Goal: Communication & Community: Connect with others

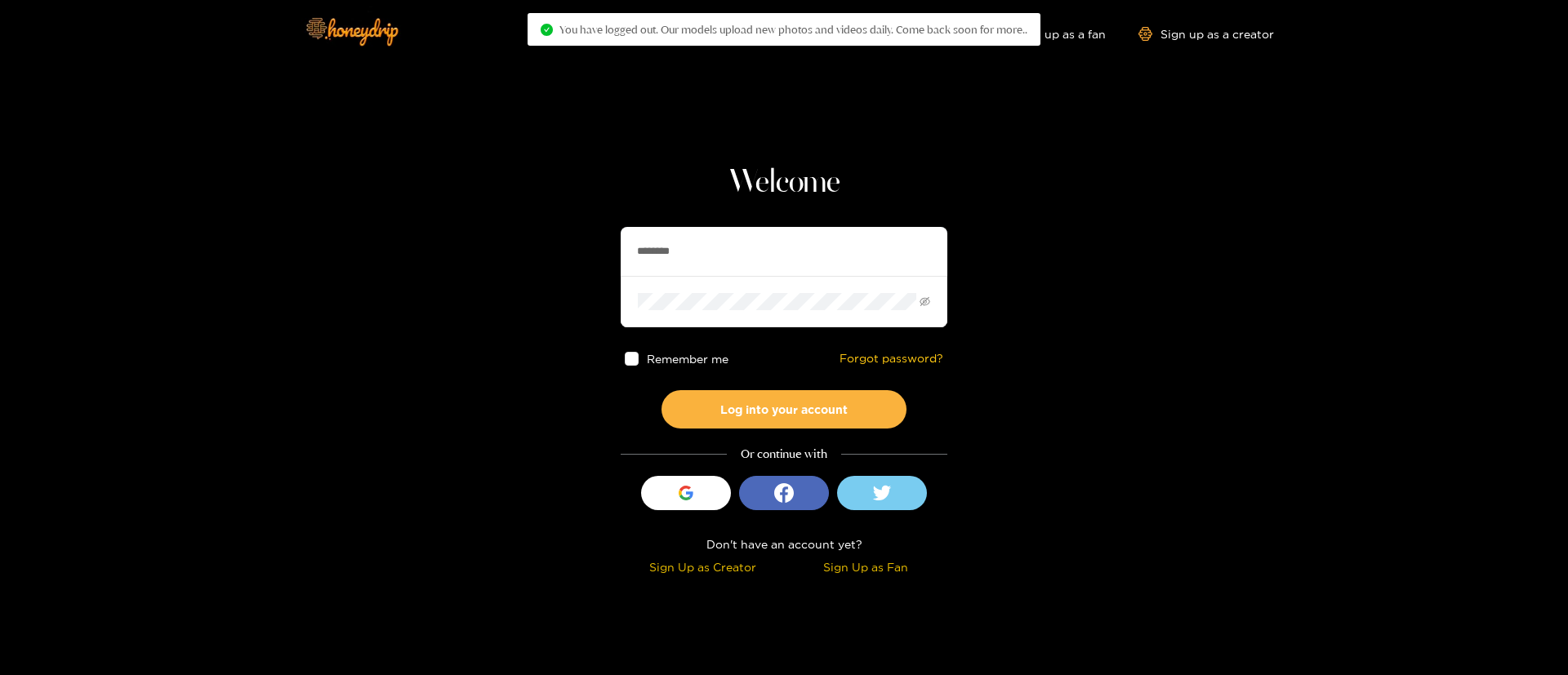
drag, startPoint x: 0, startPoint y: 0, endPoint x: 695, endPoint y: 247, distance: 737.6
click at [695, 247] on input "********" at bounding box center [784, 250] width 327 height 49
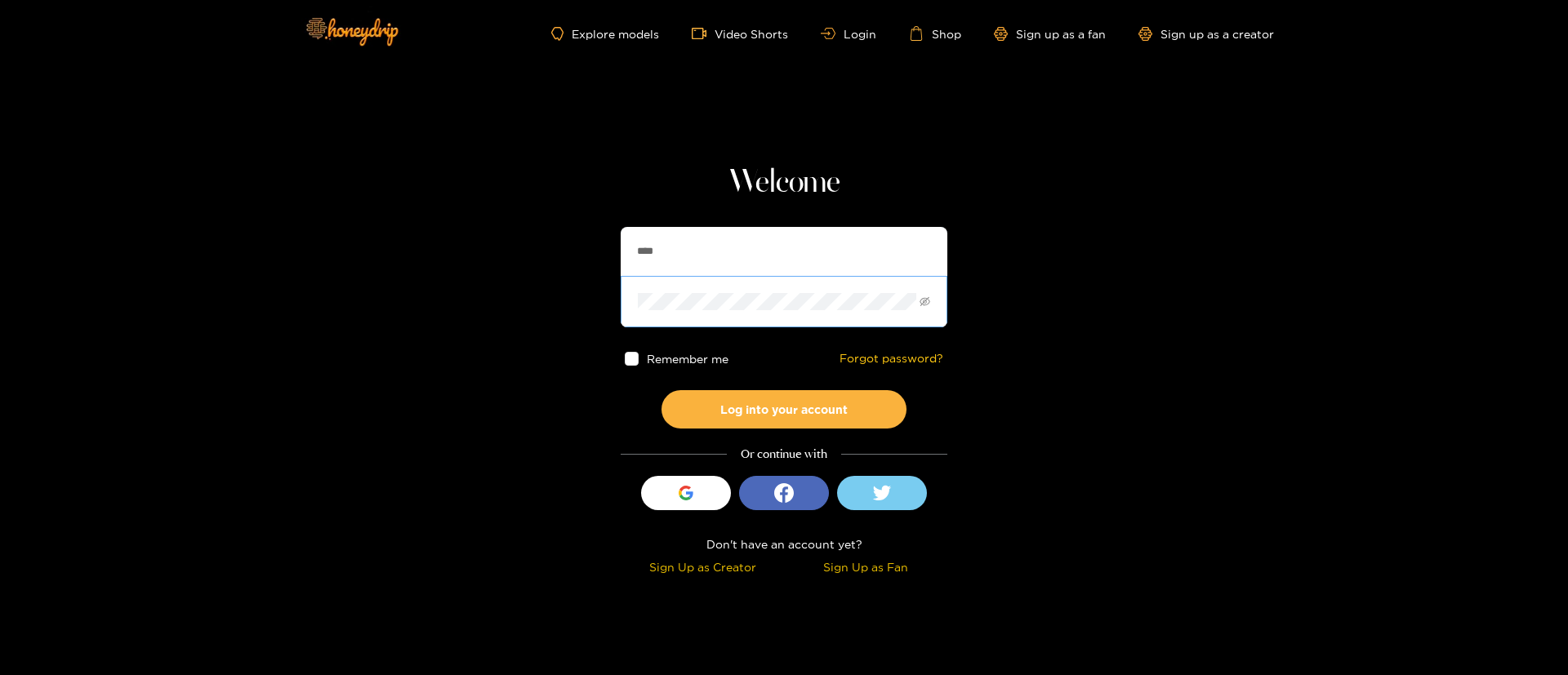
type input "**********"
click at [734, 429] on div "**********" at bounding box center [784, 372] width 327 height 417
click at [734, 401] on button "Log into your account" at bounding box center [784, 409] width 245 height 38
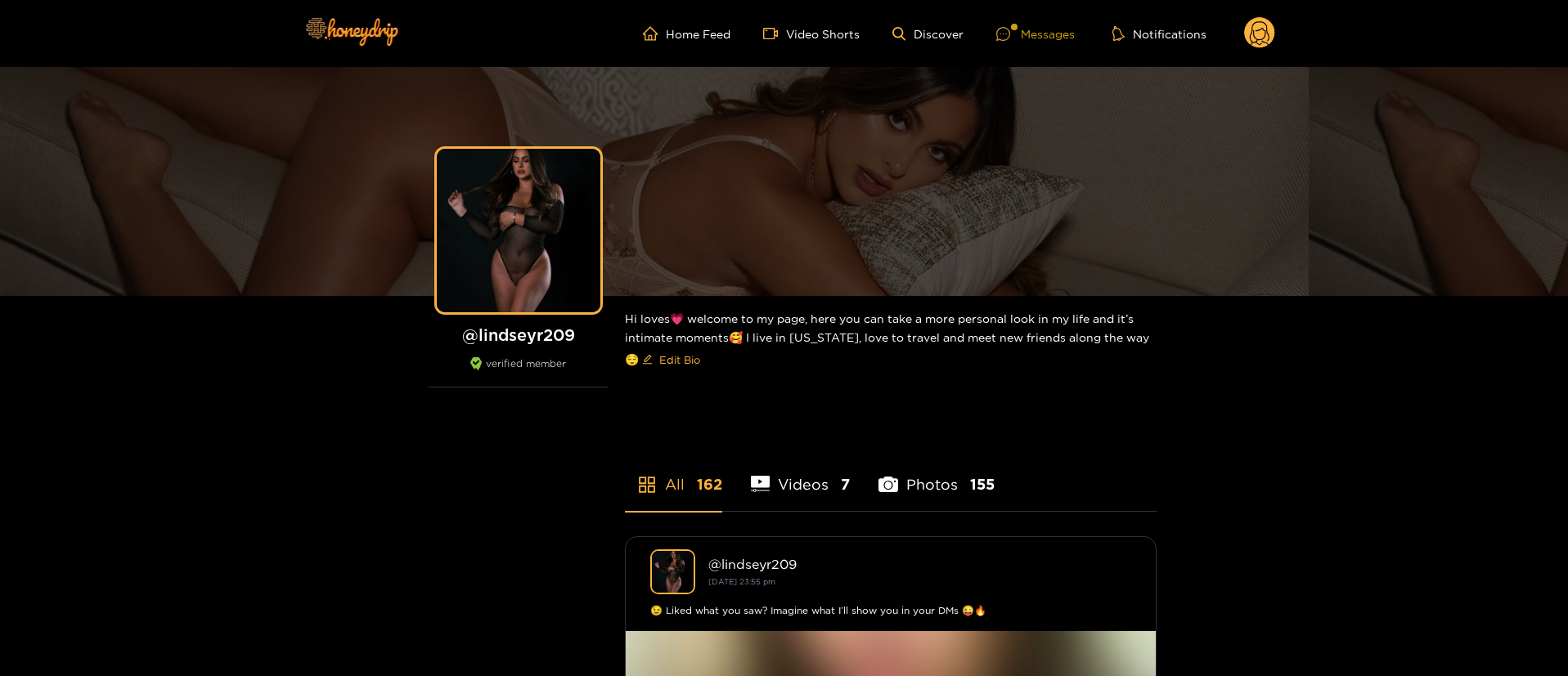
click at [1059, 39] on div "Messages" at bounding box center [1036, 34] width 78 height 19
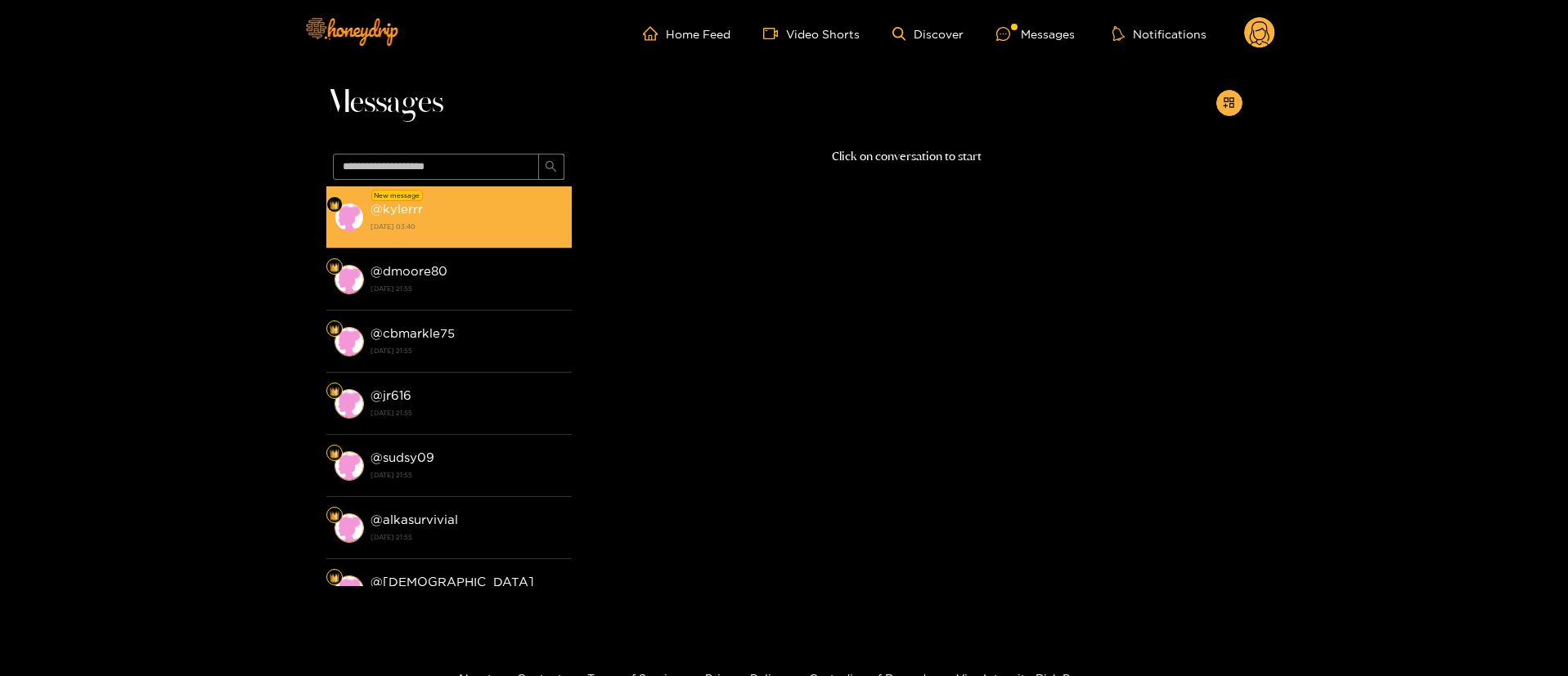
click at [500, 194] on li "New message @ kylerrr [DATE] 03:40" at bounding box center [448, 217] width 245 height 62
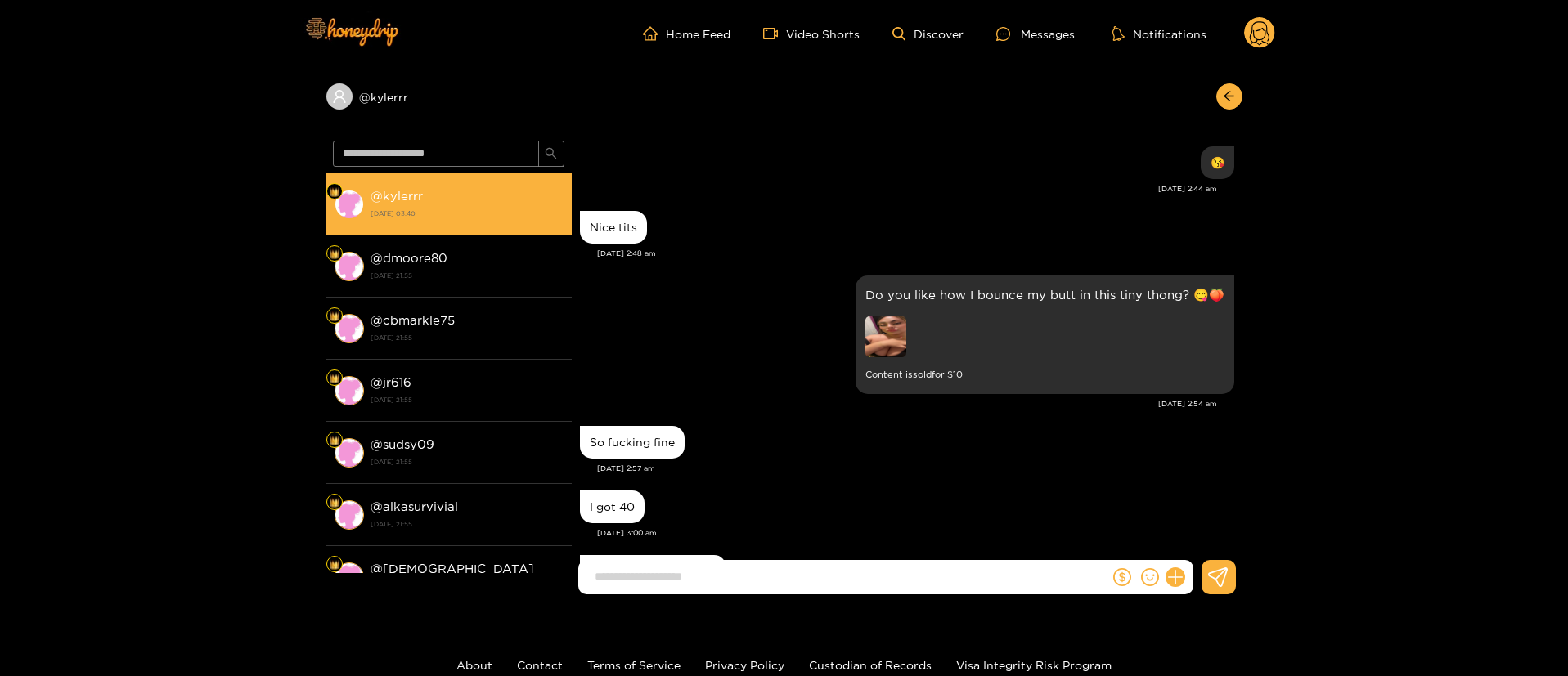
scroll to position [1670, 0]
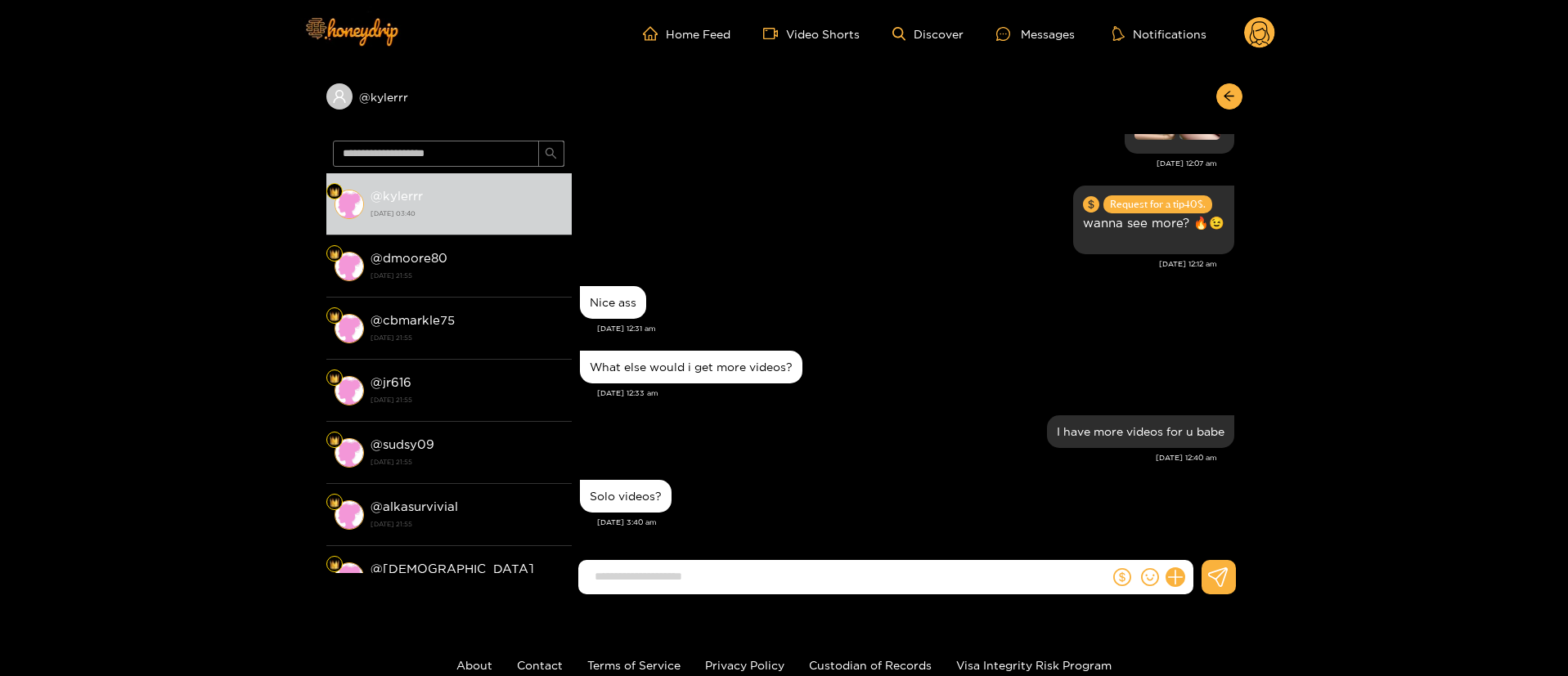
click at [807, 481] on div "Solo videos?" at bounding box center [907, 496] width 654 height 41
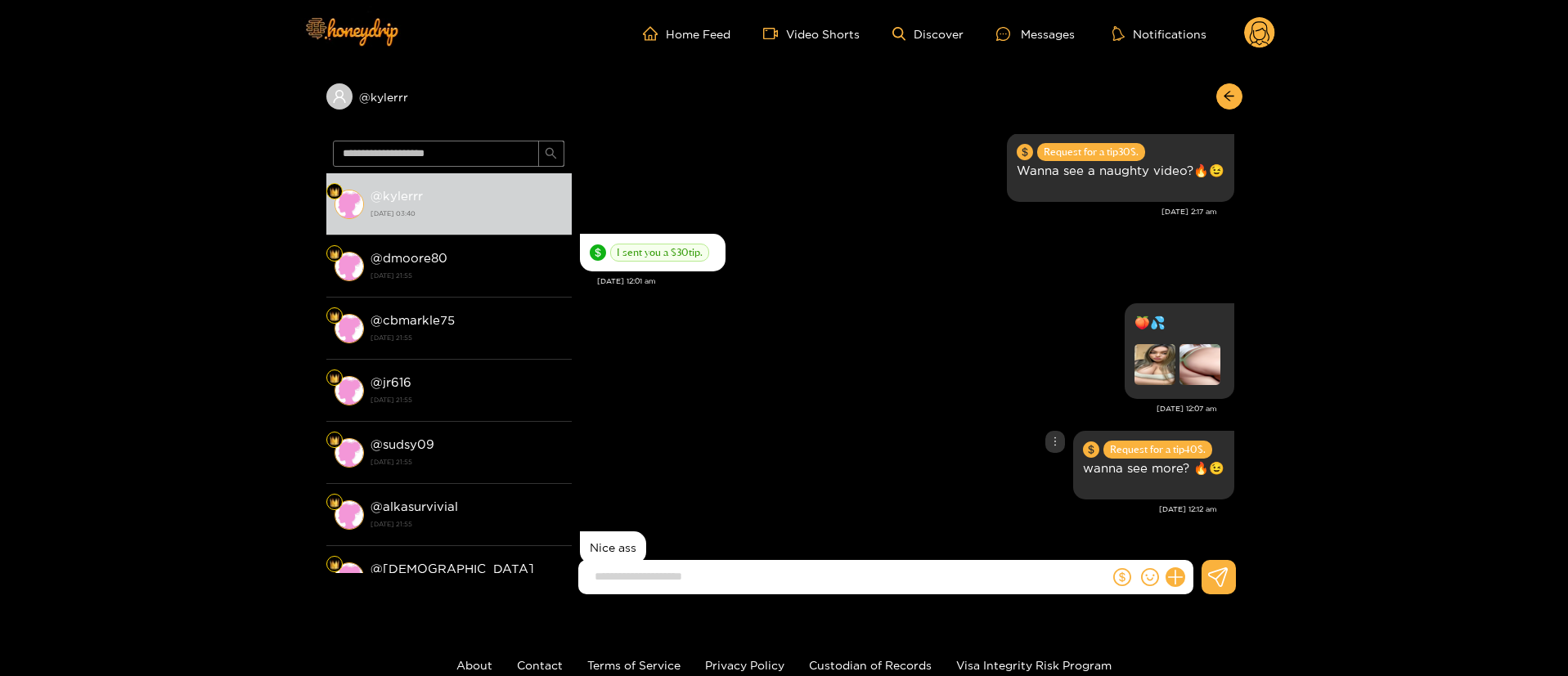
scroll to position [1277, 0]
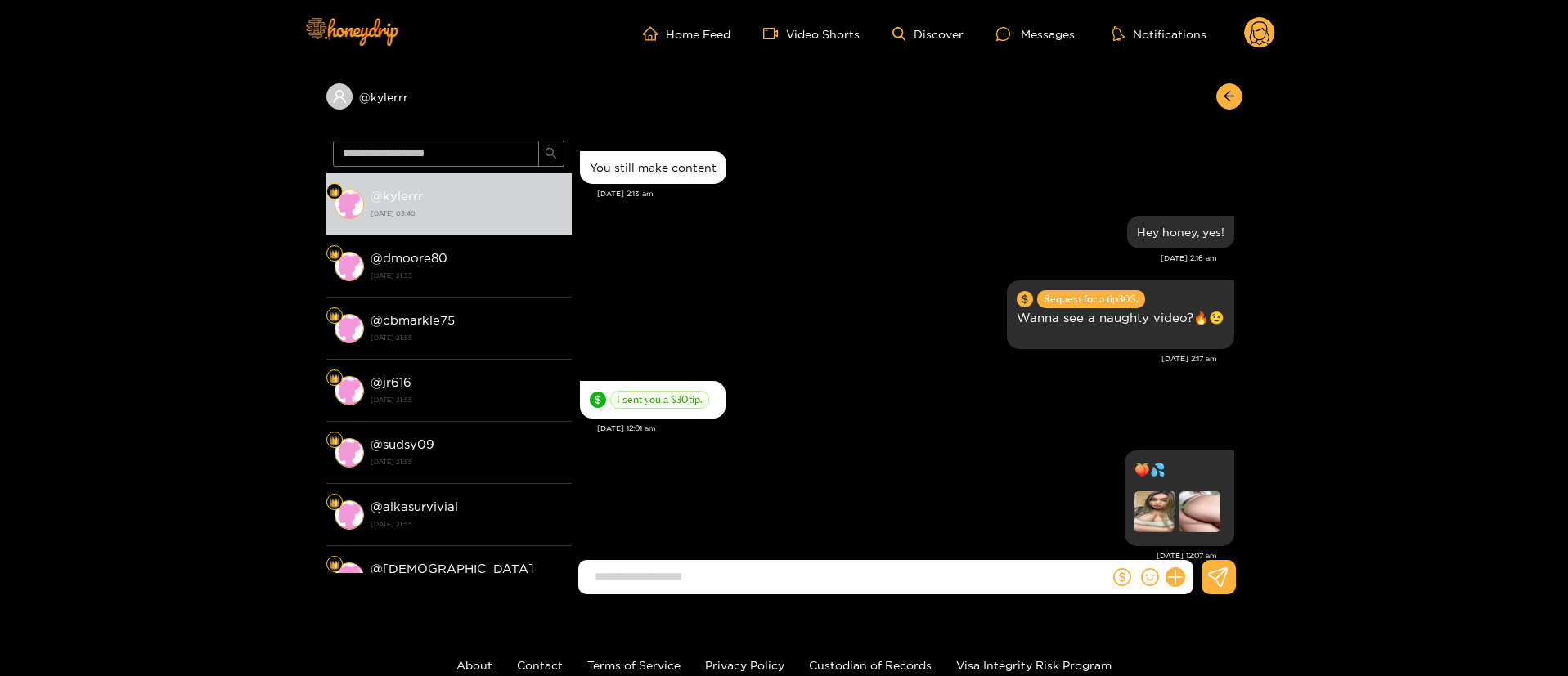
click at [806, 578] on input at bounding box center [848, 577] width 523 height 27
type input "*"
type input "*****"
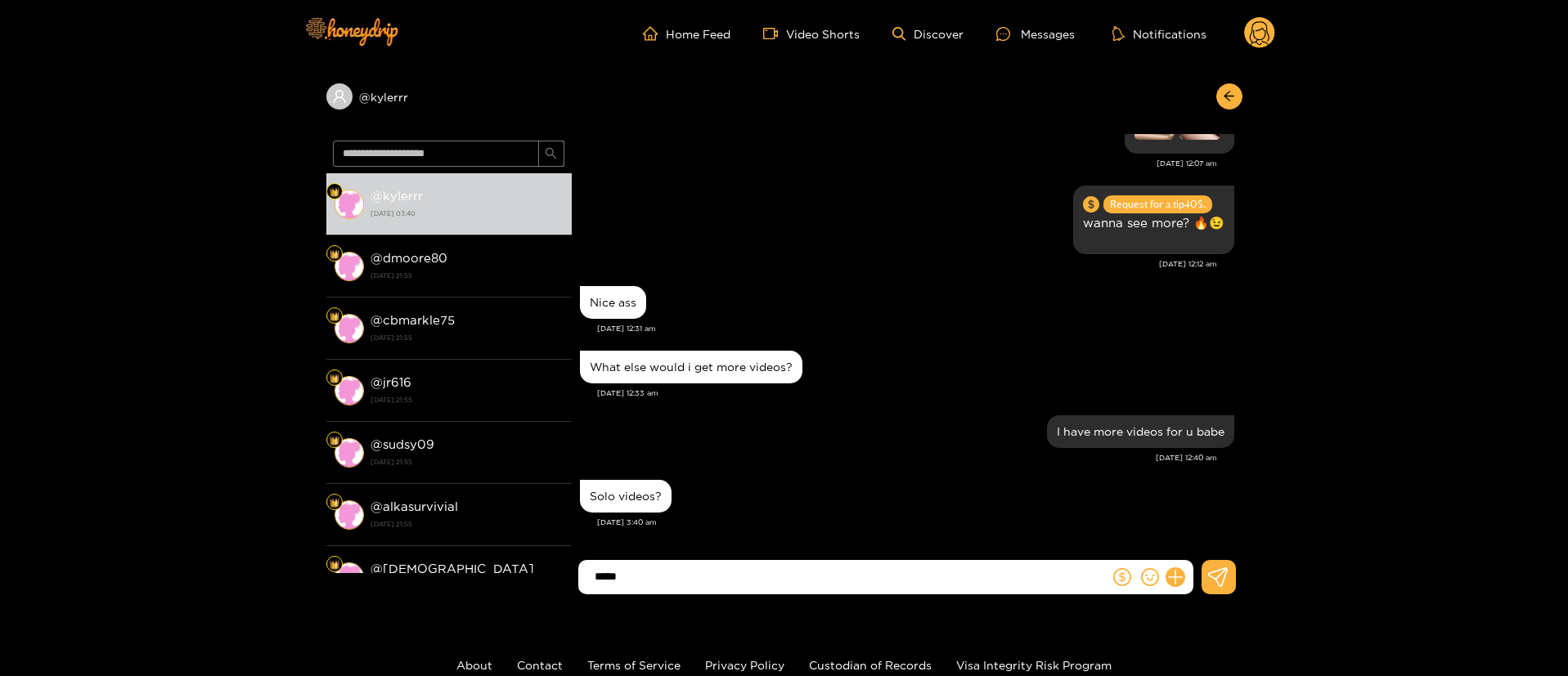
click at [711, 372] on div "What else would i get more videos?" at bounding box center [691, 367] width 203 height 13
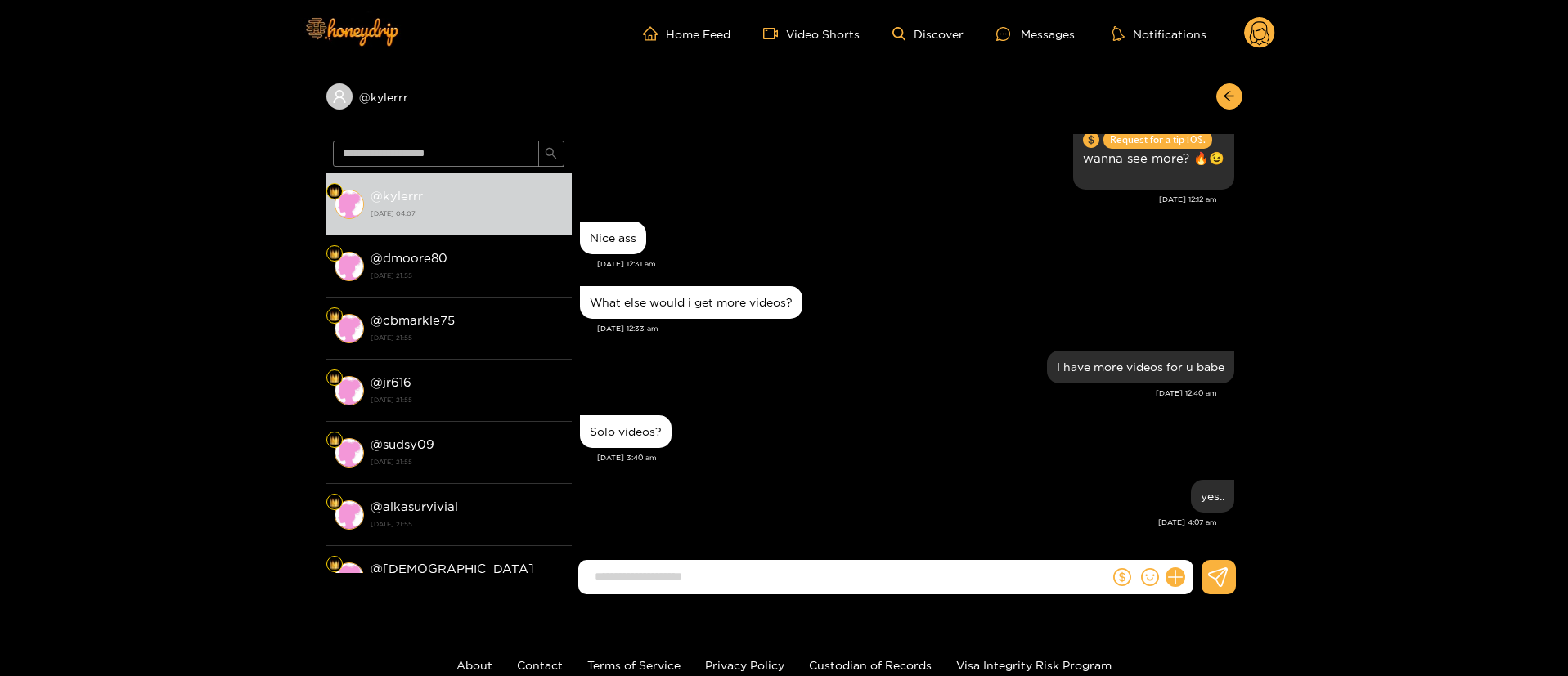
click at [950, 402] on div "I have more videos for u babe [DATE] 12:40 am" at bounding box center [907, 379] width 654 height 65
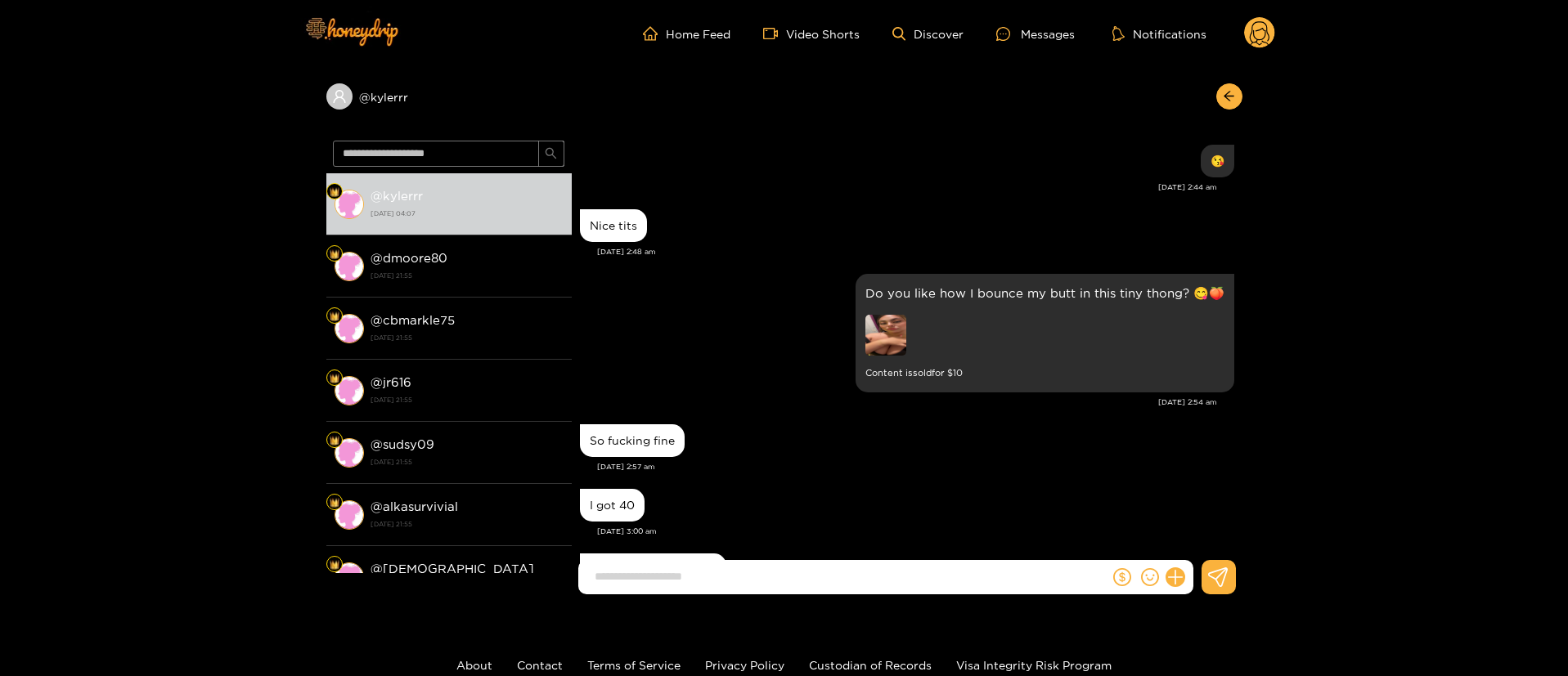
scroll to position [0, 0]
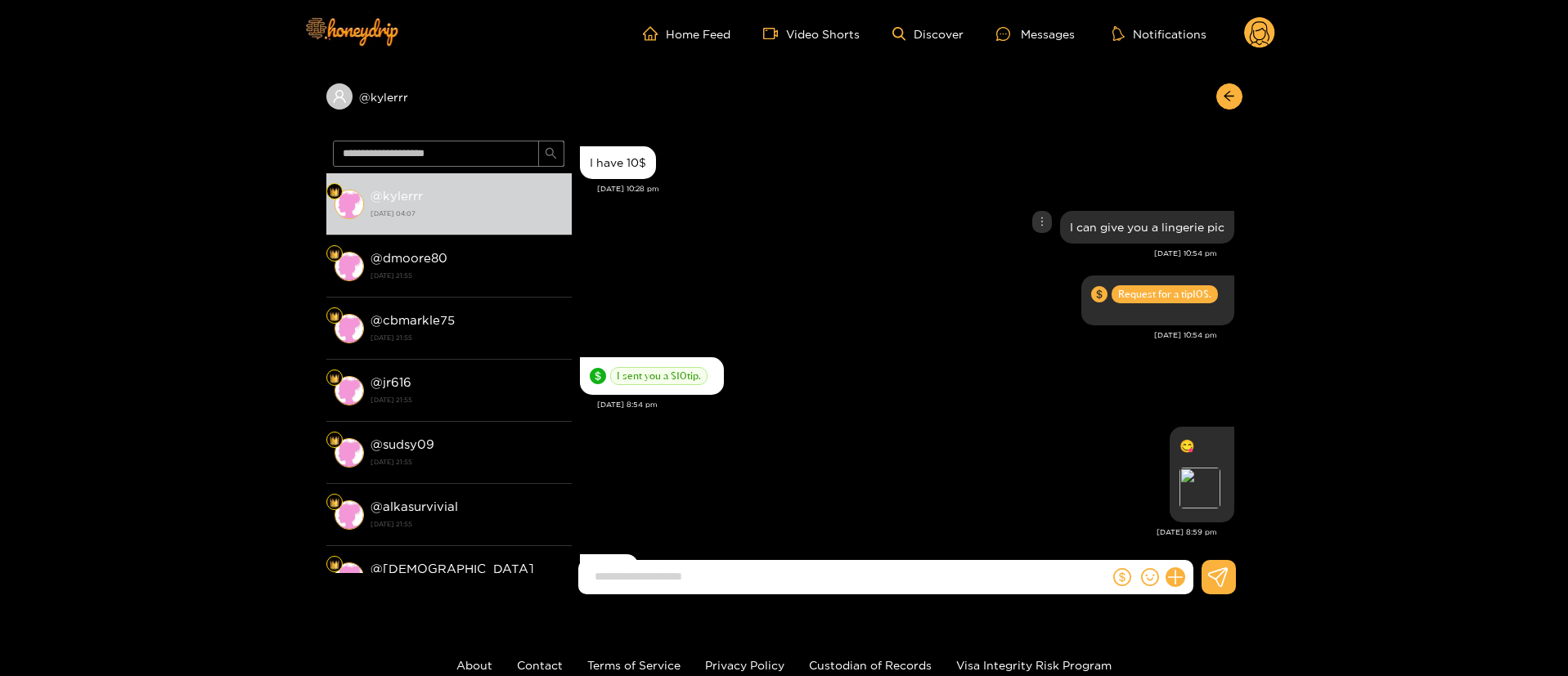
click at [839, 242] on div "I can give you a lingerie pic" at bounding box center [907, 227] width 654 height 41
click at [878, 252] on div "[DATE] 10:54 pm" at bounding box center [898, 254] width 637 height 11
click at [842, 363] on div "I sent you a $ 10 tip." at bounding box center [907, 377] width 654 height 46
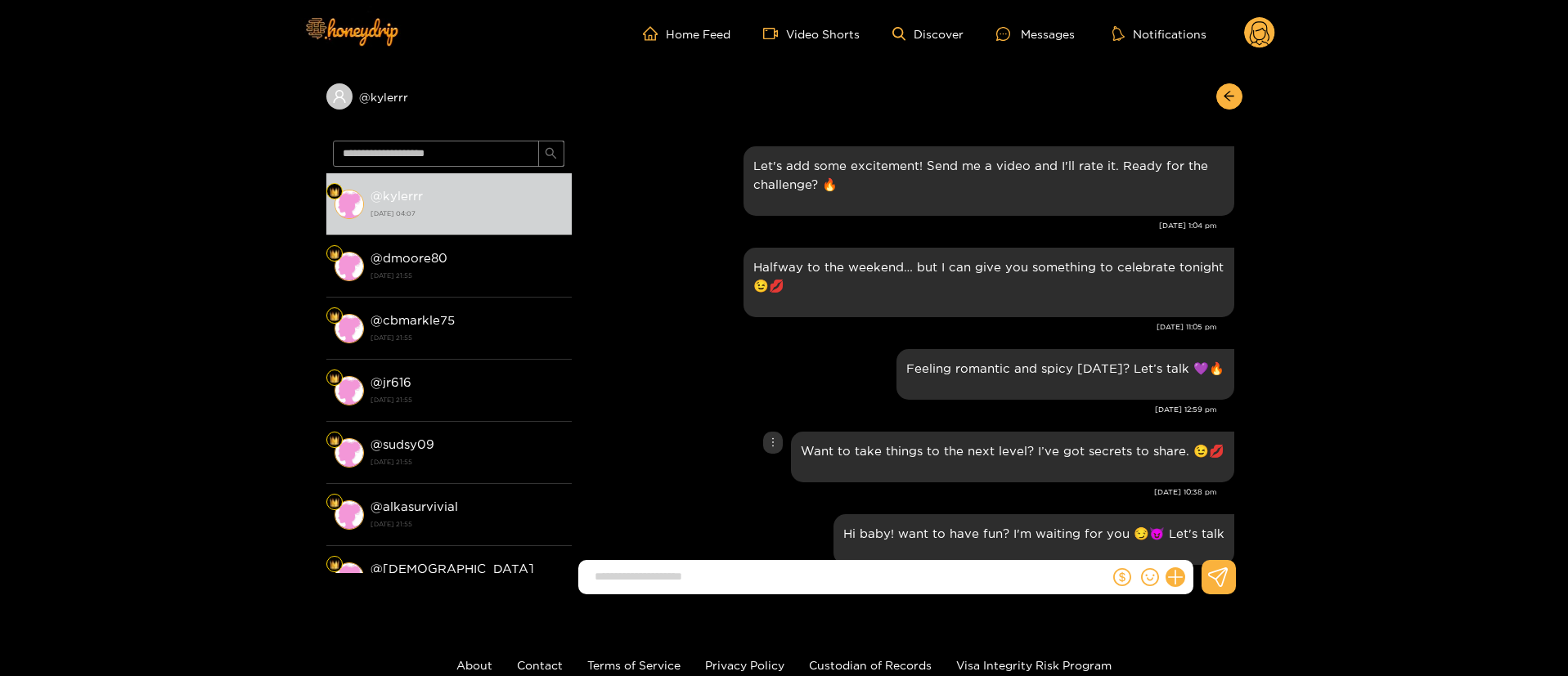
click at [653, 464] on div "Want to take things to the next level? I’ve got secrets to share. 😉💋" at bounding box center [907, 458] width 654 height 59
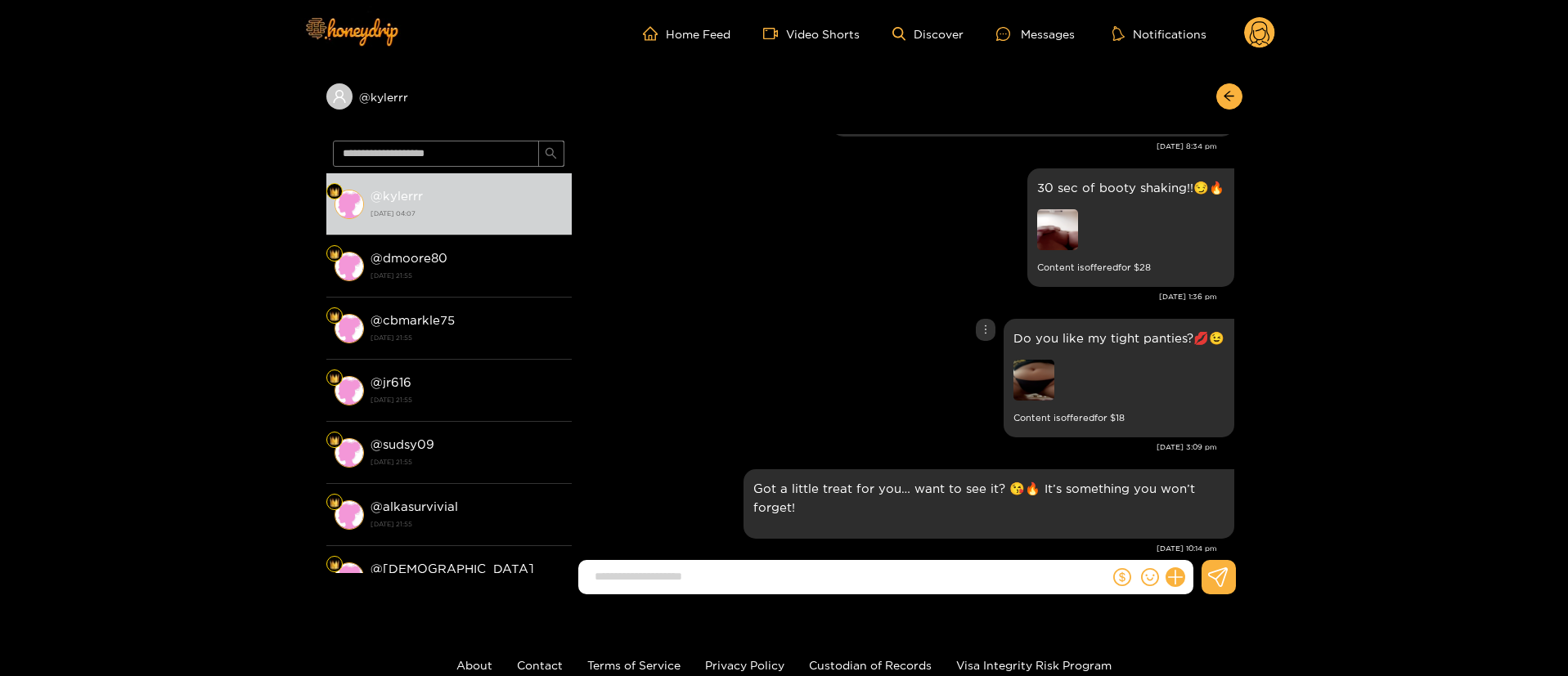
scroll to position [736, 0]
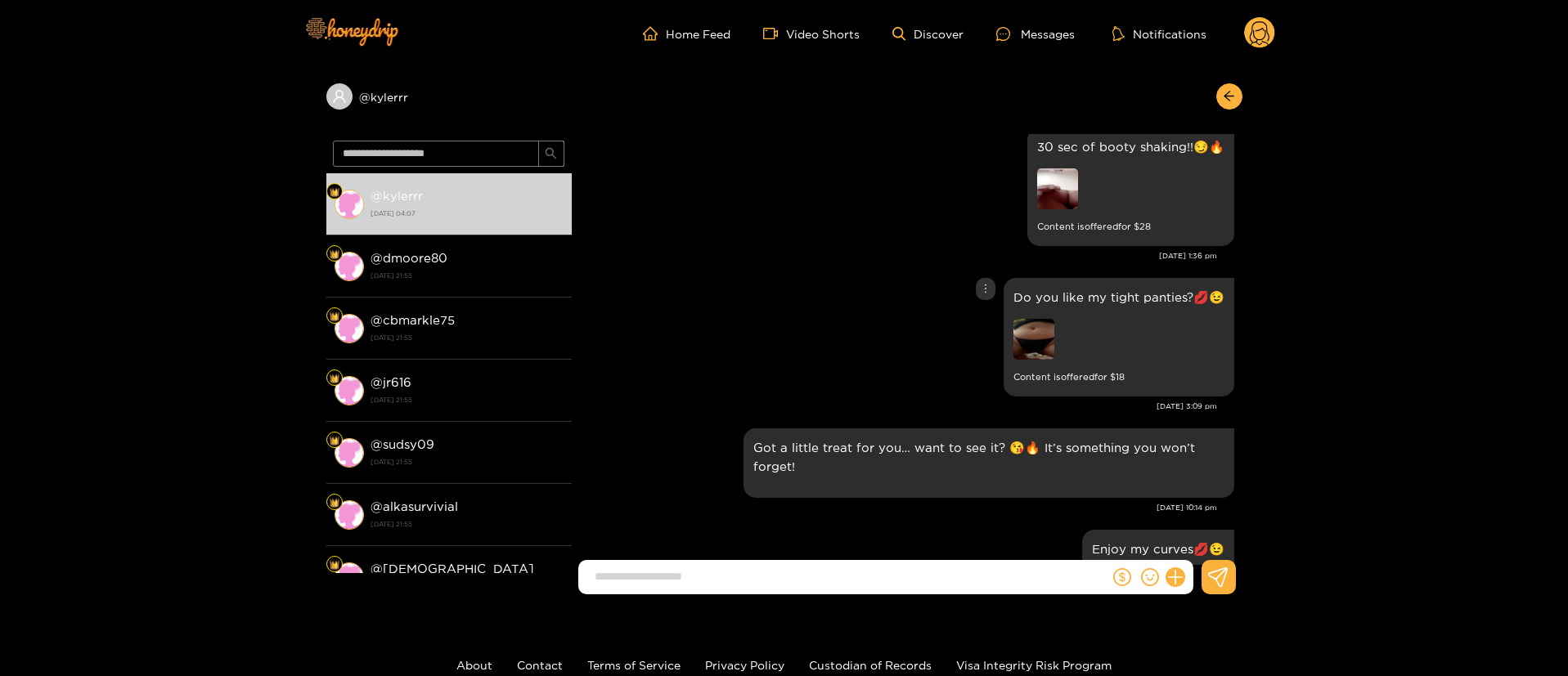
click at [1024, 320] on img at bounding box center [1034, 339] width 41 height 41
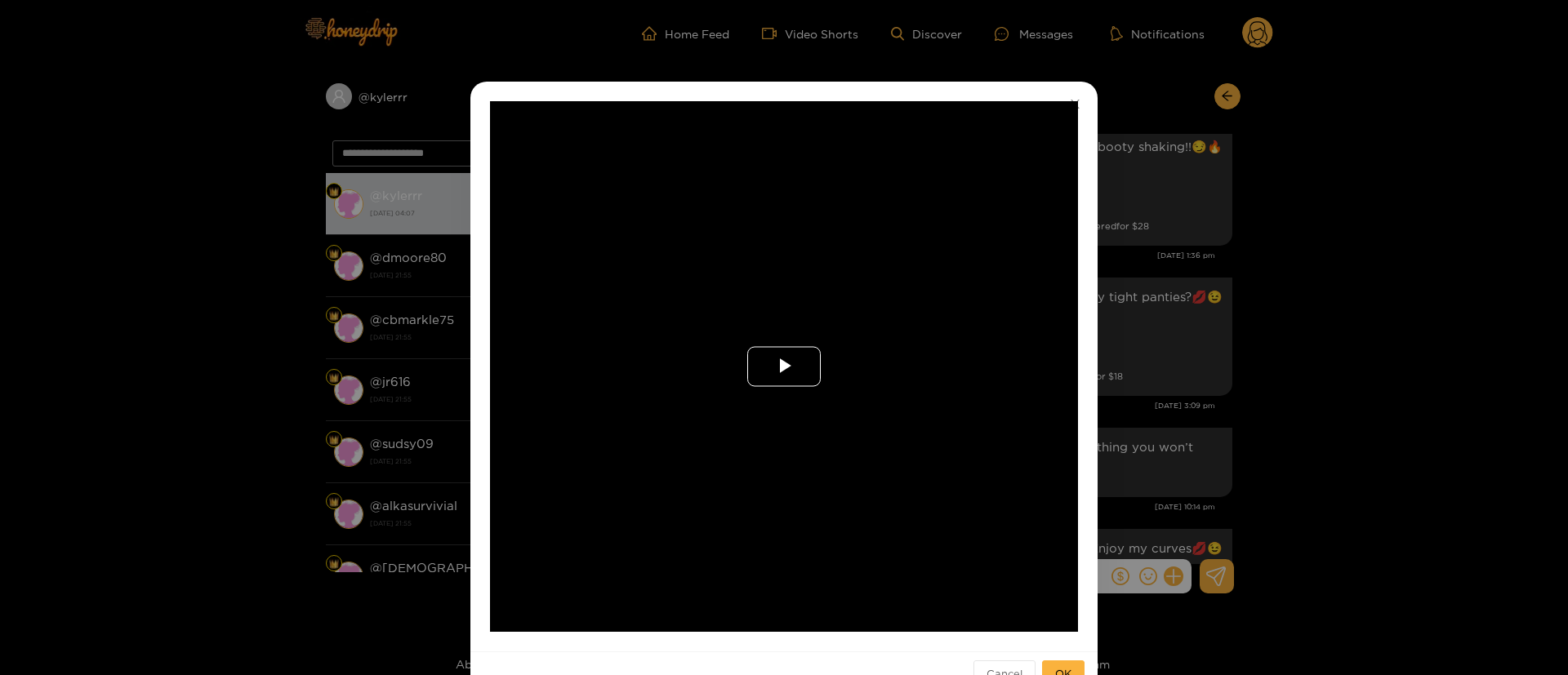
click at [784, 367] on span "Video Player" at bounding box center [784, 367] width 0 height 0
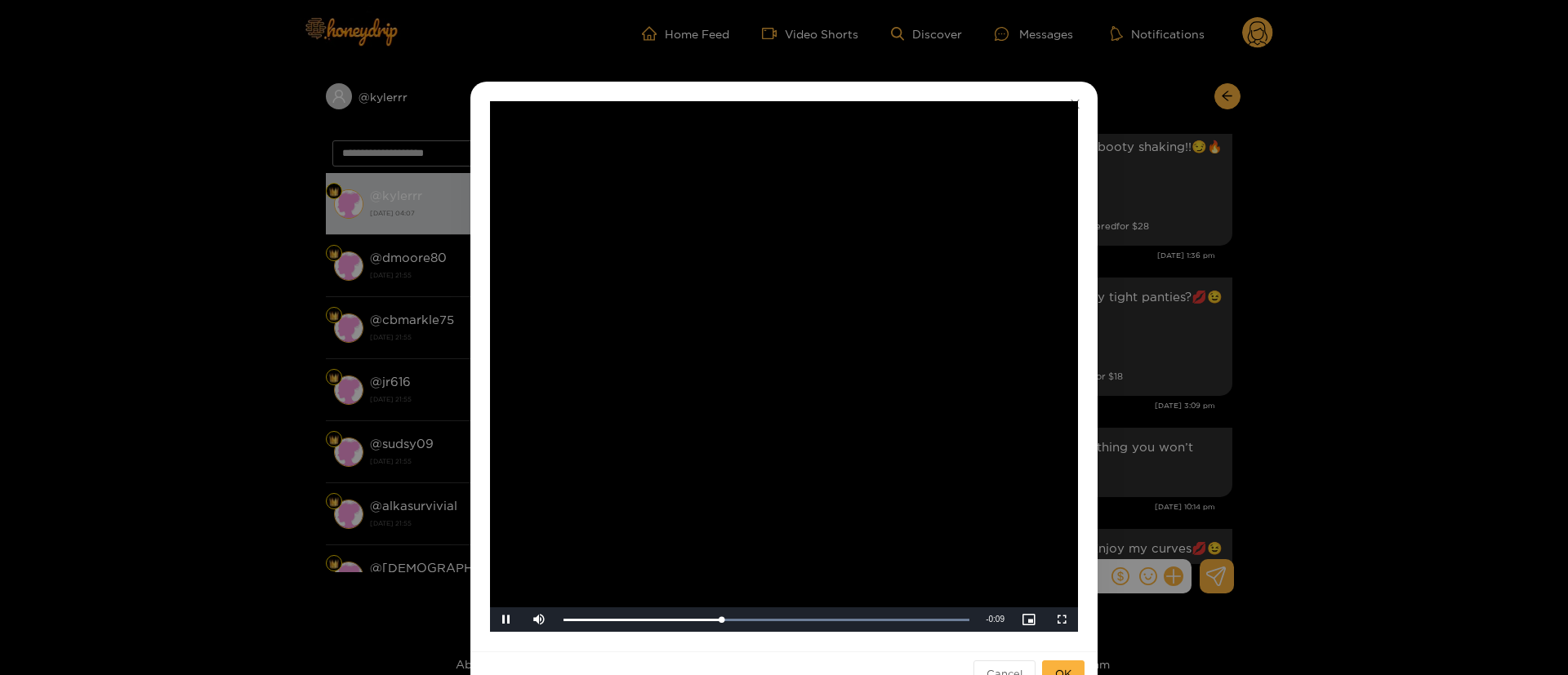
drag, startPoint x: 1151, startPoint y: 230, endPoint x: 1161, endPoint y: 227, distance: 10.4
click at [1161, 227] on div "**********" at bounding box center [784, 337] width 1568 height 675
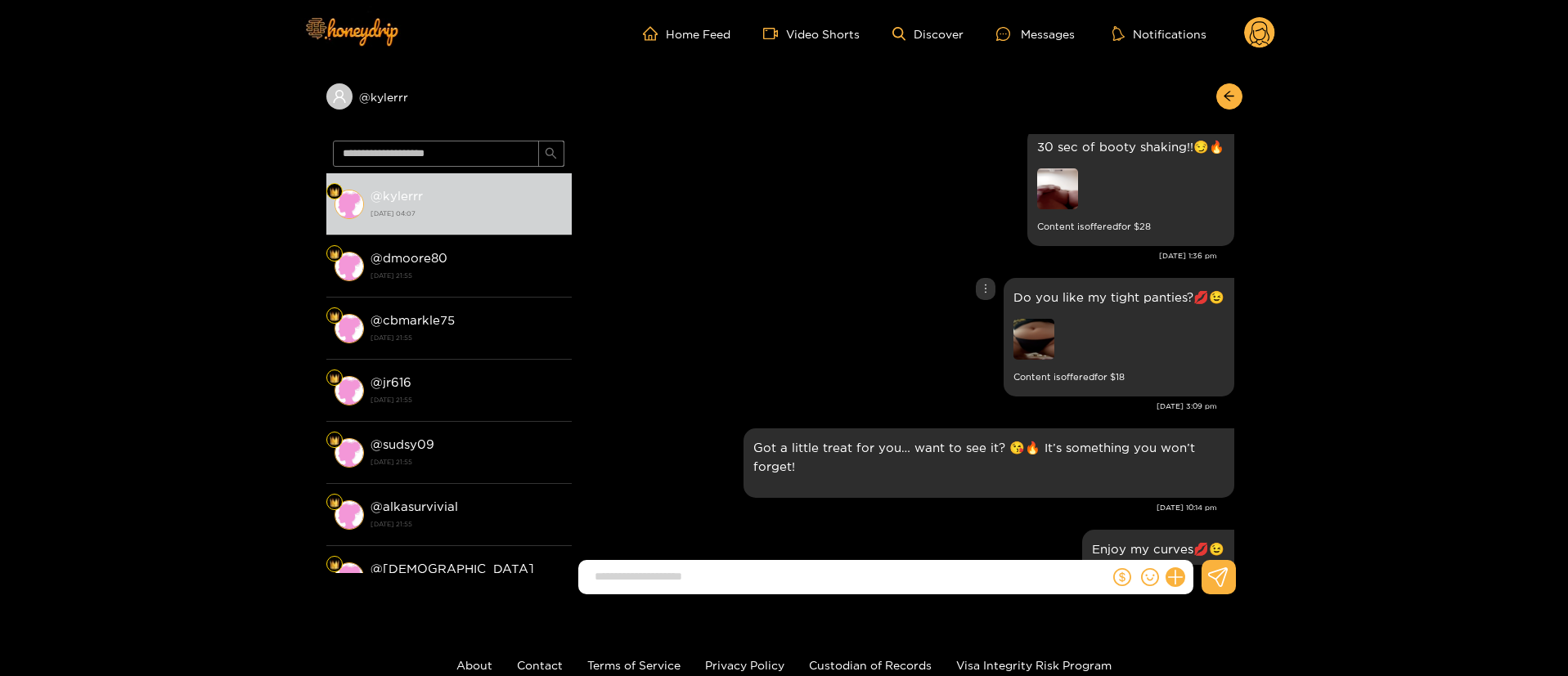
click at [888, 296] on div "Do you like my tight panties?💋😉 Content is offered for $ 18" at bounding box center [907, 337] width 654 height 127
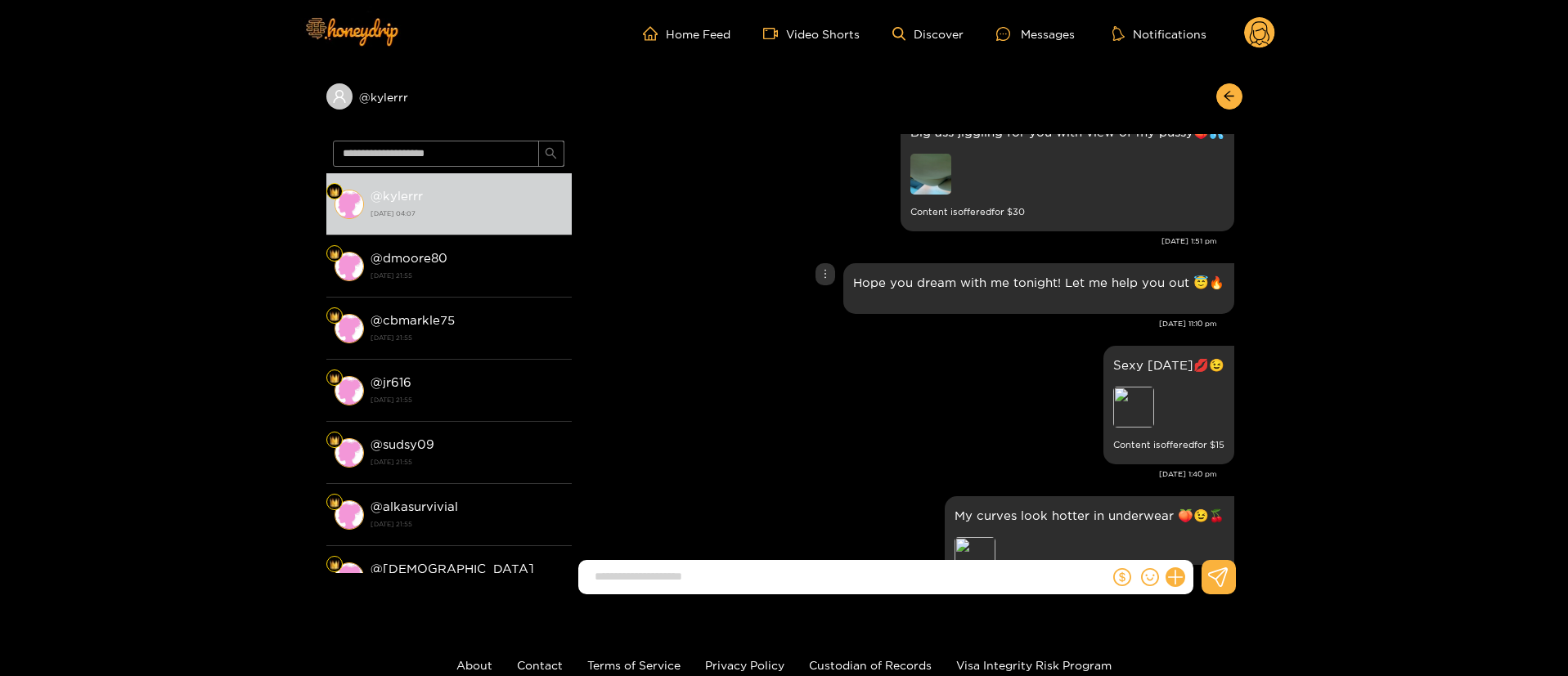
scroll to position [441, 0]
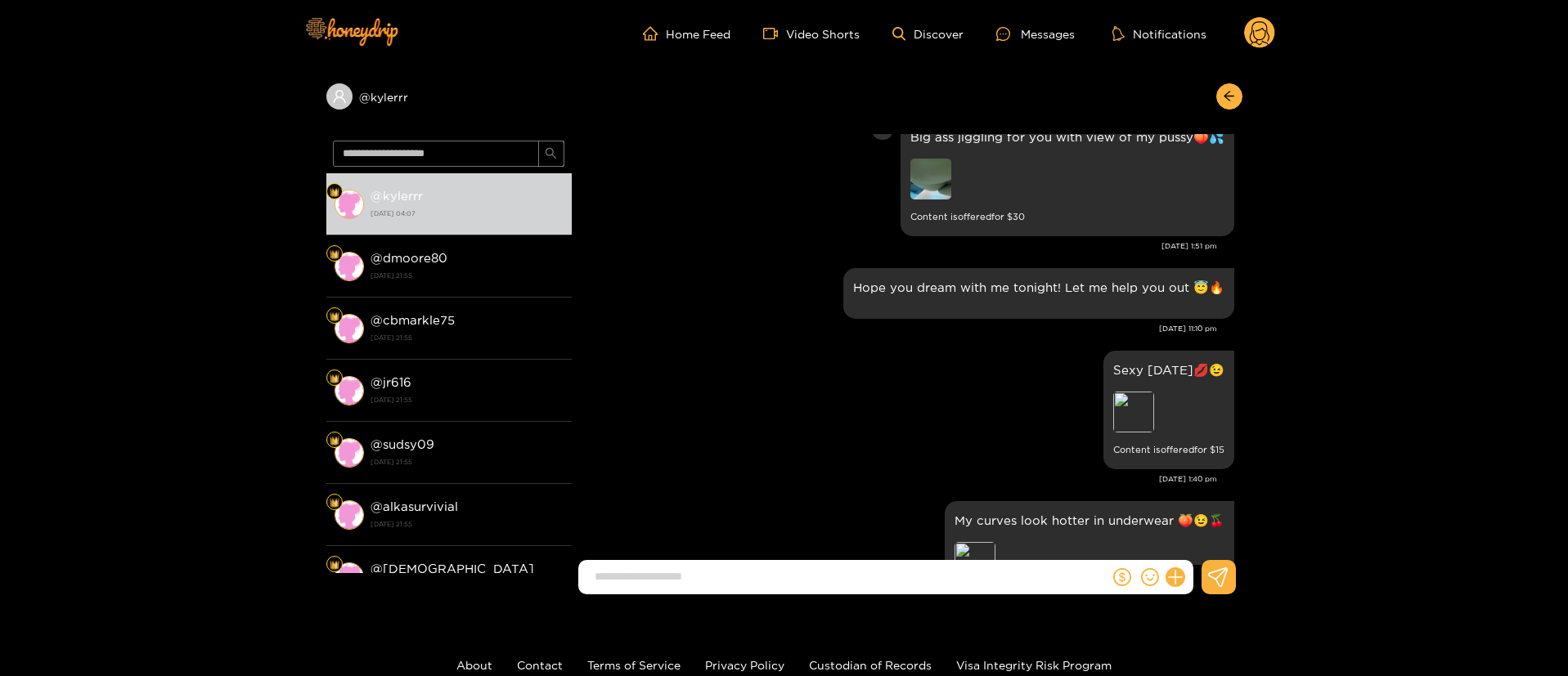
click at [952, 175] on img at bounding box center [931, 178] width 41 height 41
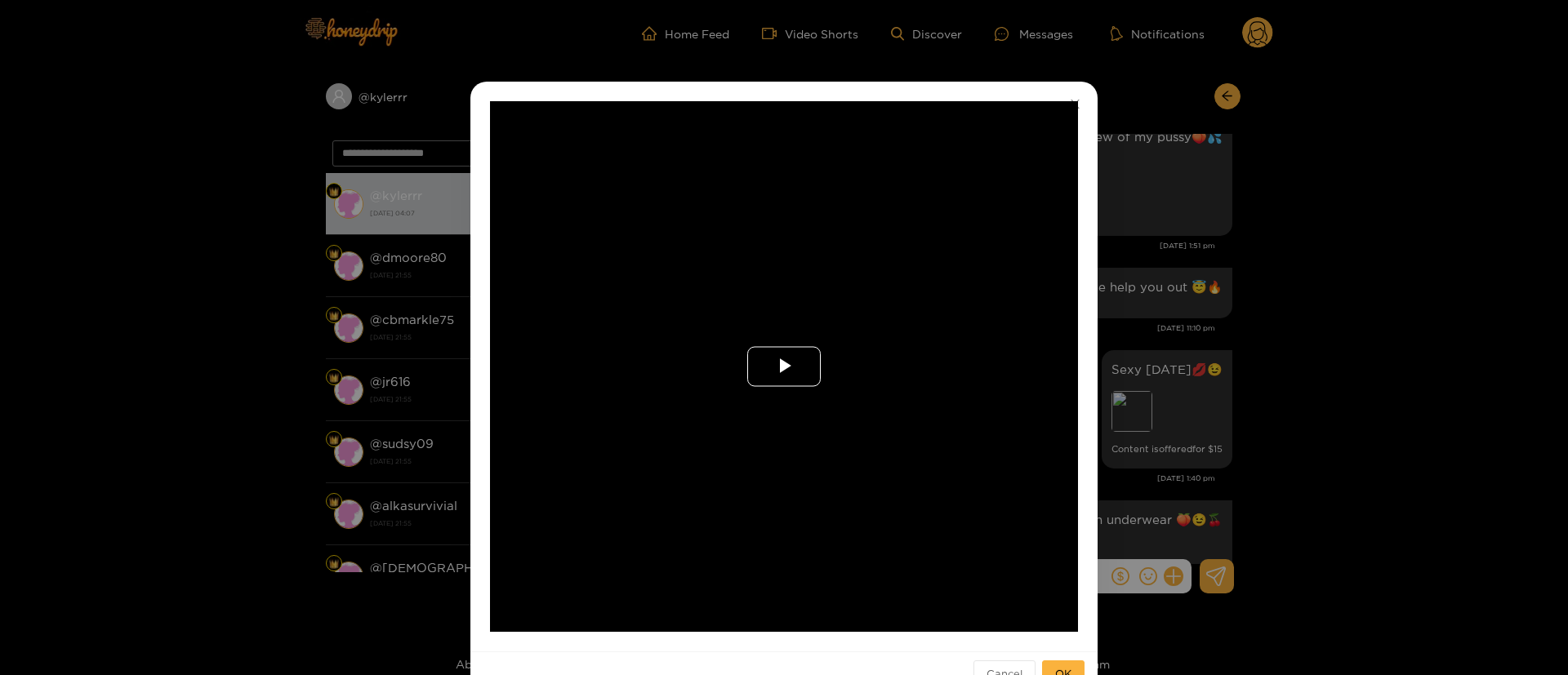
click at [784, 367] on span "Video Player" at bounding box center [784, 367] width 0 height 0
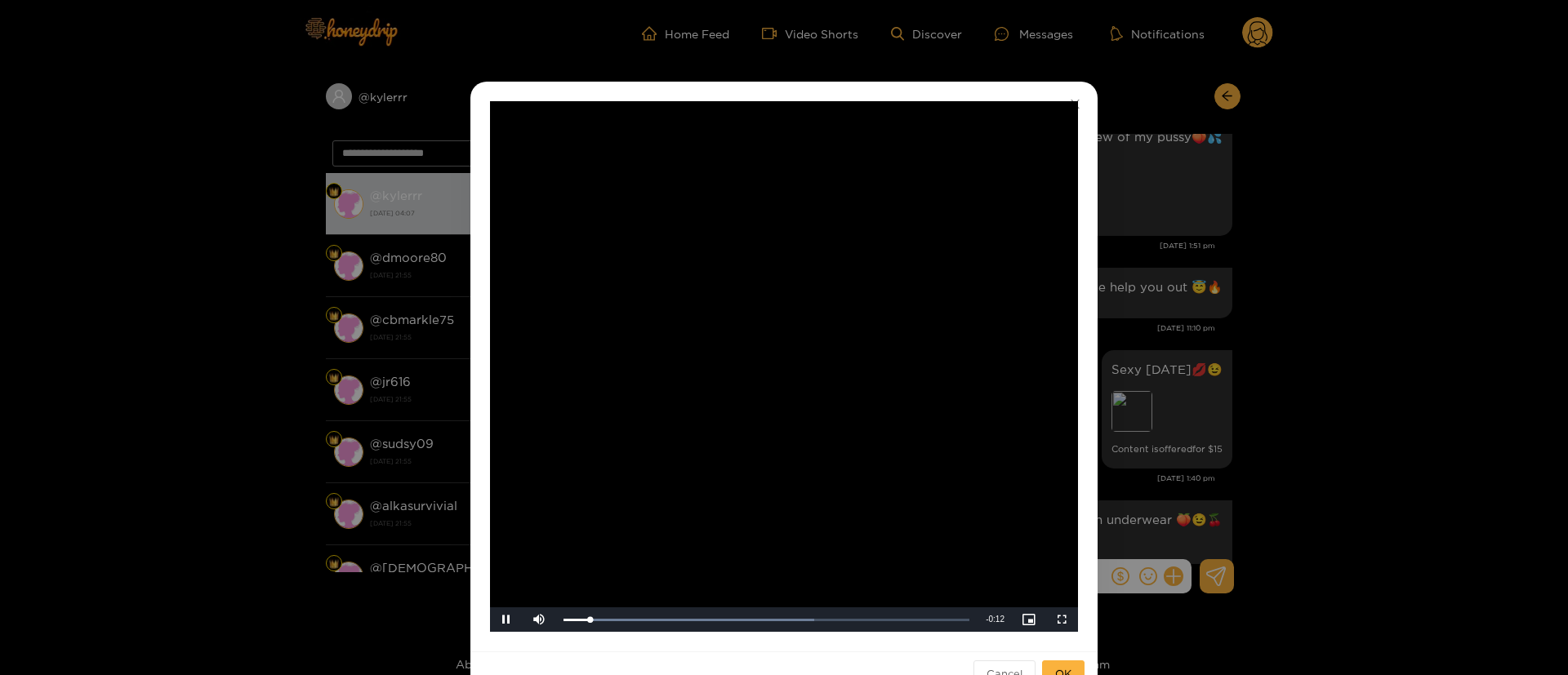
click at [1289, 219] on div "**********" at bounding box center [784, 337] width 1568 height 675
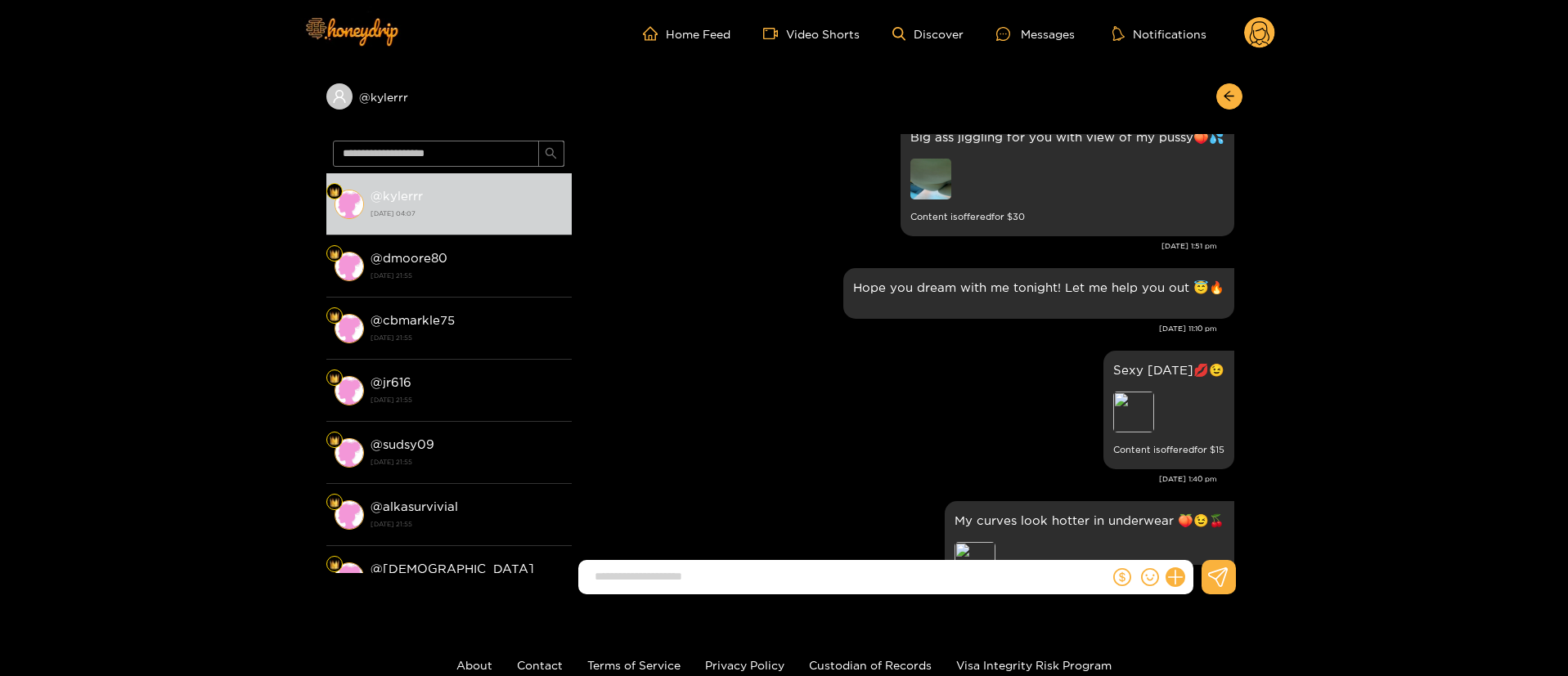
click at [948, 343] on div "Hope you dream with me tonight! Let me help you out​ 😇​🔥 [DATE] 11:10 pm" at bounding box center [907, 305] width 654 height 83
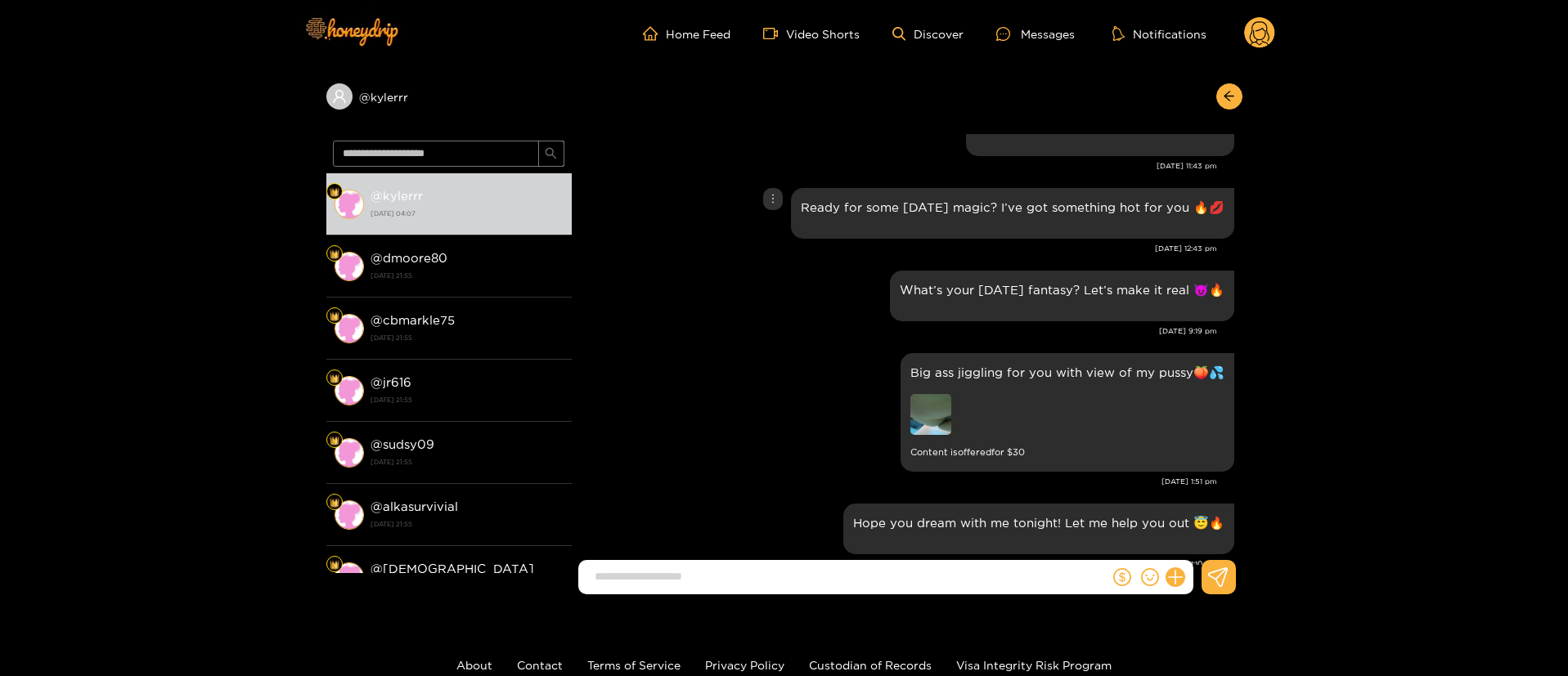
scroll to position [0, 0]
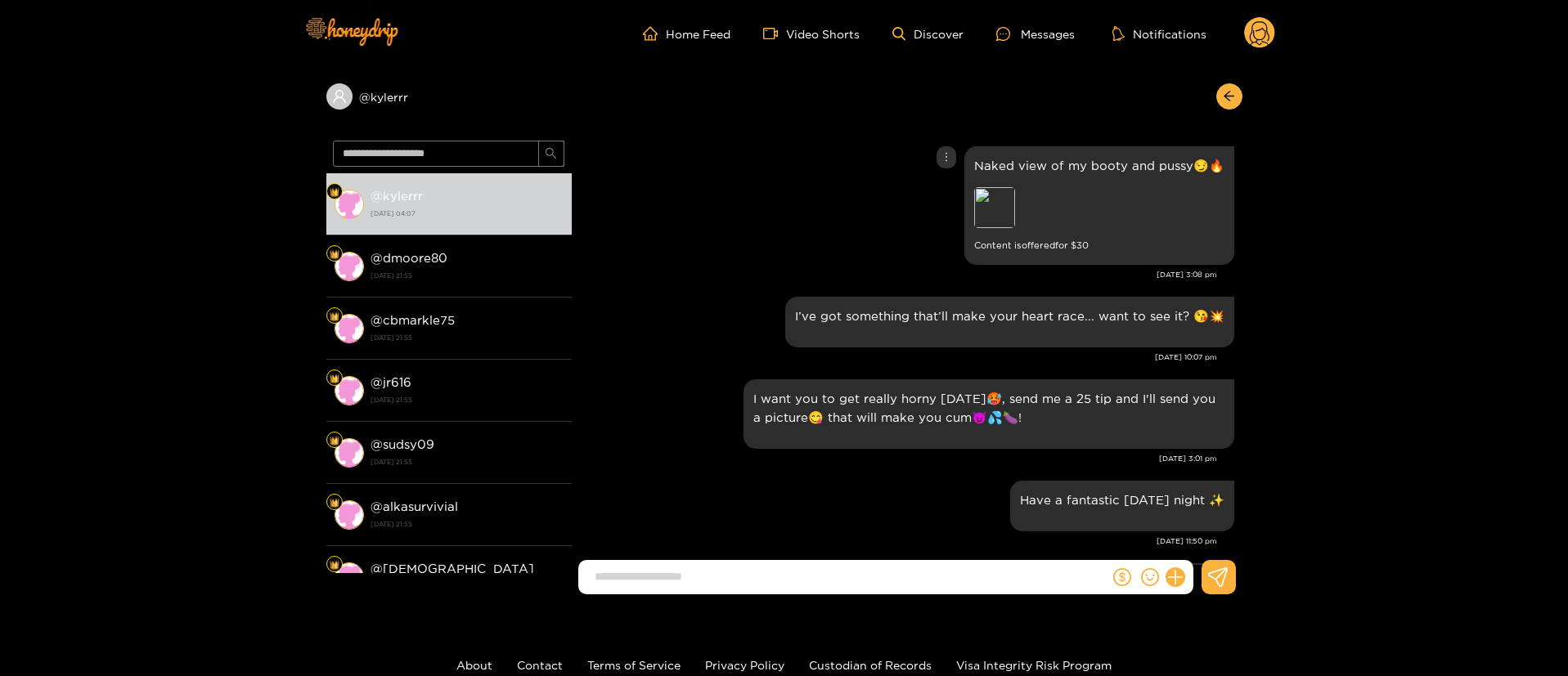
click at [723, 261] on div "Naked view of my booty and pussy😏🔥 Preview Content is offered for $ 30" at bounding box center [907, 205] width 654 height 127
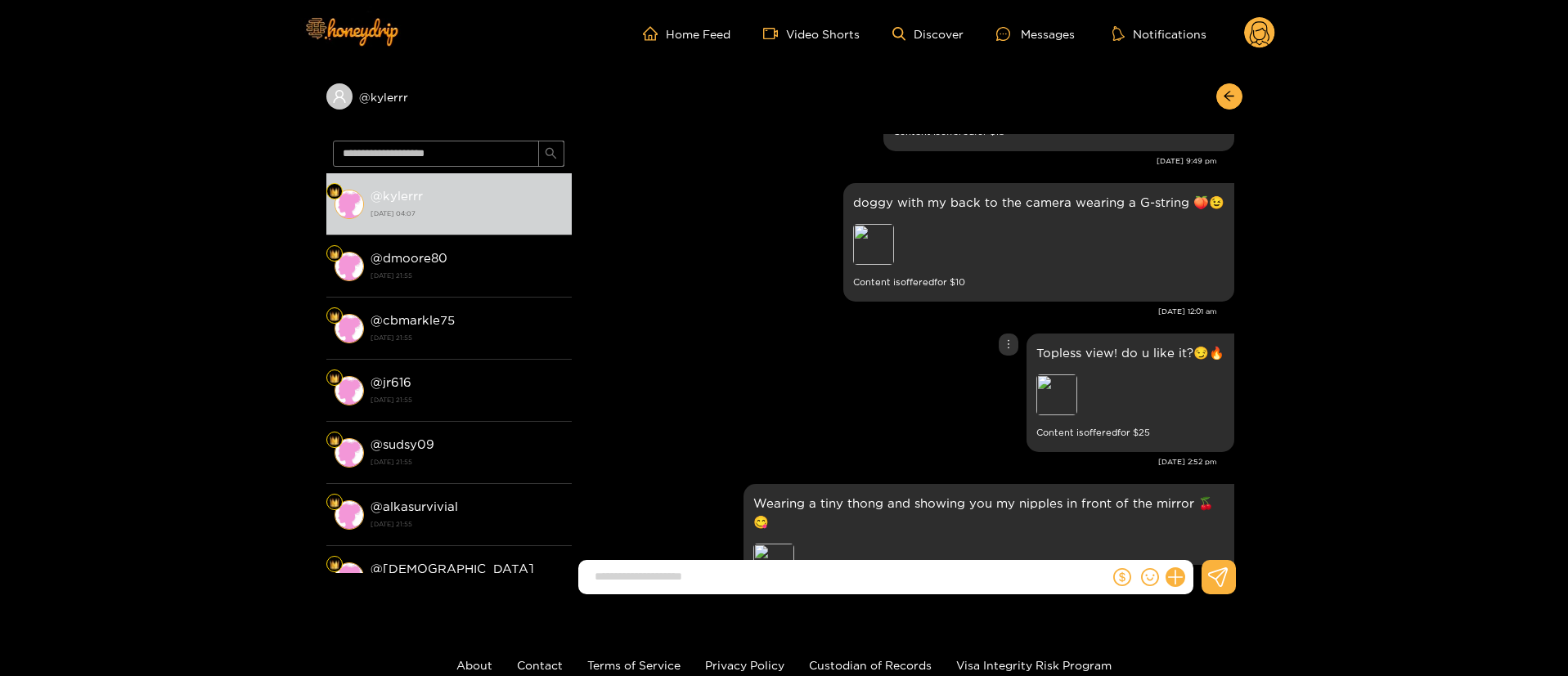
scroll to position [1129, 0]
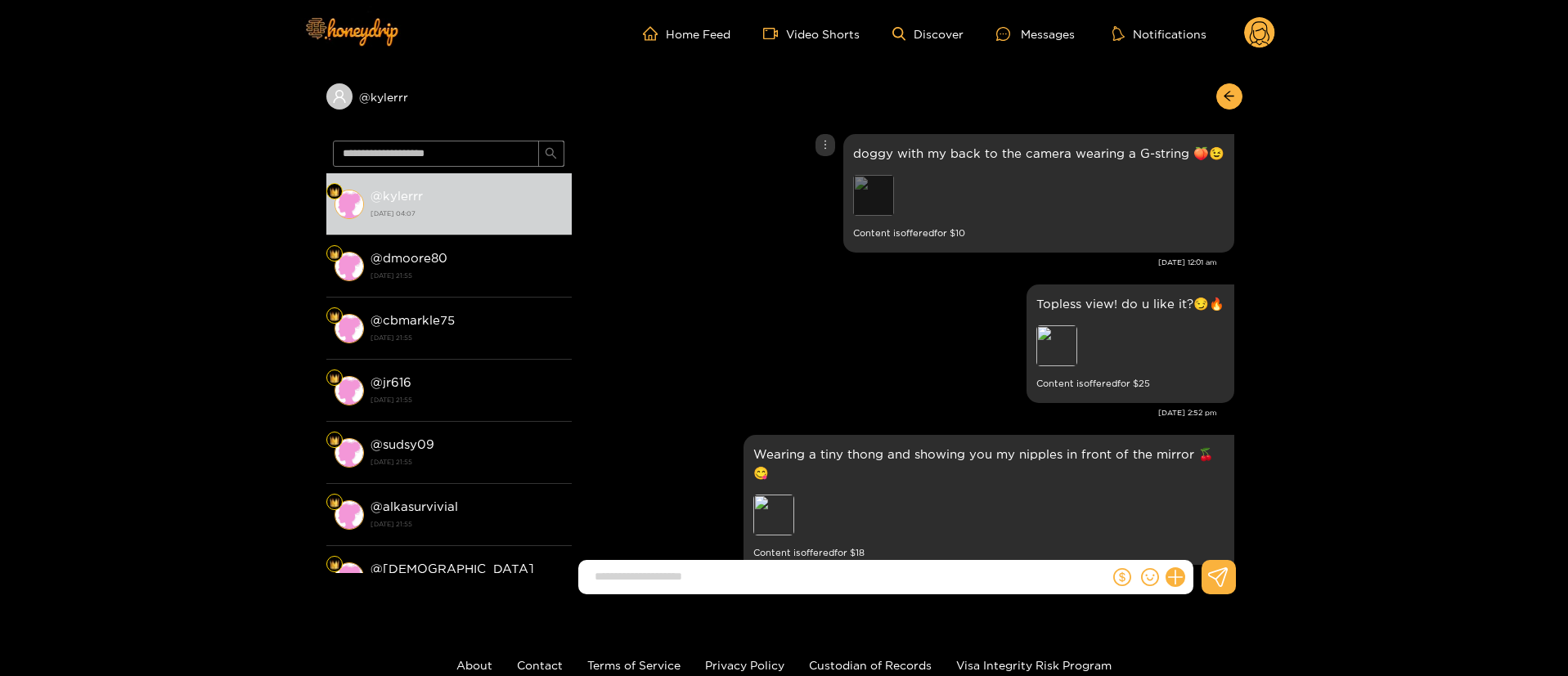
click at [888, 184] on div "Preview" at bounding box center [874, 195] width 41 height 41
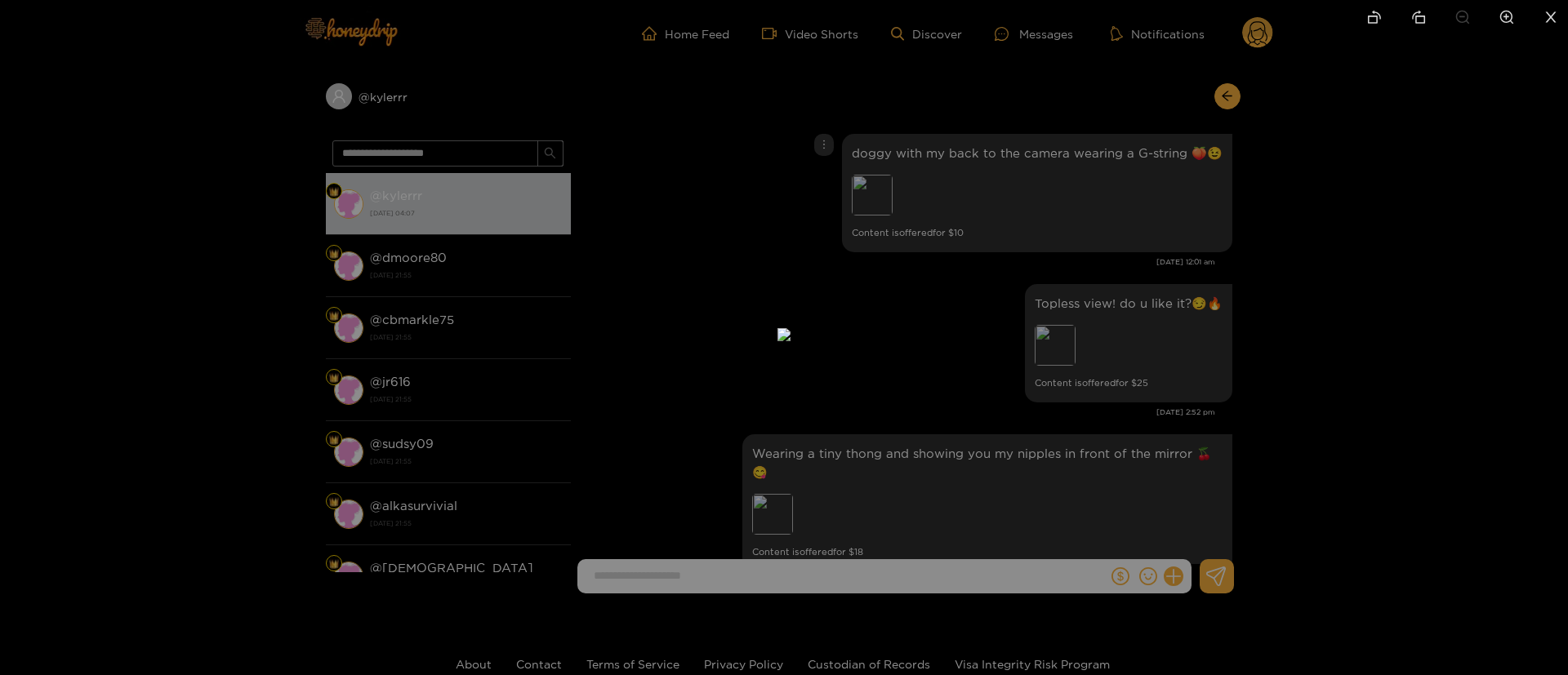
click at [1190, 229] on div at bounding box center [784, 337] width 1568 height 675
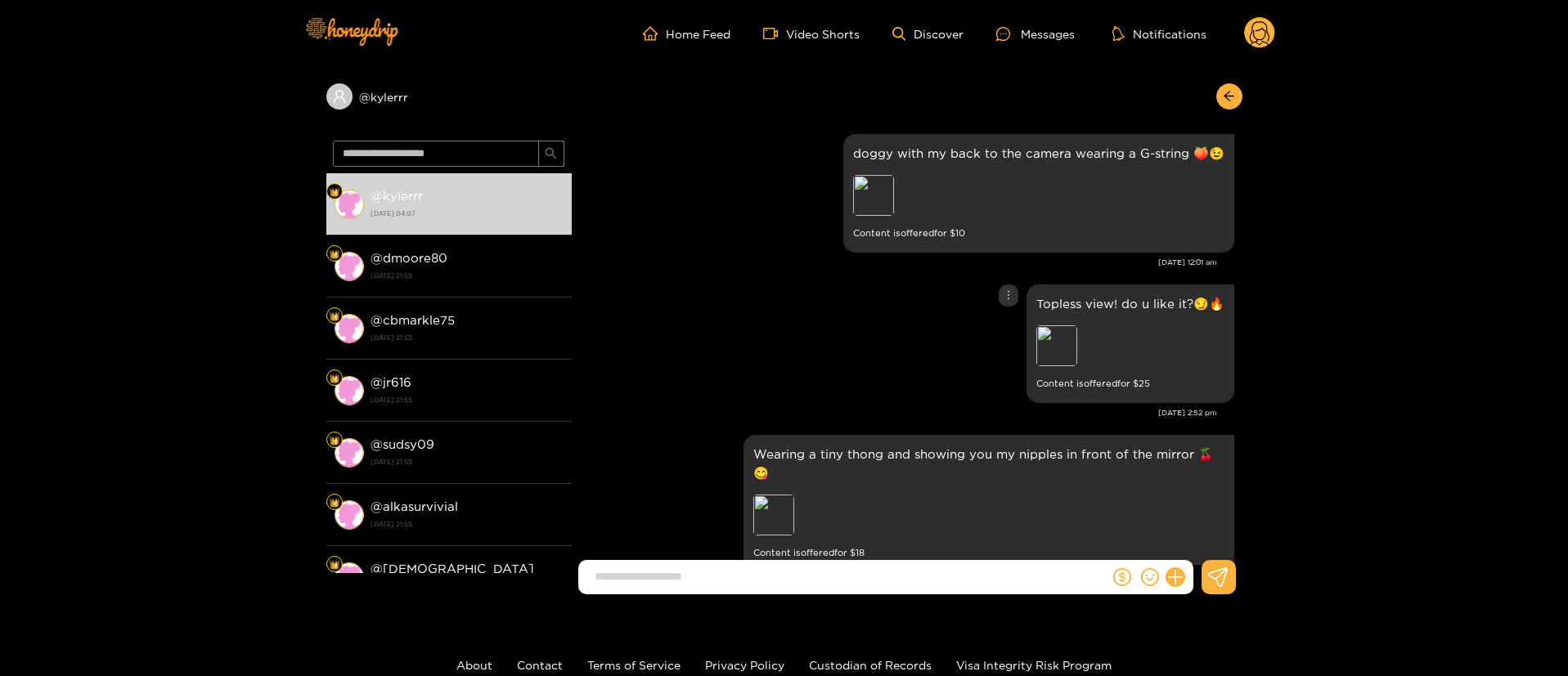
click at [746, 331] on div "Topless view! do u like it?😏🔥 Preview Content is offered for $ 25" at bounding box center [907, 343] width 654 height 127
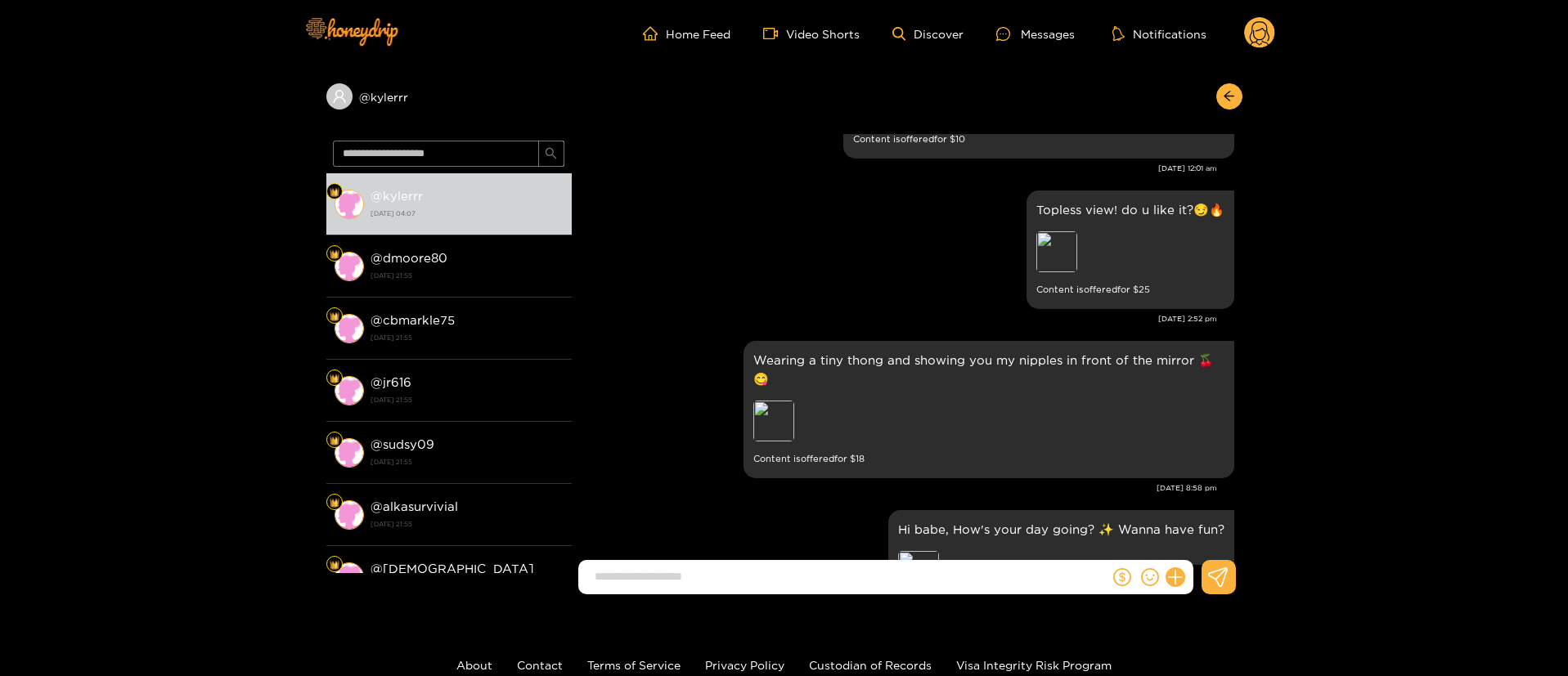
scroll to position [1227, 0]
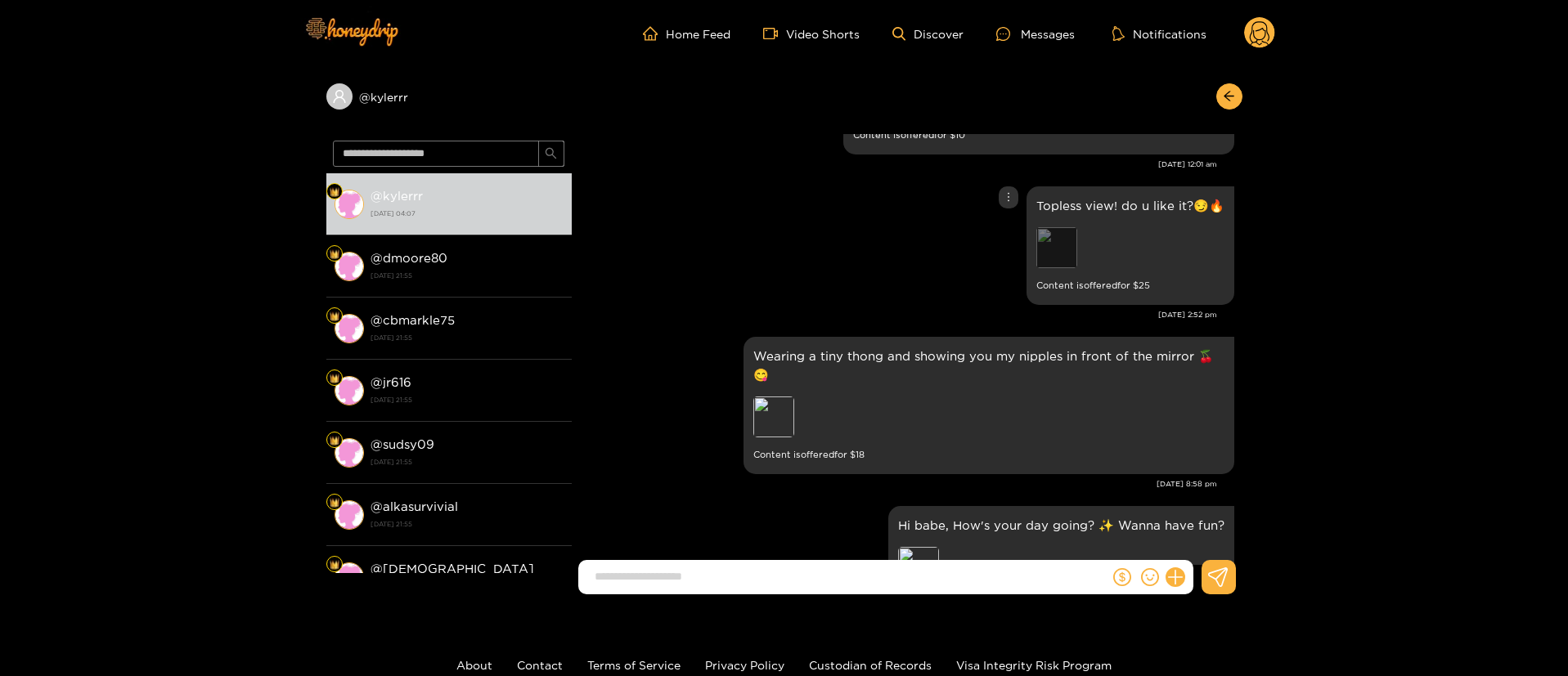
click at [1070, 243] on div "Preview" at bounding box center [1057, 247] width 41 height 41
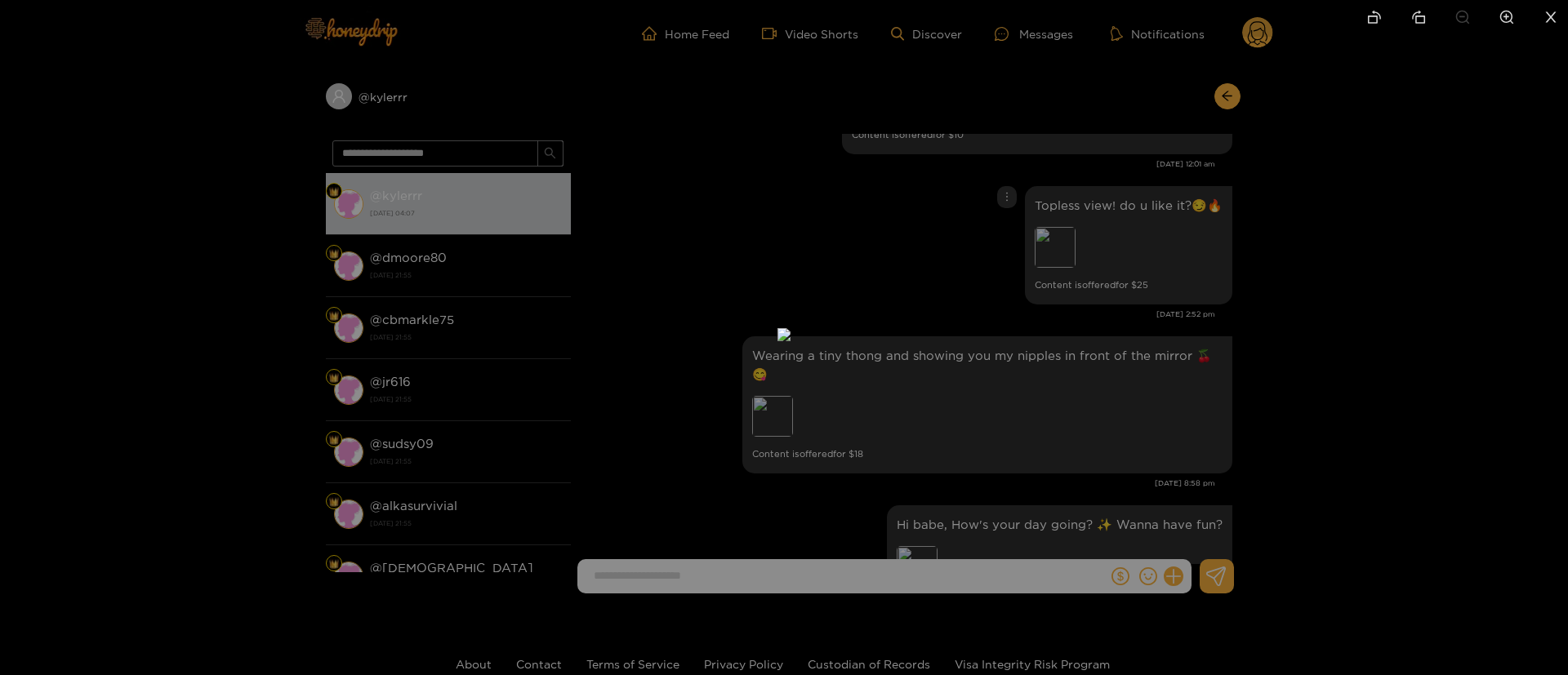
click at [1101, 314] on div at bounding box center [784, 337] width 1568 height 675
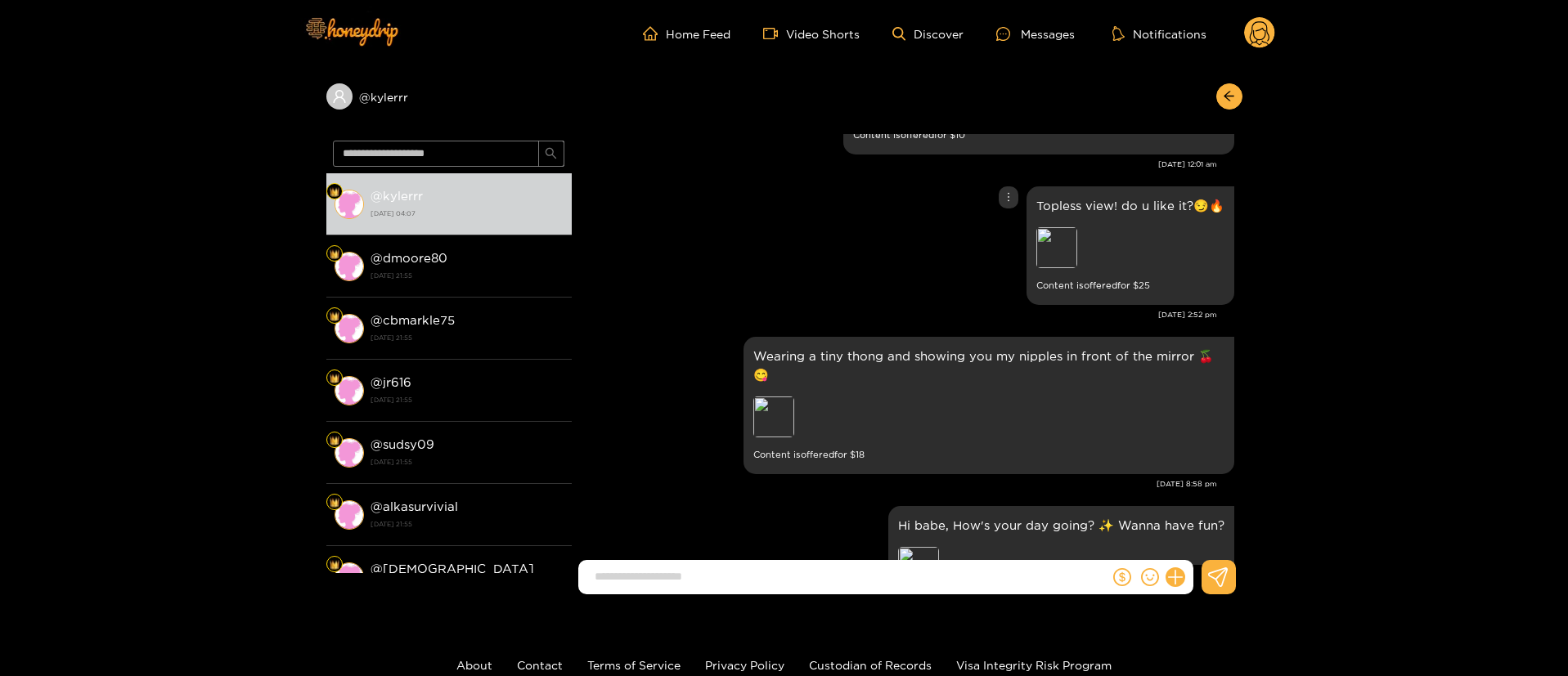
click at [908, 248] on div "Topless view! do u like it?😏🔥 Preview Content is offered for $ 25" at bounding box center [907, 245] width 654 height 127
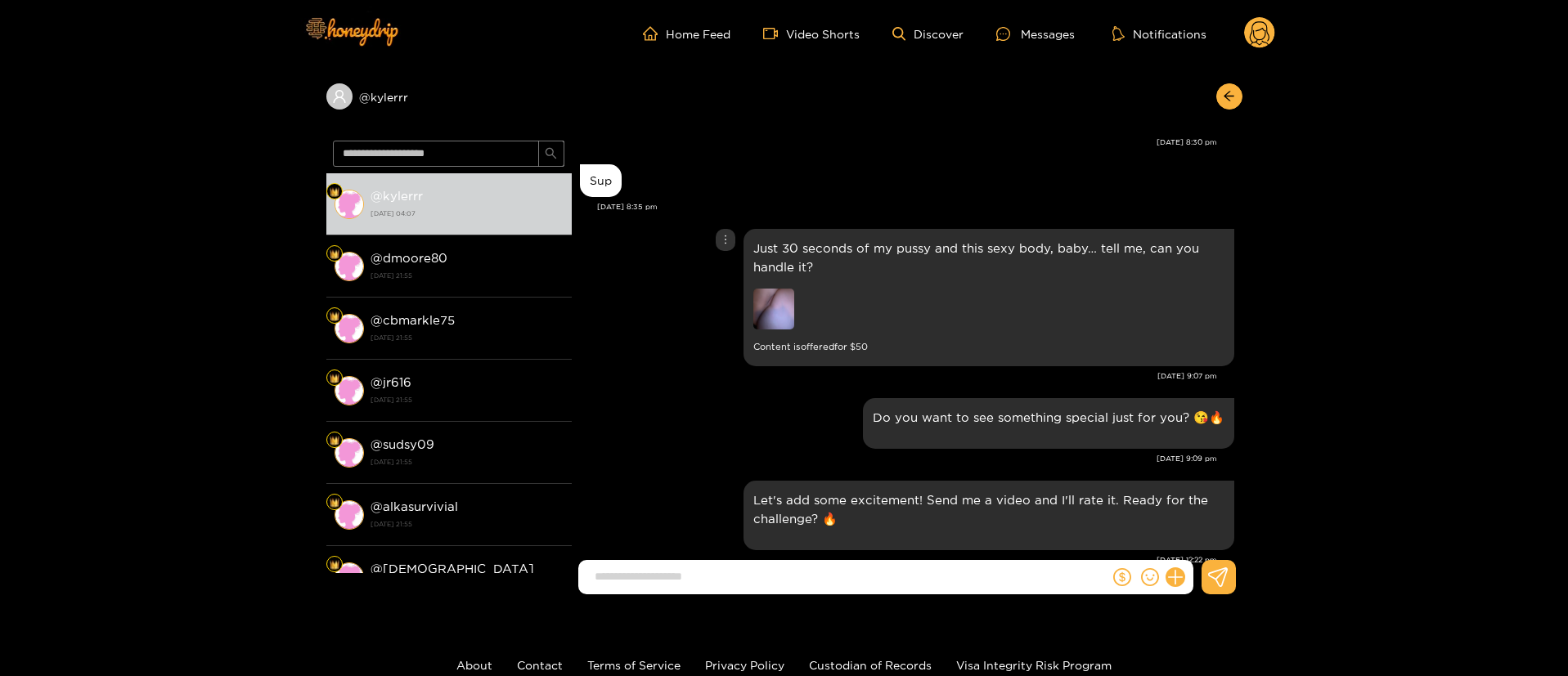
scroll to position [49, 0]
click at [765, 300] on img at bounding box center [774, 306] width 41 height 41
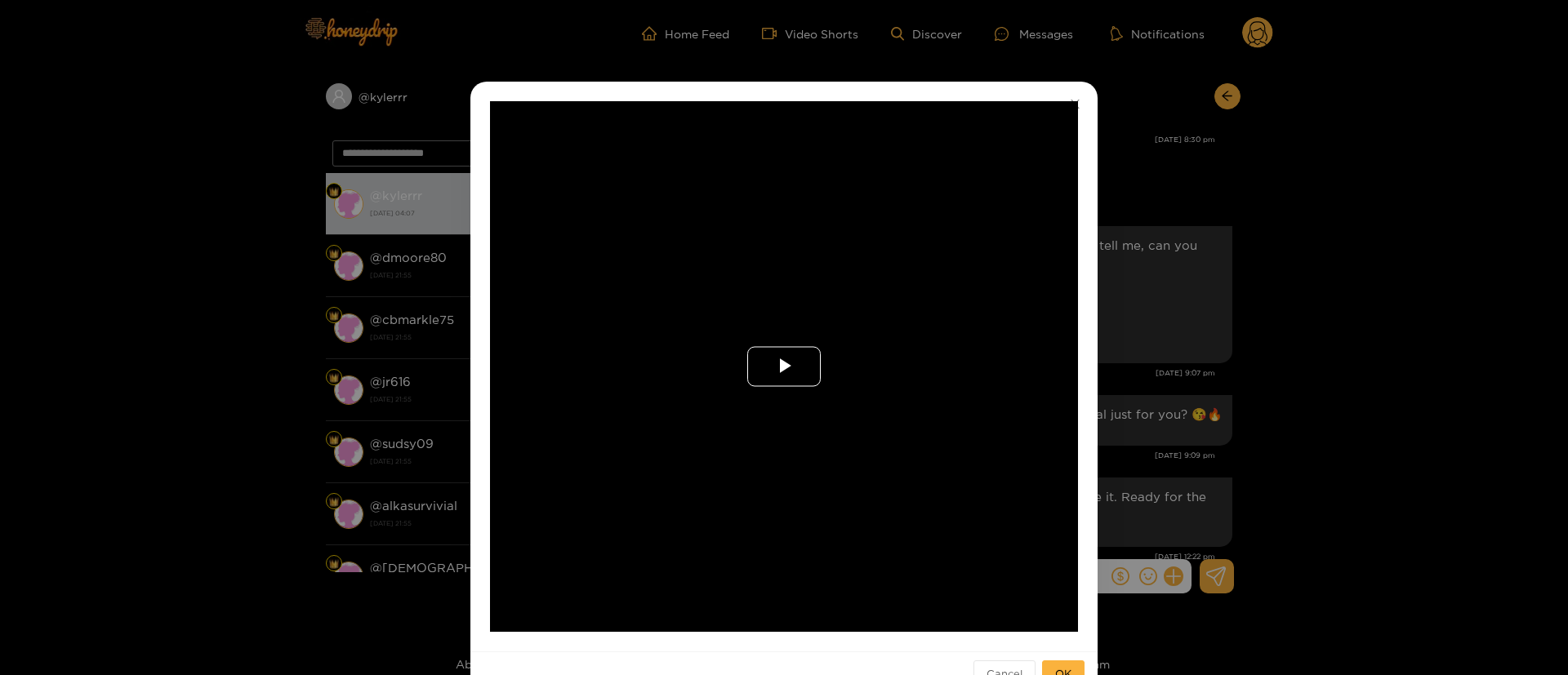
click at [784, 367] on span "Video Player" at bounding box center [784, 367] width 0 height 0
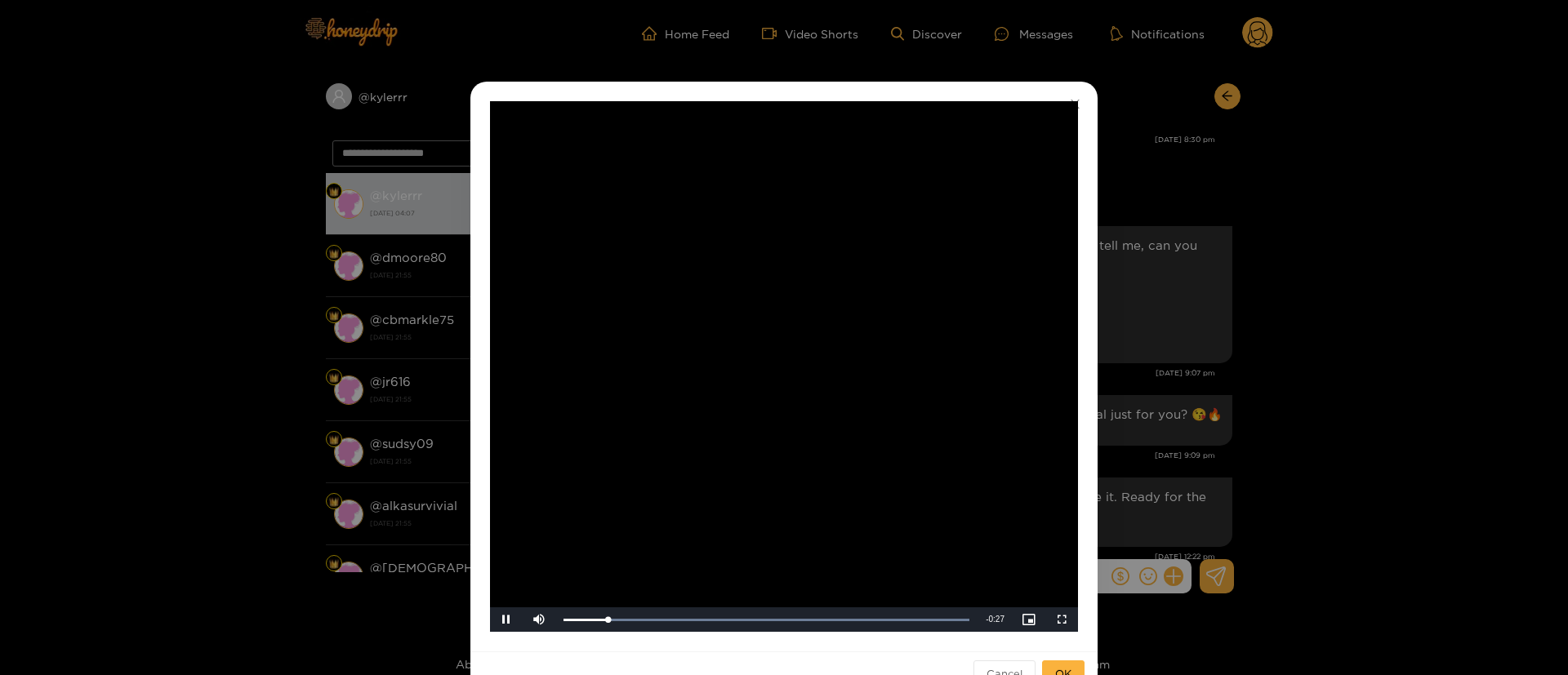
click at [1363, 474] on div "**********" at bounding box center [784, 337] width 1568 height 675
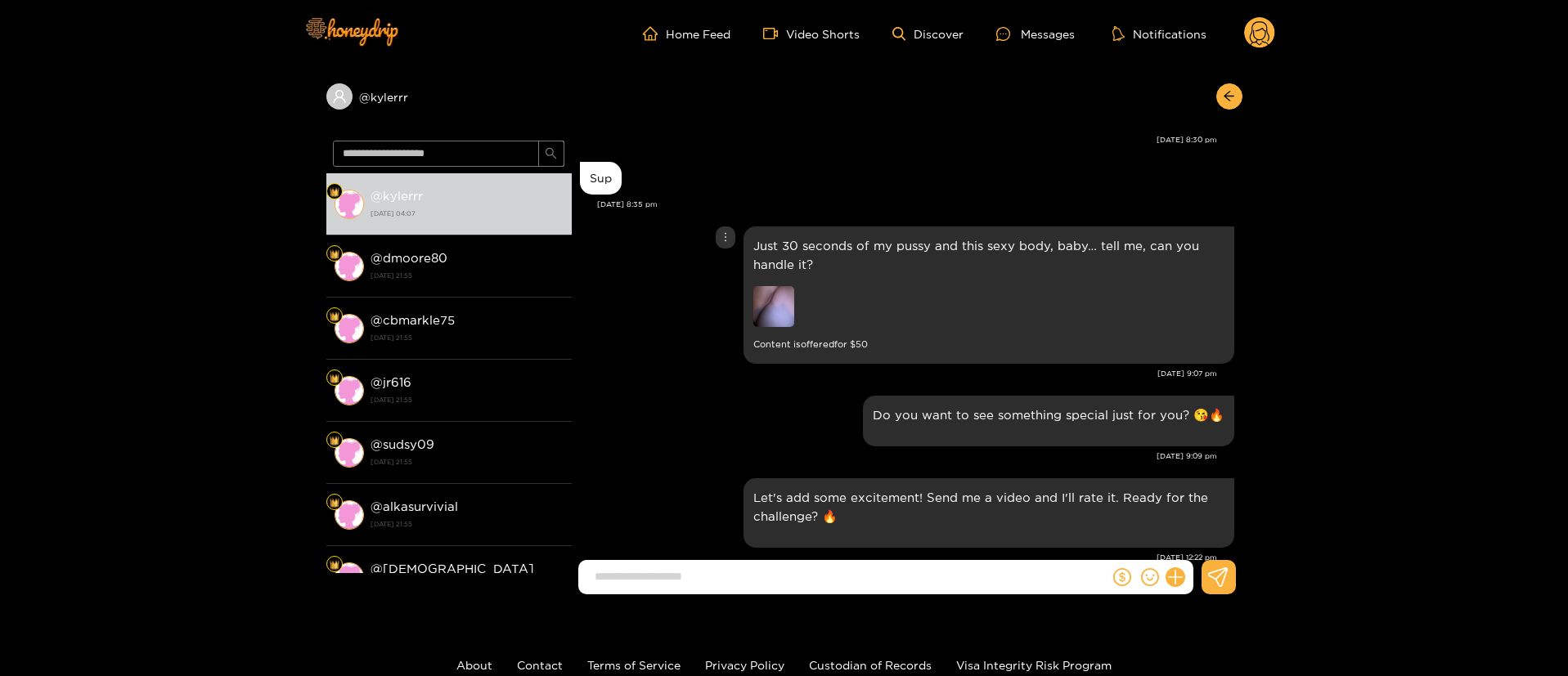
click at [753, 302] on img at bounding box center [774, 306] width 41 height 41
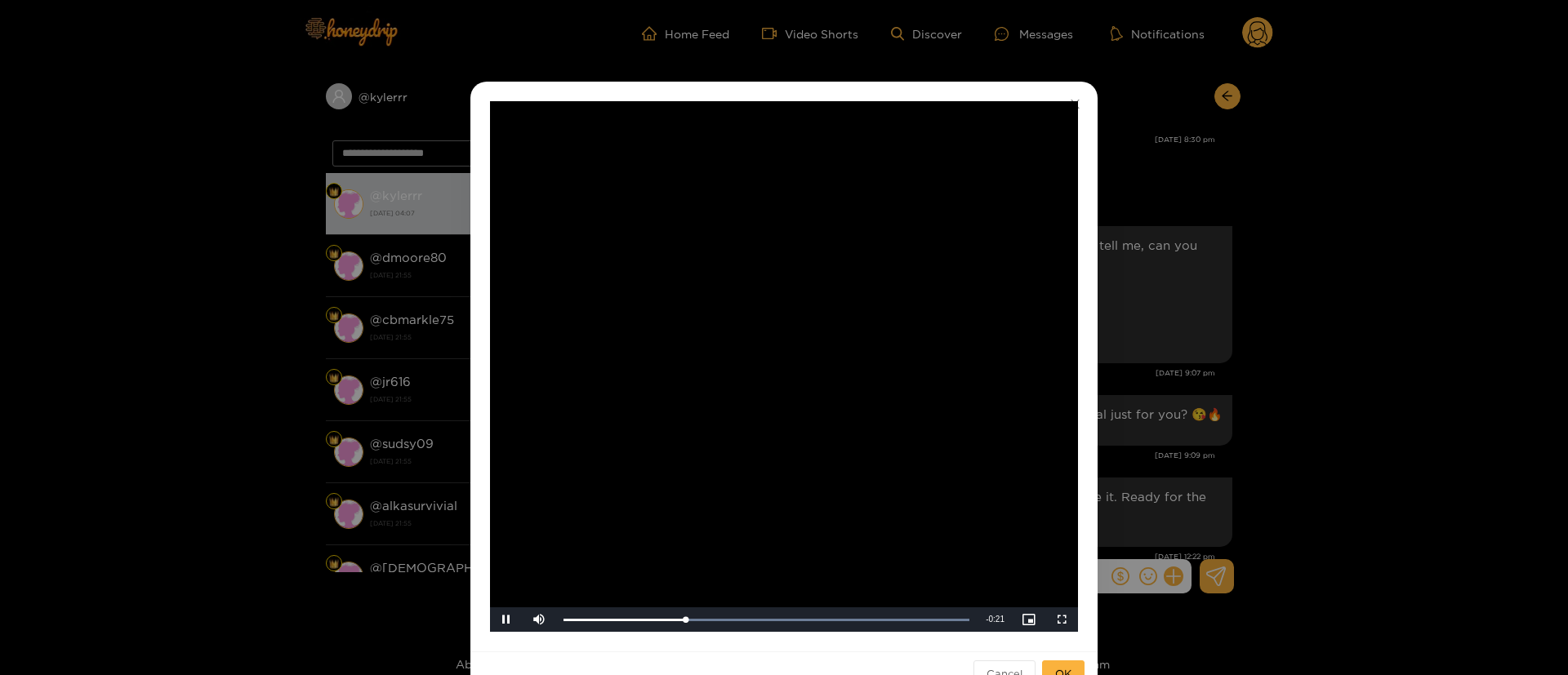
click at [1294, 471] on div "**********" at bounding box center [784, 337] width 1568 height 675
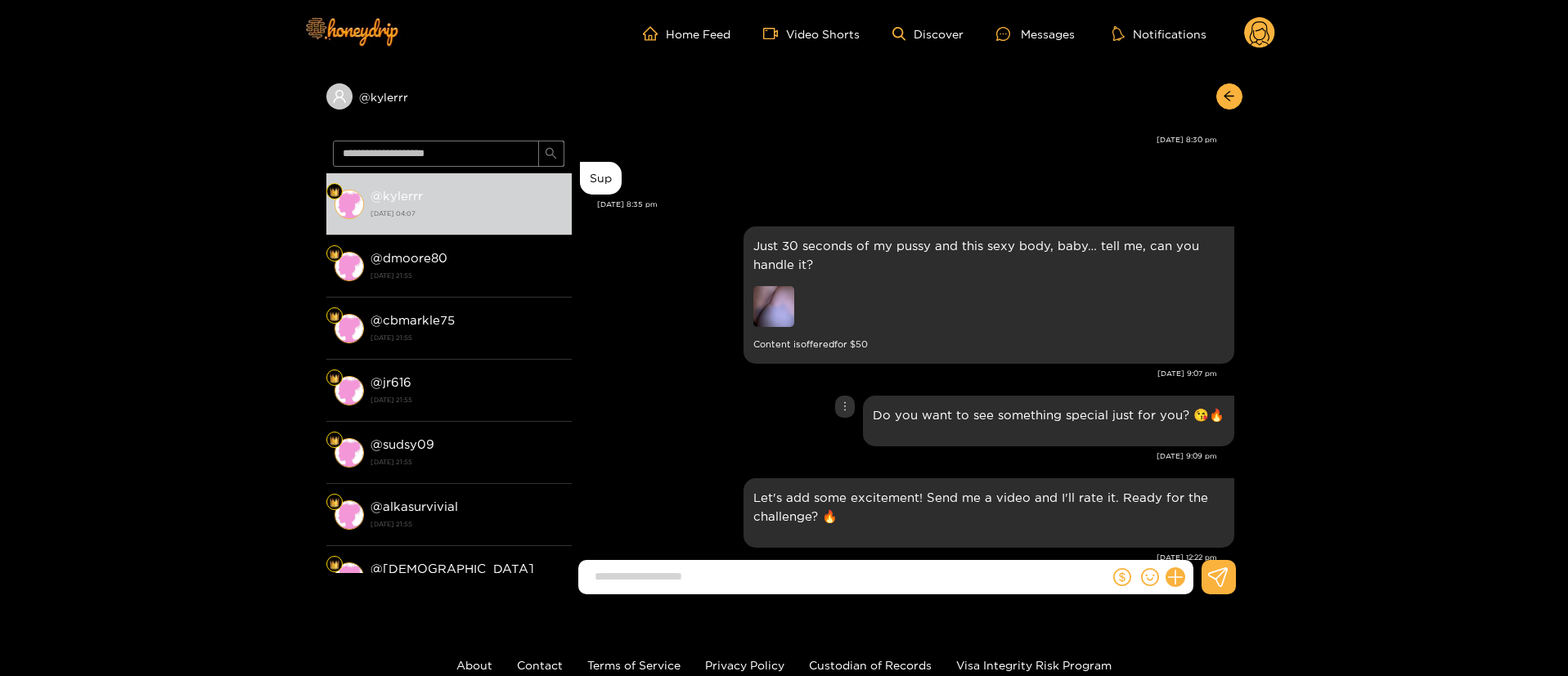
click at [658, 419] on div "Do you want to see something special just for you? 😘🔥" at bounding box center [907, 421] width 654 height 59
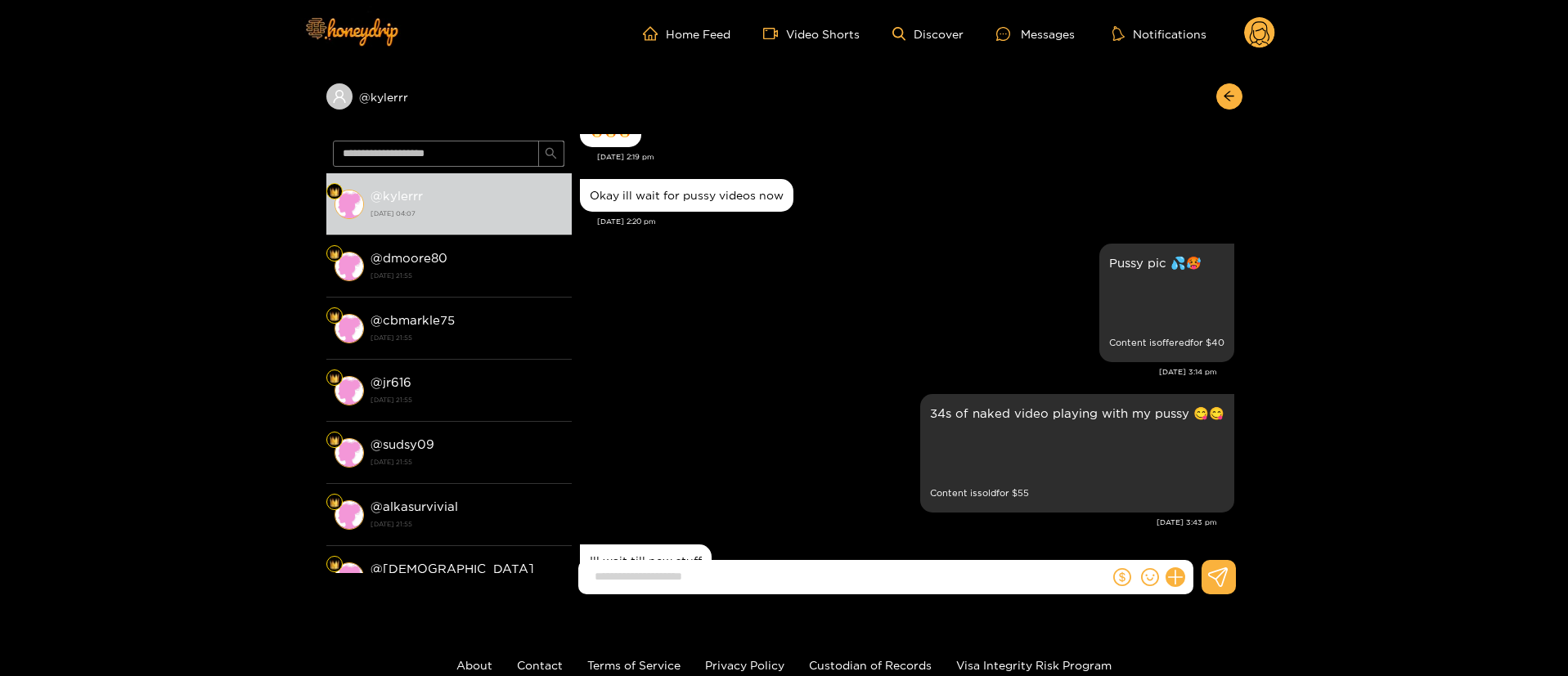
scroll to position [393, 0]
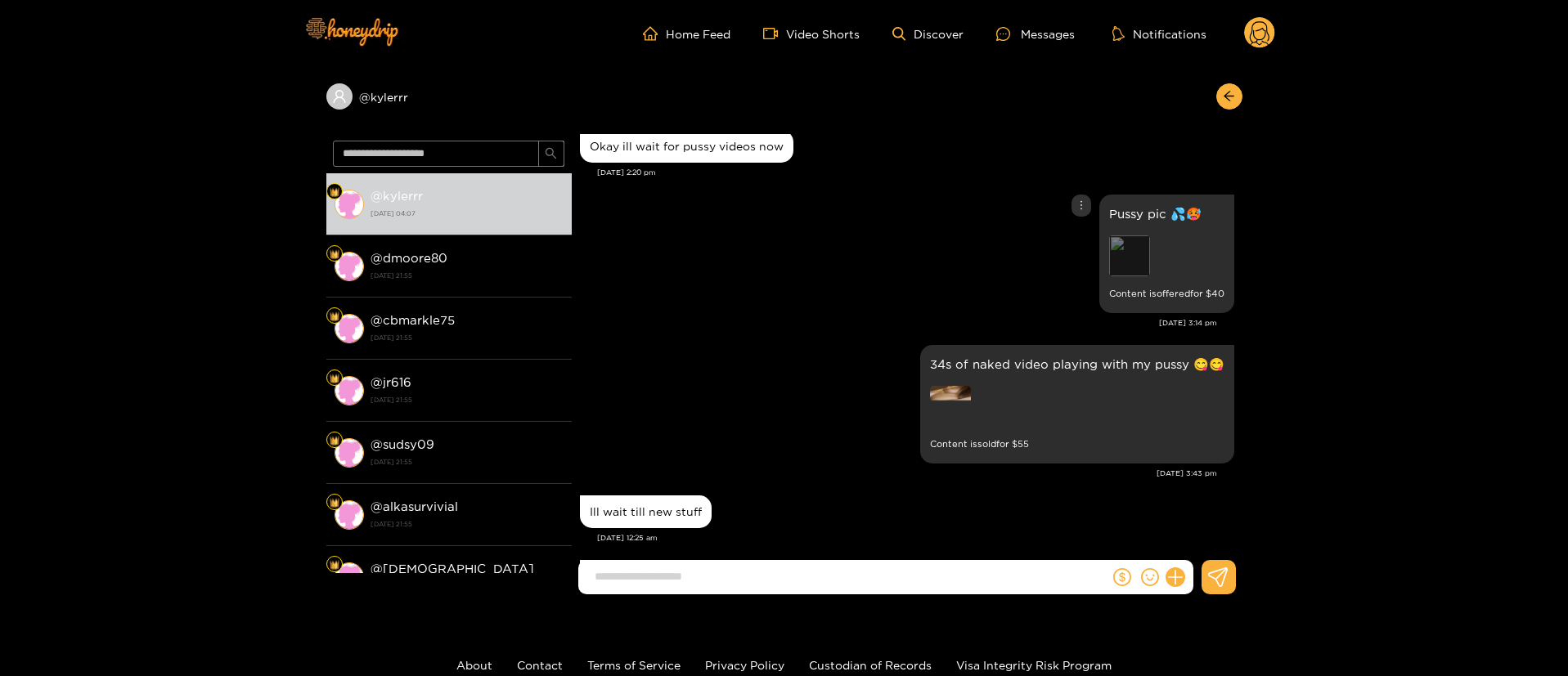
click at [1144, 247] on div "Preview" at bounding box center [1129, 256] width 41 height 41
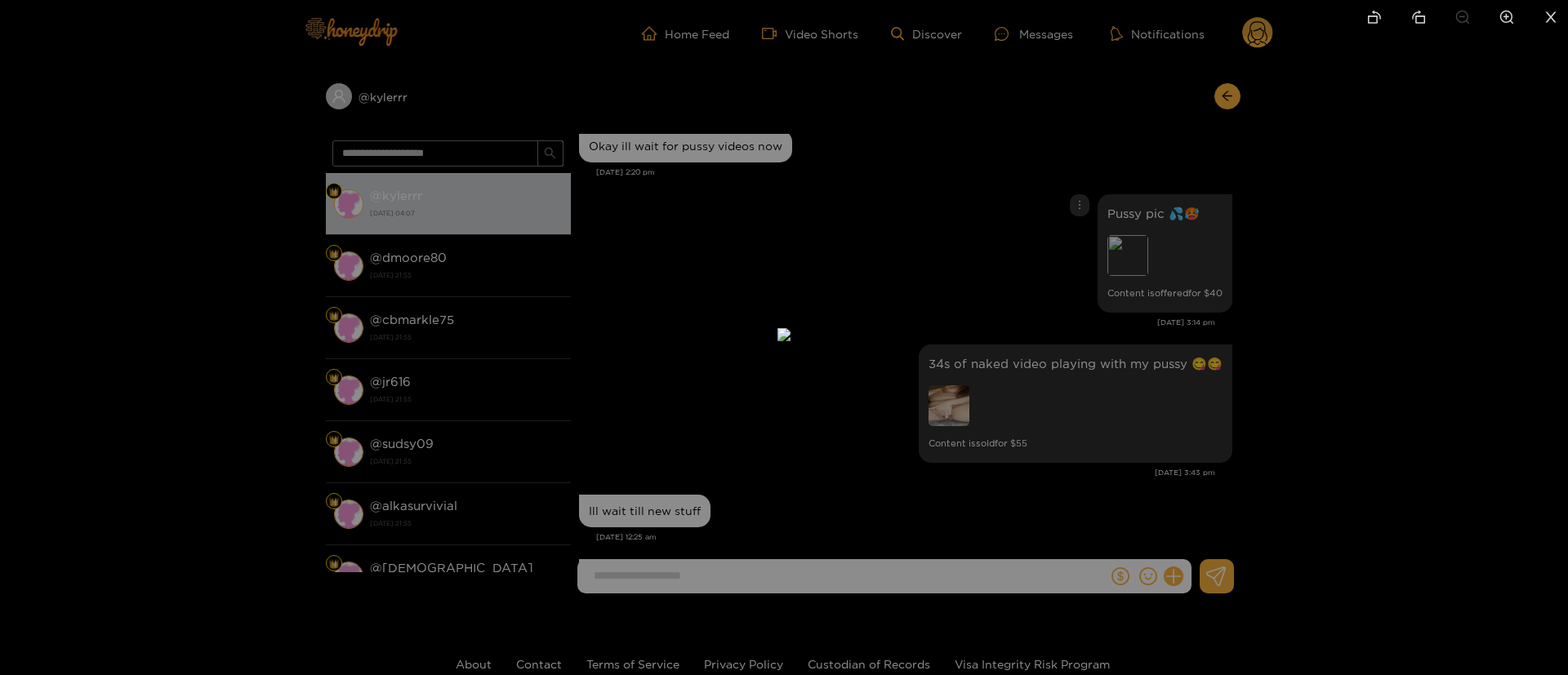
click at [1140, 273] on div at bounding box center [784, 337] width 1568 height 675
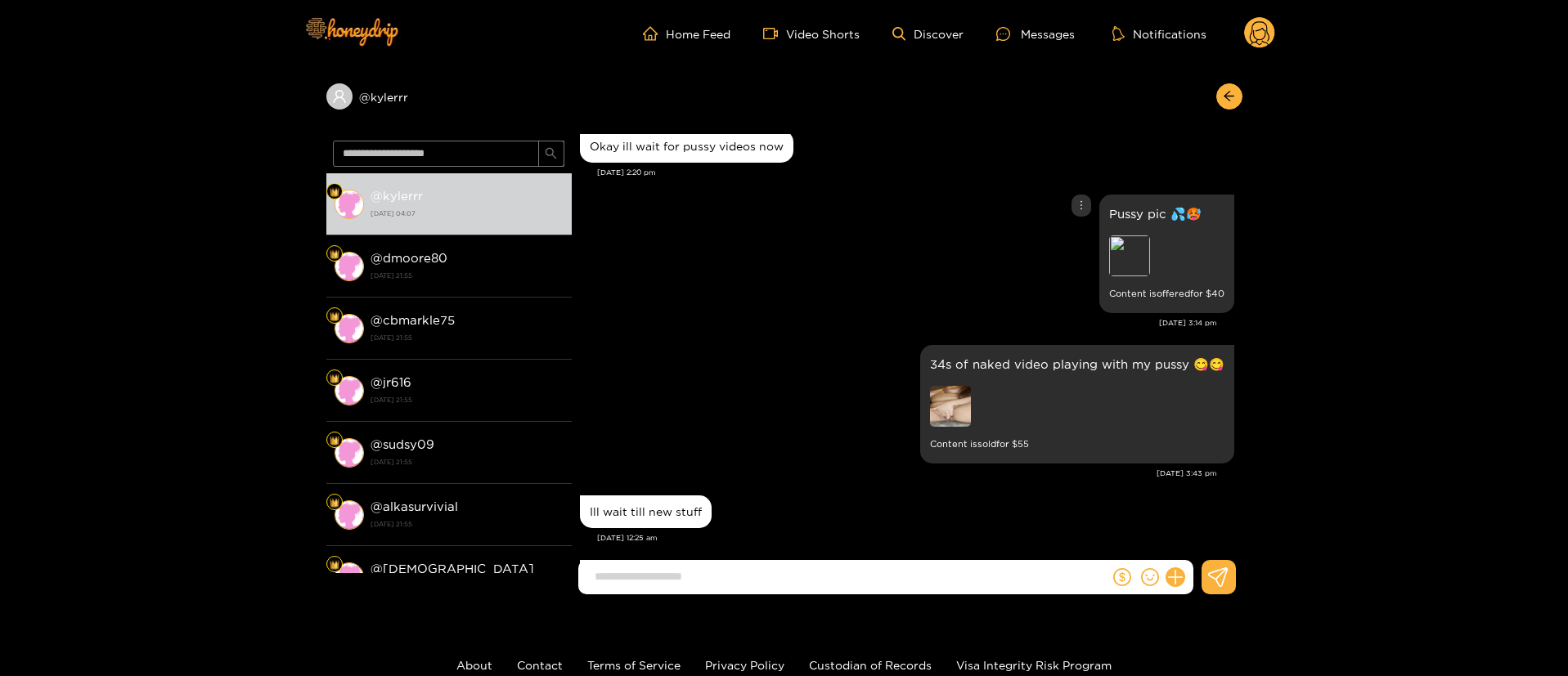
click at [929, 289] on div "Pussy pic 💦🥵 Preview Content is offered for $ 40" at bounding box center [907, 254] width 654 height 127
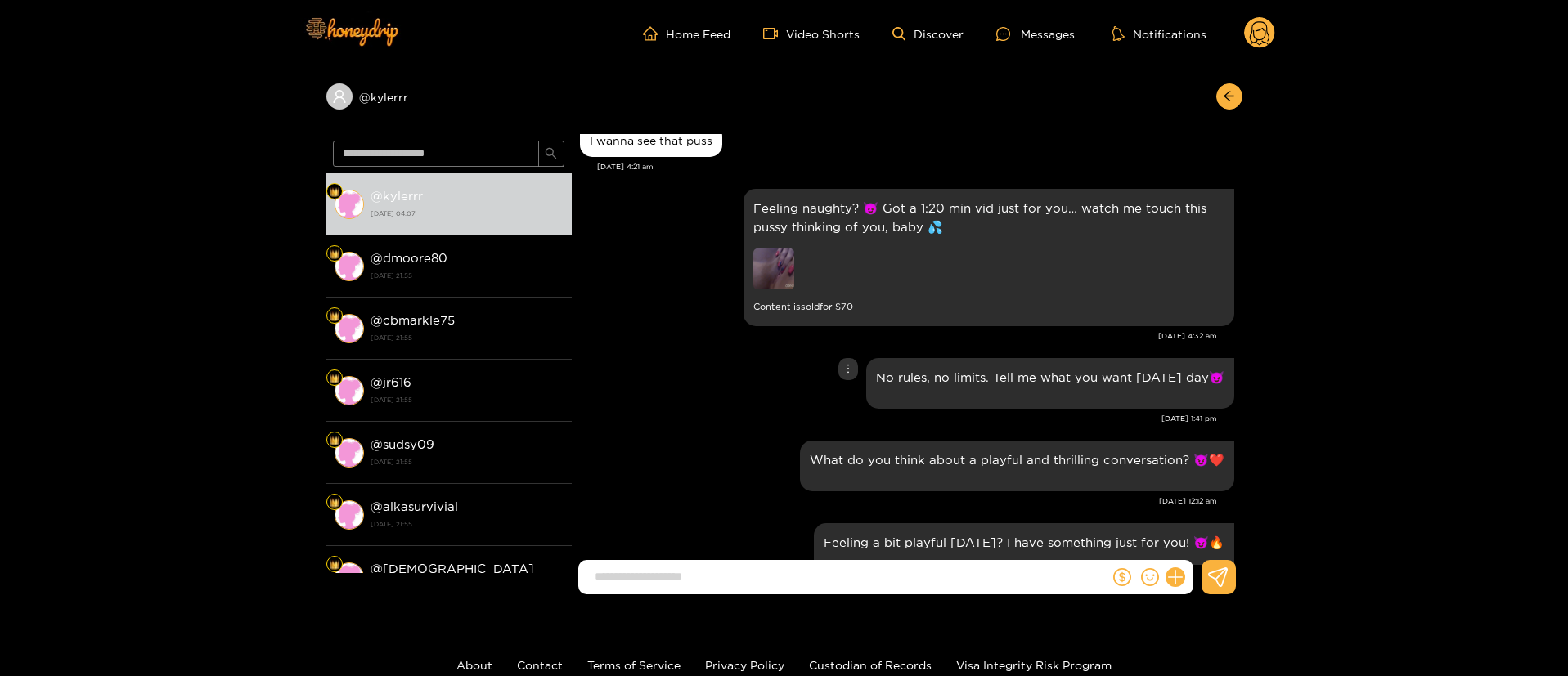
scroll to position [4270, 0]
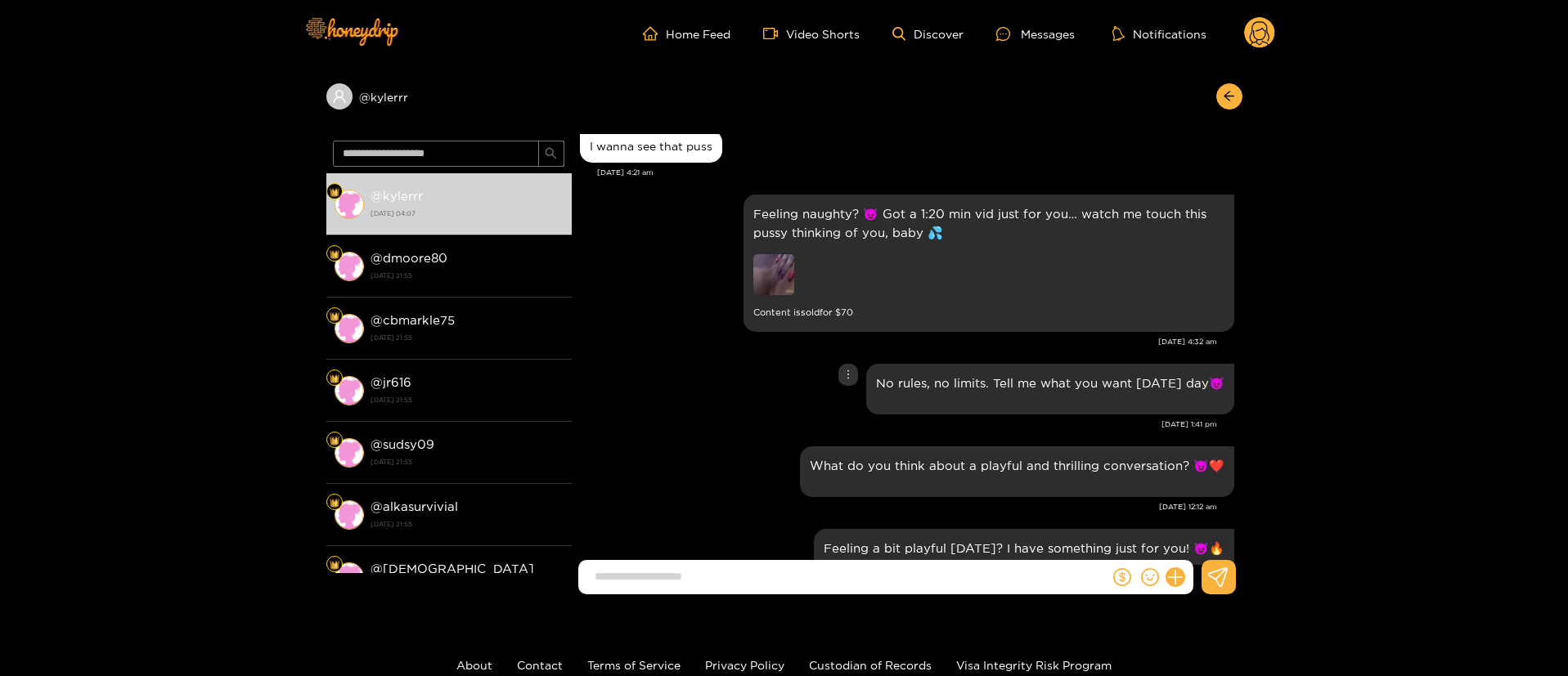
click at [706, 374] on div "No rules, no limits. Tell me what you want [DATE] day😈" at bounding box center [907, 389] width 654 height 59
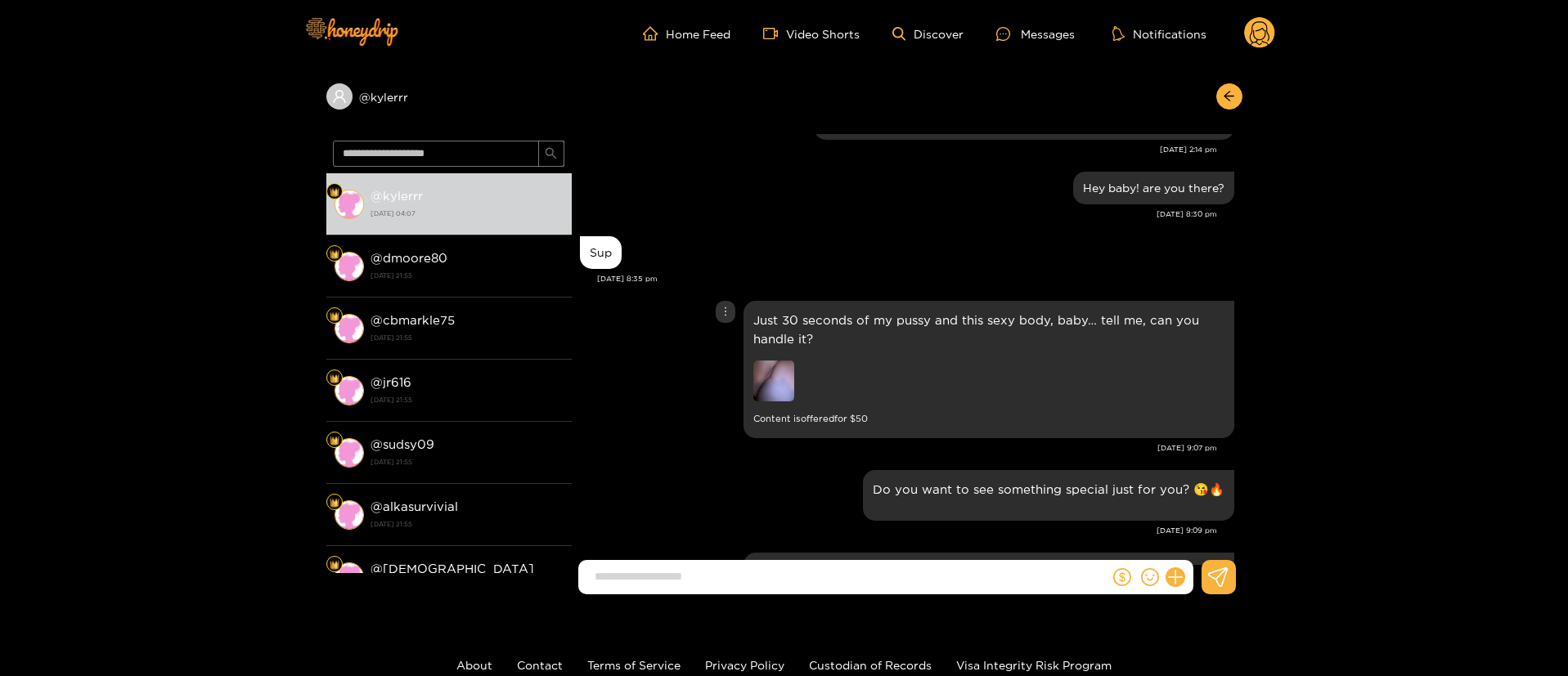
scroll to position [4711, 0]
click at [779, 359] on img at bounding box center [774, 379] width 41 height 41
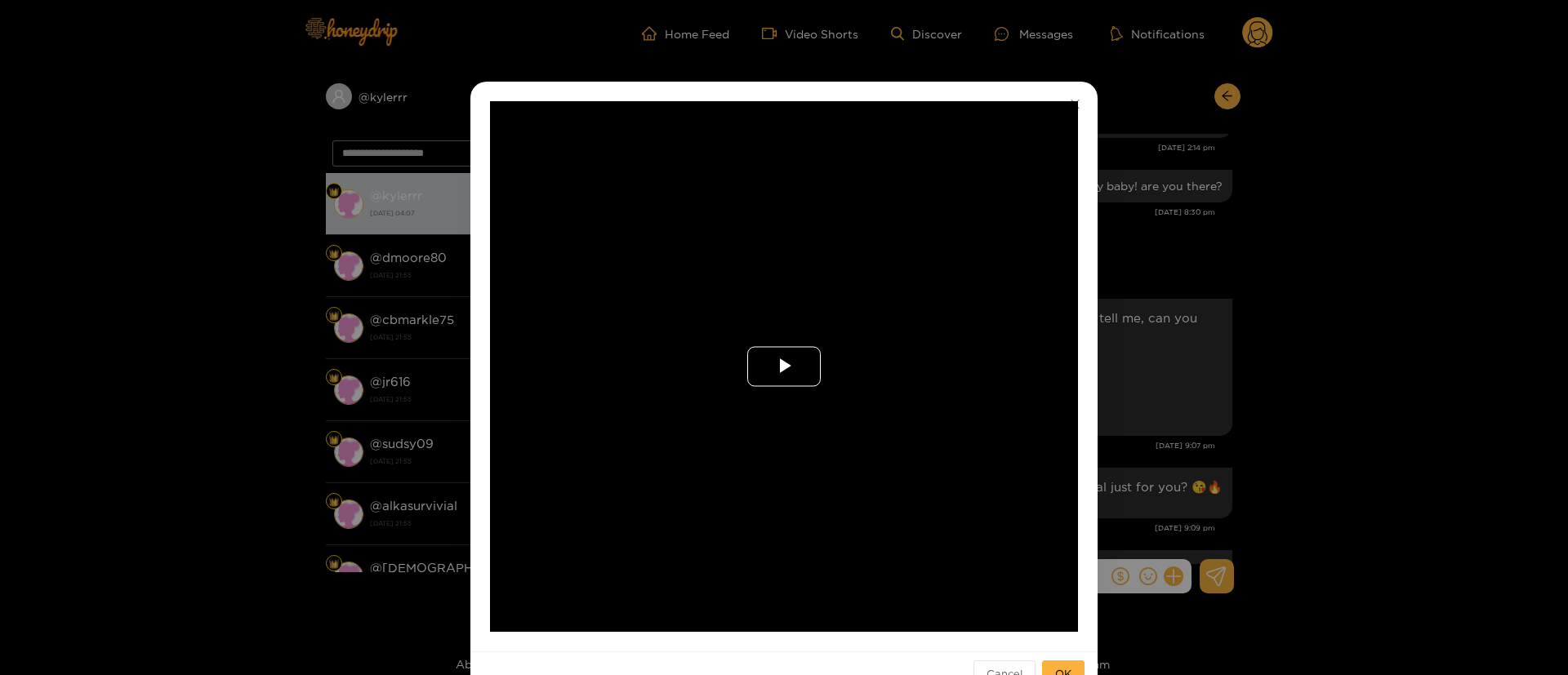
click at [784, 367] on span "Video Player" at bounding box center [784, 367] width 0 height 0
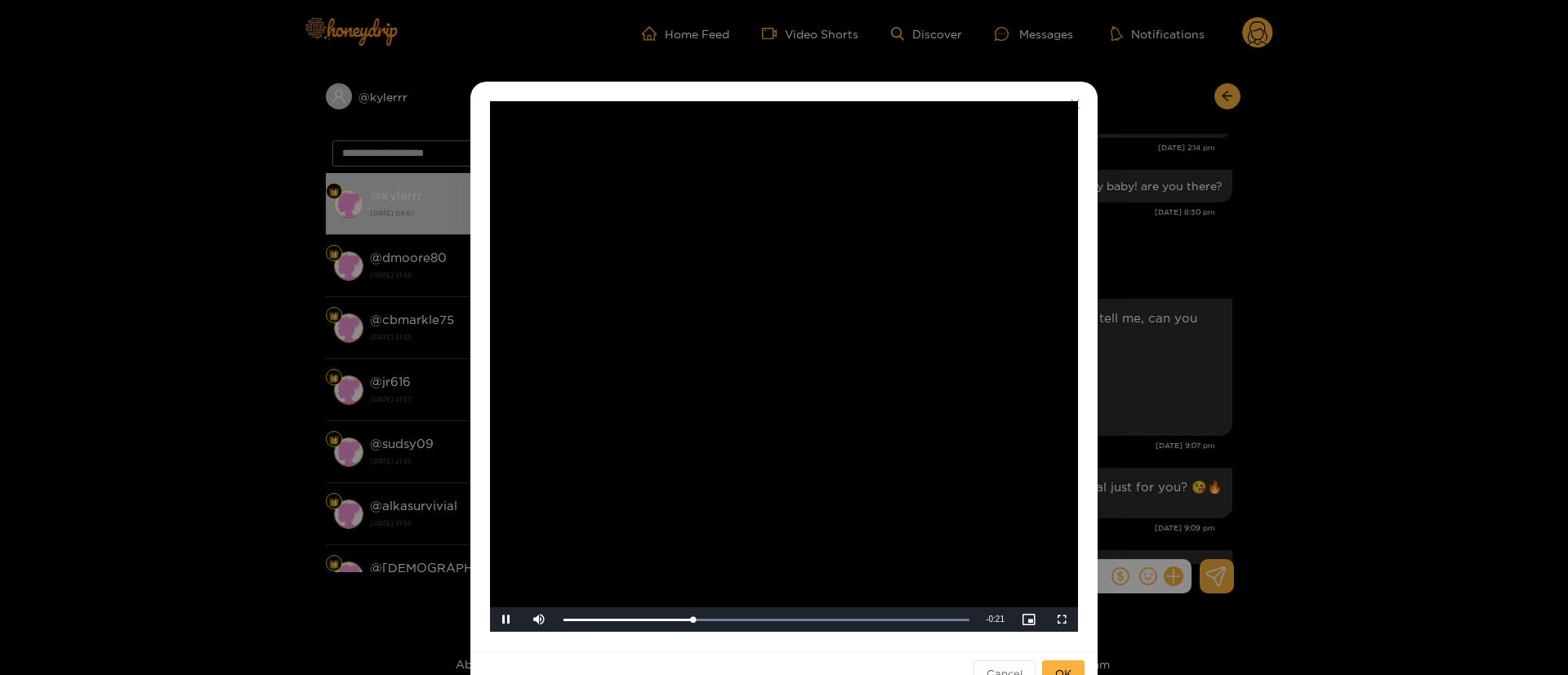
click at [1275, 336] on div "**********" at bounding box center [784, 337] width 1568 height 675
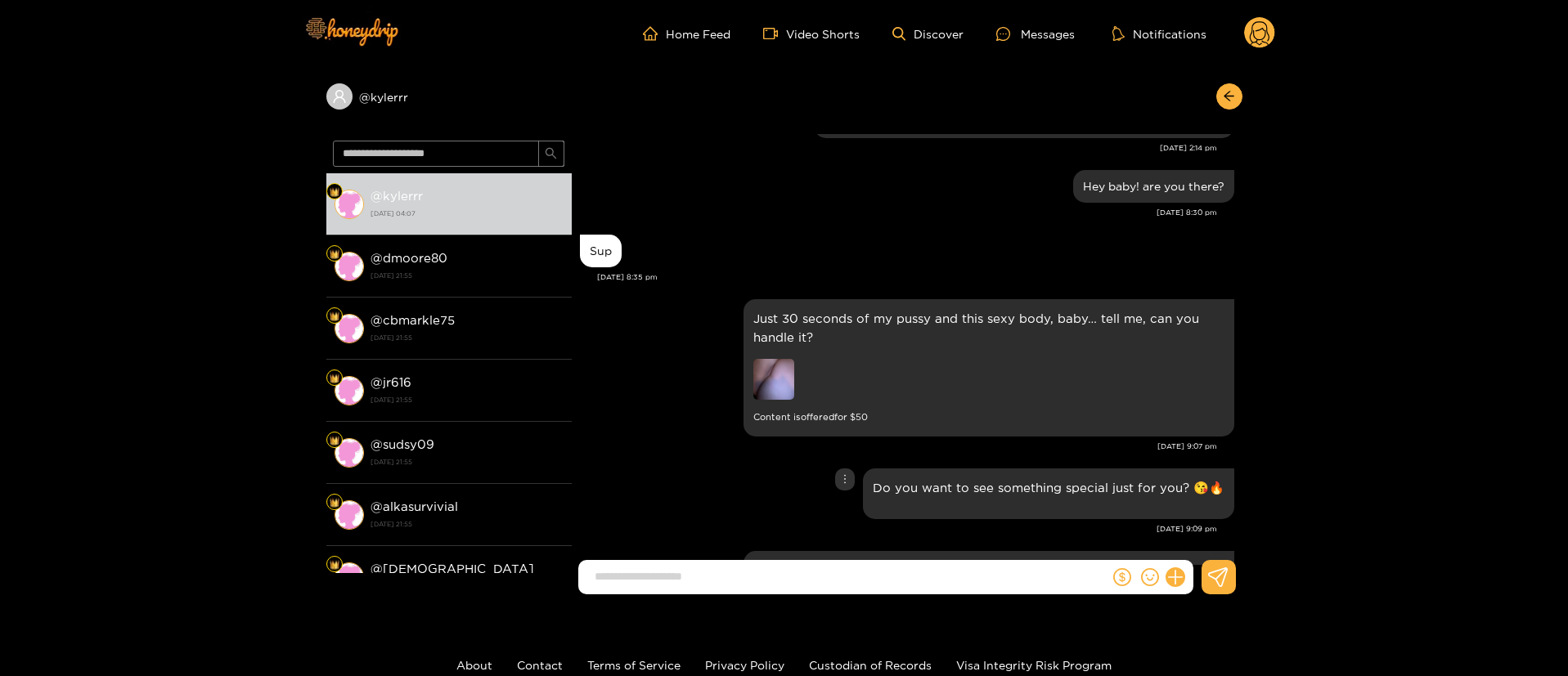
click at [699, 476] on div "Do you want to see something special just for you? 😘🔥" at bounding box center [907, 494] width 654 height 59
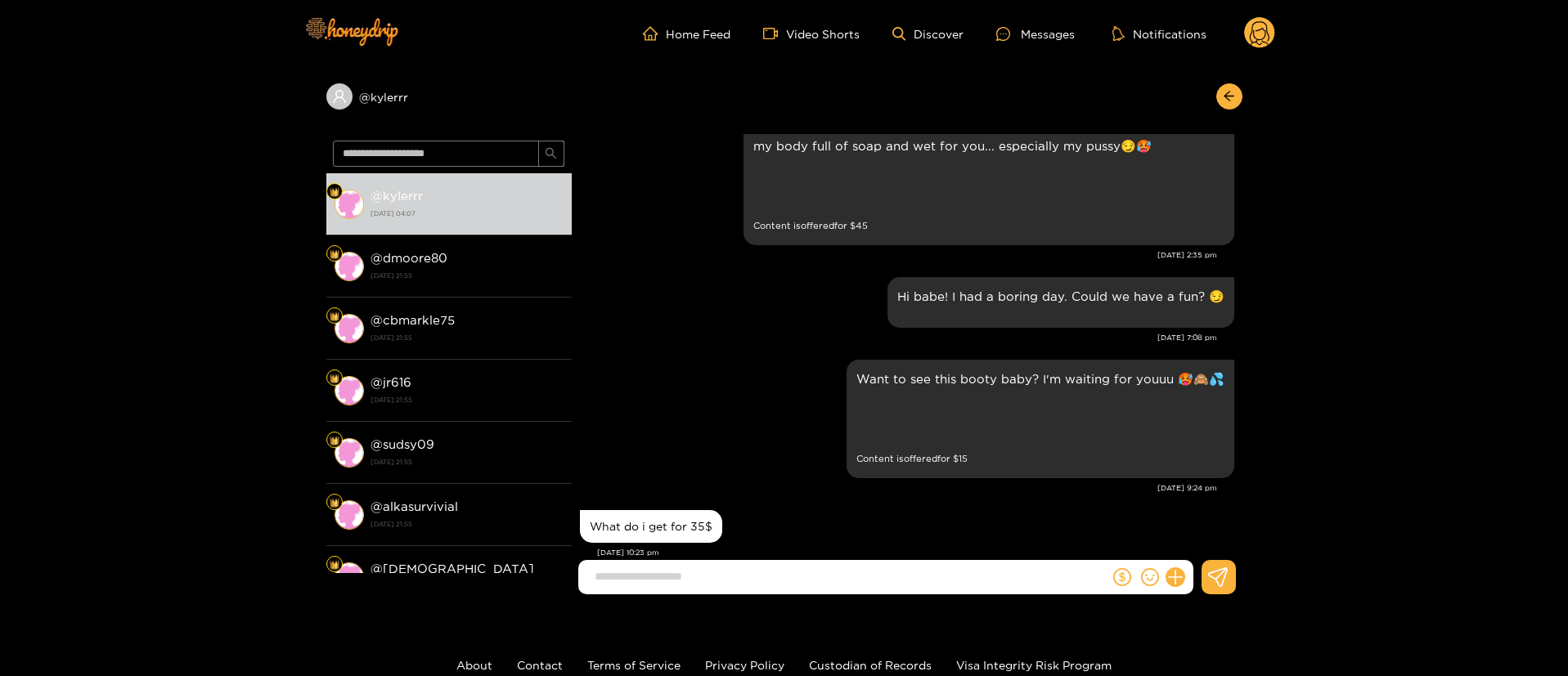
scroll to position [5545, 0]
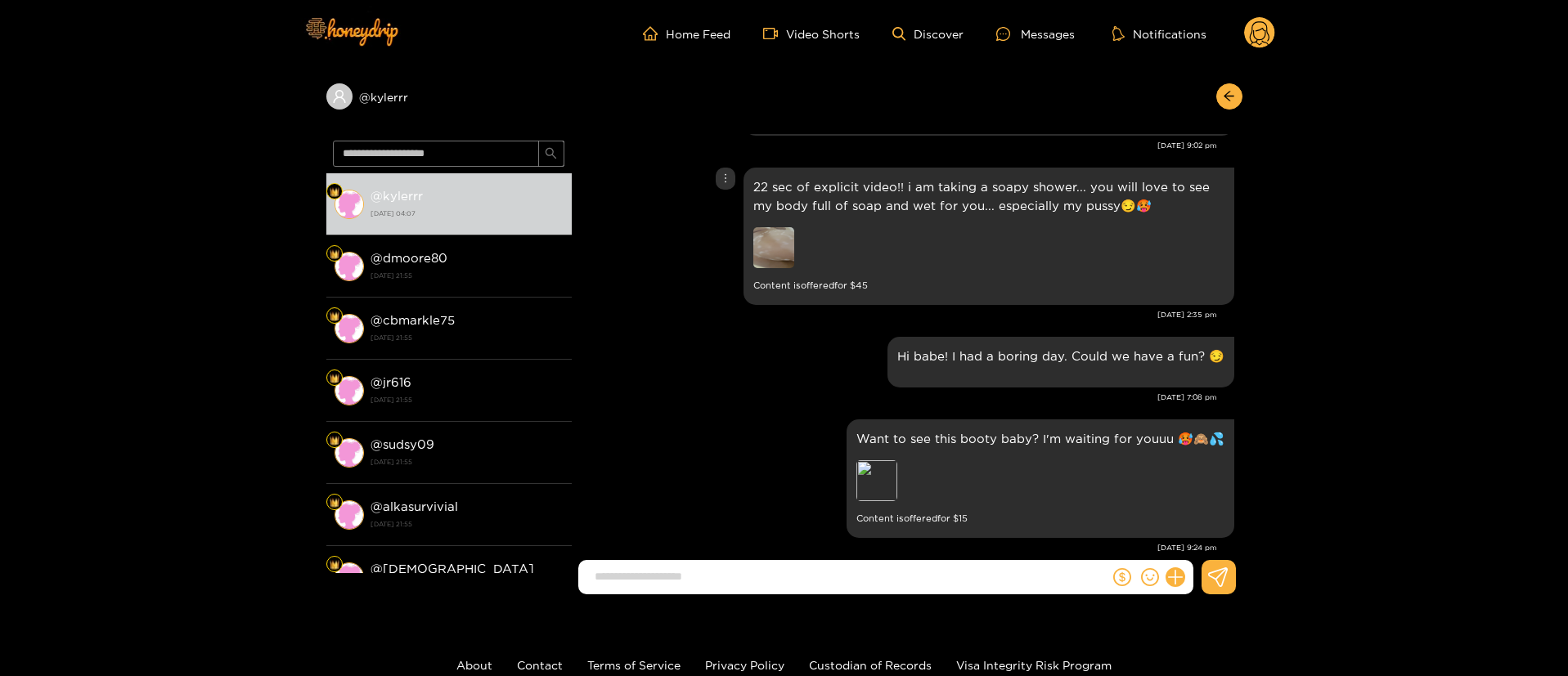
click at [768, 259] on img at bounding box center [774, 247] width 41 height 41
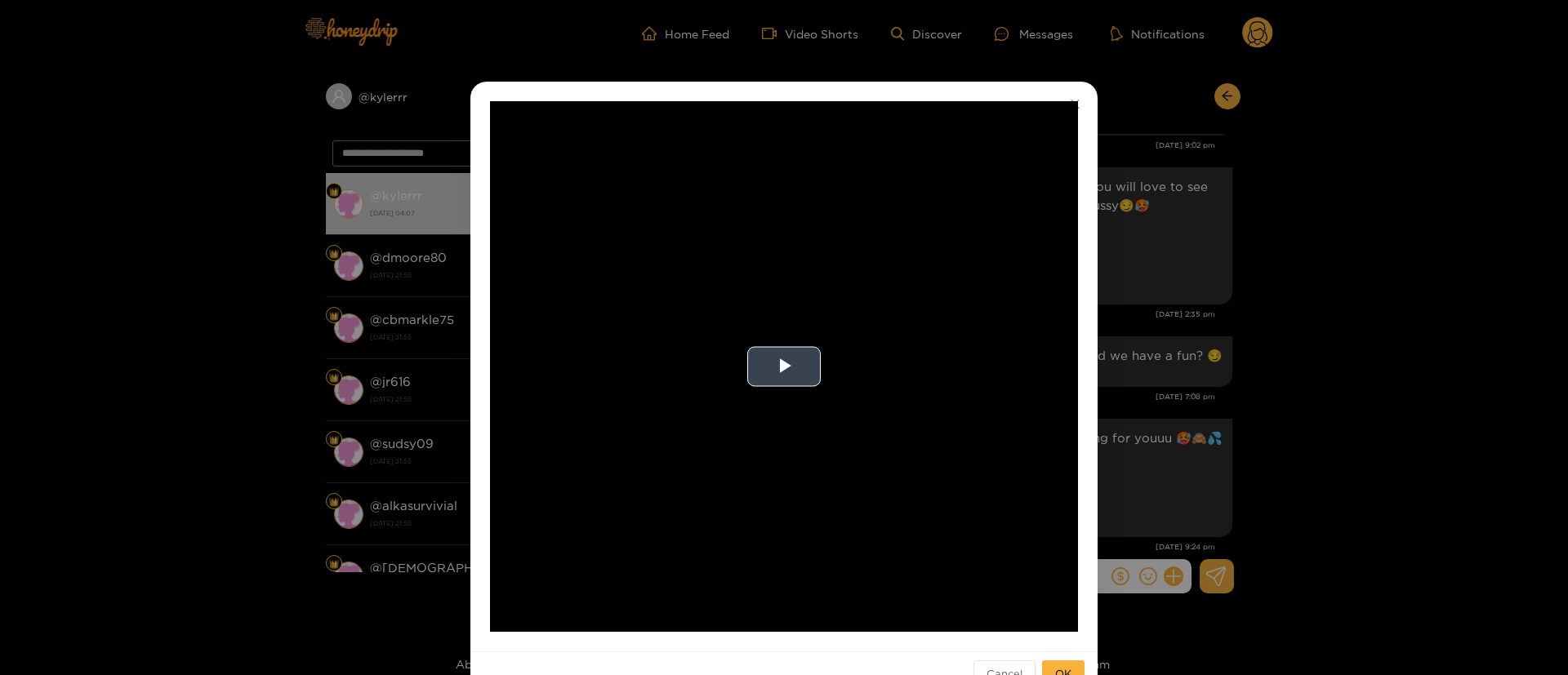
click at [770, 340] on video "Video Player" at bounding box center [784, 367] width 588 height 531
click at [1202, 340] on div "**********" at bounding box center [784, 337] width 1568 height 675
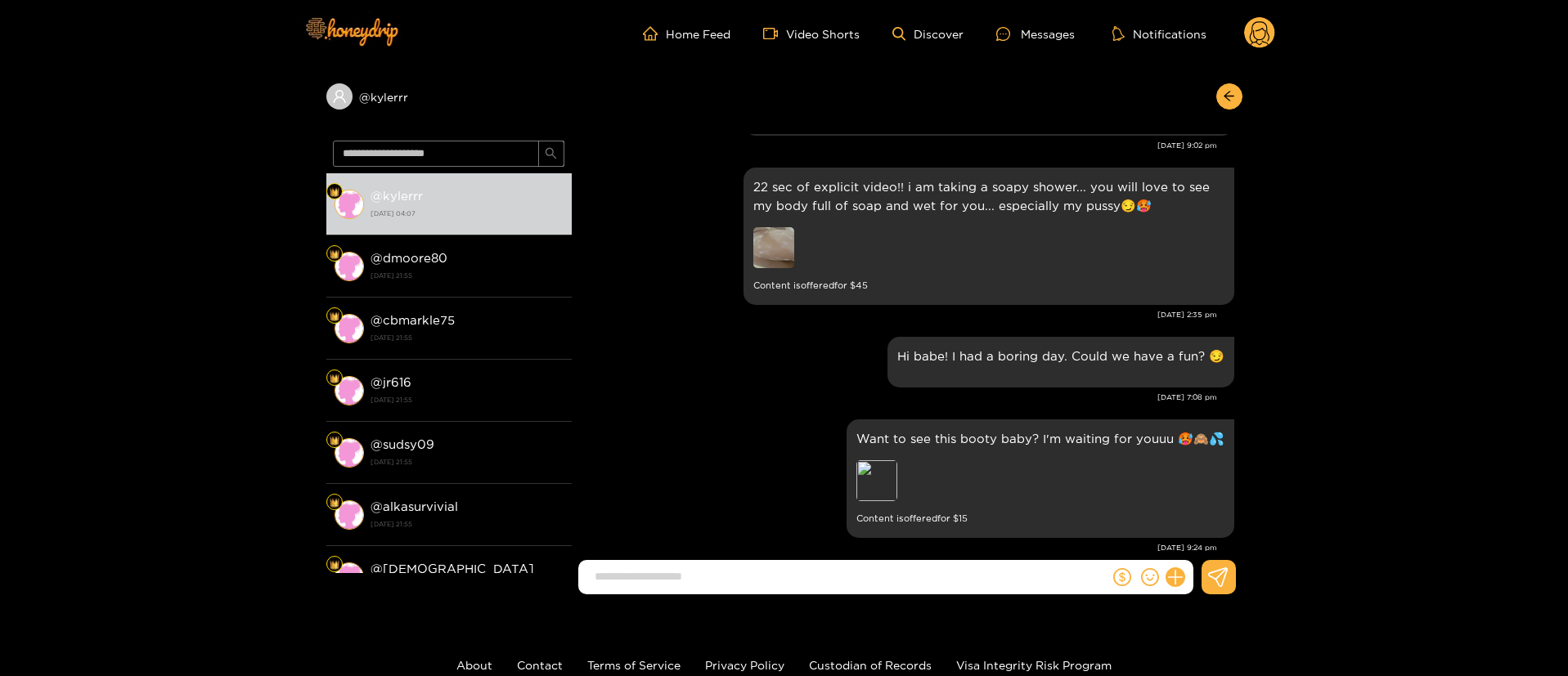
click at [757, 403] on div "[DATE] 7:08 pm" at bounding box center [898, 398] width 637 height 11
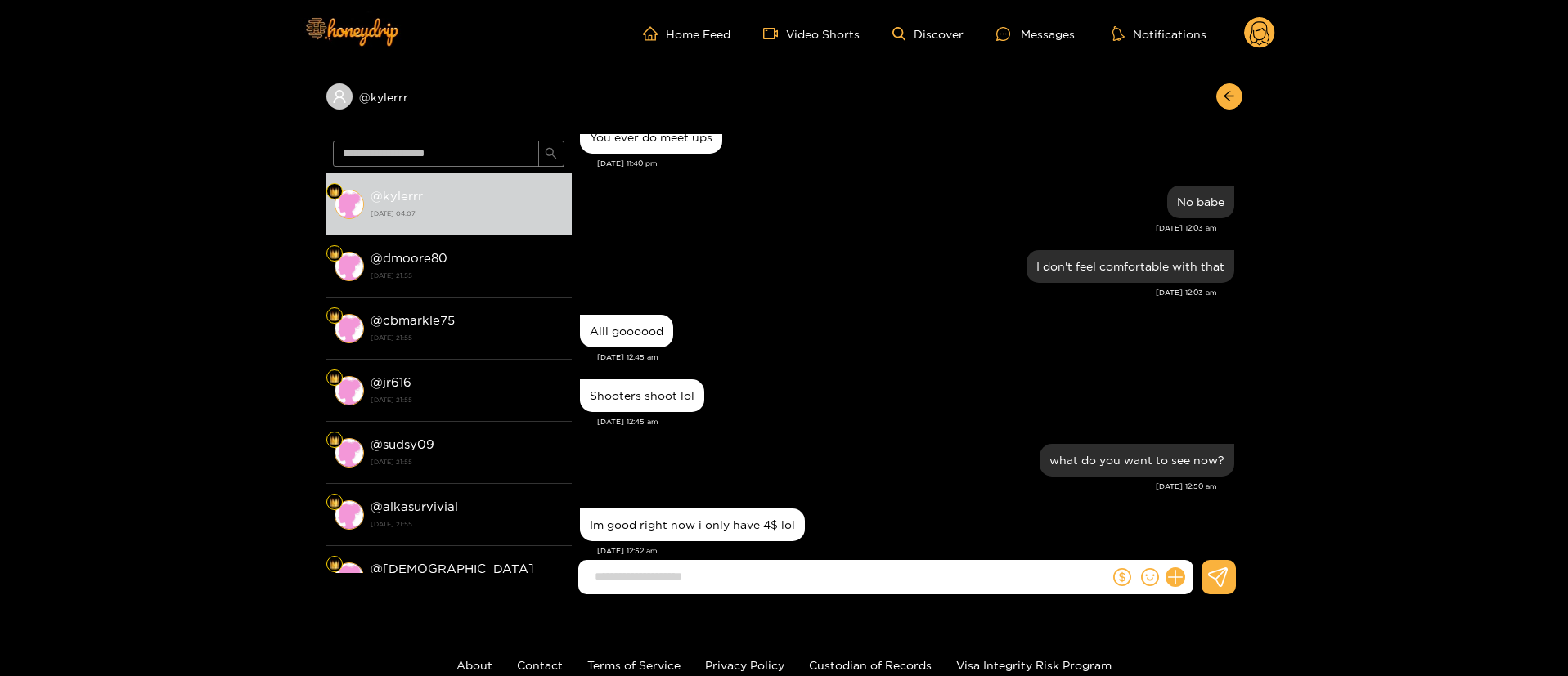
scroll to position [6576, 0]
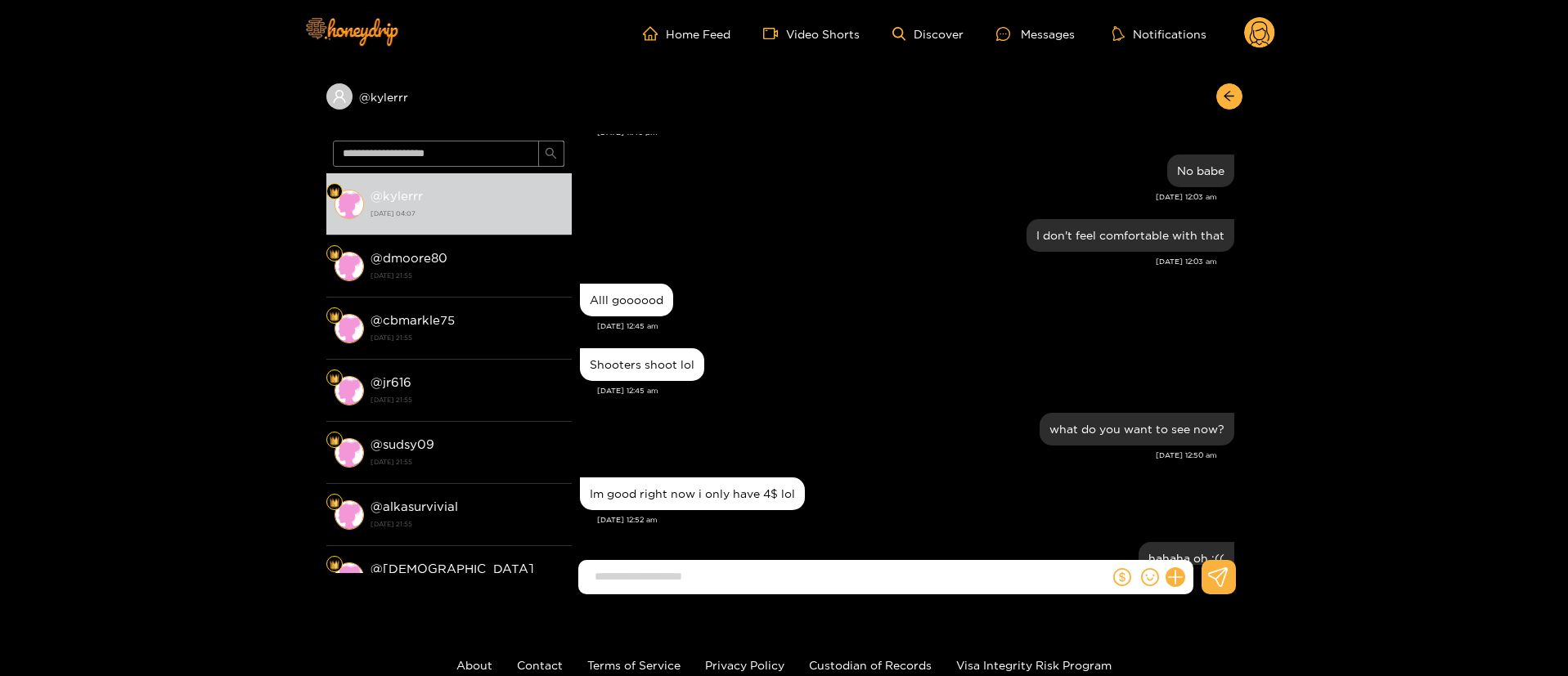
drag, startPoint x: 464, startPoint y: 122, endPoint x: 346, endPoint y: 132, distance: 118.4
click at [346, 132] on div "@ kylerrr" at bounding box center [784, 100] width 917 height 67
copy div "@ kylerrr"
drag, startPoint x: 1239, startPoint y: 208, endPoint x: 1260, endPoint y: 331, distance: 124.8
click at [1260, 331] on div "@ kylerrr @ kylerrr [DATE] 04:07 @ dmoore80 [DATE] 21:55 @ cbmarkle75 [DATE] 21…" at bounding box center [784, 337] width 1568 height 541
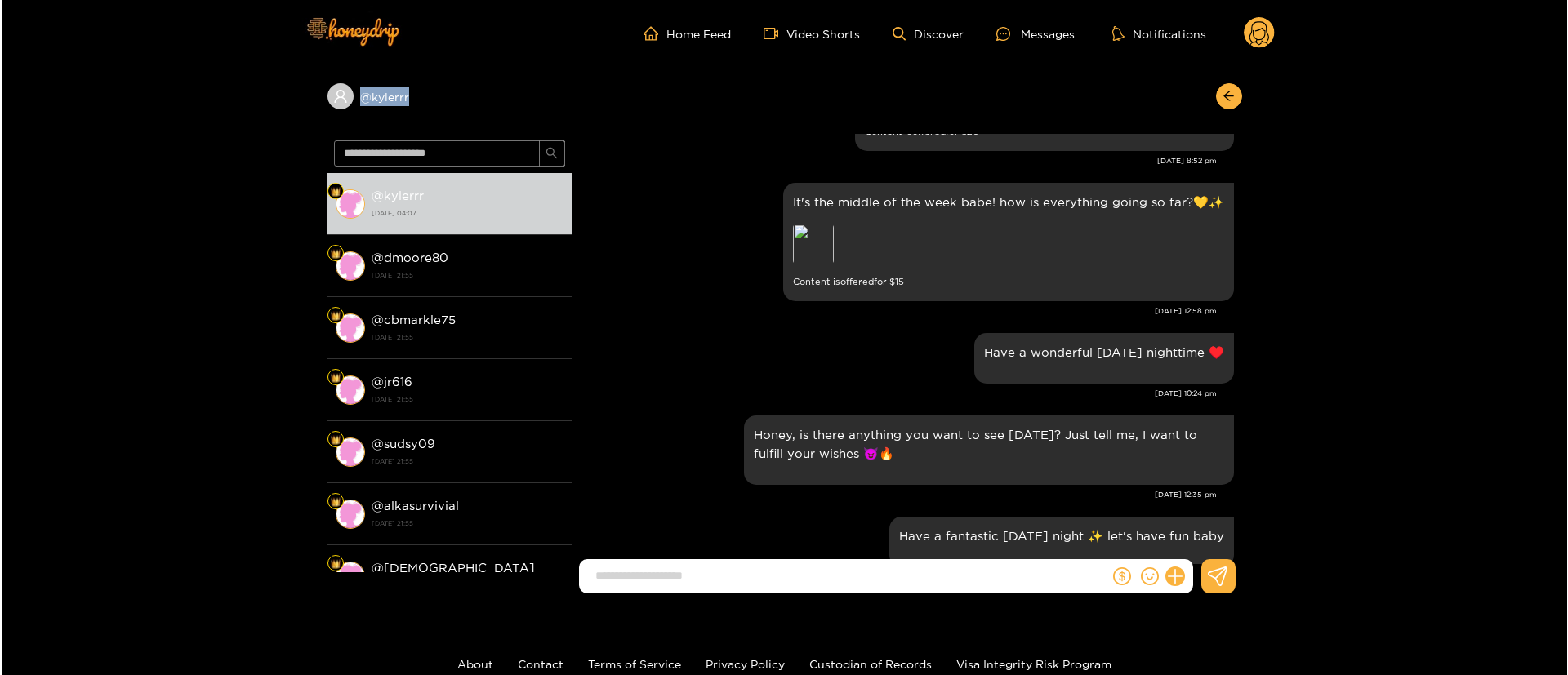
scroll to position [43831, 0]
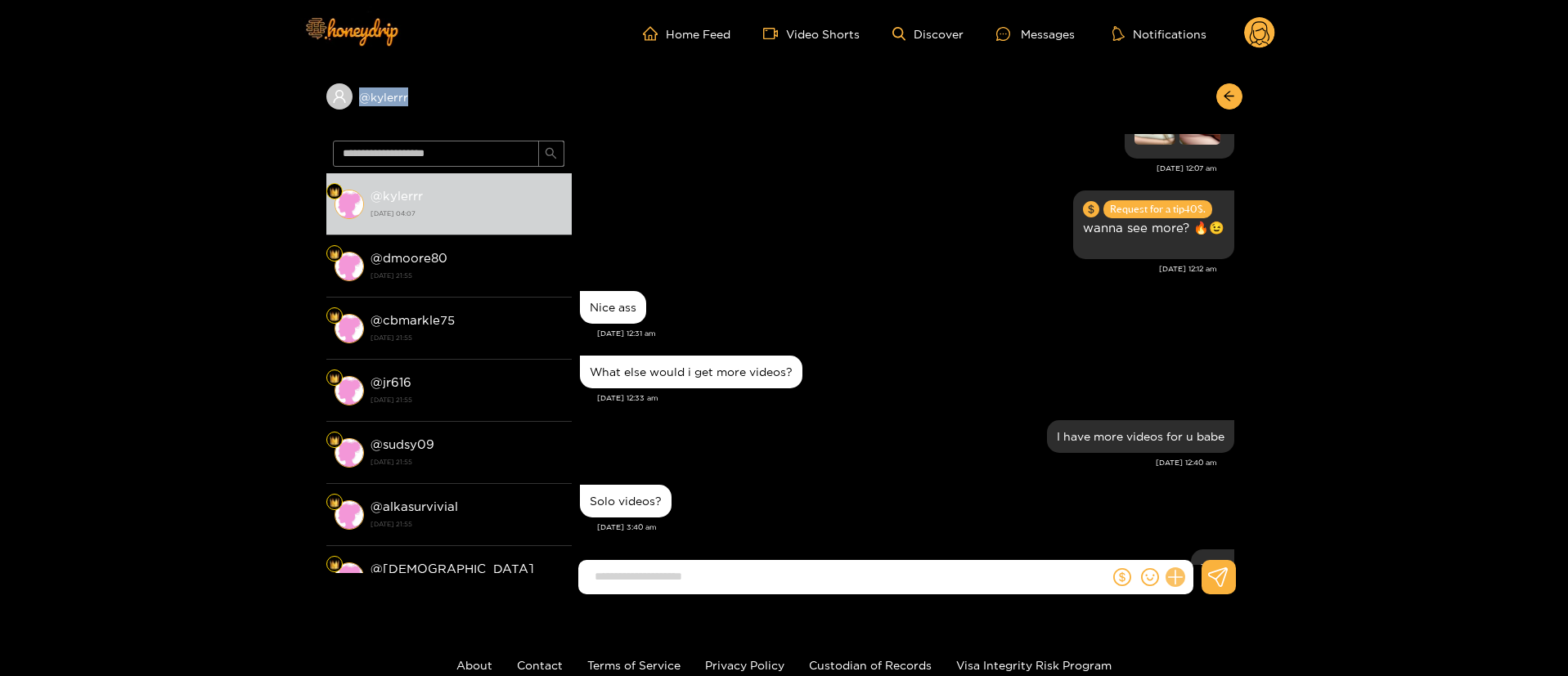
click at [1181, 574] on icon at bounding box center [1175, 578] width 19 height 19
click at [1213, 526] on button at bounding box center [1206, 538] width 57 height 37
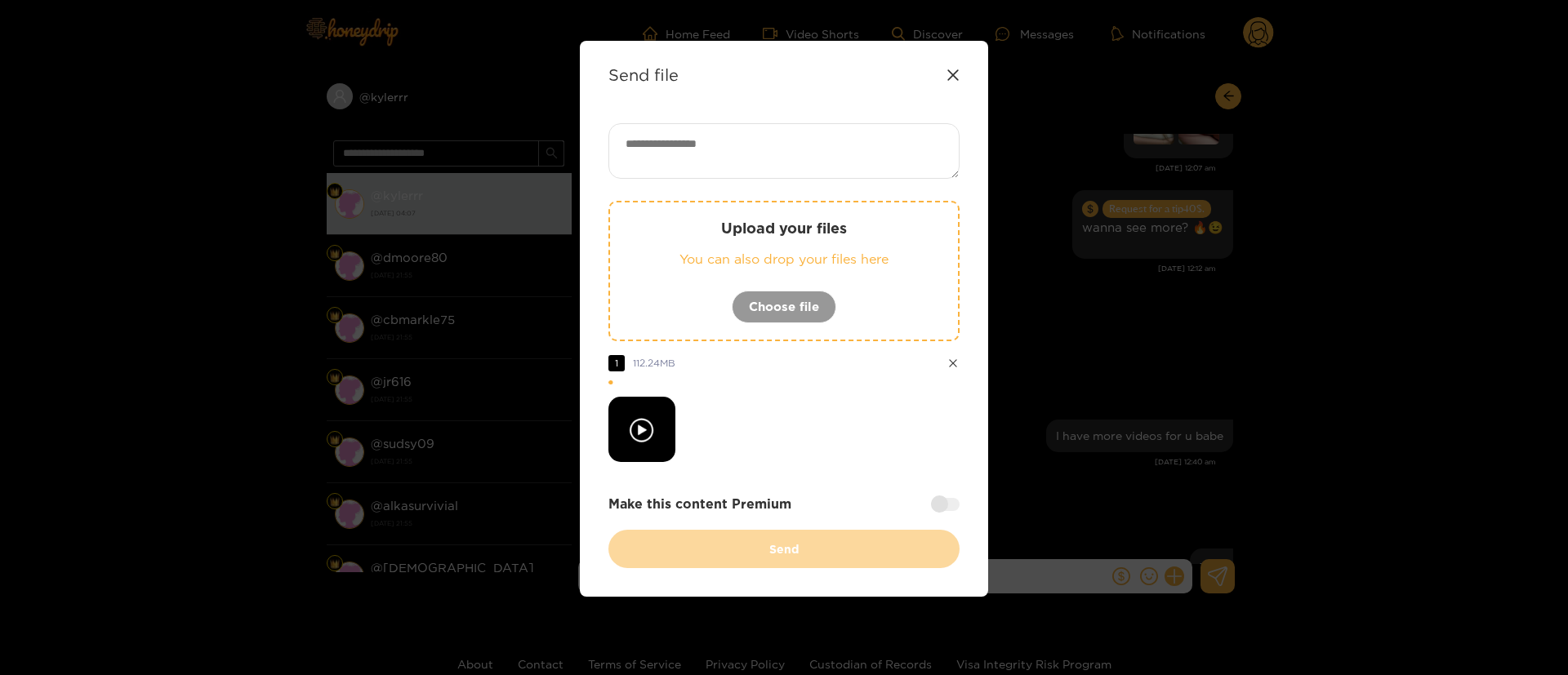
click at [937, 513] on div "Make this content Premium" at bounding box center [784, 505] width 351 height 19
click at [943, 503] on div at bounding box center [945, 505] width 29 height 13
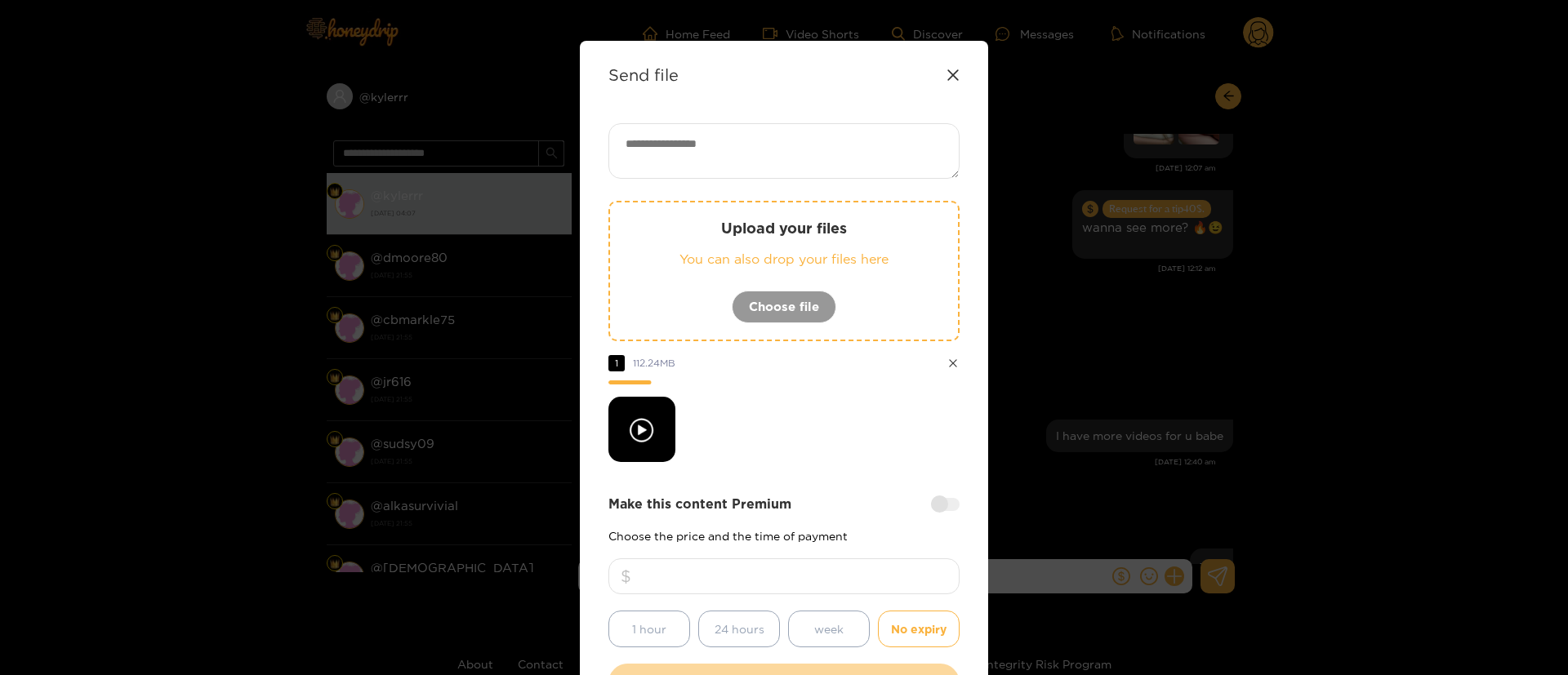
click at [870, 571] on input "number" at bounding box center [784, 577] width 351 height 36
click at [707, 152] on textarea at bounding box center [784, 151] width 351 height 55
paste textarea "**********"
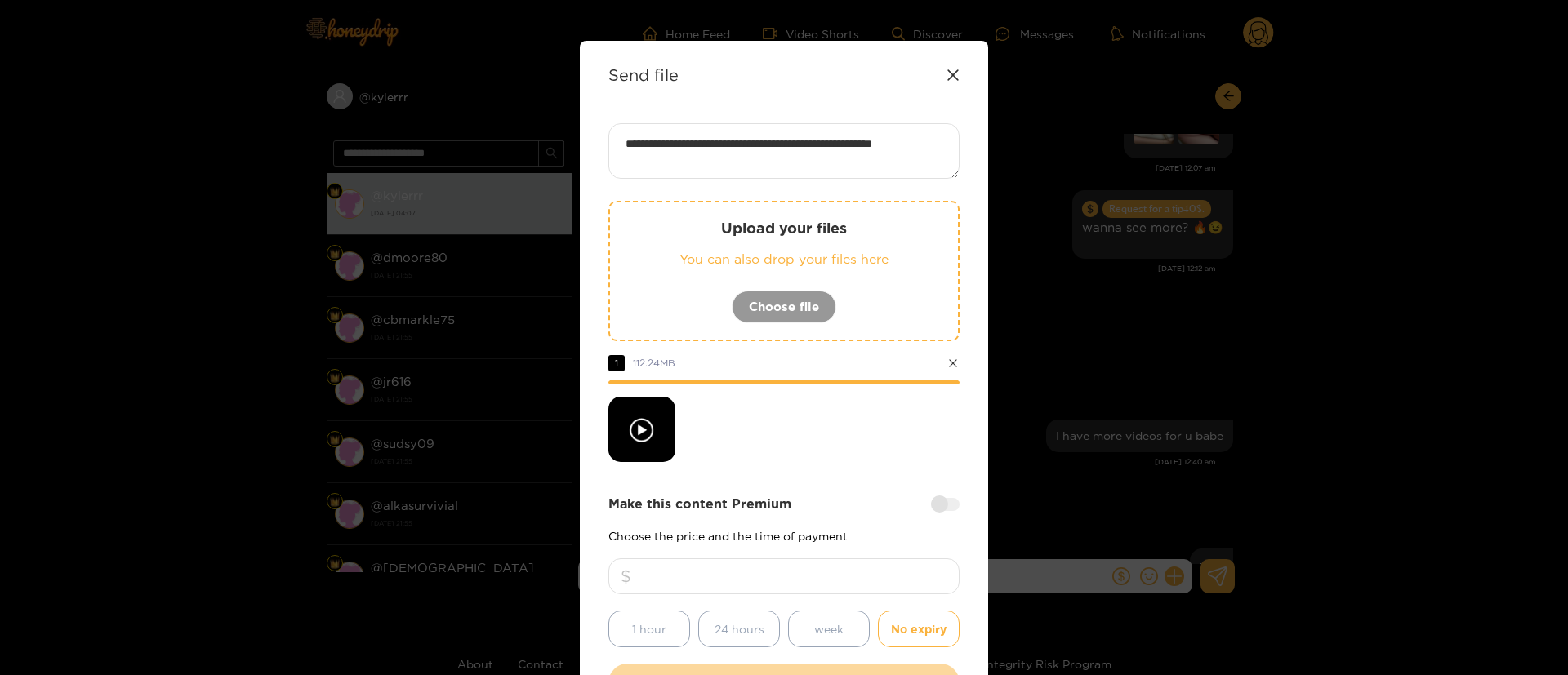
paste textarea "***"
paste textarea "**"
type textarea "**********"
click at [784, 575] on input "number" at bounding box center [784, 577] width 351 height 36
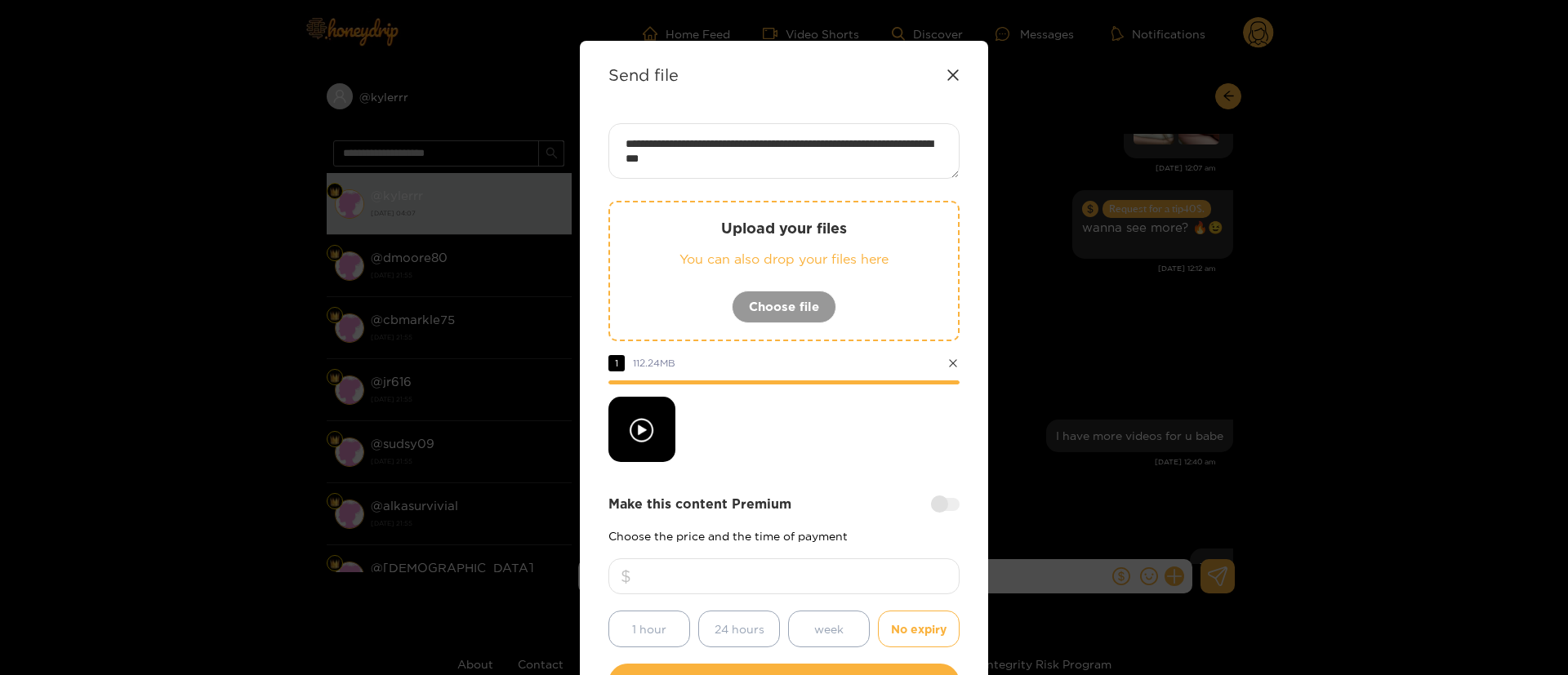
type input "**"
click at [806, 169] on textarea "**********" at bounding box center [784, 151] width 351 height 55
type textarea "**********"
click at [851, 443] on div at bounding box center [784, 429] width 351 height 66
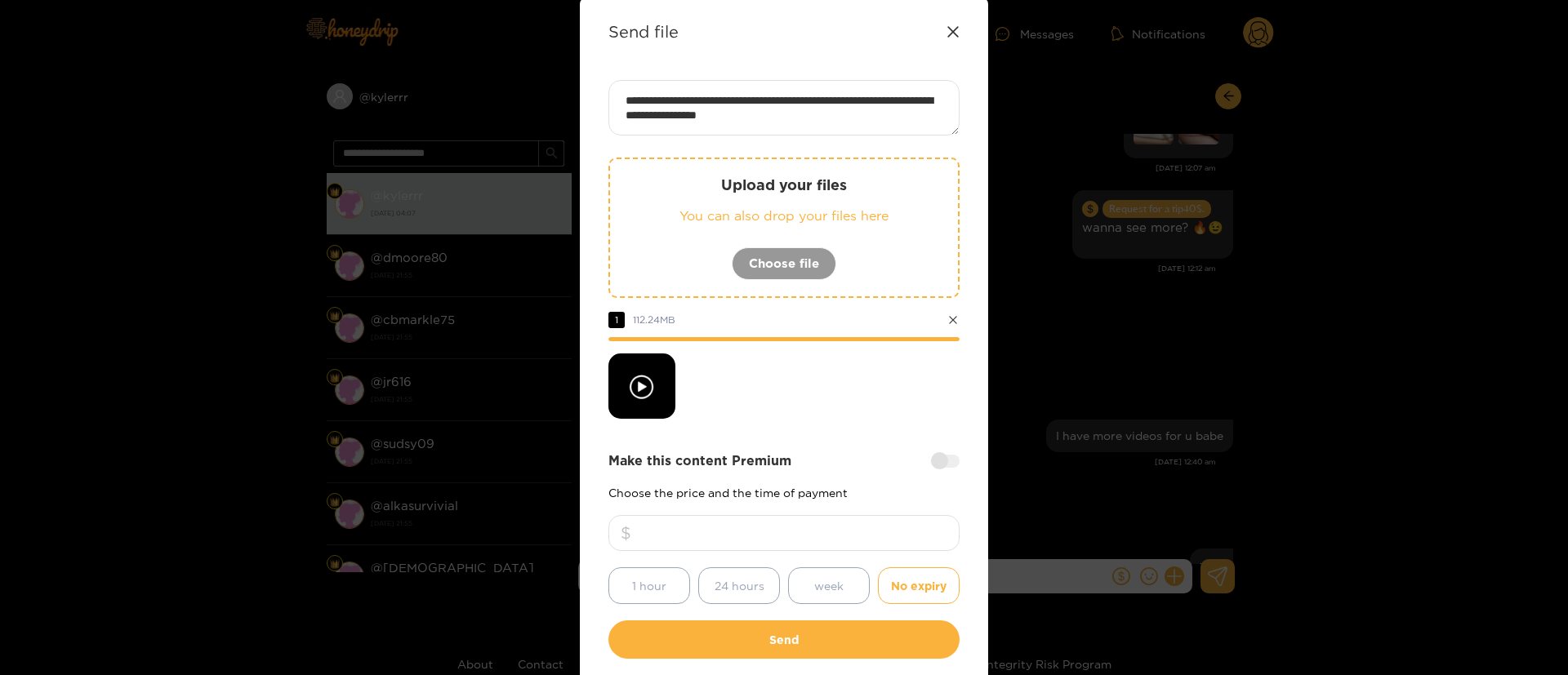
scroll to position [49, 0]
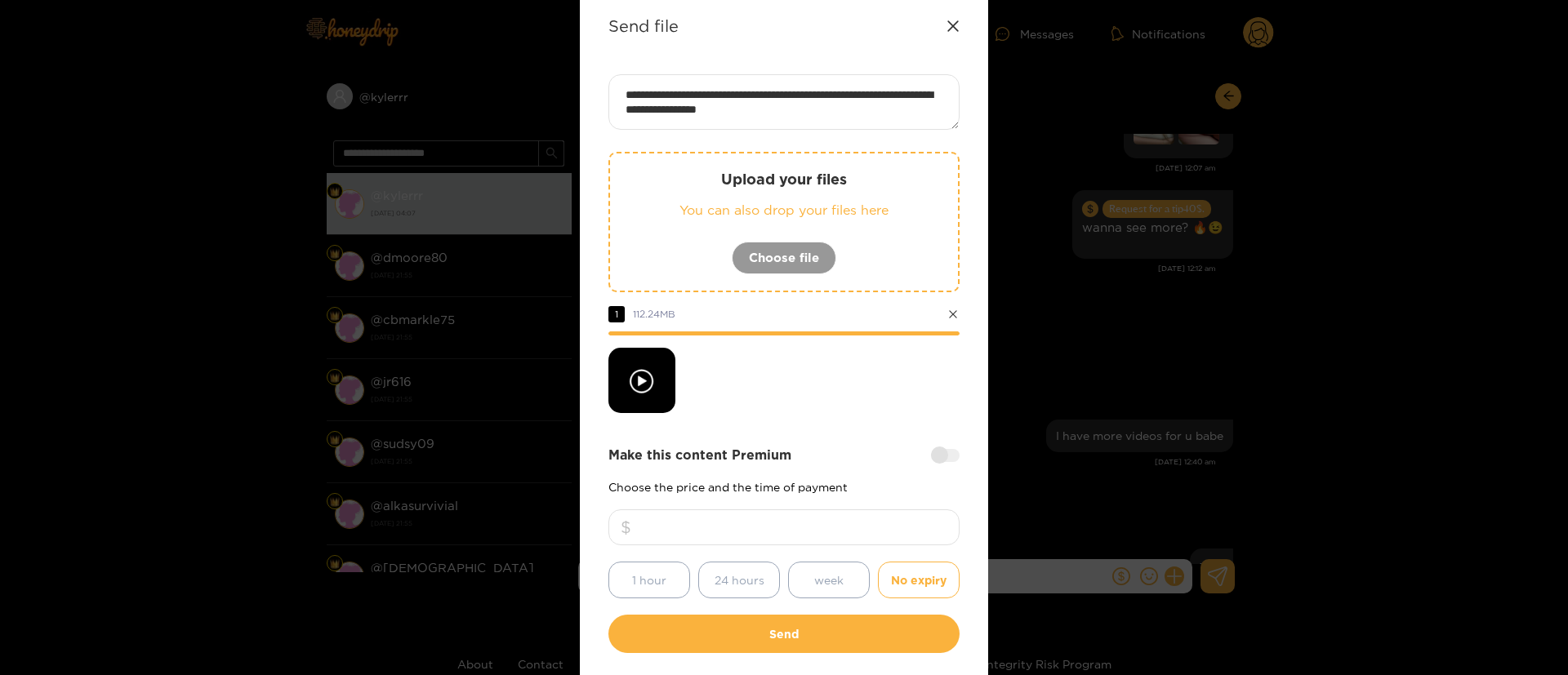
click at [864, 385] on div at bounding box center [784, 380] width 351 height 66
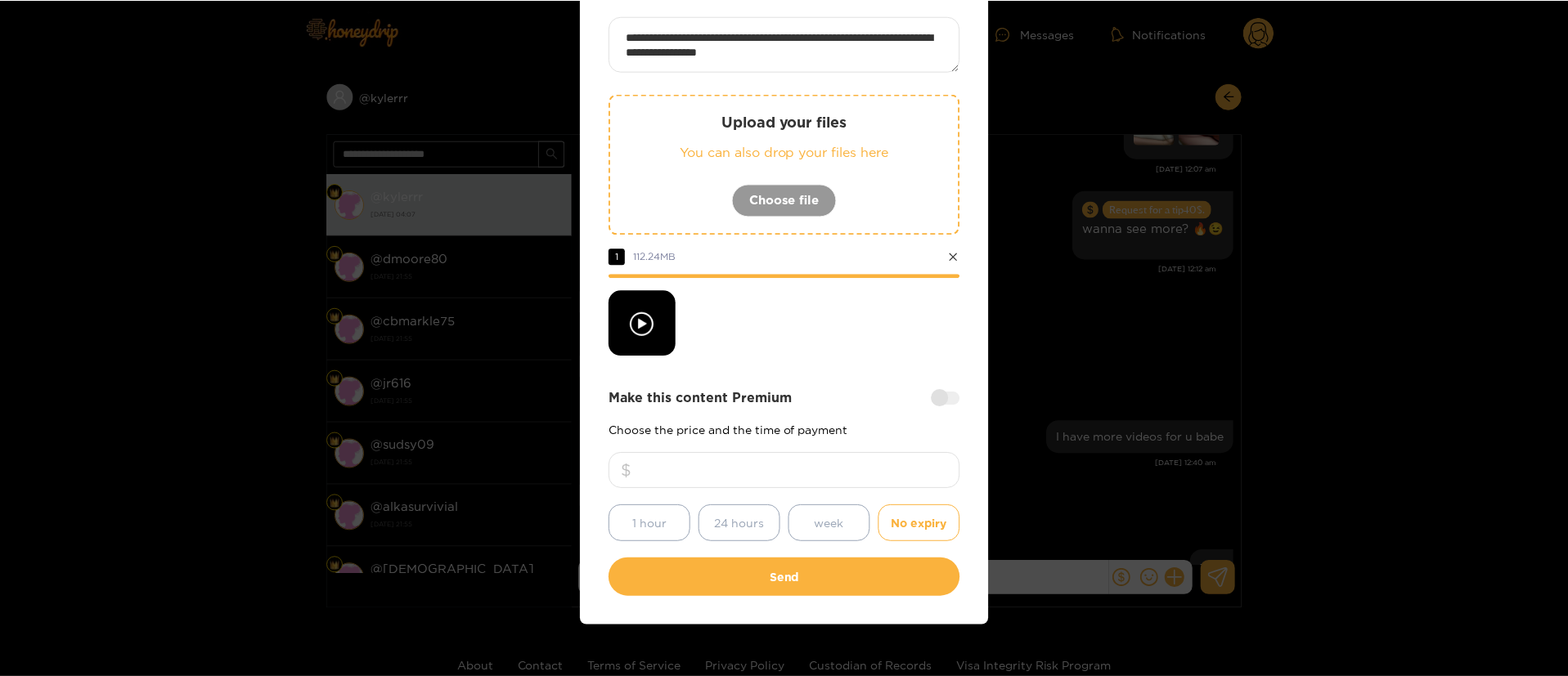
scroll to position [121, 0]
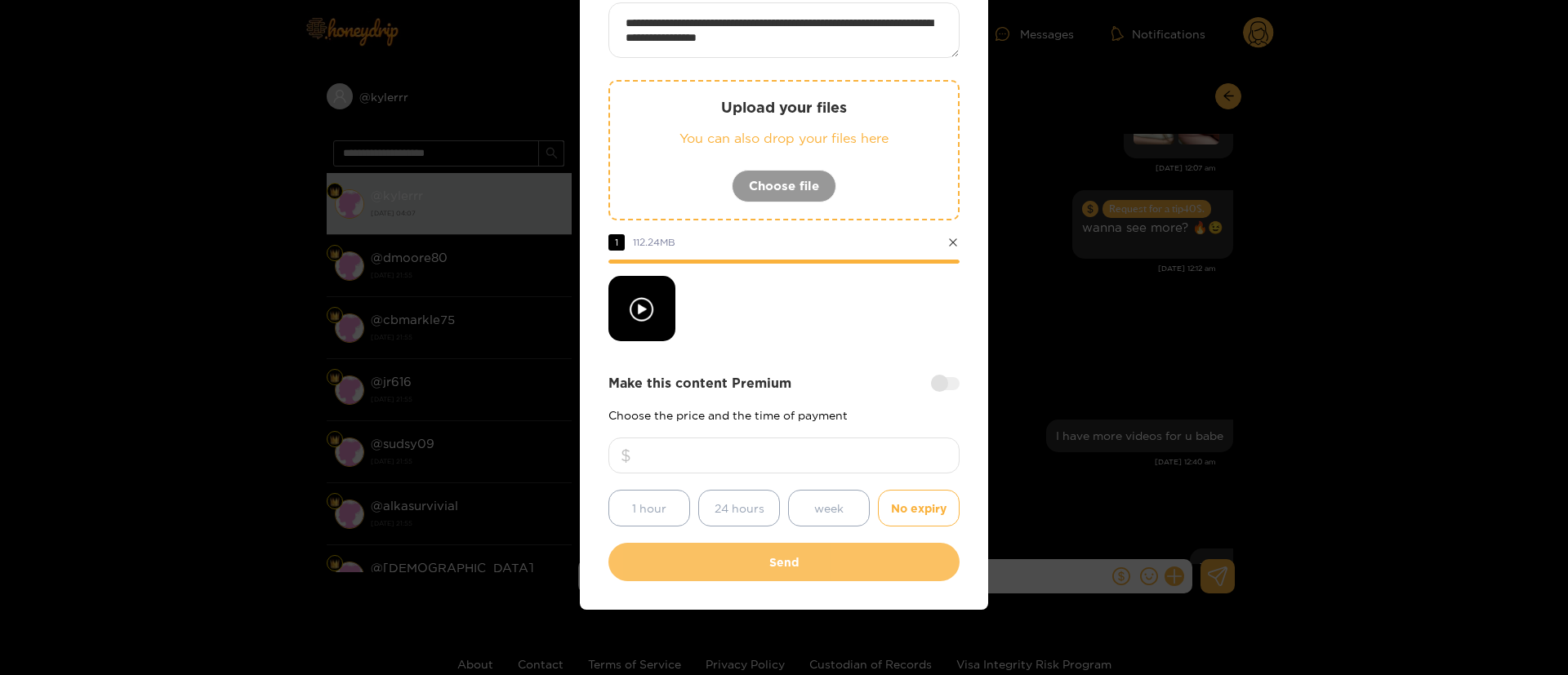
click at [772, 562] on button "Send" at bounding box center [784, 562] width 351 height 38
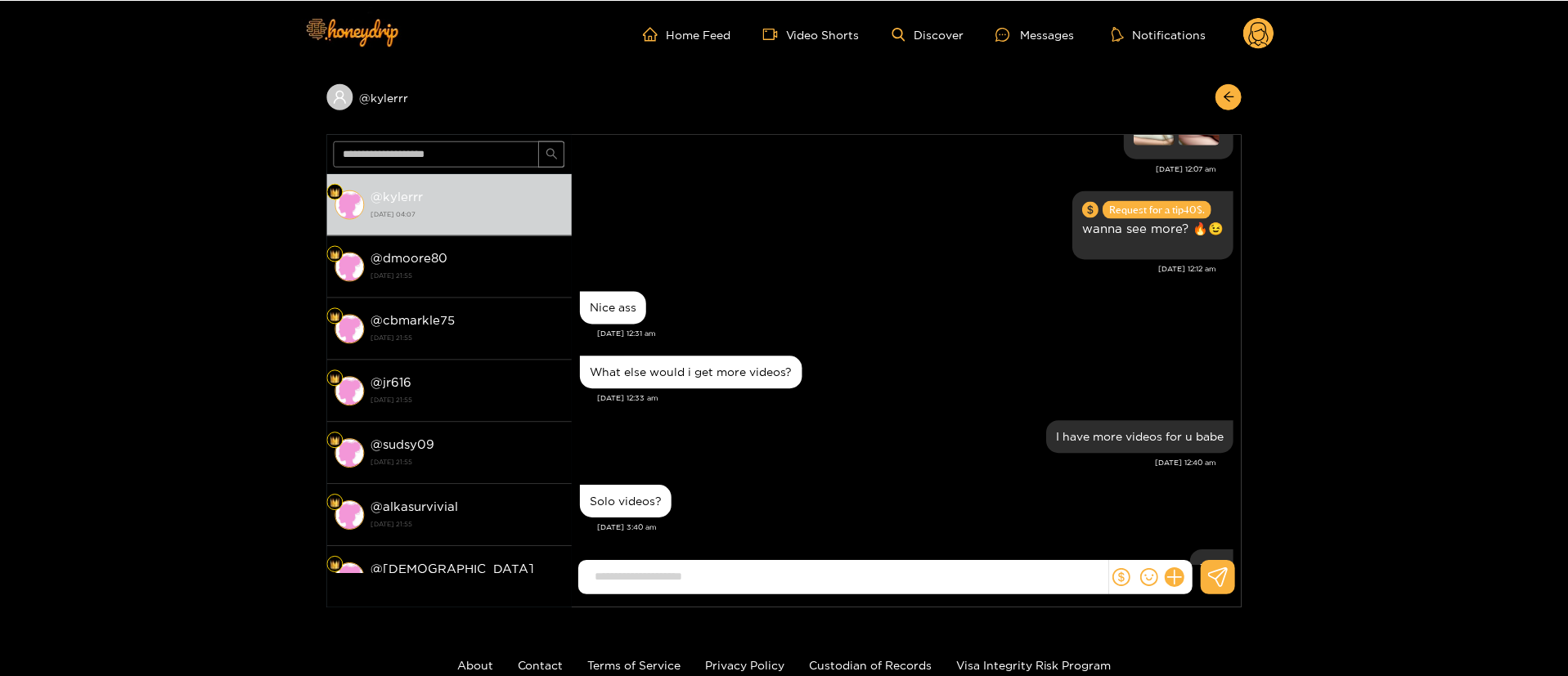
scroll to position [25, 0]
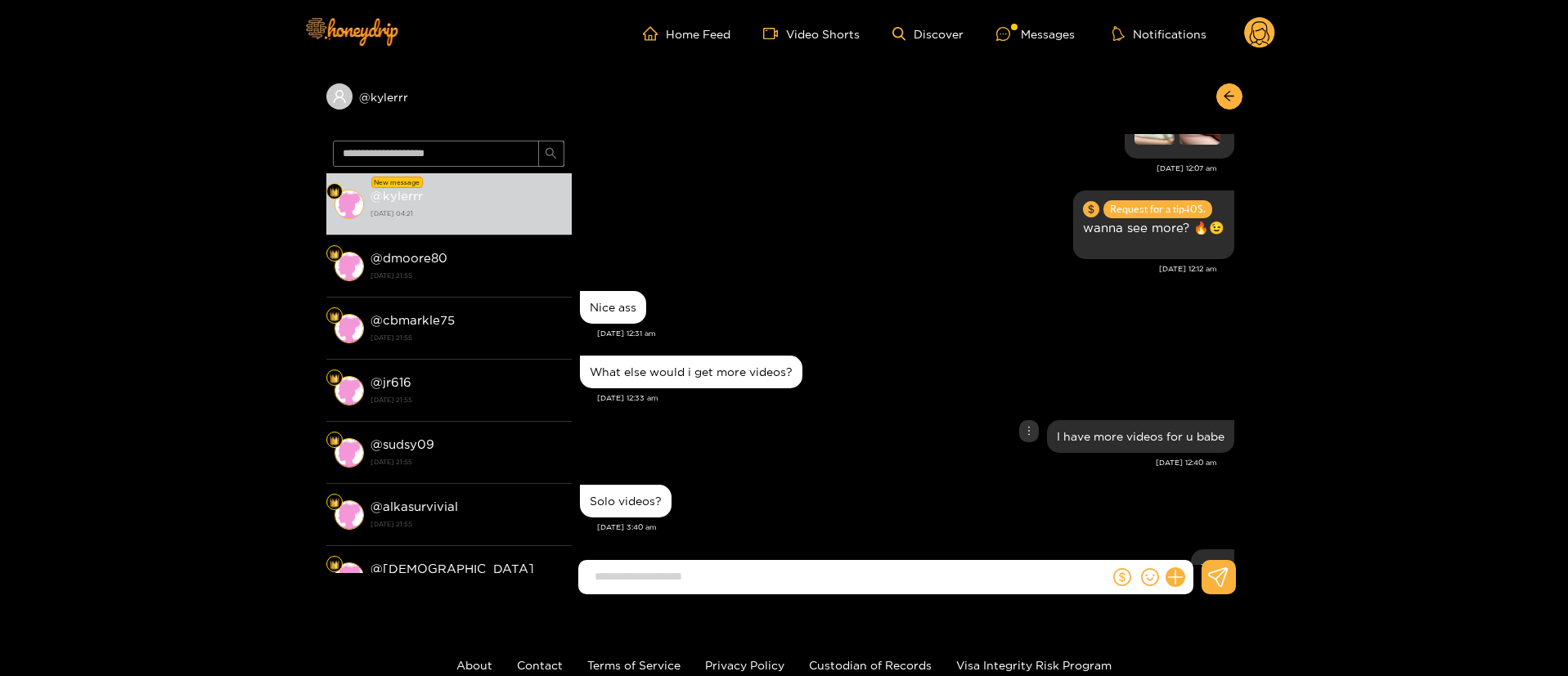
click at [932, 417] on div "I have more videos for u babe" at bounding box center [907, 437] width 654 height 41
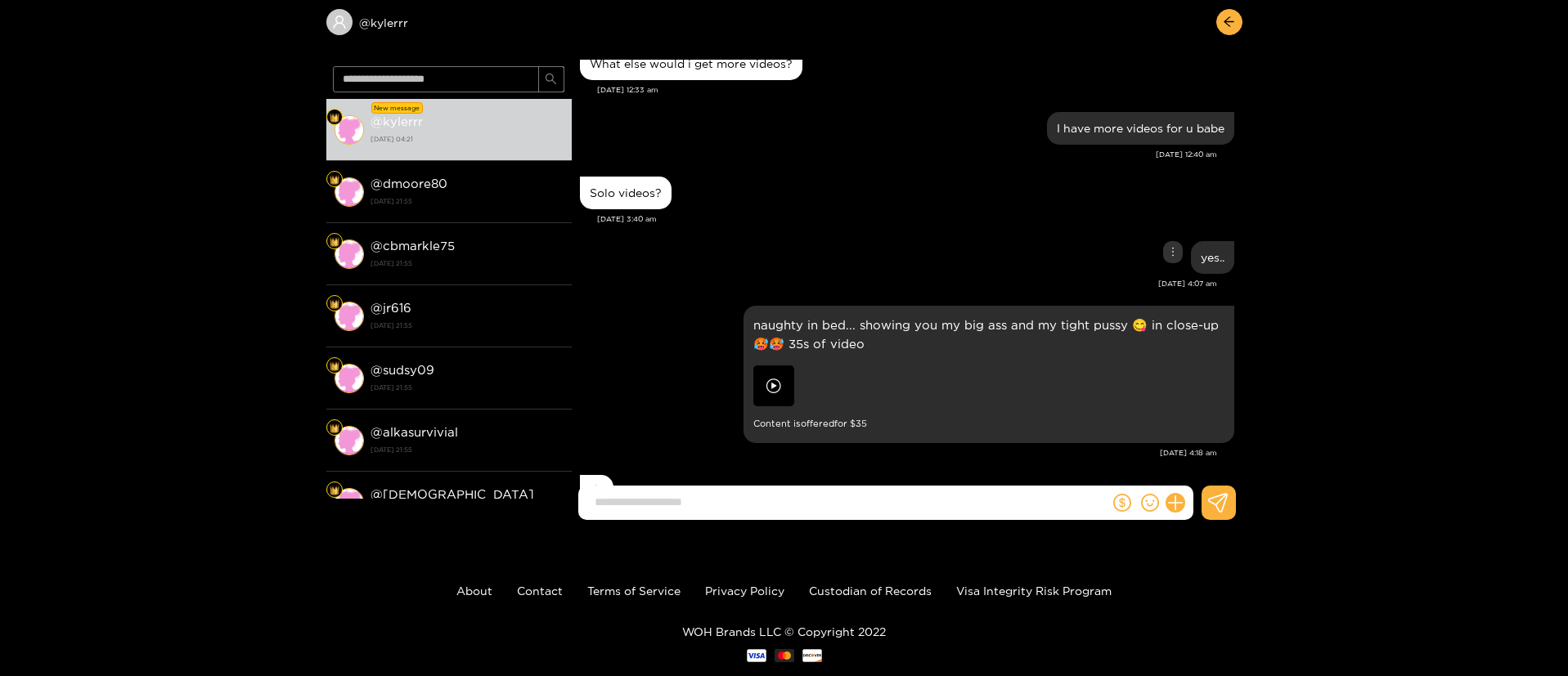
scroll to position [110, 0]
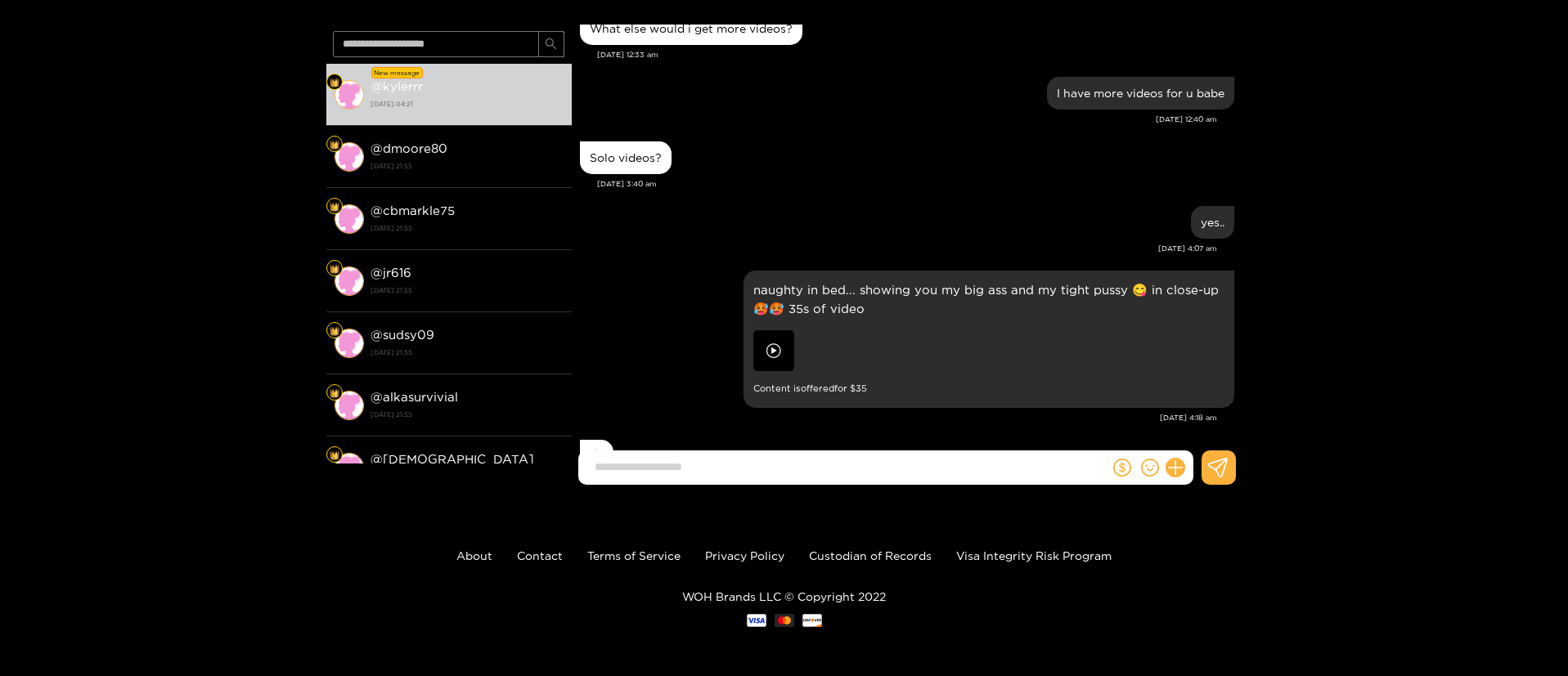
click at [765, 436] on div "🔥" at bounding box center [907, 456] width 654 height 41
click at [651, 354] on div "naughty in bed... showing you my big ass and my tight pussy 😋 in close-up🥵🥵 35s…" at bounding box center [907, 352] width 654 height 170
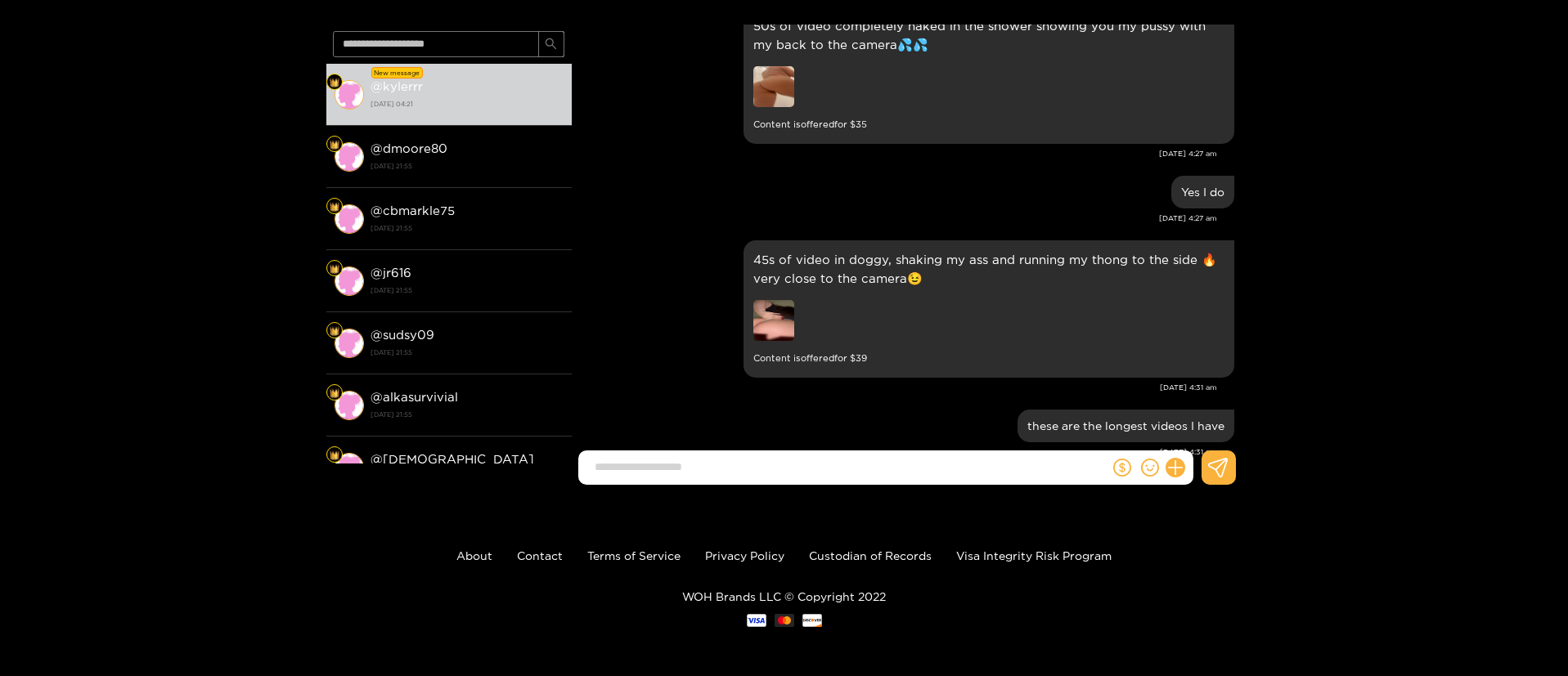
scroll to position [39419, 0]
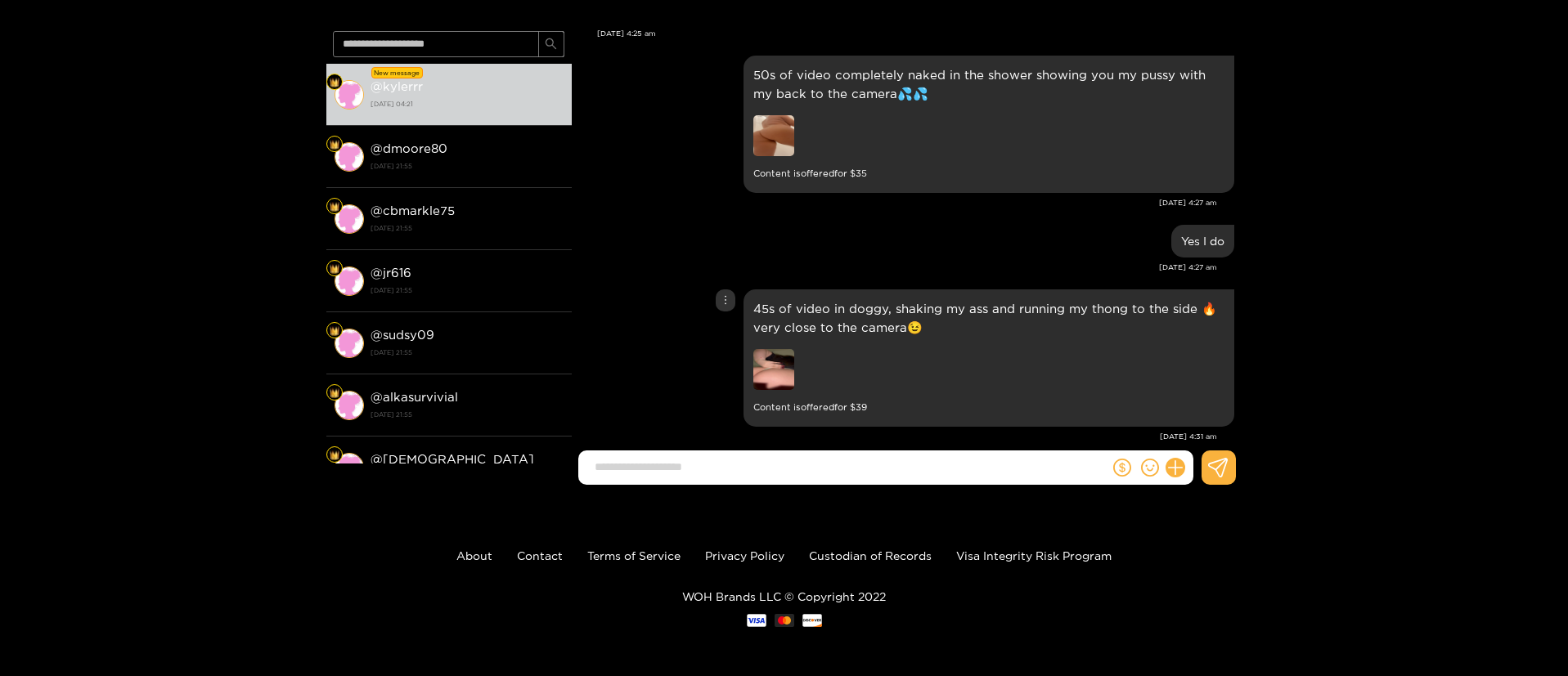
click at [783, 349] on img at bounding box center [774, 369] width 41 height 41
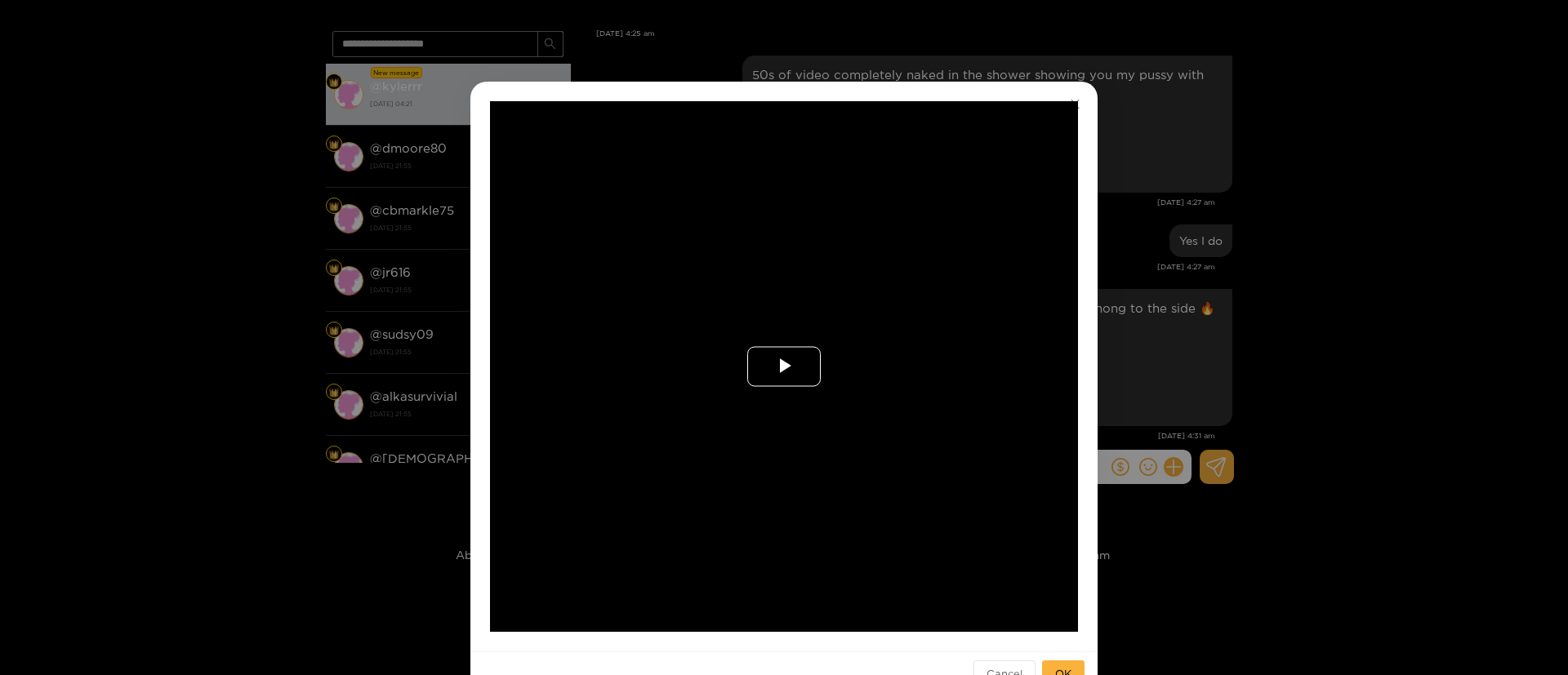
click at [784, 367] on span "Video Player" at bounding box center [784, 367] width 0 height 0
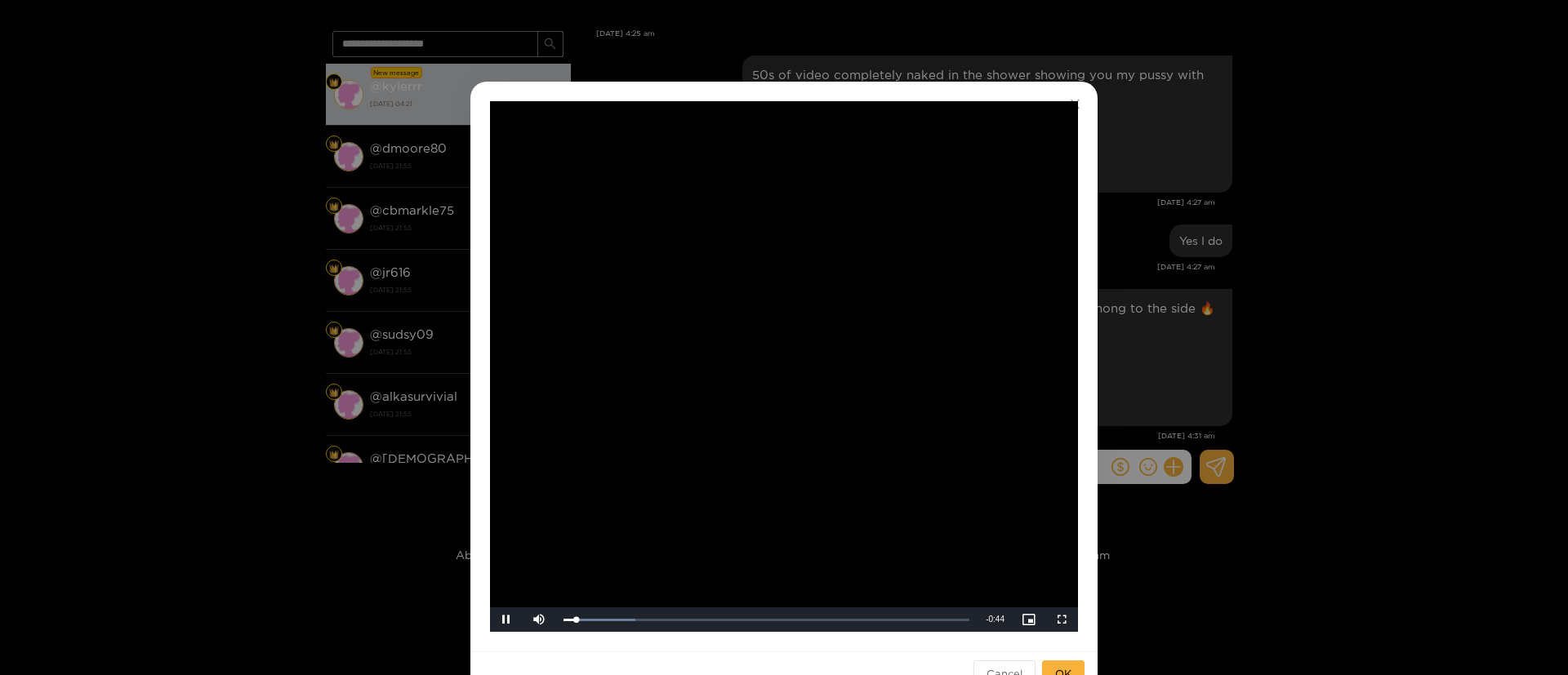
click at [1245, 287] on div "**********" at bounding box center [784, 337] width 1568 height 675
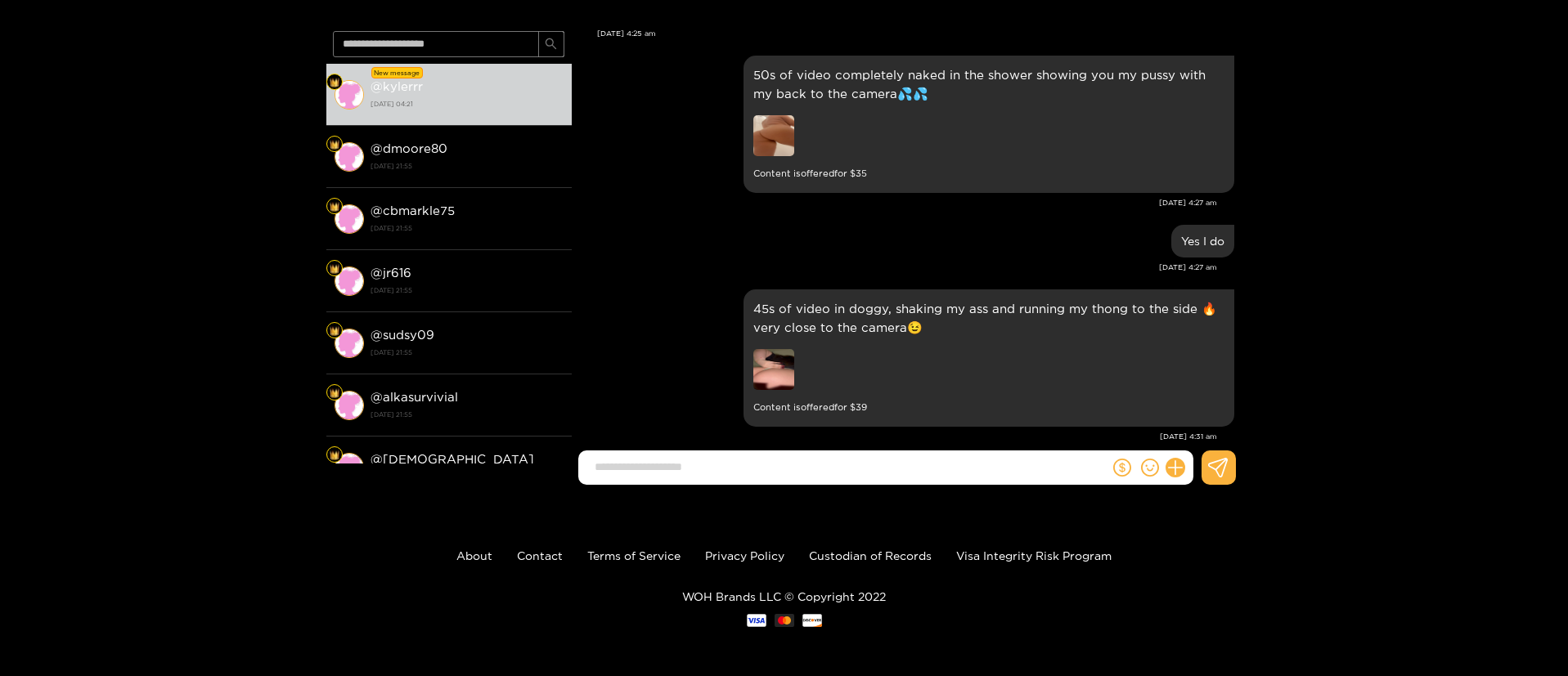
click at [795, 379] on div "45s of video in doggy, shaking my ass and running my thong to the side 🔥very cl…" at bounding box center [907, 370] width 654 height 170
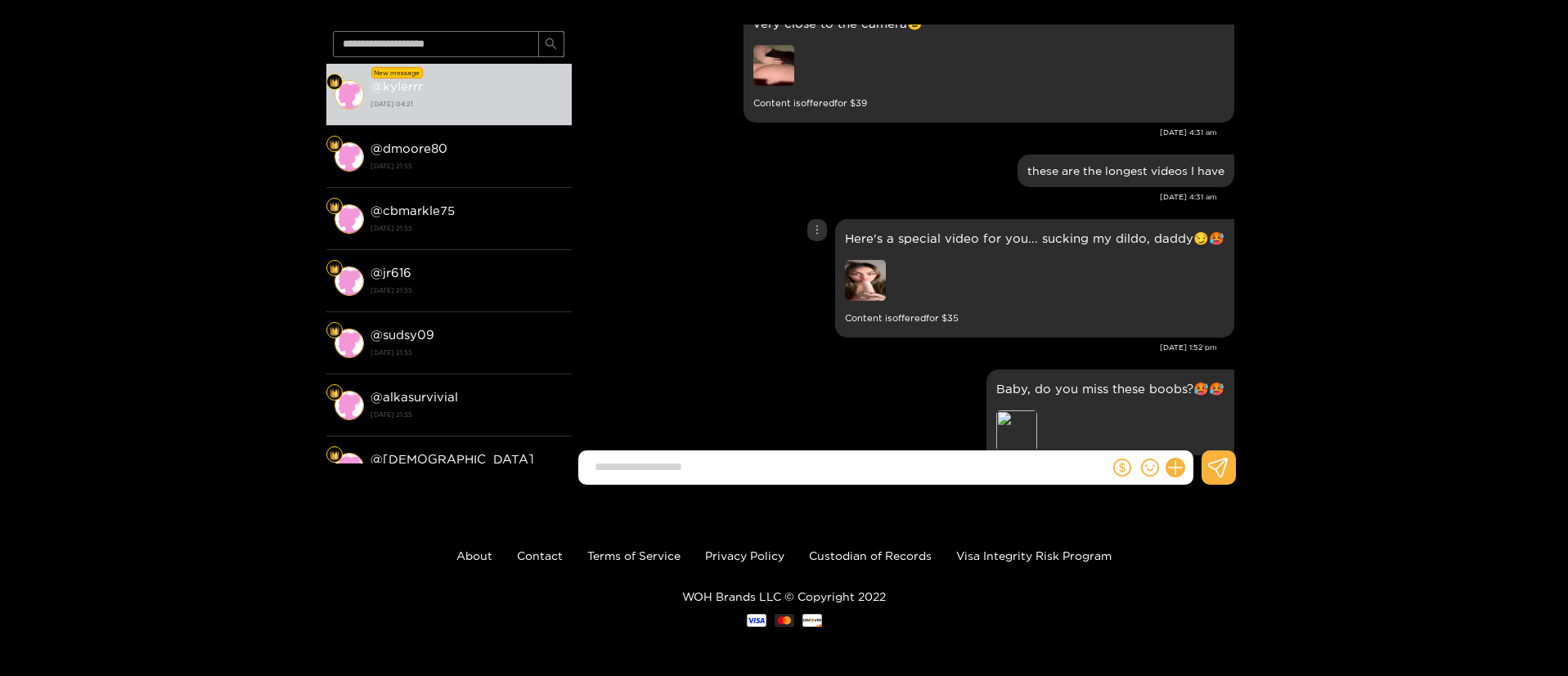
scroll to position [39762, 0]
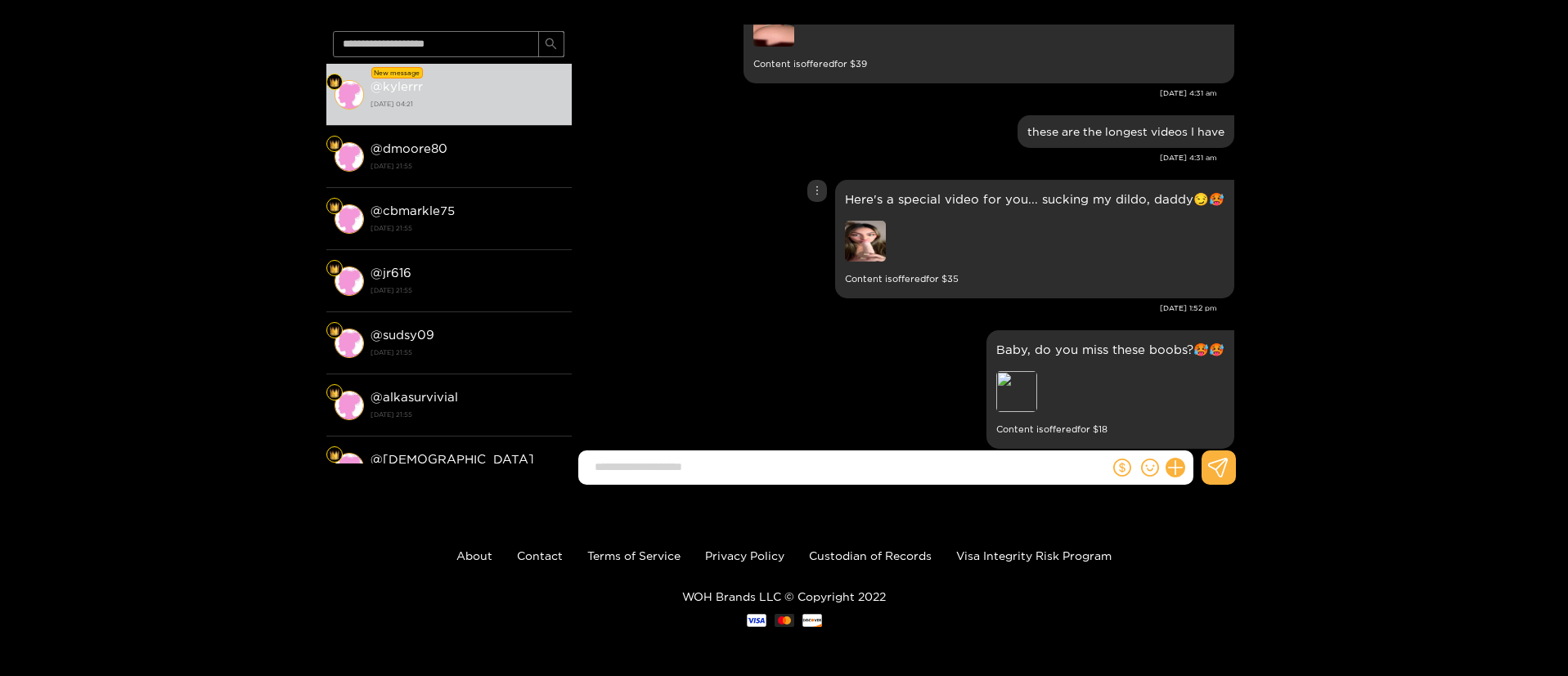
click at [876, 221] on img at bounding box center [865, 241] width 41 height 41
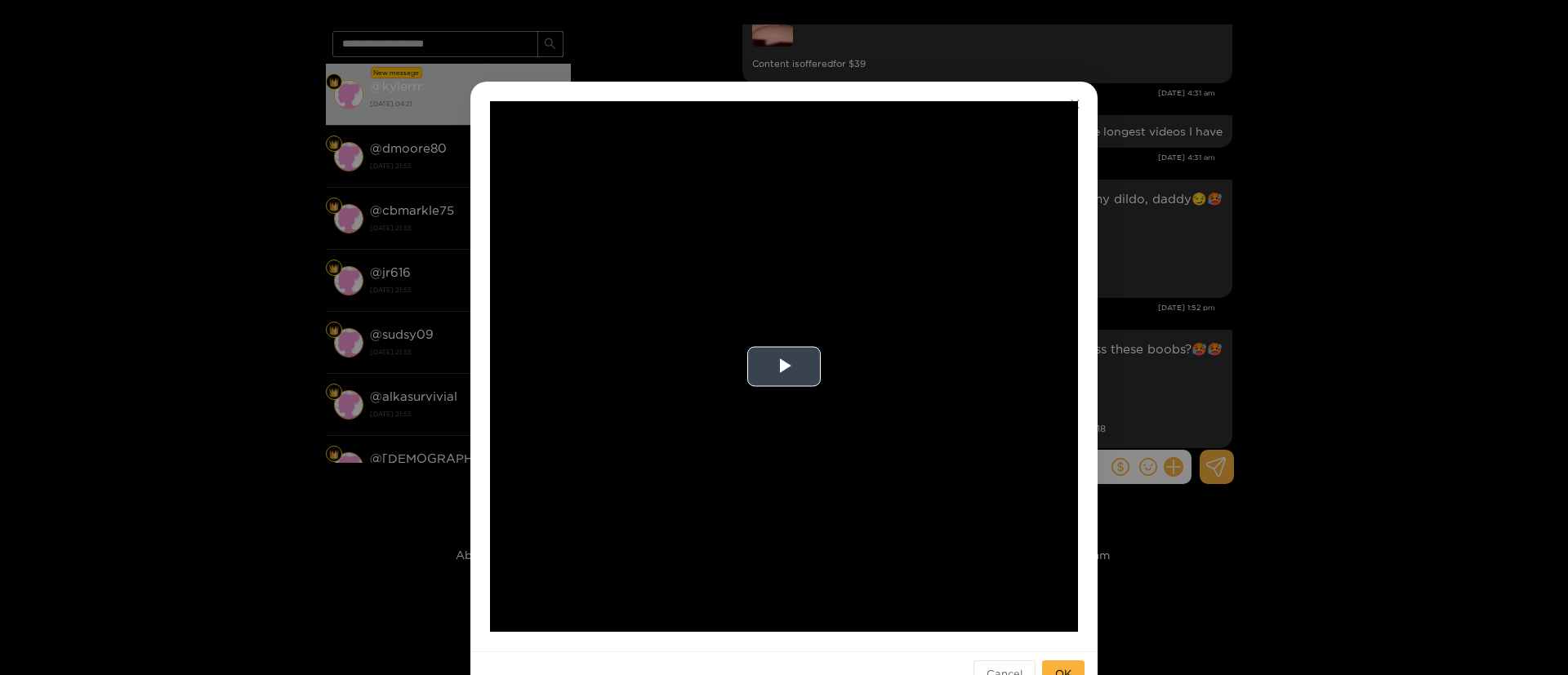
click at [778, 343] on video "Video Player" at bounding box center [784, 367] width 588 height 531
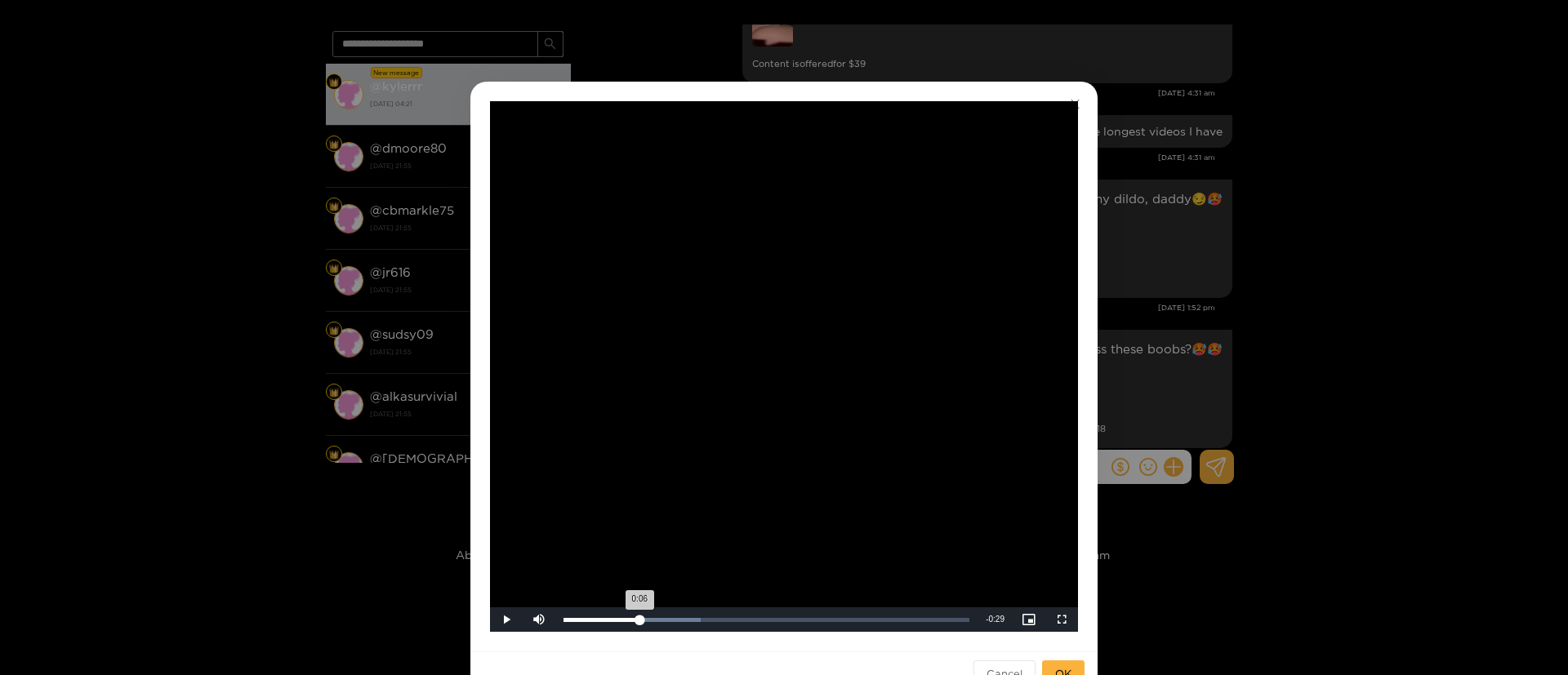
click at [638, 627] on div "Loaded : 33.84% 0:06 0:06" at bounding box center [765, 620] width 422 height 25
click at [676, 625] on div "Loaded : 45.18% 0:09 0:09" at bounding box center [765, 620] width 422 height 25
click at [726, 625] on div "Loaded : 56.52% 0:14 0:14" at bounding box center [765, 620] width 422 height 25
drag, startPoint x: 782, startPoint y: 638, endPoint x: 787, endPoint y: 626, distance: 13.0
click at [787, 626] on div "**********" at bounding box center [784, 367] width 627 height 570
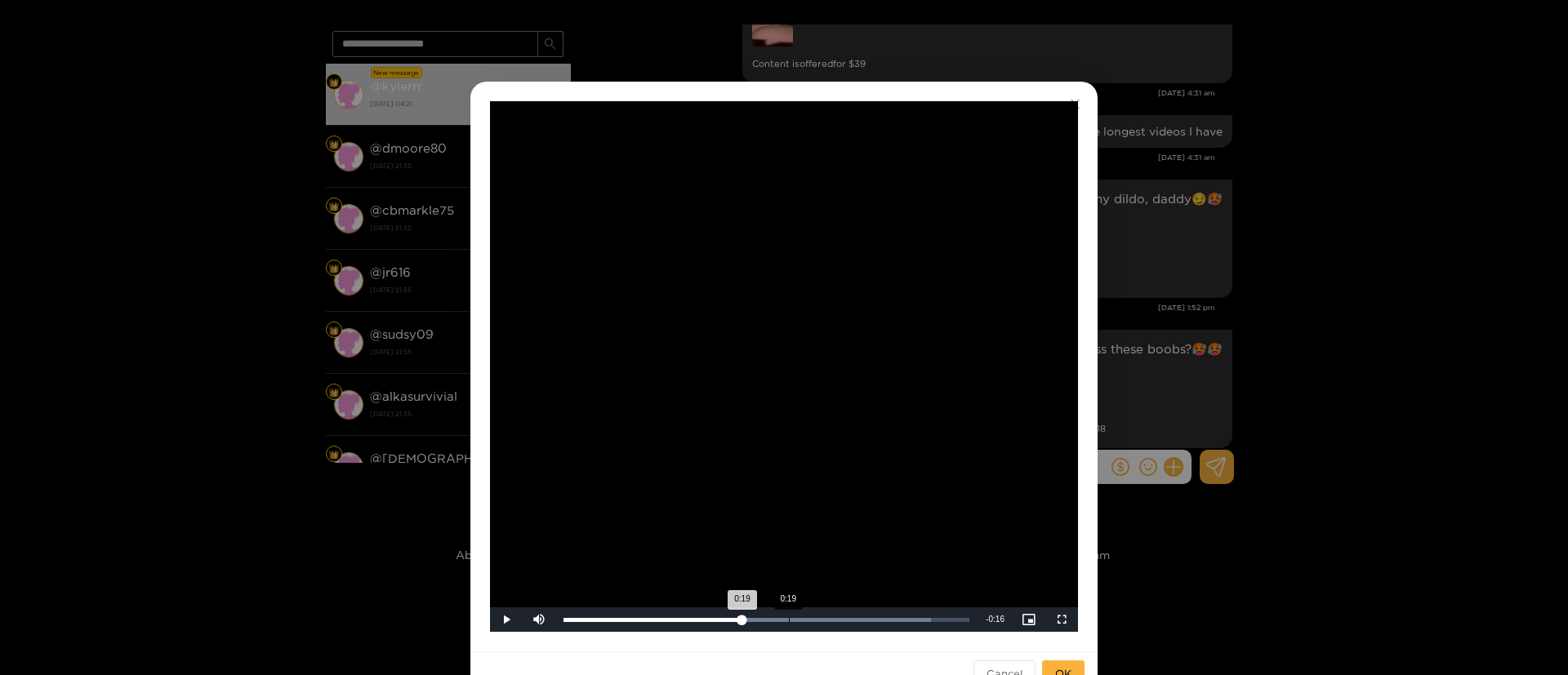
click at [787, 626] on div "Loaded : 90.48% 0:19 0:19" at bounding box center [765, 620] width 422 height 25
click at [829, 625] on div "Loaded : 100.00% 0:23 0:20" at bounding box center [765, 620] width 422 height 25
click at [854, 625] on div "Loaded : 100.00% 0:25 0:25" at bounding box center [765, 620] width 422 height 25
click at [887, 631] on div "Loaded : 100.00% 0:28 0:28" at bounding box center [765, 620] width 422 height 25
click at [922, 627] on div "Loaded : 100.00% 0:30 0:31" at bounding box center [765, 620] width 422 height 25
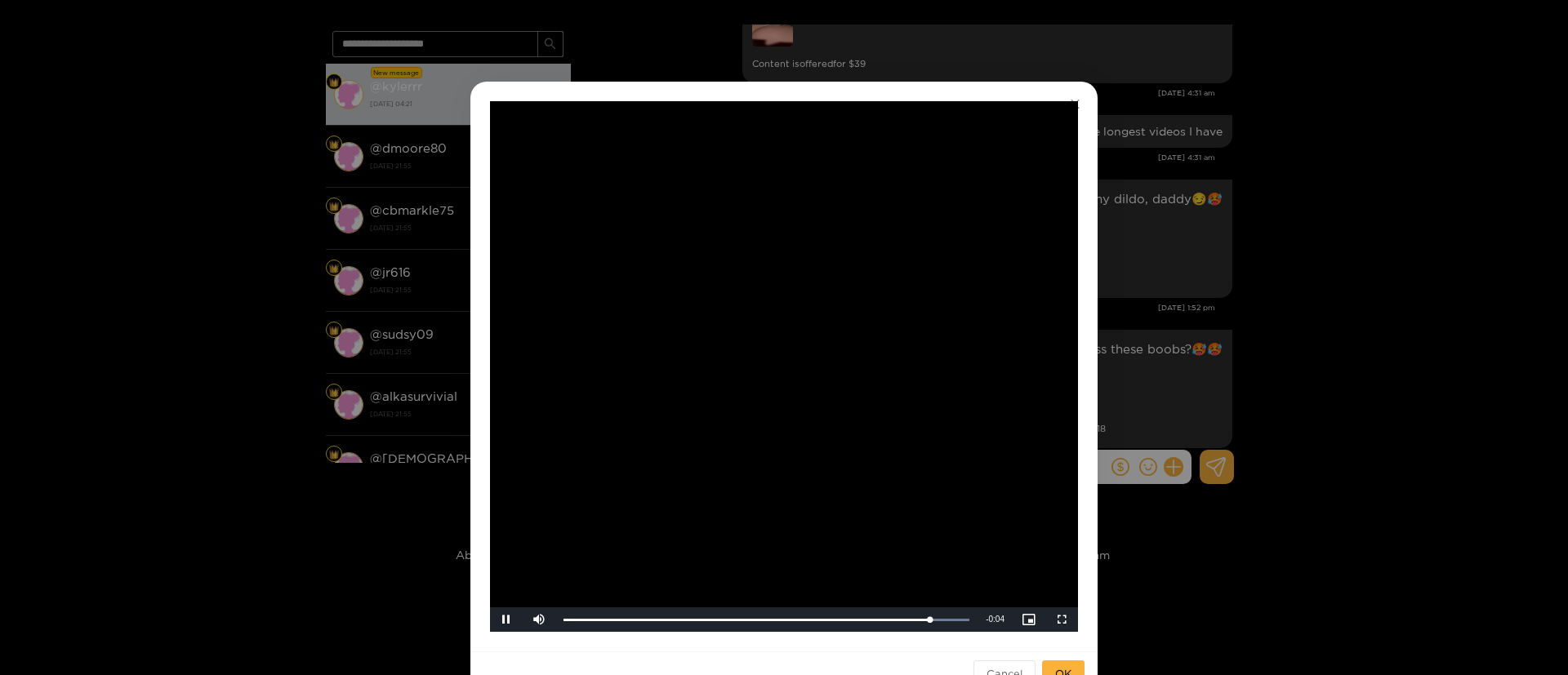
click at [1195, 331] on div "**********" at bounding box center [784, 337] width 1568 height 675
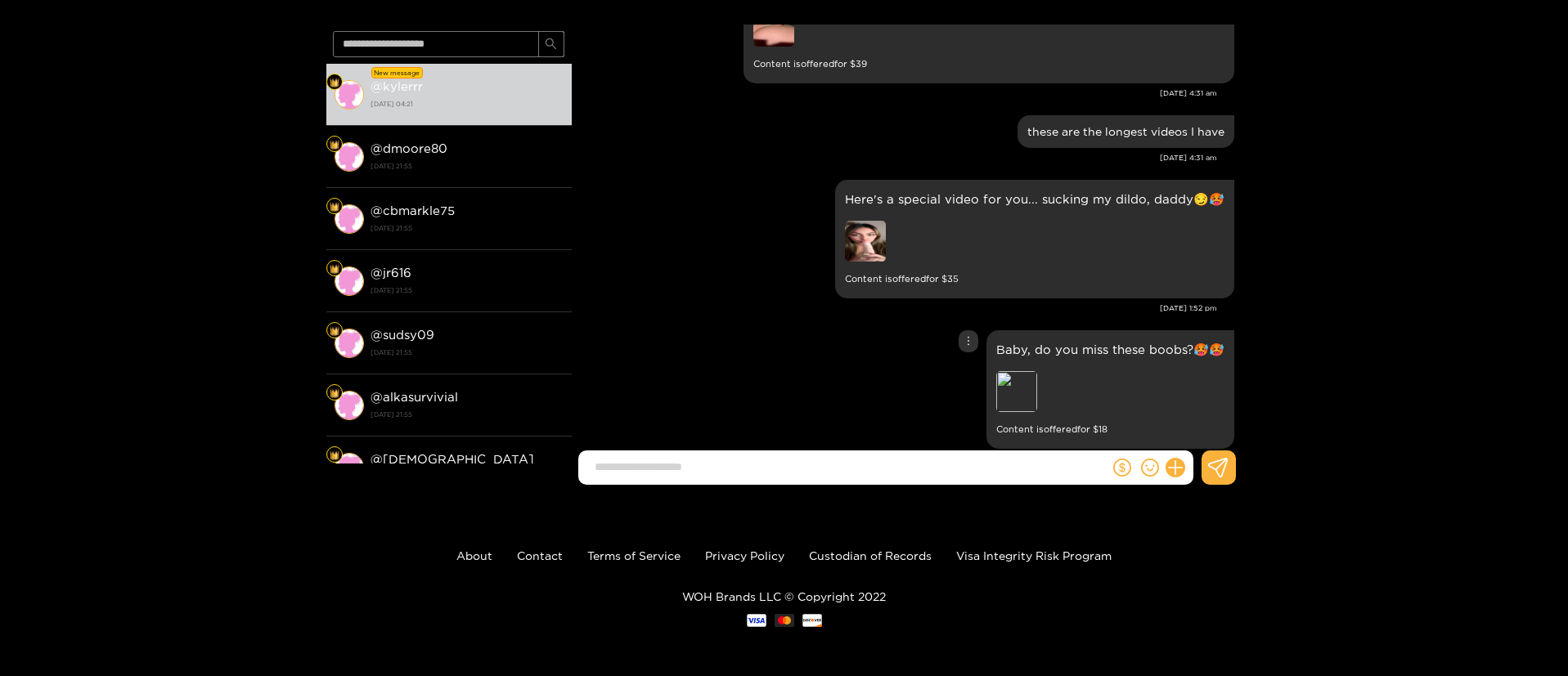
click at [830, 326] on div "Baby, do you miss these boobs?🥵🥵 Preview Content is offered for $ 18" at bounding box center [907, 389] width 654 height 127
click at [839, 326] on div "Baby, do you miss these boobs?🥵🥵 Preview Content is offered for $ 18" at bounding box center [907, 389] width 654 height 127
click at [866, 221] on div at bounding box center [959, 243] width 229 height 45
click at [867, 221] on img at bounding box center [865, 241] width 41 height 41
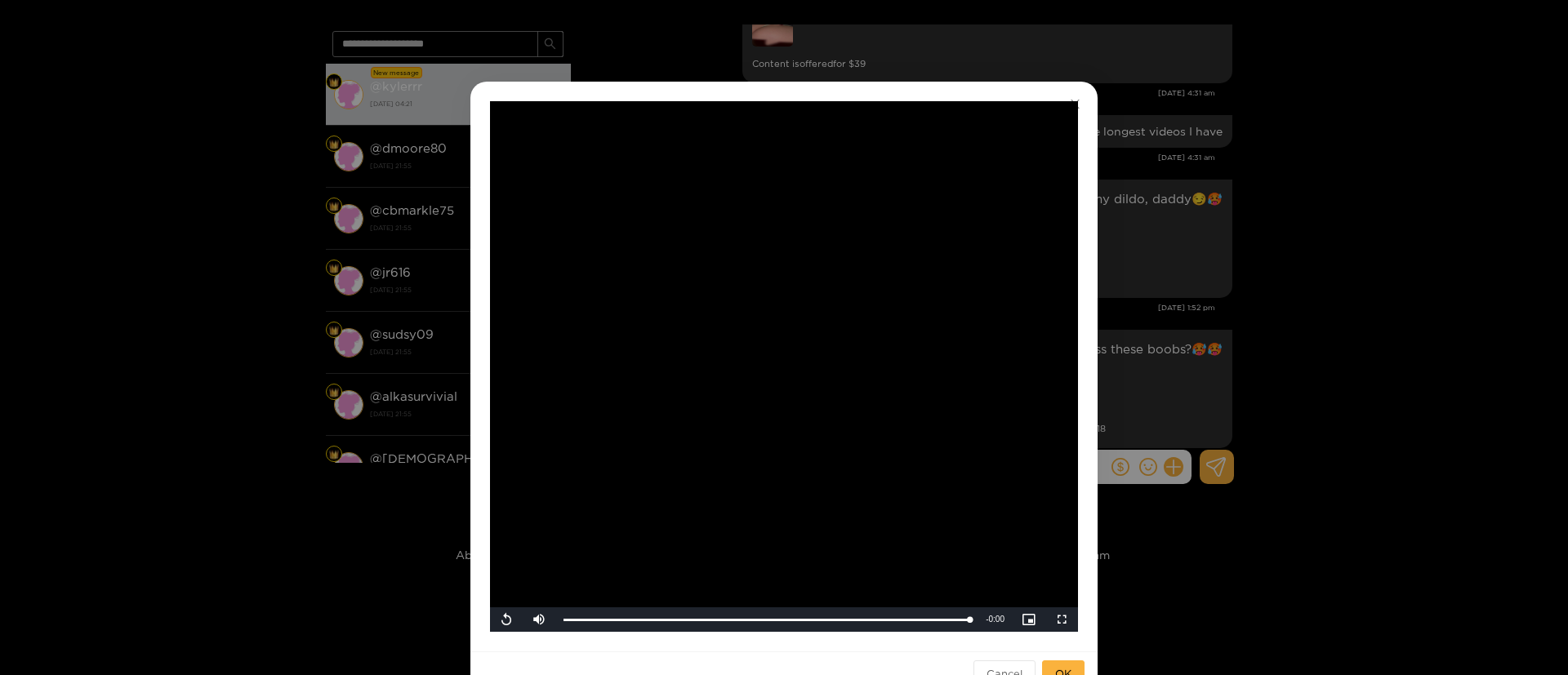
click at [749, 394] on video "Video Player" at bounding box center [784, 367] width 588 height 531
click at [690, 621] on div "0:11" at bounding box center [690, 620] width 1 height 4
click at [794, 611] on div "Loaded : 100.00% 0:20 0:12" at bounding box center [765, 620] width 422 height 25
click at [845, 609] on div "Loaded : 100.00% 0:24 0:24" at bounding box center [765, 620] width 422 height 25
click at [893, 623] on div "Loaded : 100.00% 0:28 0:28" at bounding box center [765, 620] width 422 height 25
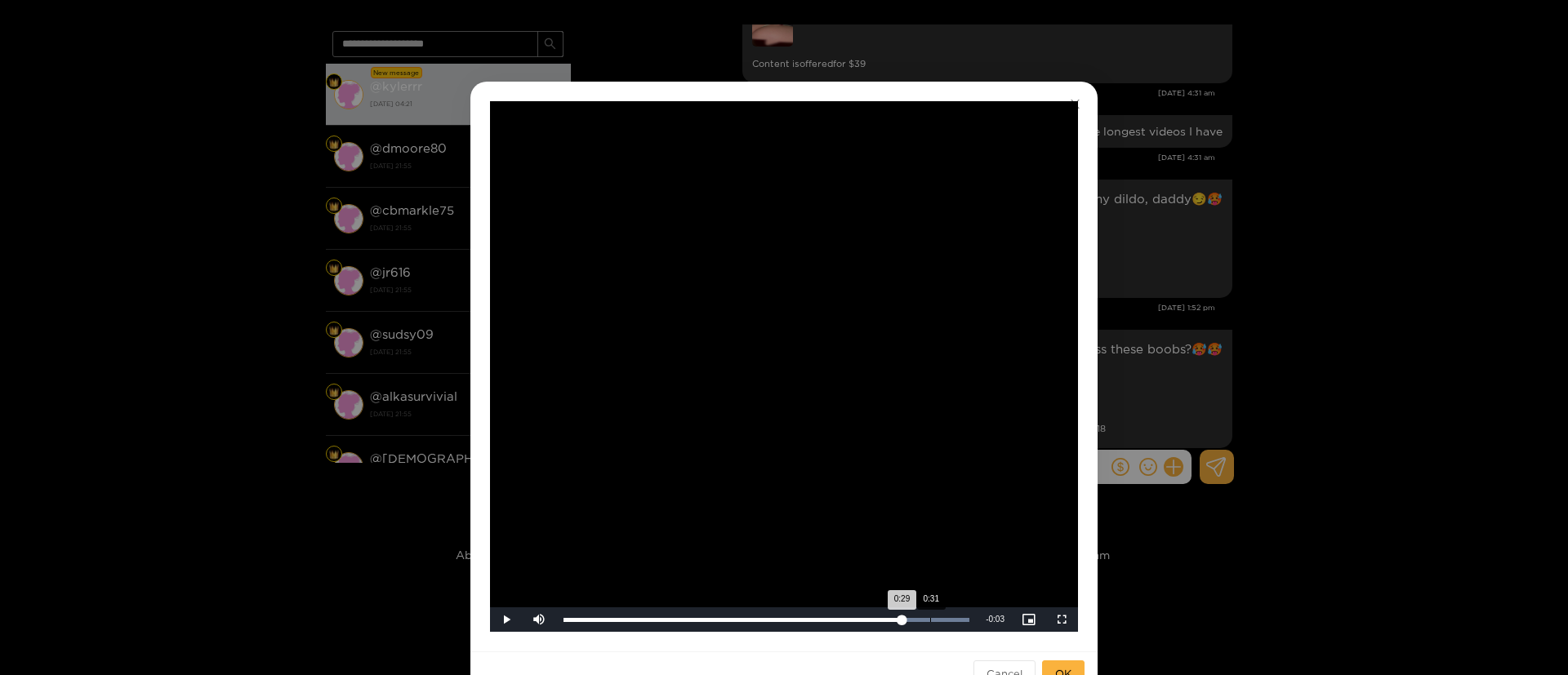
click at [932, 631] on div "Loaded : 100.00% 0:31 0:29" at bounding box center [765, 620] width 422 height 25
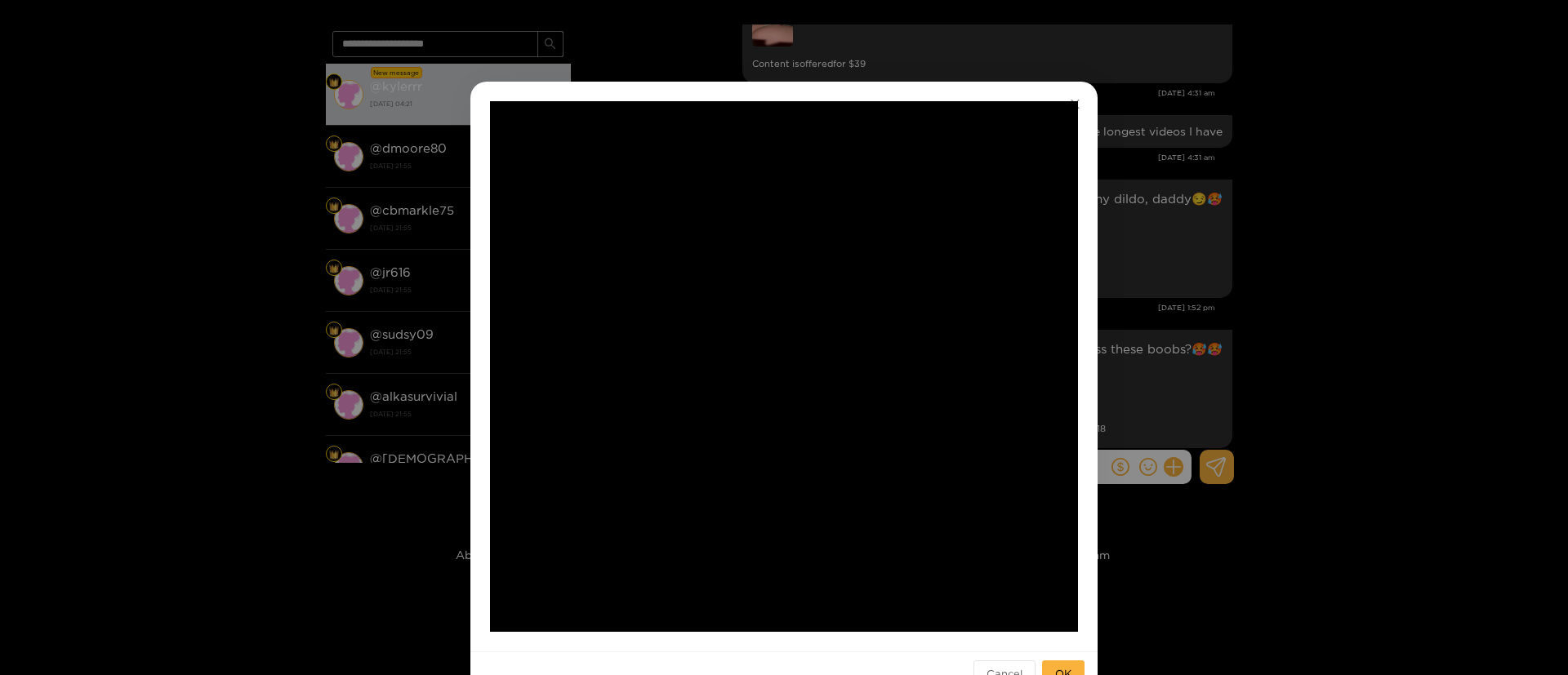
click at [1158, 352] on div "**********" at bounding box center [784, 337] width 1568 height 675
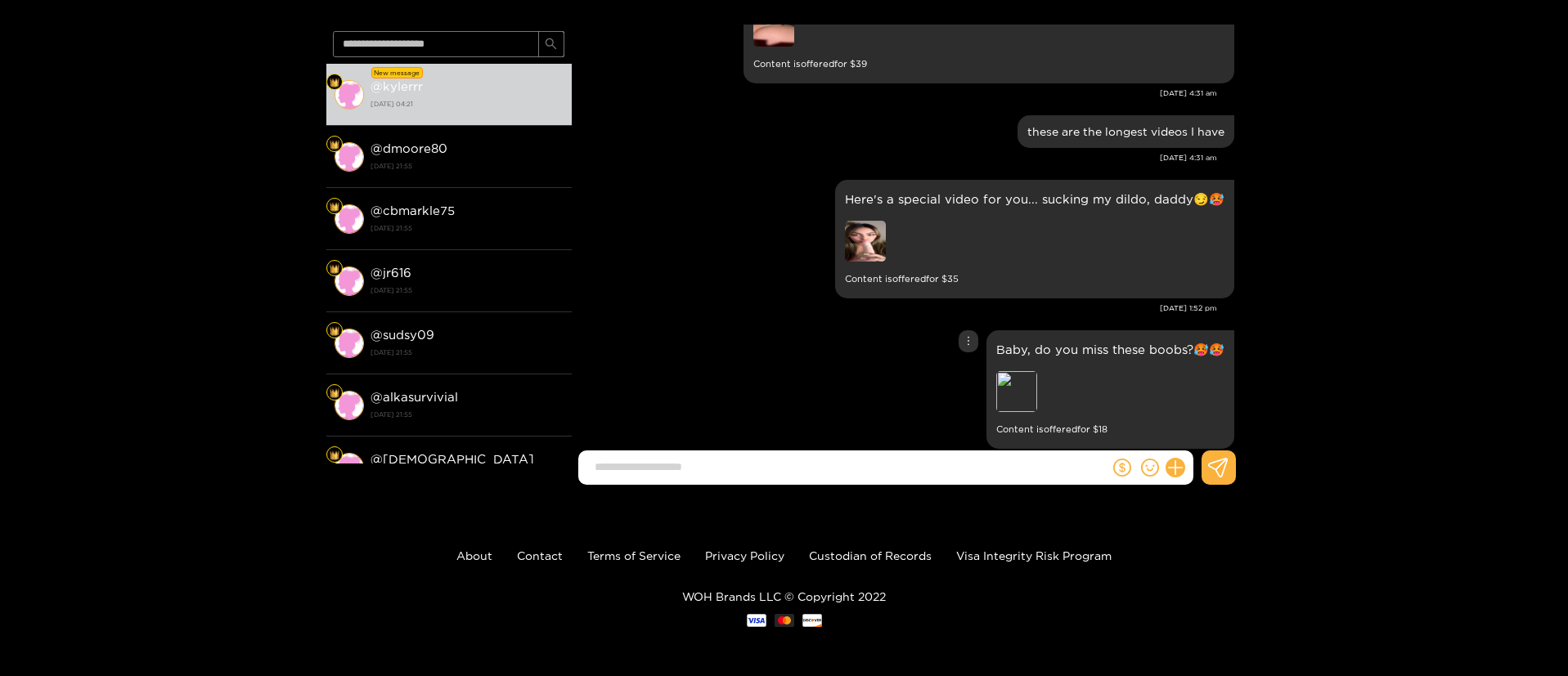
click at [845, 326] on div "Baby, do you miss these boobs?🥵🥵 Preview Content is offered for $ 18" at bounding box center [907, 389] width 654 height 127
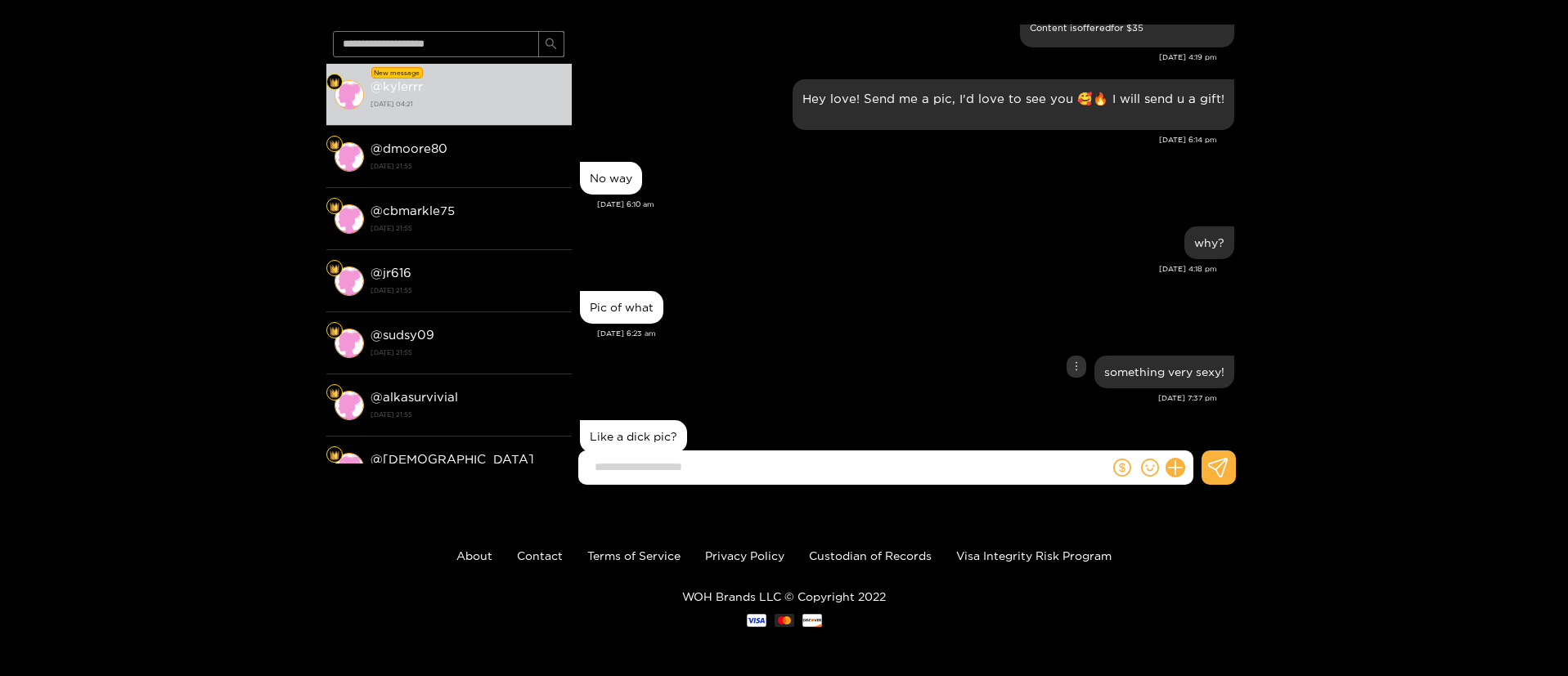
scroll to position [41087, 0]
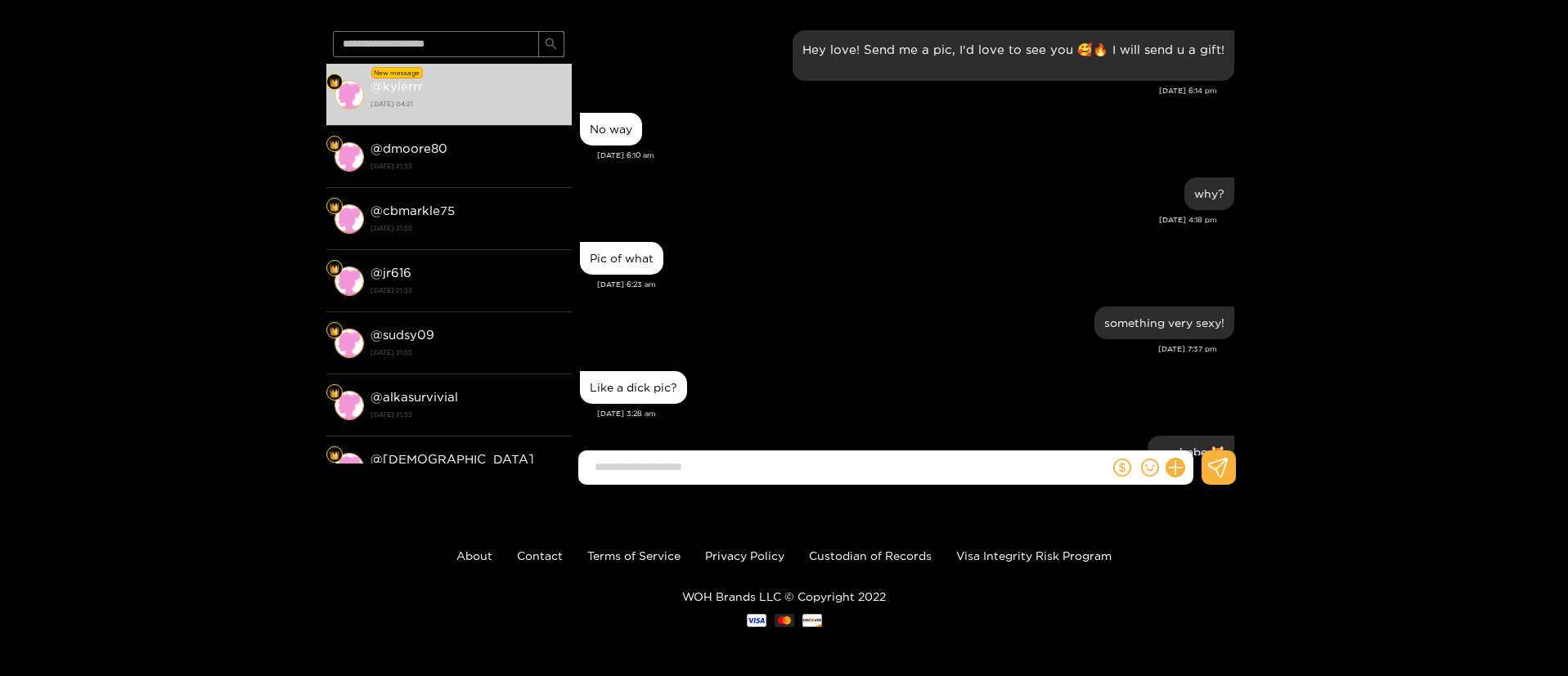
click at [820, 367] on div "Like a dick pic?" at bounding box center [907, 387] width 654 height 41
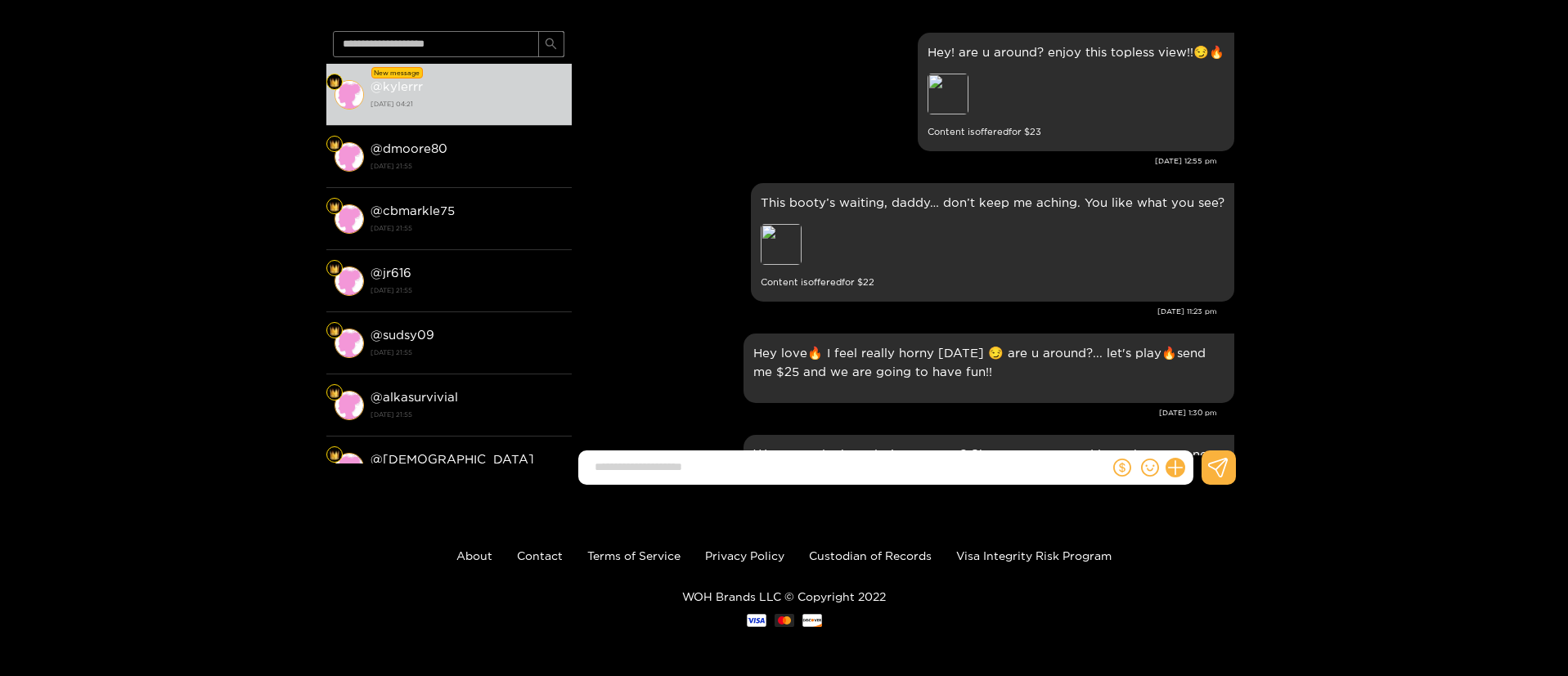
scroll to position [28967, 0]
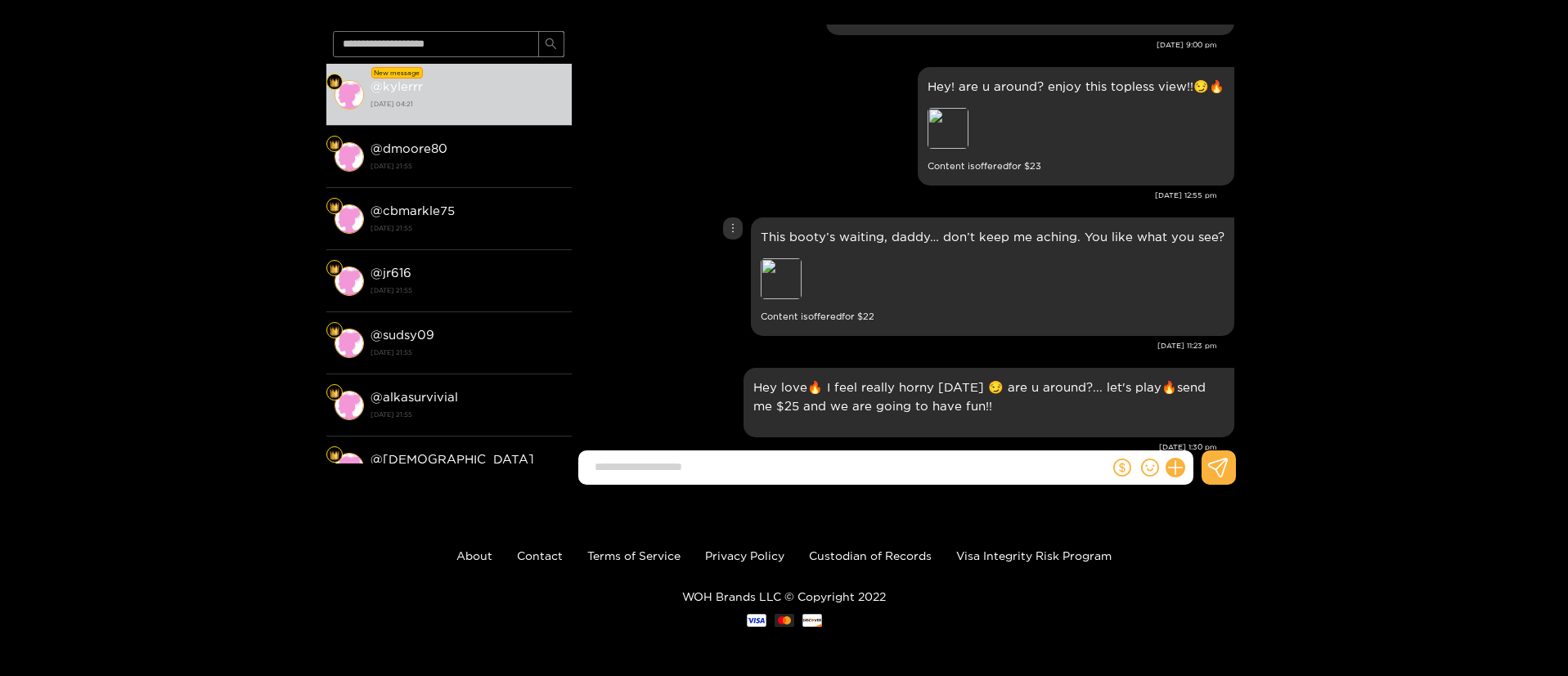
click at [629, 264] on div "This booty’s waiting, daddy… don’t keep me aching. You like what you see? Previ…" at bounding box center [907, 277] width 654 height 127
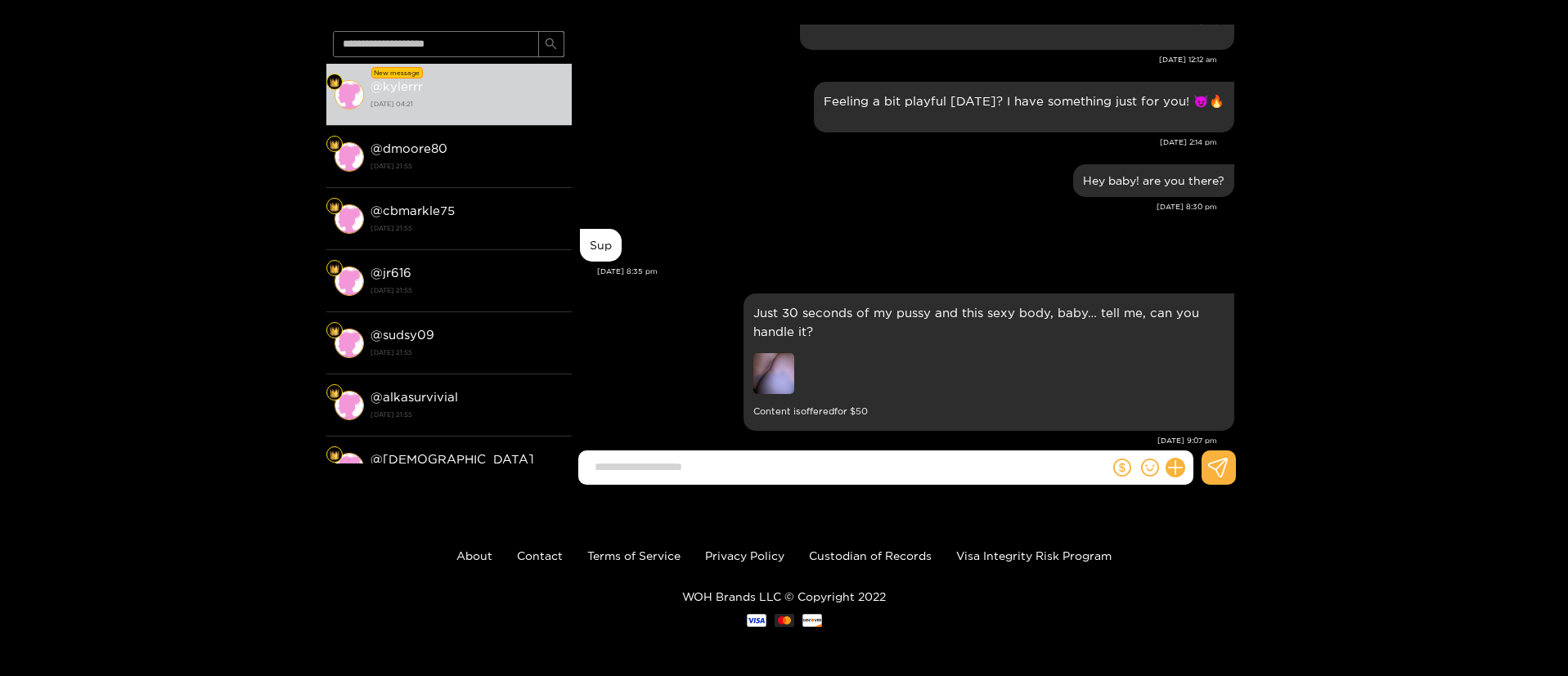
scroll to position [27200, 0]
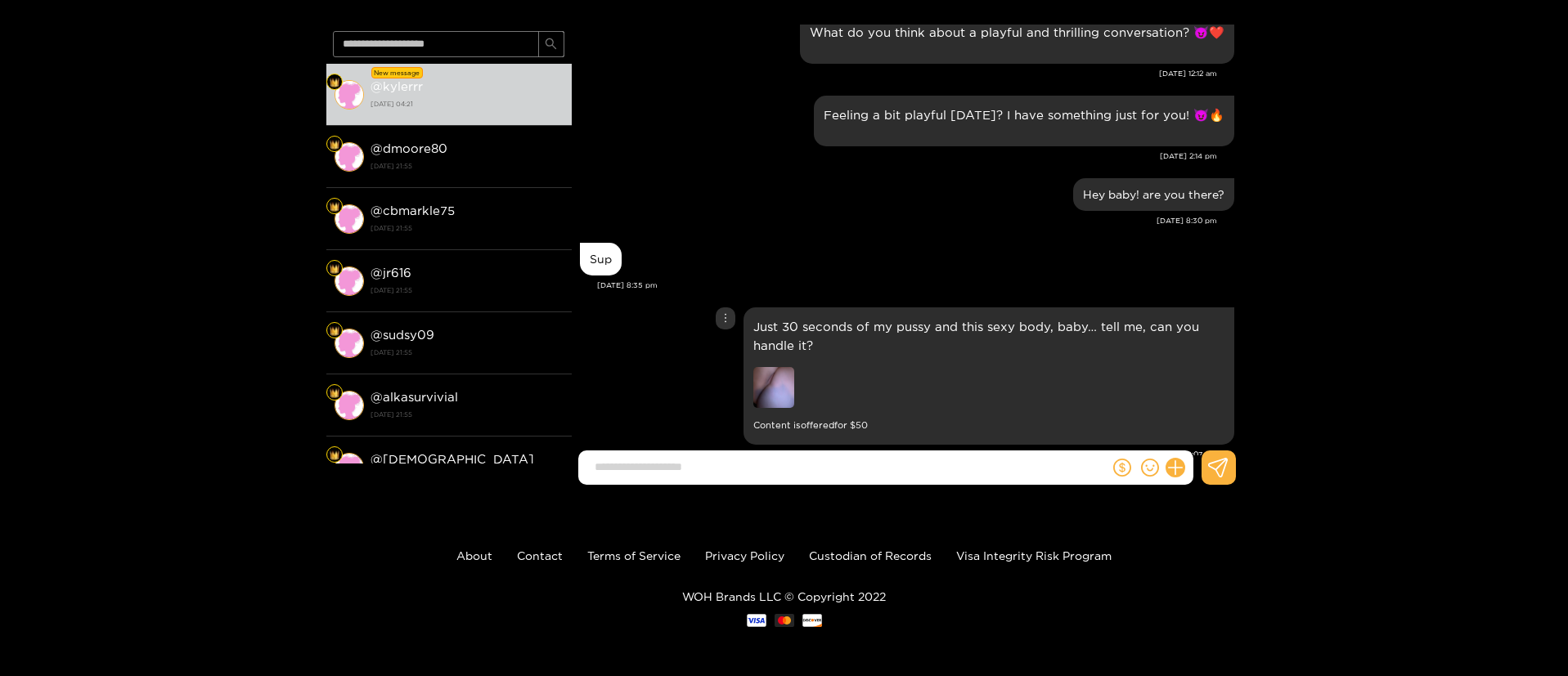
click at [767, 367] on img at bounding box center [774, 387] width 41 height 41
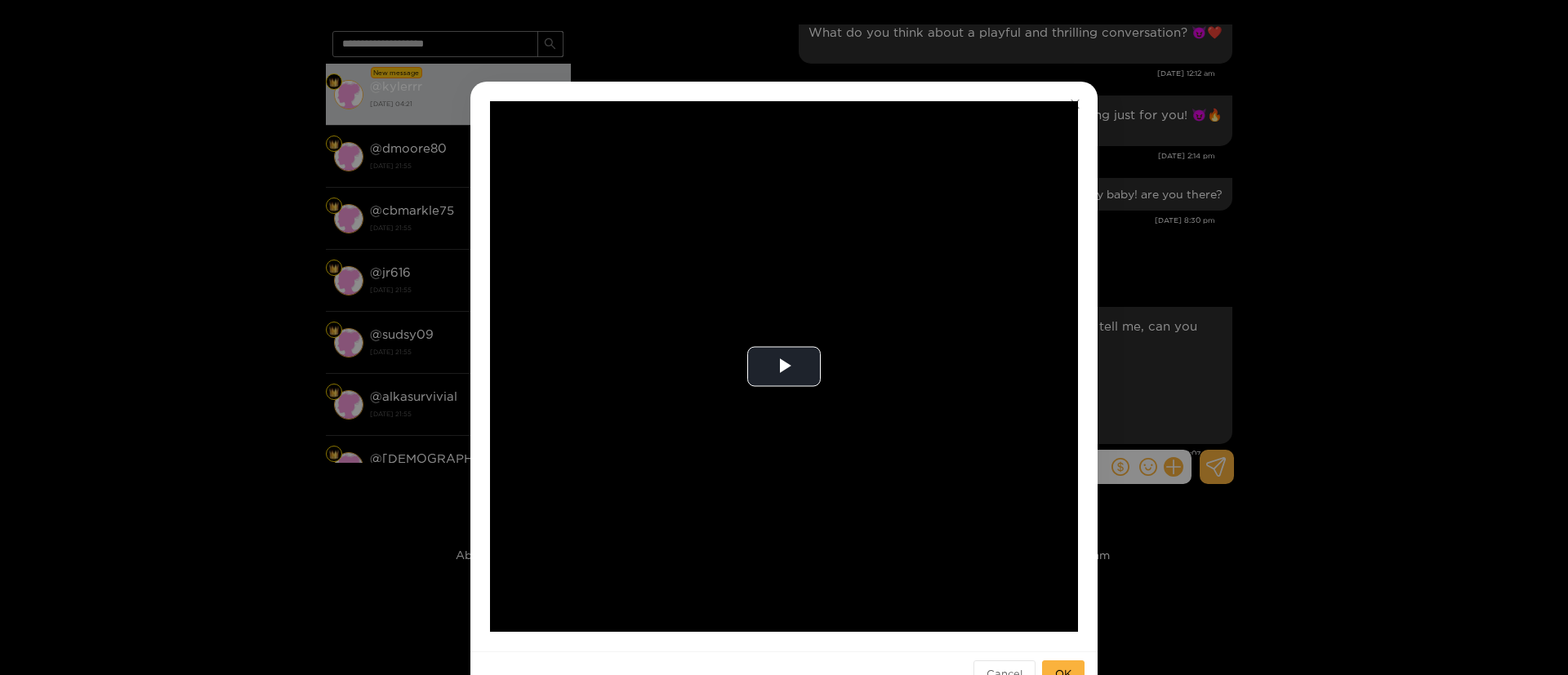
click at [1172, 278] on div "**********" at bounding box center [784, 337] width 1568 height 675
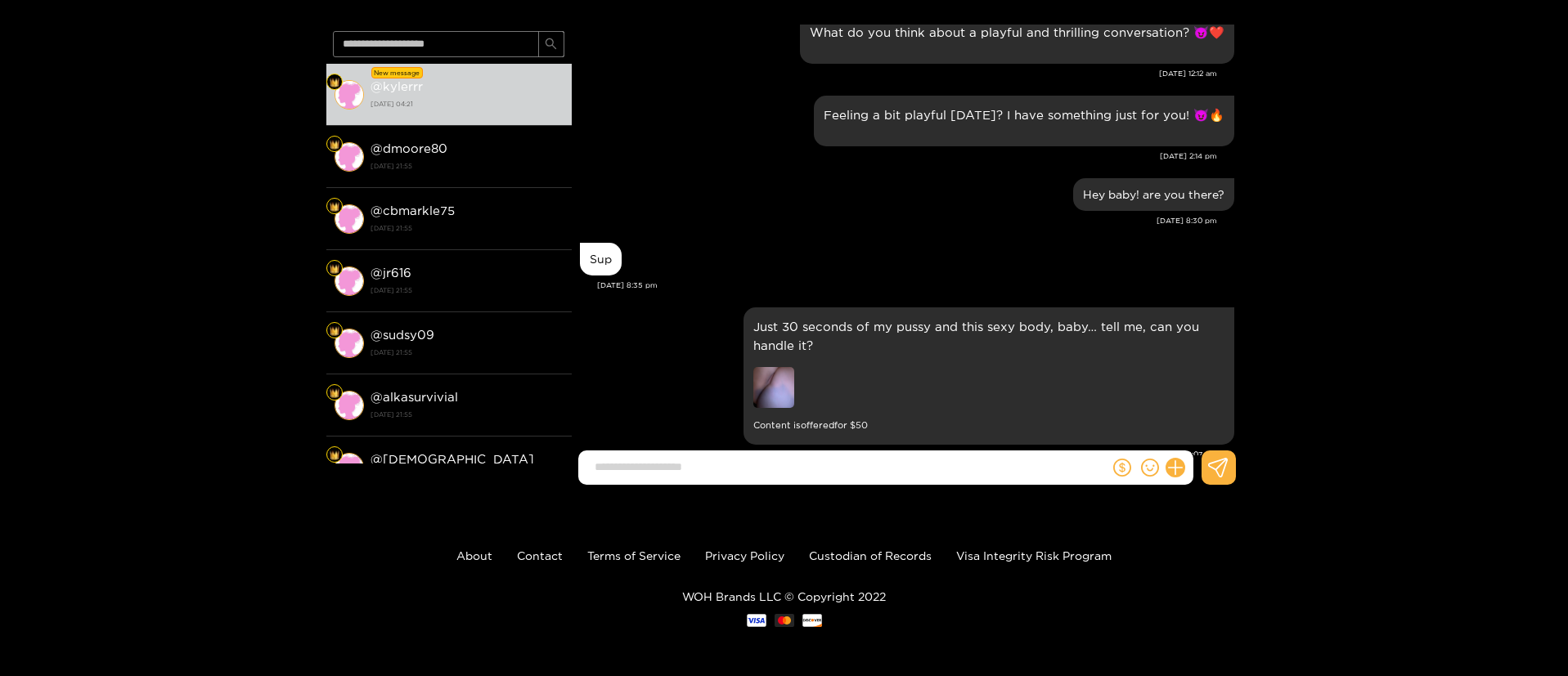
click at [979, 238] on div "Sup" at bounding box center [907, 258] width 654 height 41
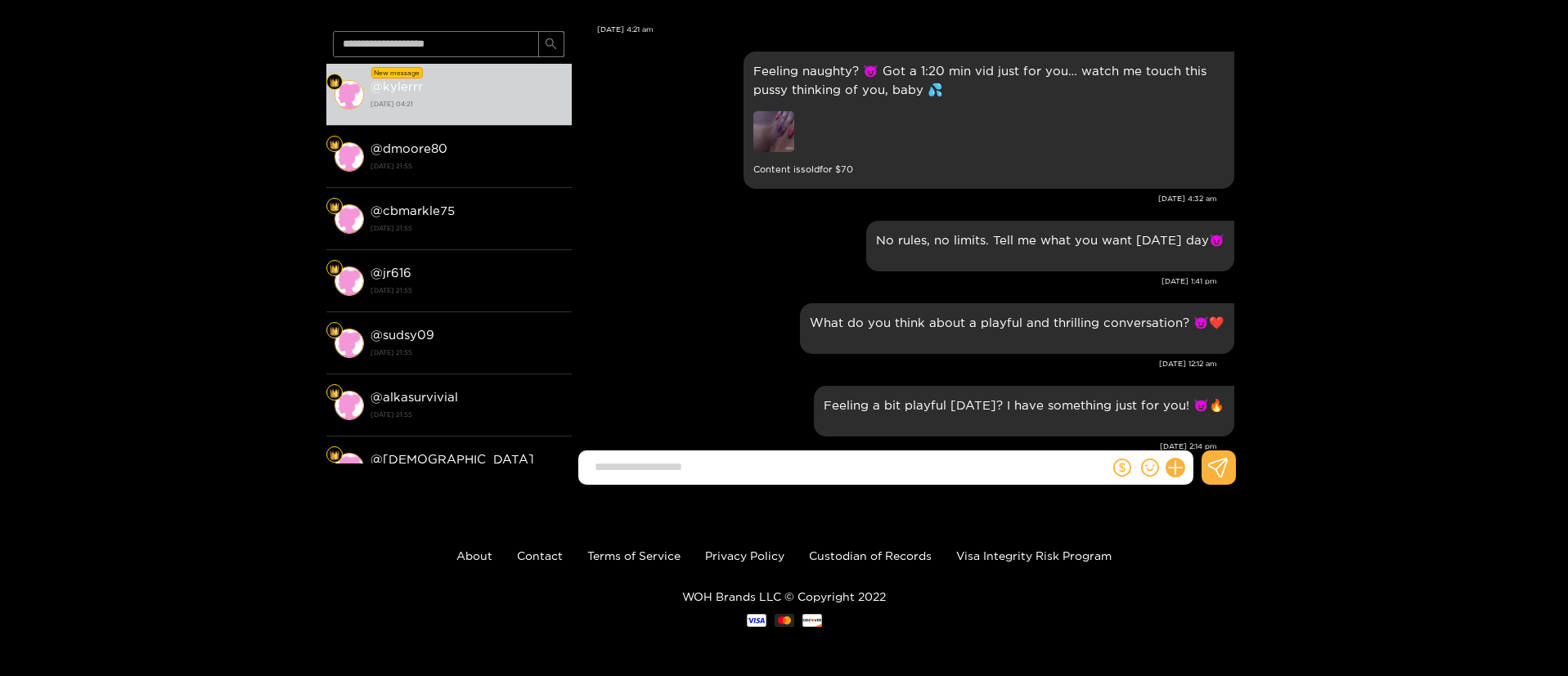
scroll to position [26906, 0]
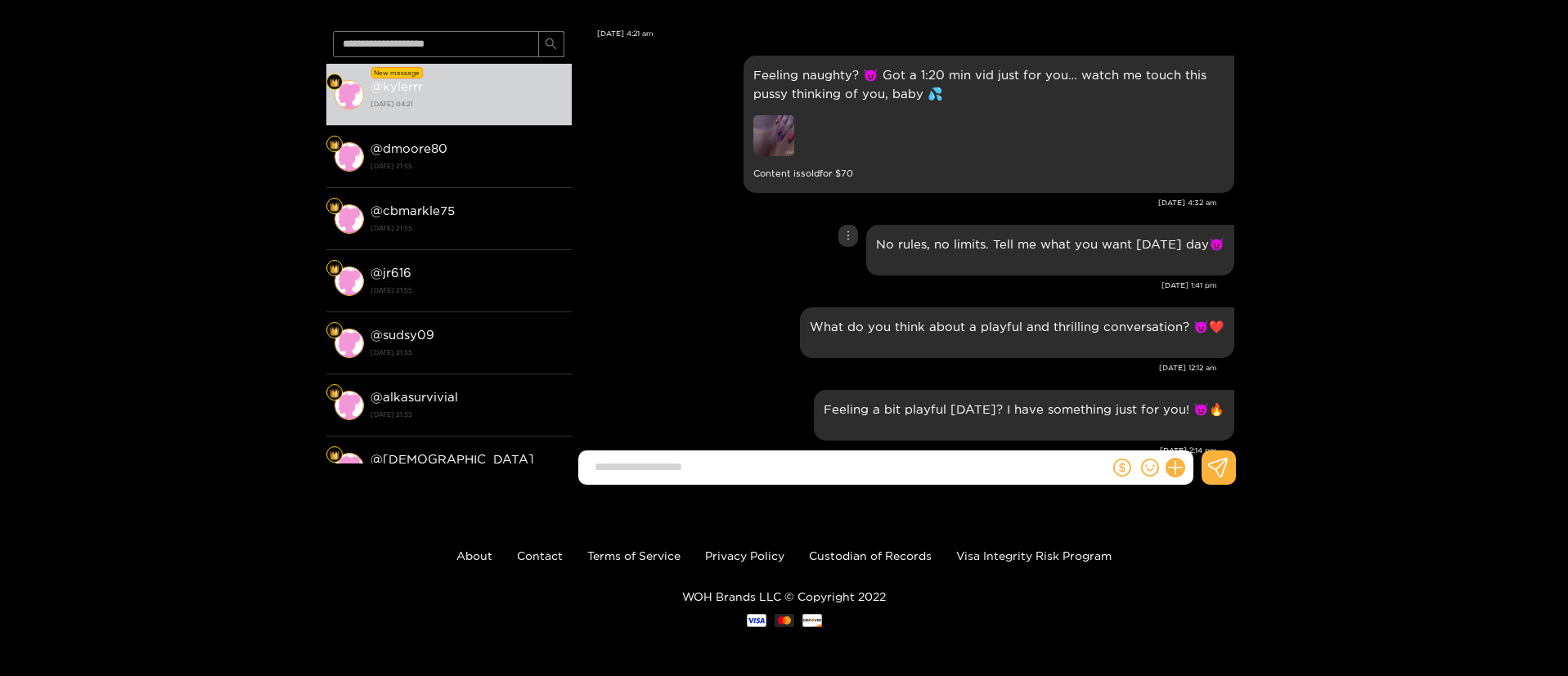
click at [703, 221] on div "No rules, no limits. Tell me what you want [DATE] day😈" at bounding box center [907, 251] width 654 height 59
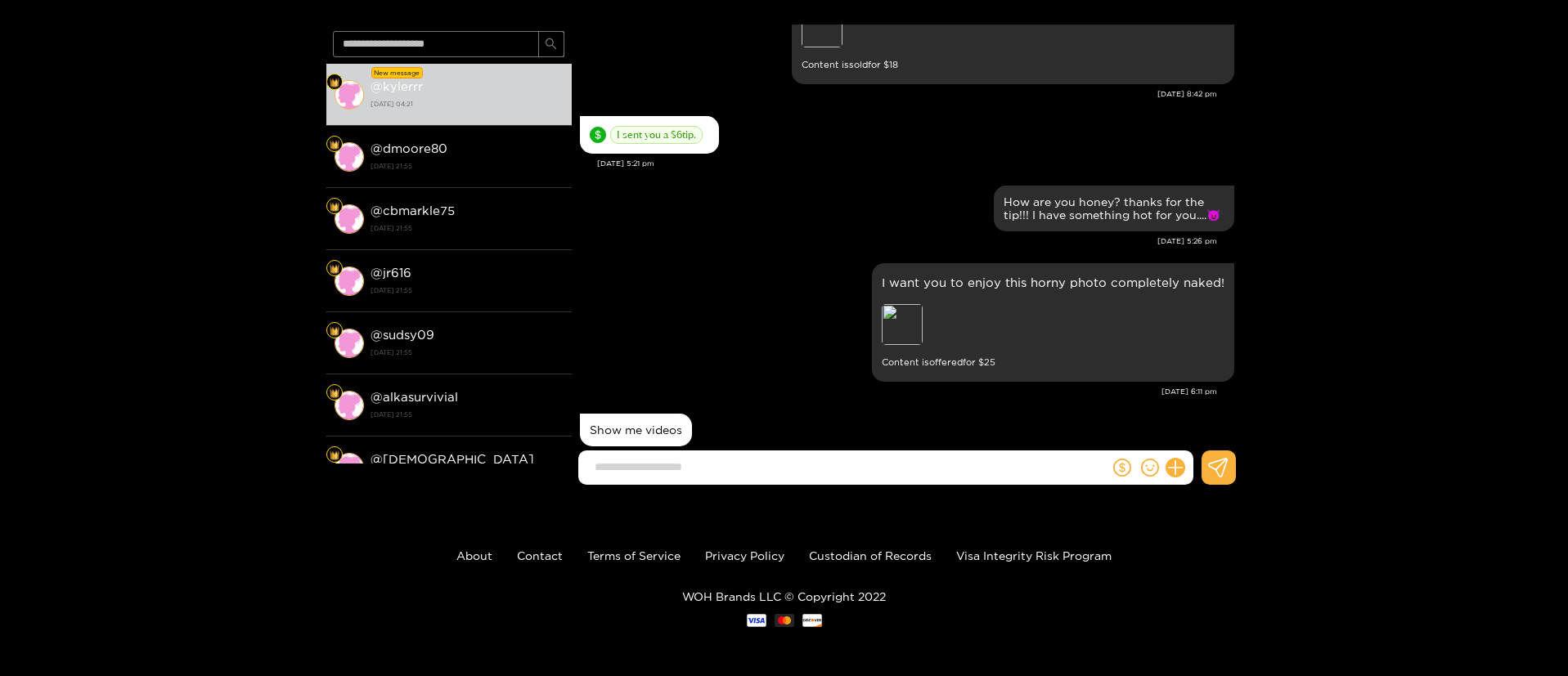
scroll to position [26611, 0]
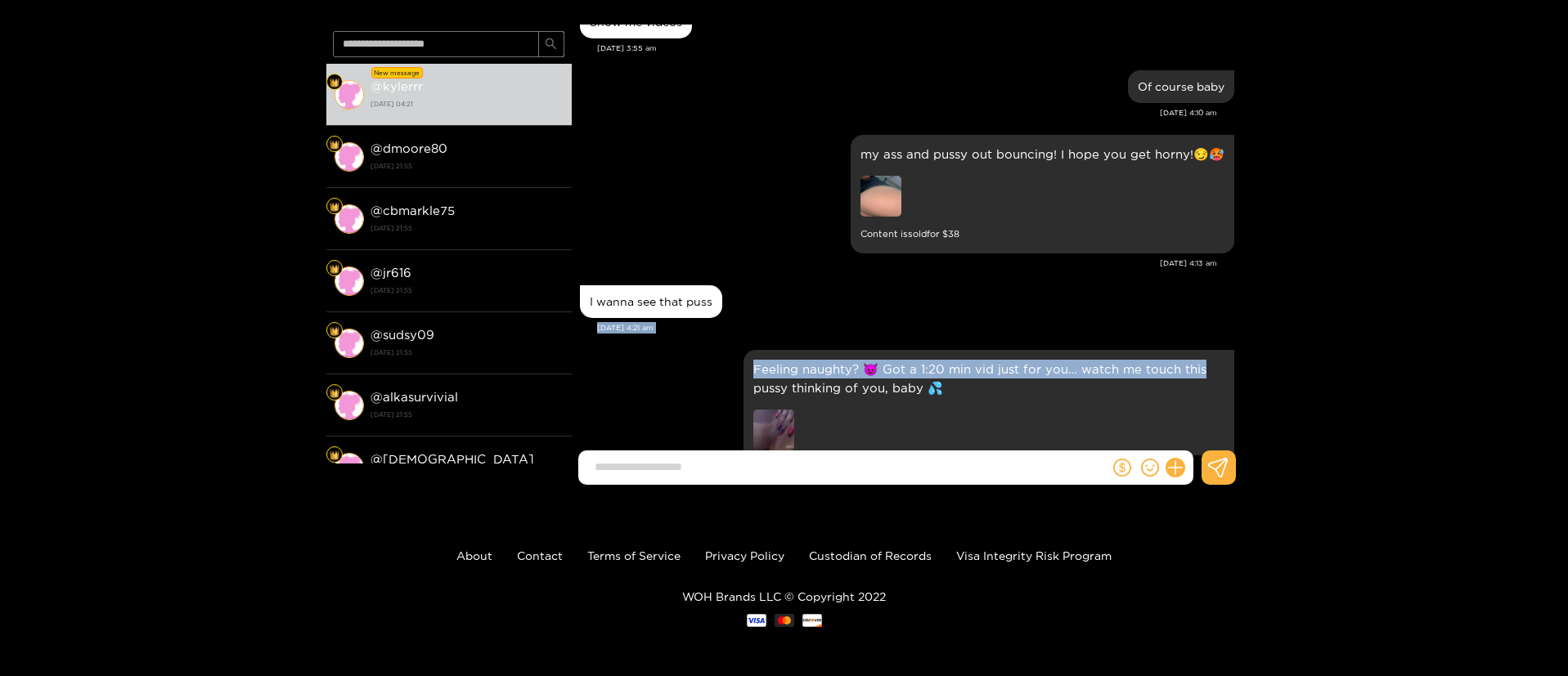
drag, startPoint x: 1239, startPoint y: 271, endPoint x: 1240, endPoint y: 319, distance: 48.0
click at [1240, 319] on div "[PERSON_NAME] Hi [PERSON_NAME], thanks for subscribing! Let’s make some magic h…" at bounding box center [907, 240] width 671 height 431
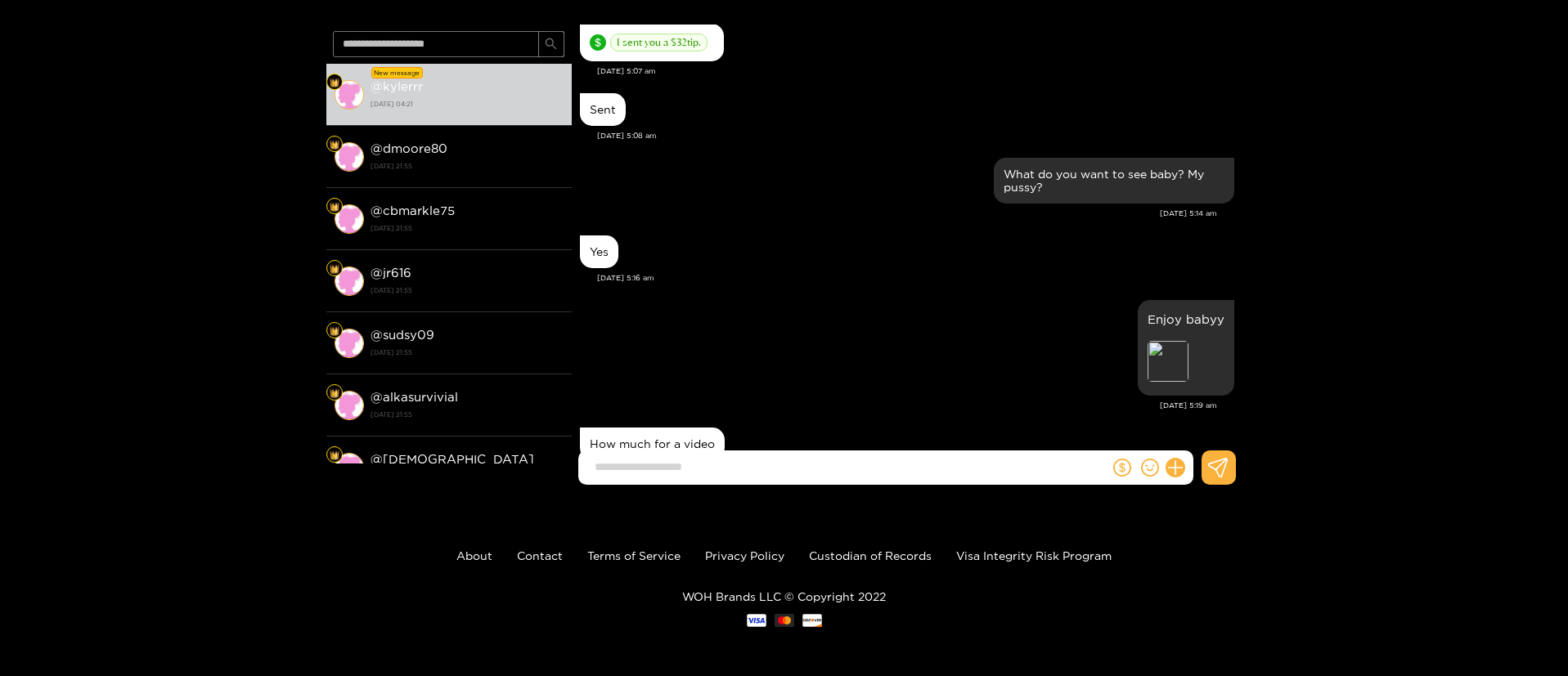
scroll to position [0, 0]
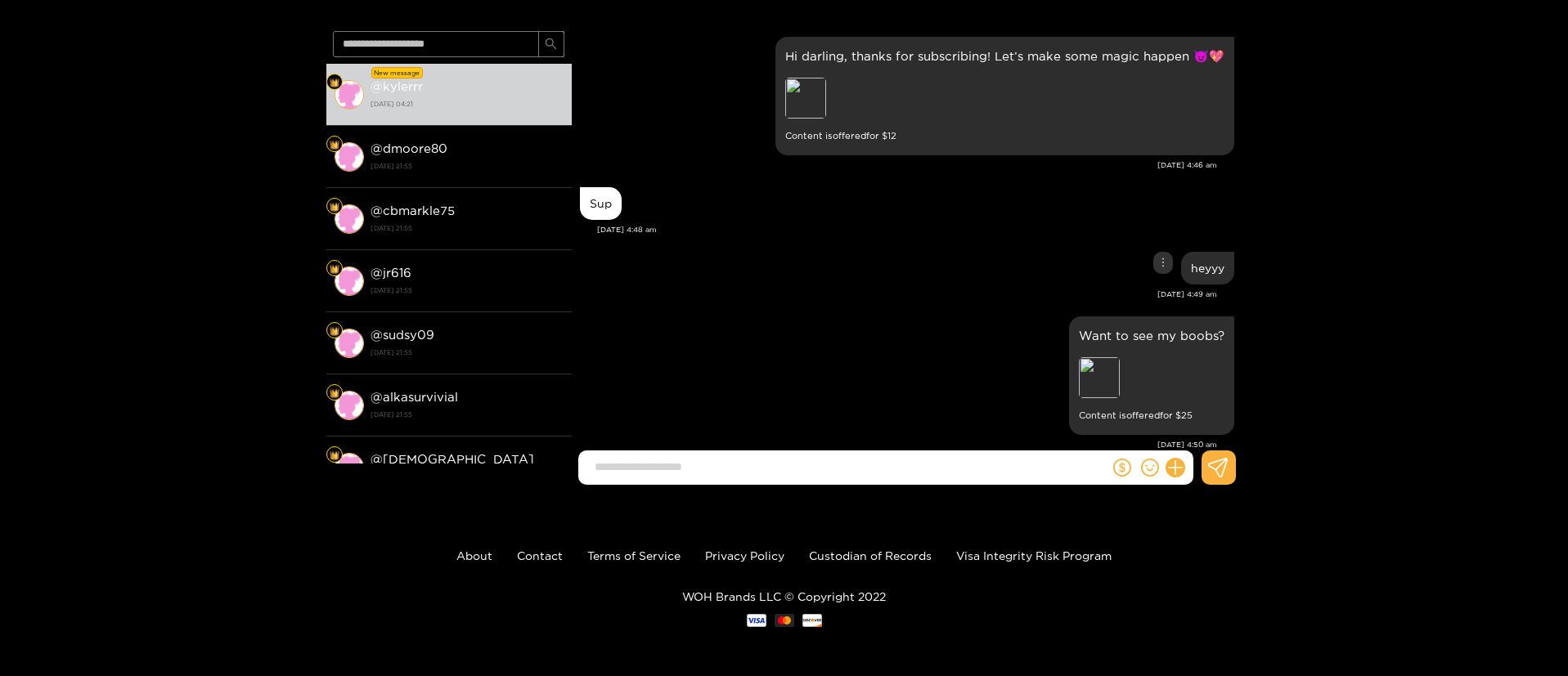
click at [926, 280] on div "heyyy" at bounding box center [907, 268] width 654 height 41
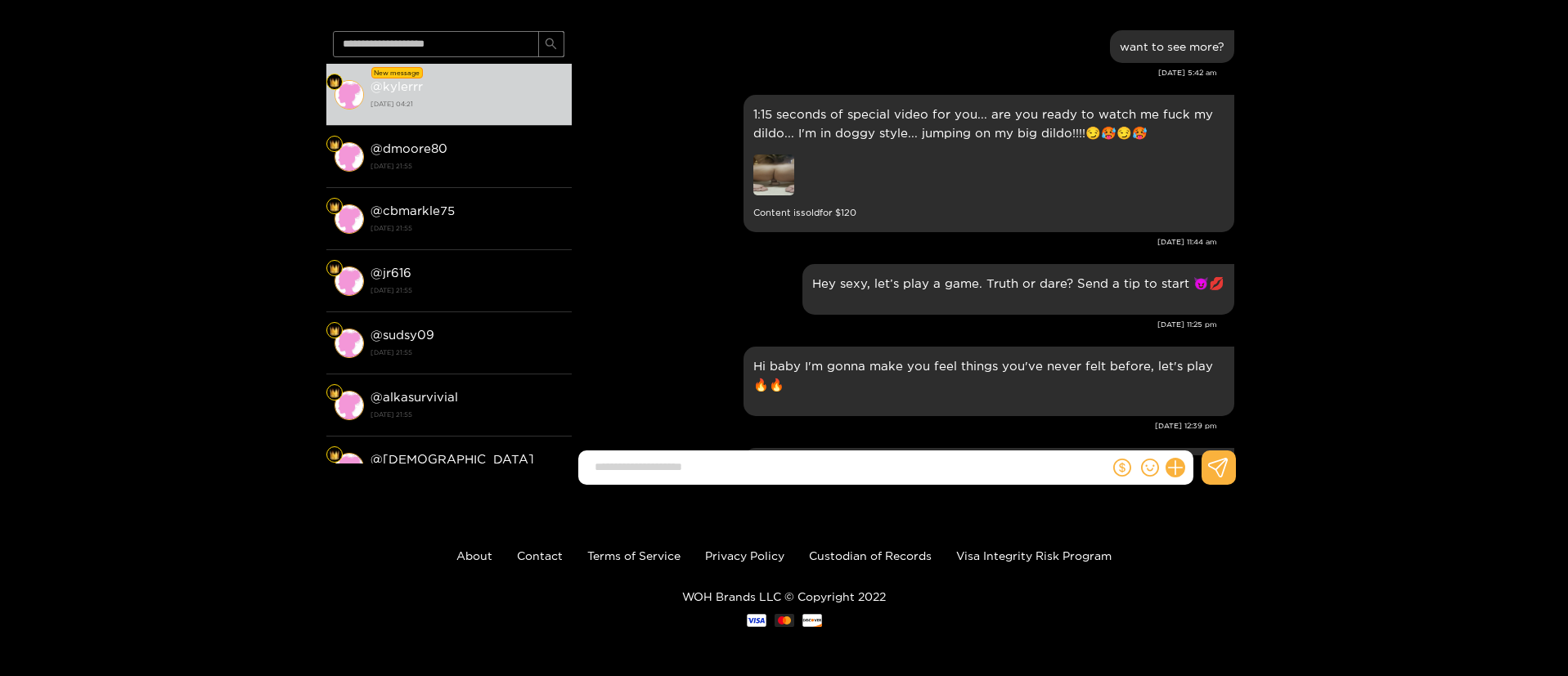
scroll to position [2601, 0]
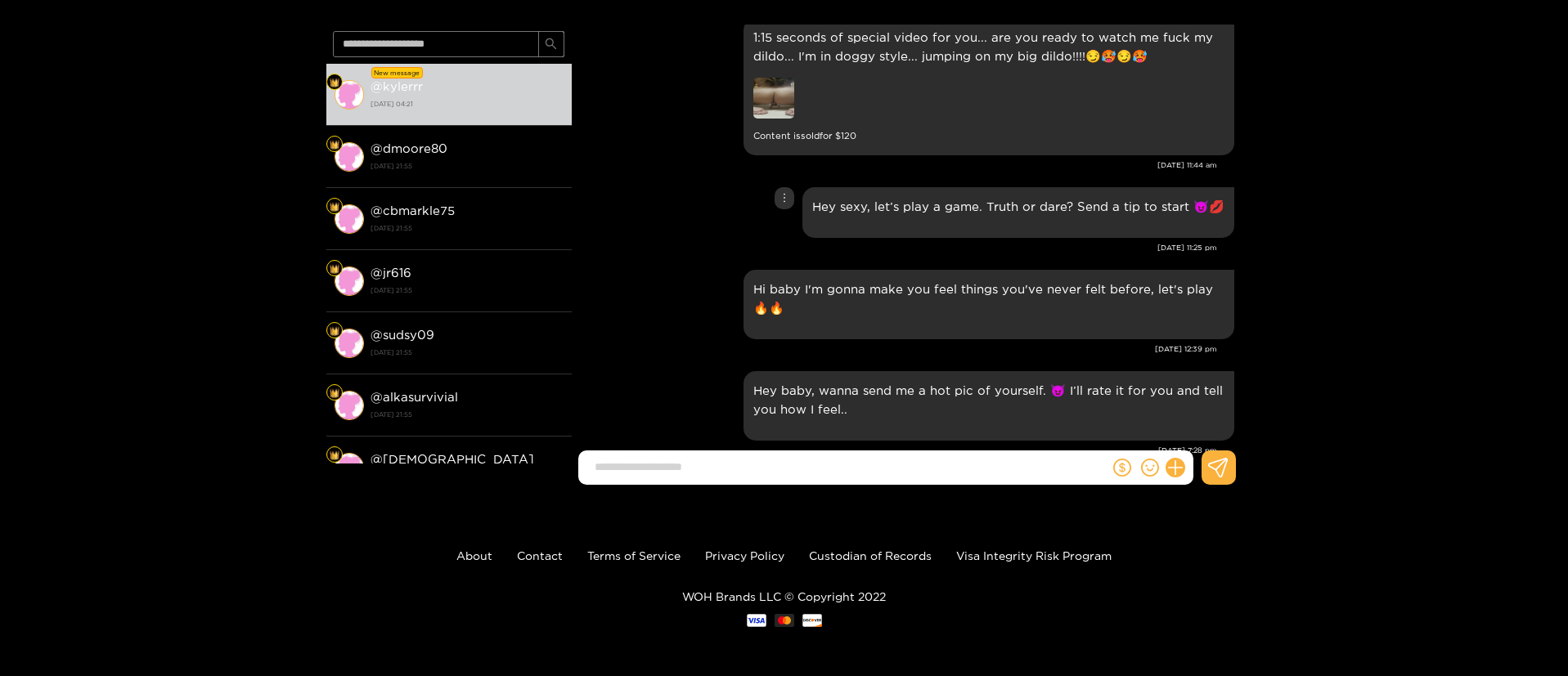
click at [751, 236] on div "Hey sexy, let’s play a game. Truth or dare? Send a tip to start 😈💋" at bounding box center [907, 213] width 654 height 59
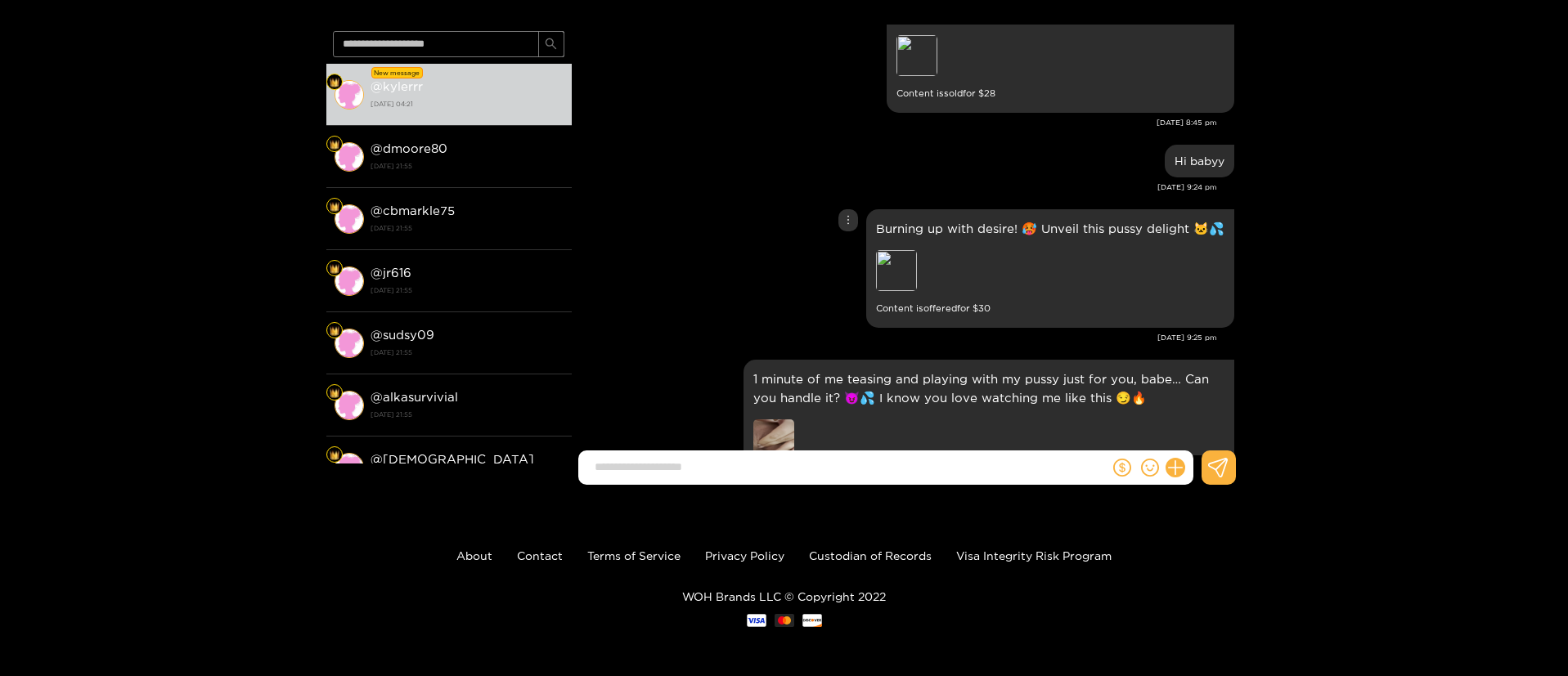
scroll to position [3386, 0]
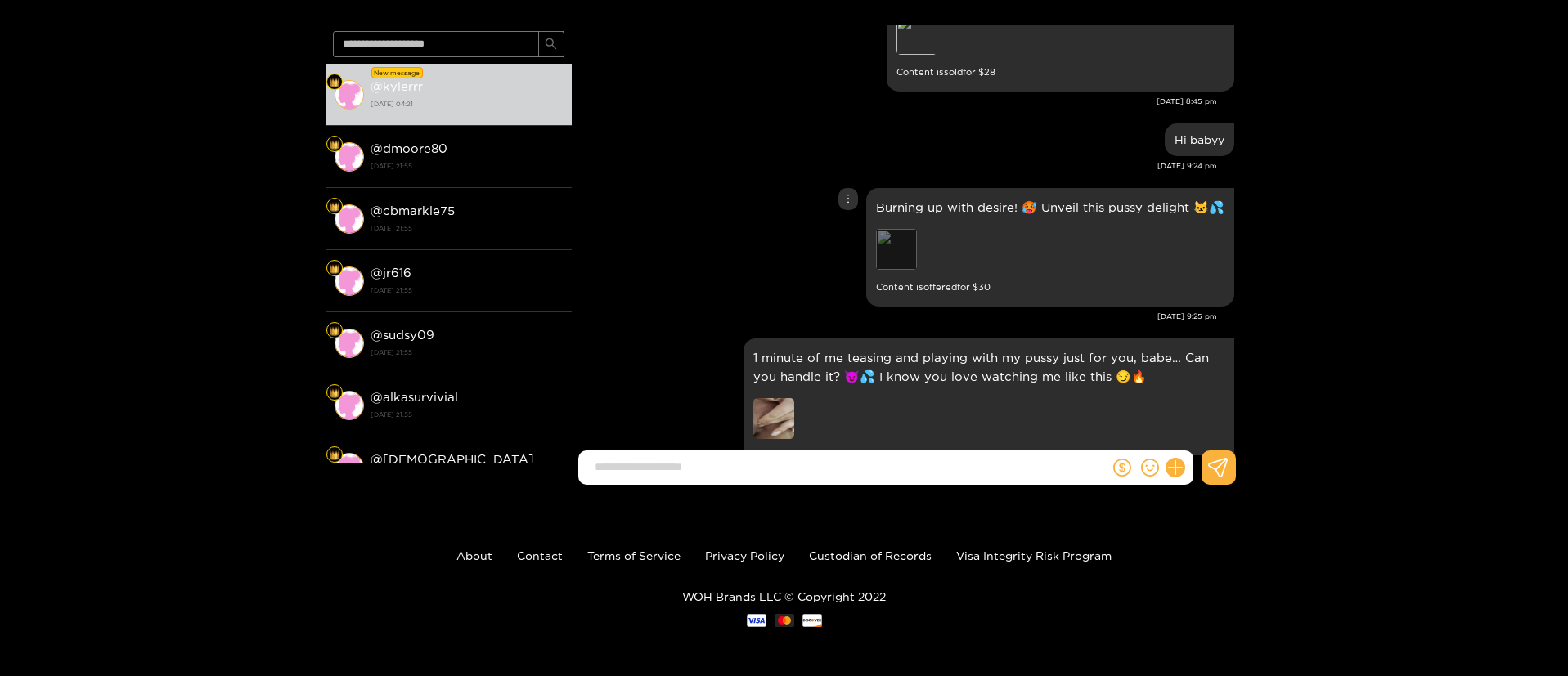
click at [900, 256] on div "Preview" at bounding box center [897, 249] width 41 height 41
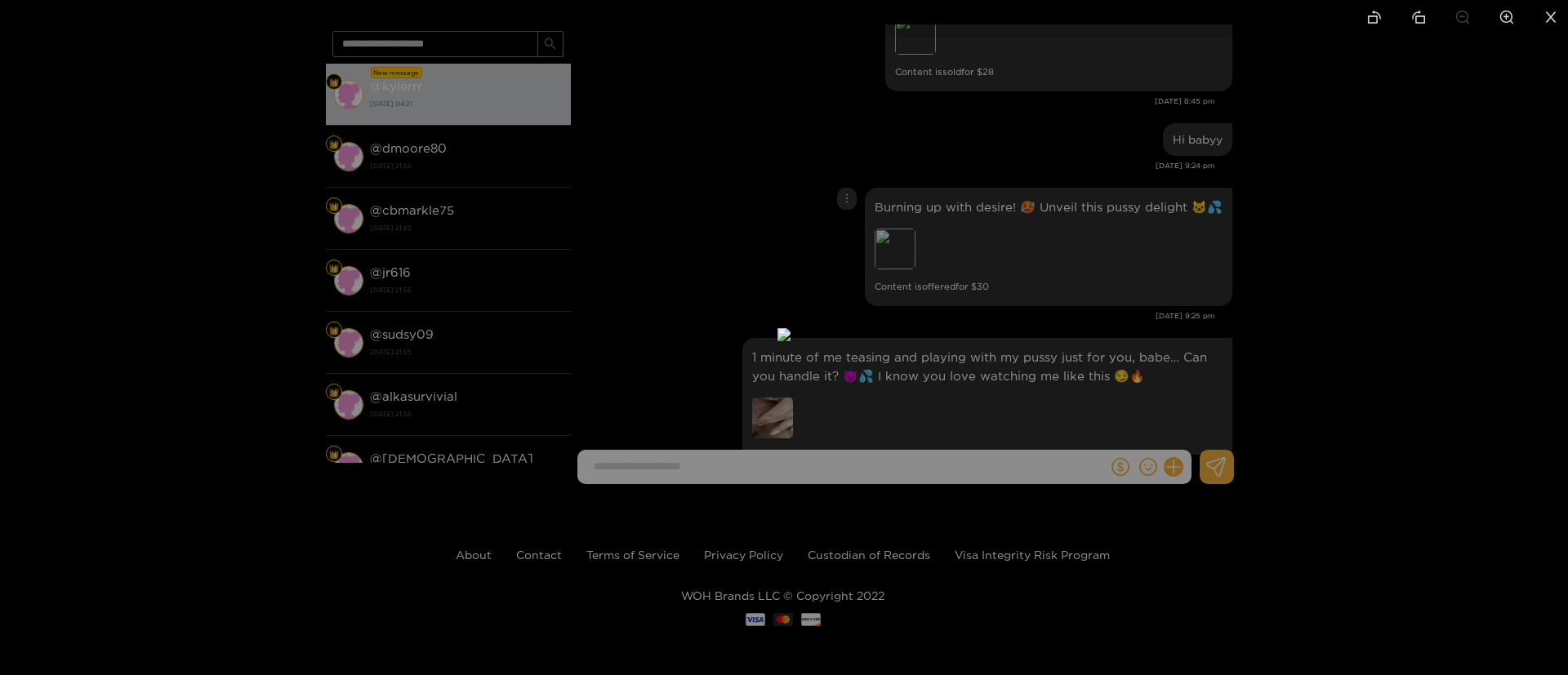
click at [1145, 285] on div at bounding box center [784, 337] width 1568 height 675
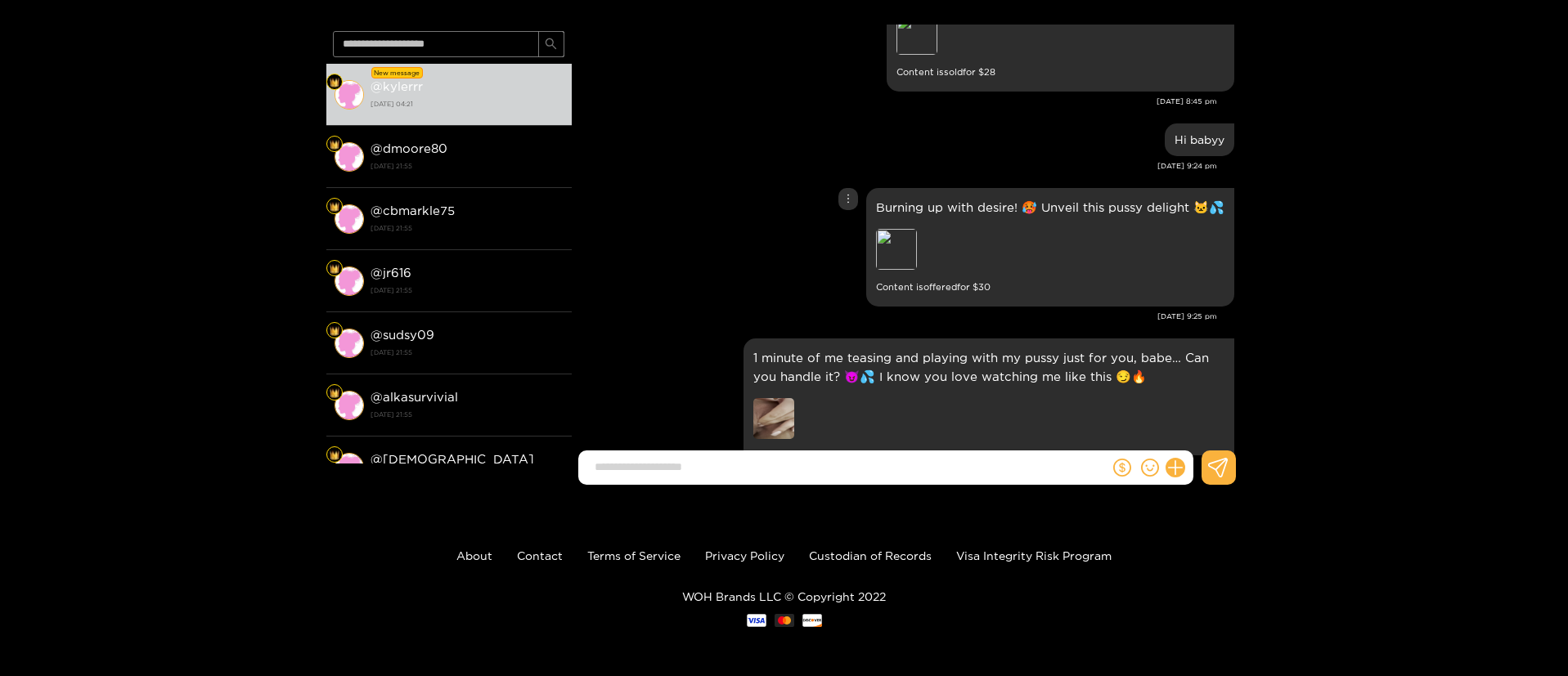
click at [756, 281] on div "Burning up with desire! 🥵 Unveil this pussy delight 🐱💦 Preview Content is offer…" at bounding box center [907, 247] width 654 height 127
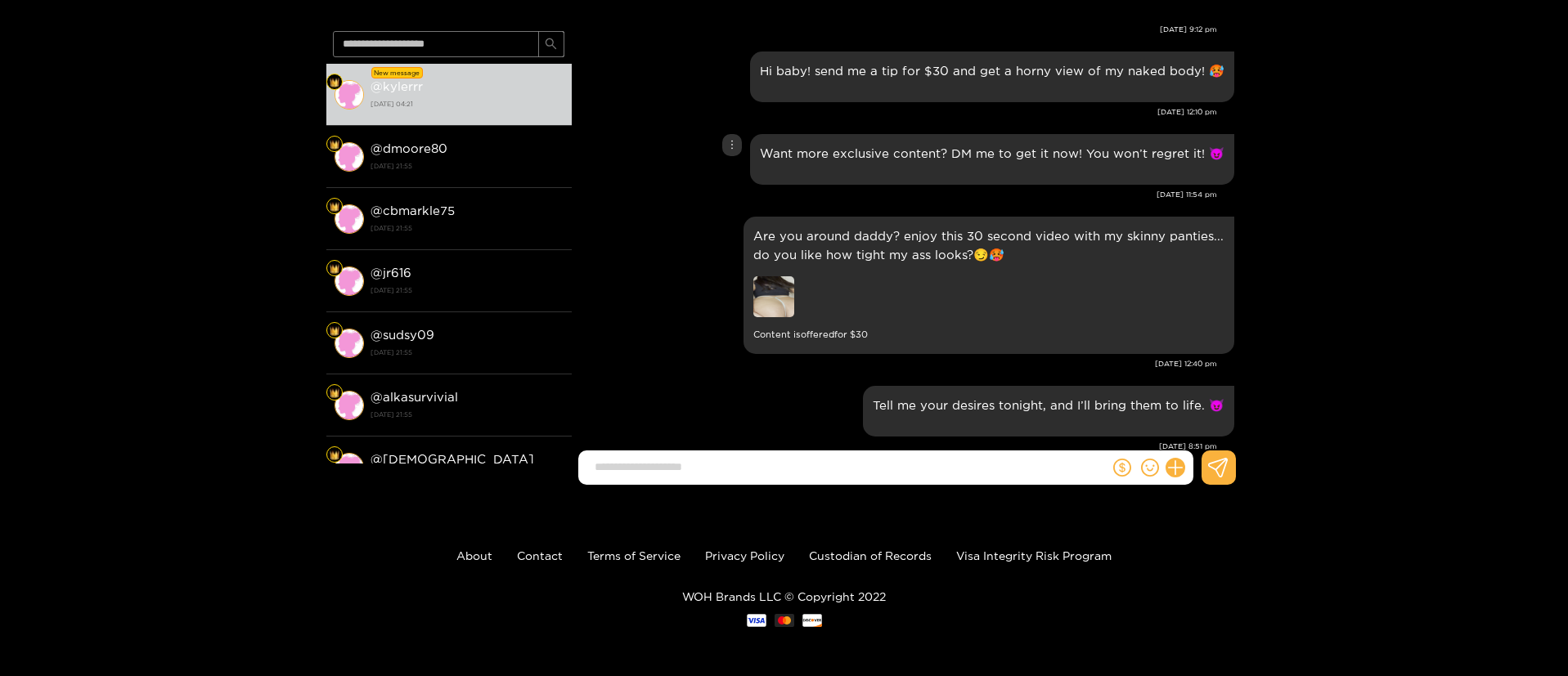
scroll to position [13396, 0]
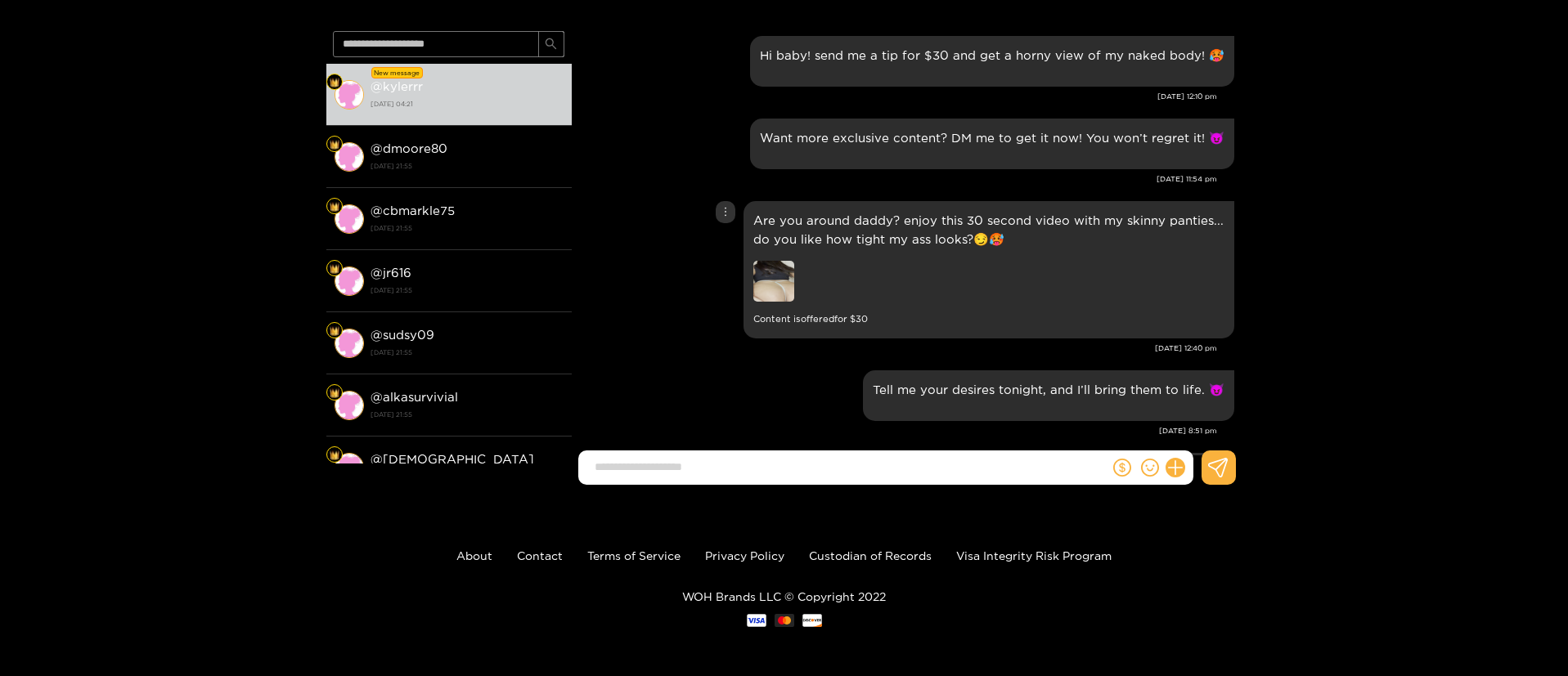
click at [786, 302] on img at bounding box center [774, 281] width 41 height 41
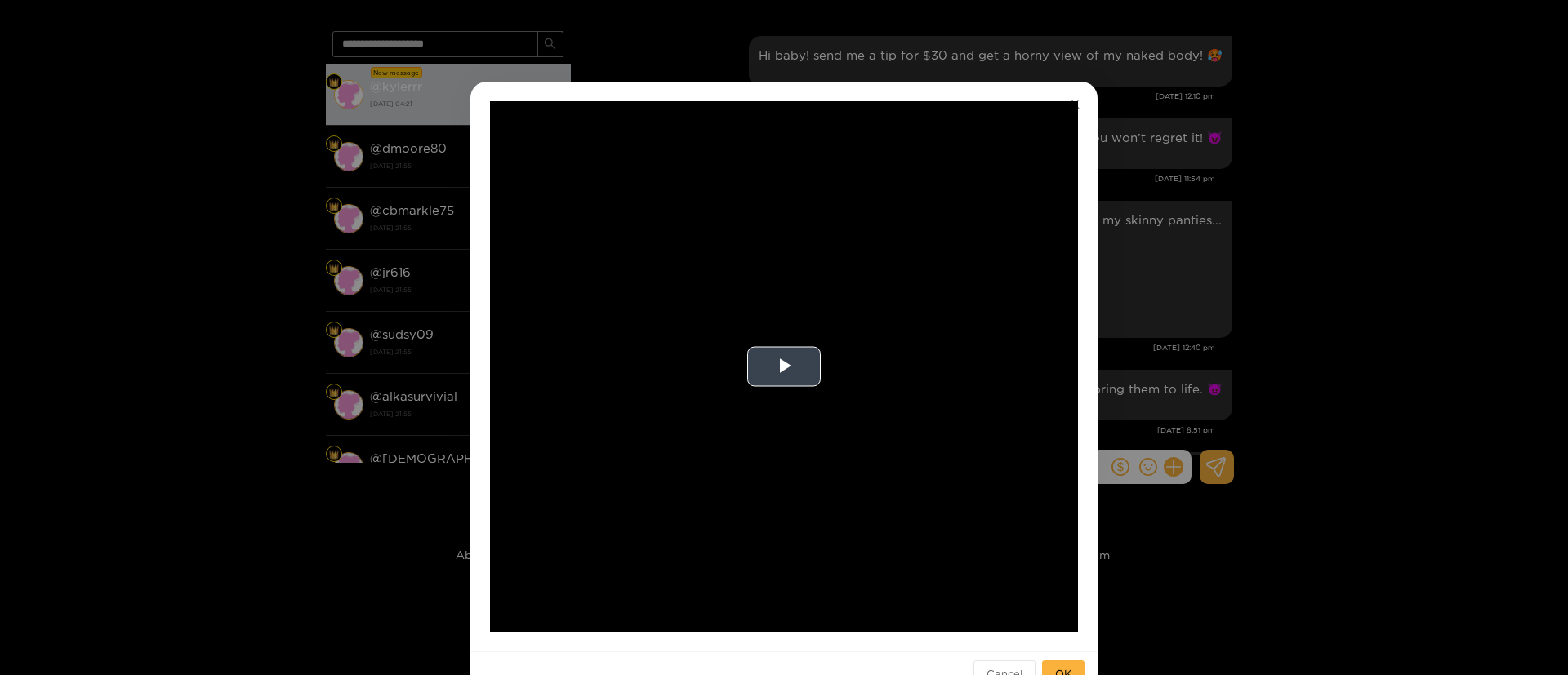
click at [760, 332] on video "Video Player" at bounding box center [784, 367] width 588 height 531
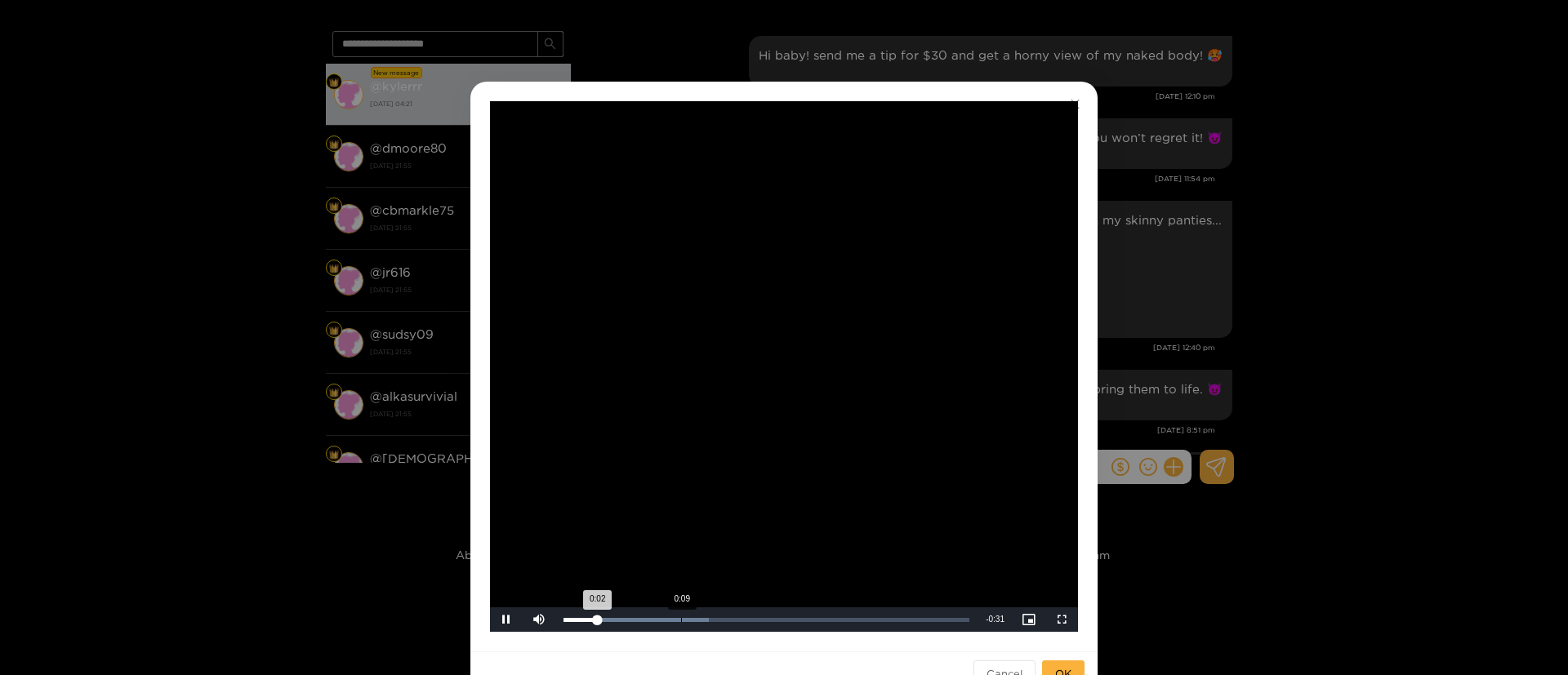
click at [678, 631] on div "Loaded : 35.82% 0:09 0:02" at bounding box center [765, 620] width 422 height 25
click at [750, 630] on div "Loaded : 71.64% 0:15 0:15" at bounding box center [765, 620] width 422 height 25
click at [801, 640] on div "**********" at bounding box center [784, 367] width 627 height 570
click at [870, 623] on div "Loaded : 83.58% 0:25 0:17" at bounding box center [765, 620] width 422 height 25
click at [1245, 376] on div "**********" at bounding box center [784, 337] width 1568 height 675
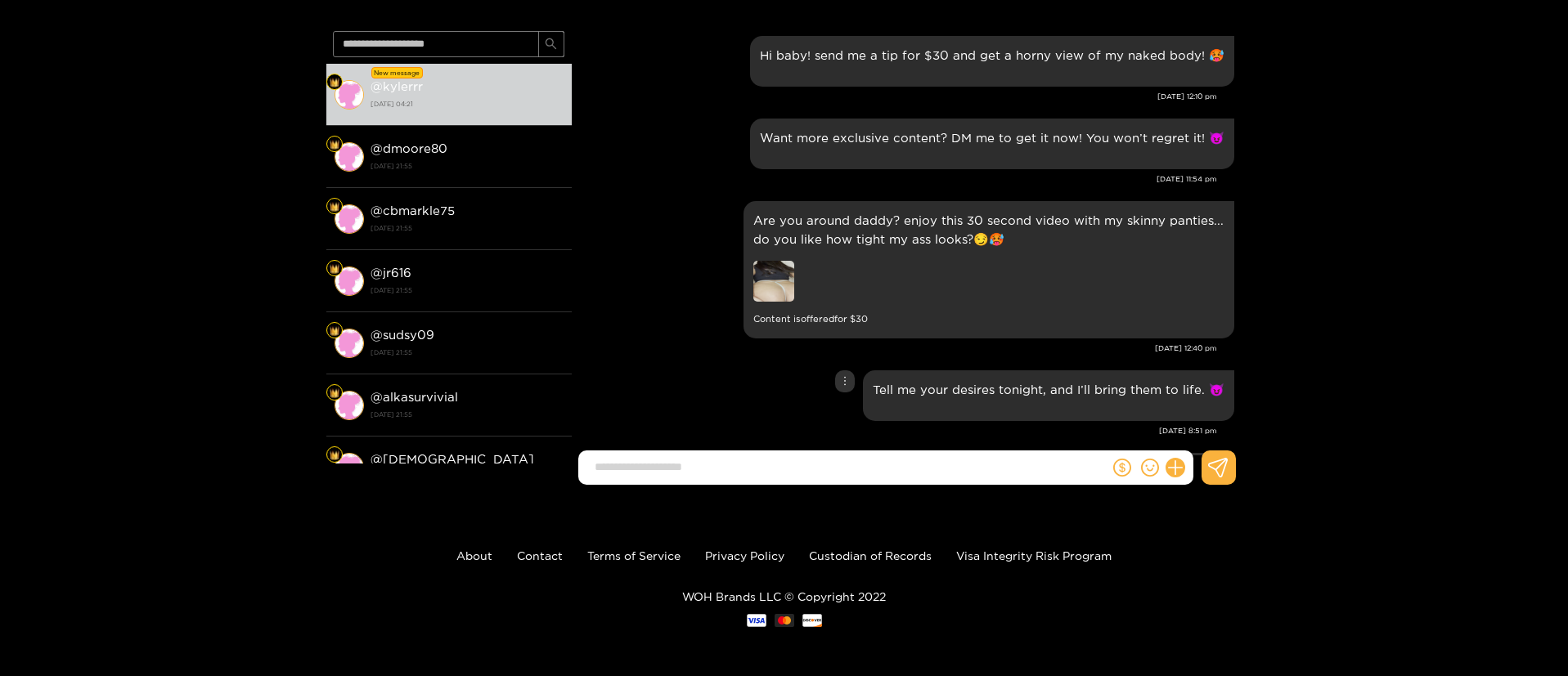
click at [759, 387] on div "Tell me your desires tonight, and I’ll bring them to life. 😈" at bounding box center [907, 396] width 654 height 59
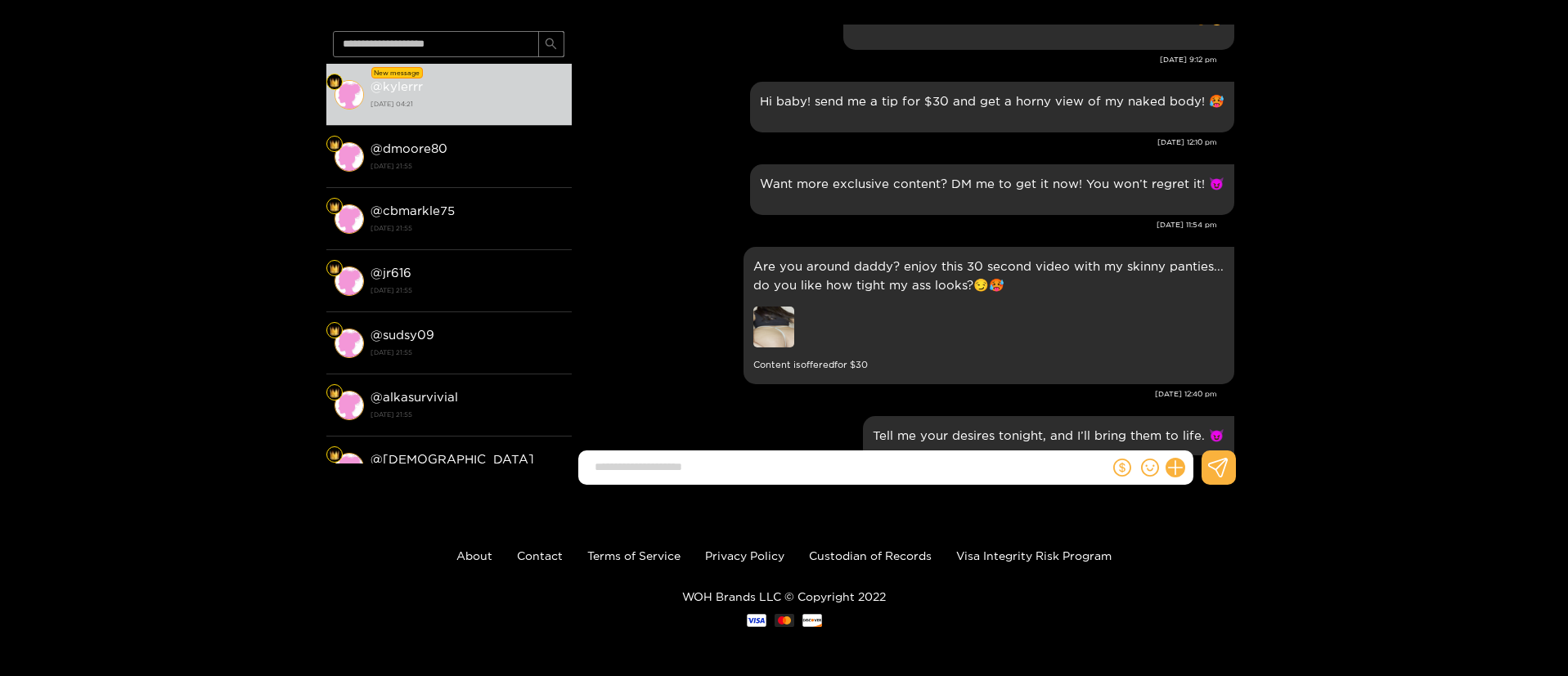
scroll to position [13298, 0]
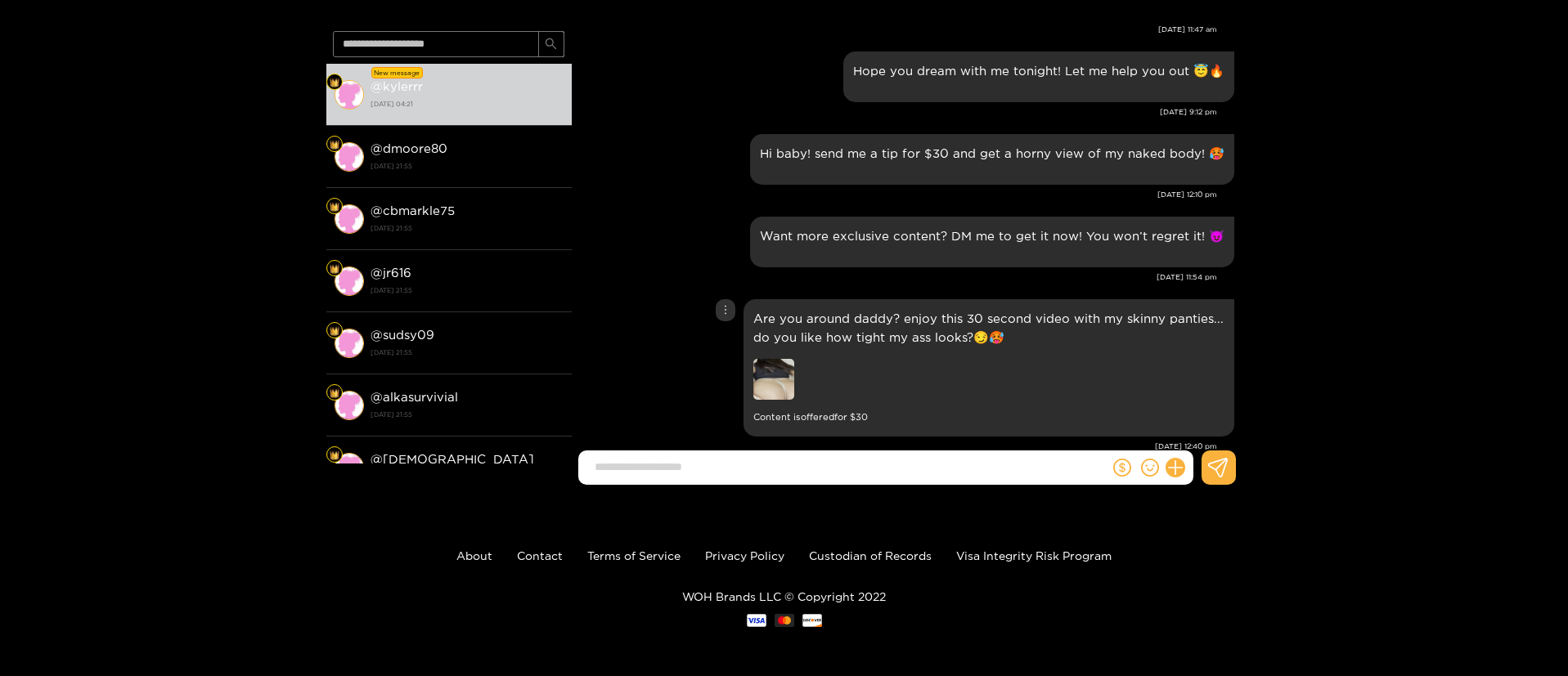
click at [650, 354] on div "Are you around daddy? enjoy this 30 second video with my skinny panties... do y…" at bounding box center [907, 368] width 654 height 146
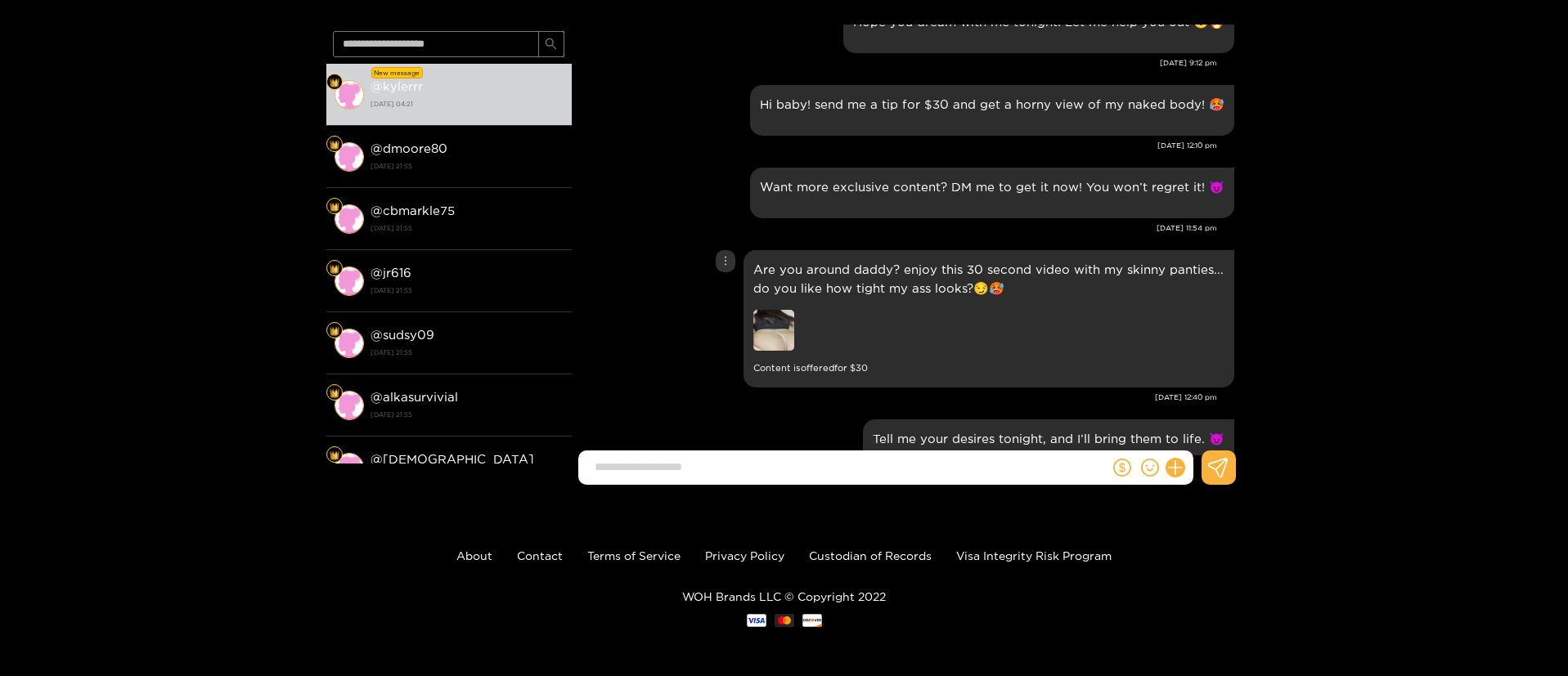
scroll to position [13396, 0]
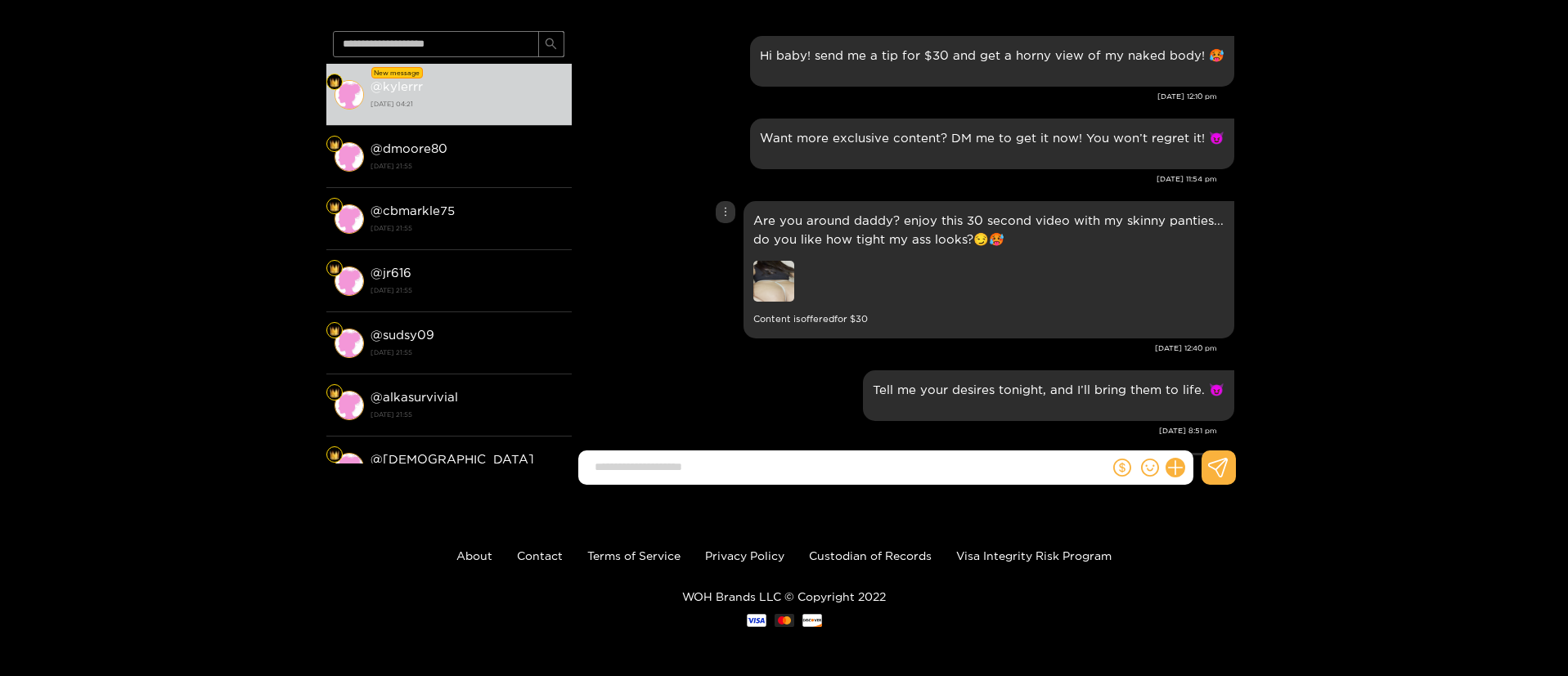
click at [763, 295] on img at bounding box center [774, 281] width 41 height 41
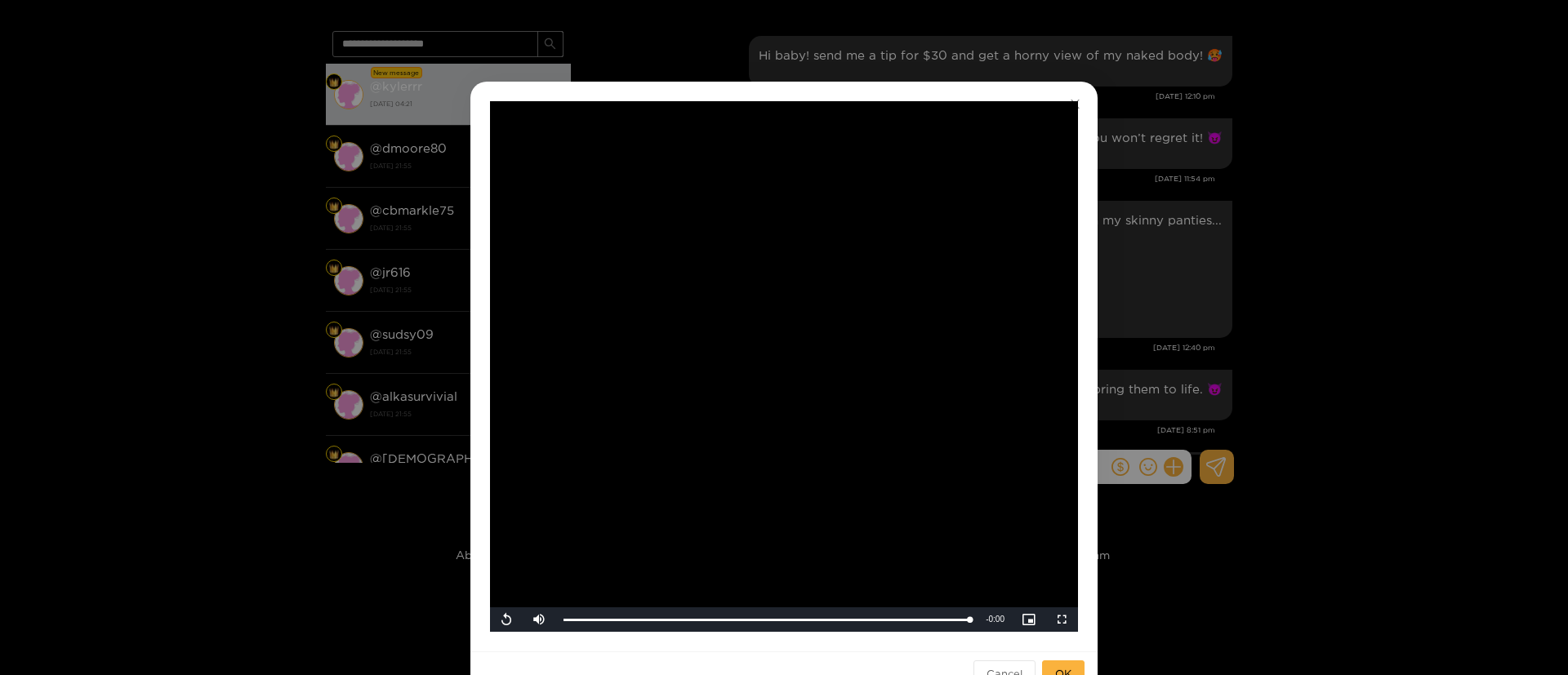
click at [781, 365] on video "Video Player" at bounding box center [784, 367] width 588 height 531
click at [1161, 305] on div "**********" at bounding box center [784, 337] width 1568 height 675
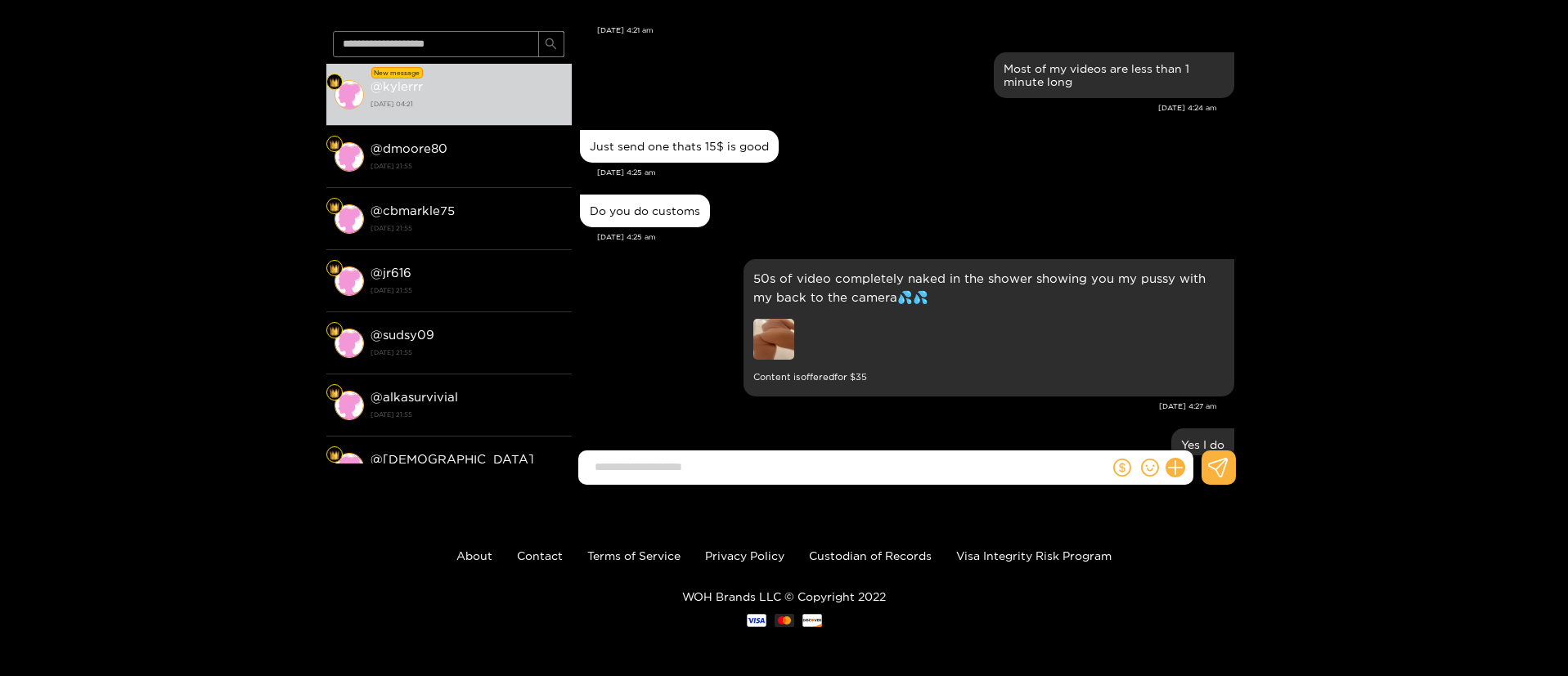
scroll to position [38733, 0]
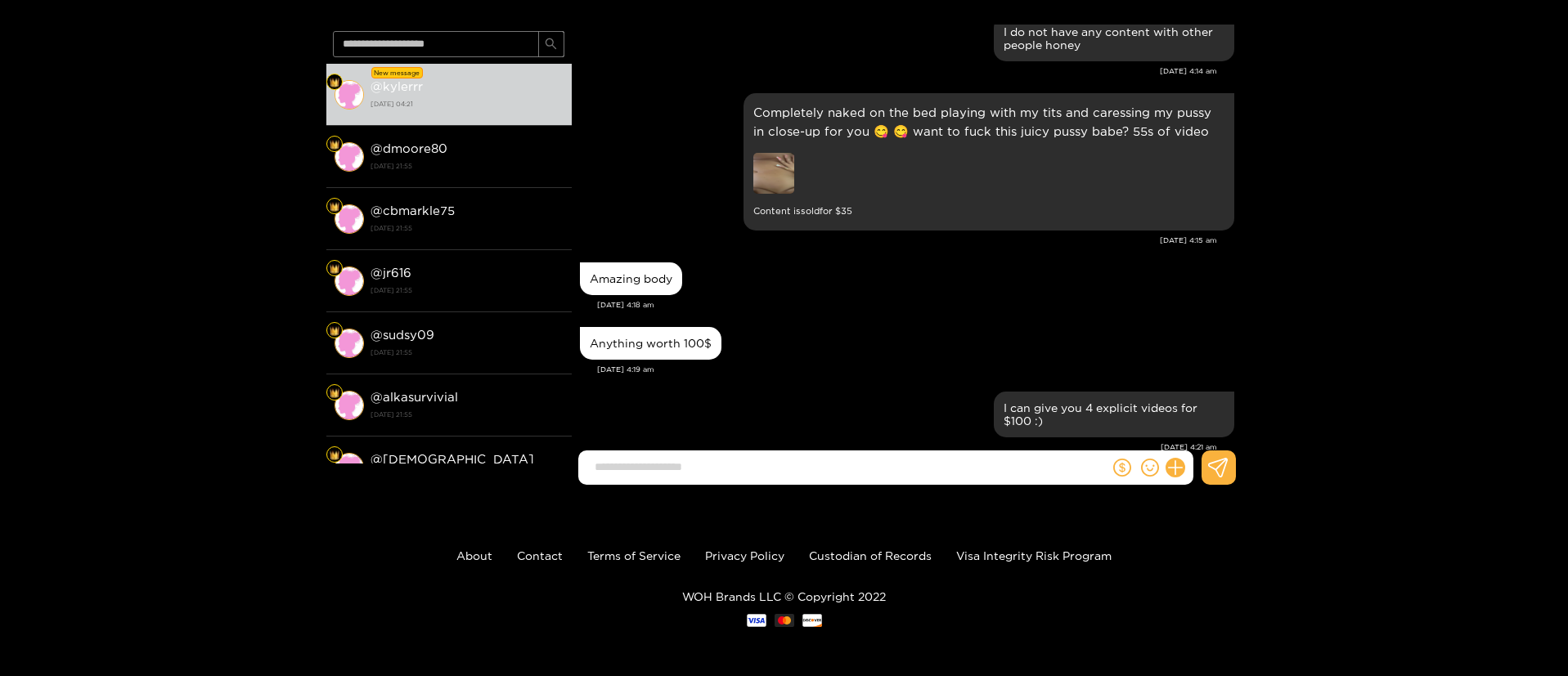
click at [741, 364] on div "[DATE] 4:19 am" at bounding box center [916, 370] width 637 height 11
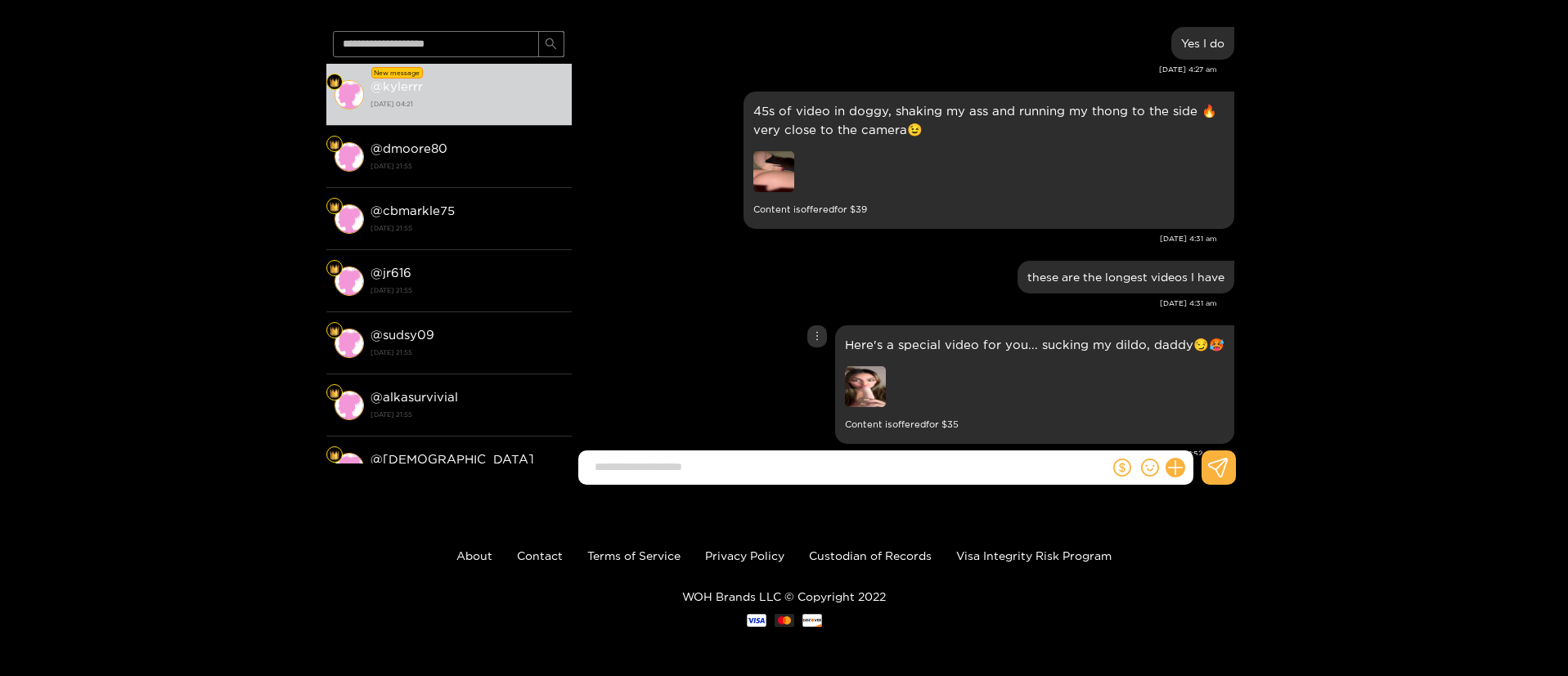
scroll to position [39567, 0]
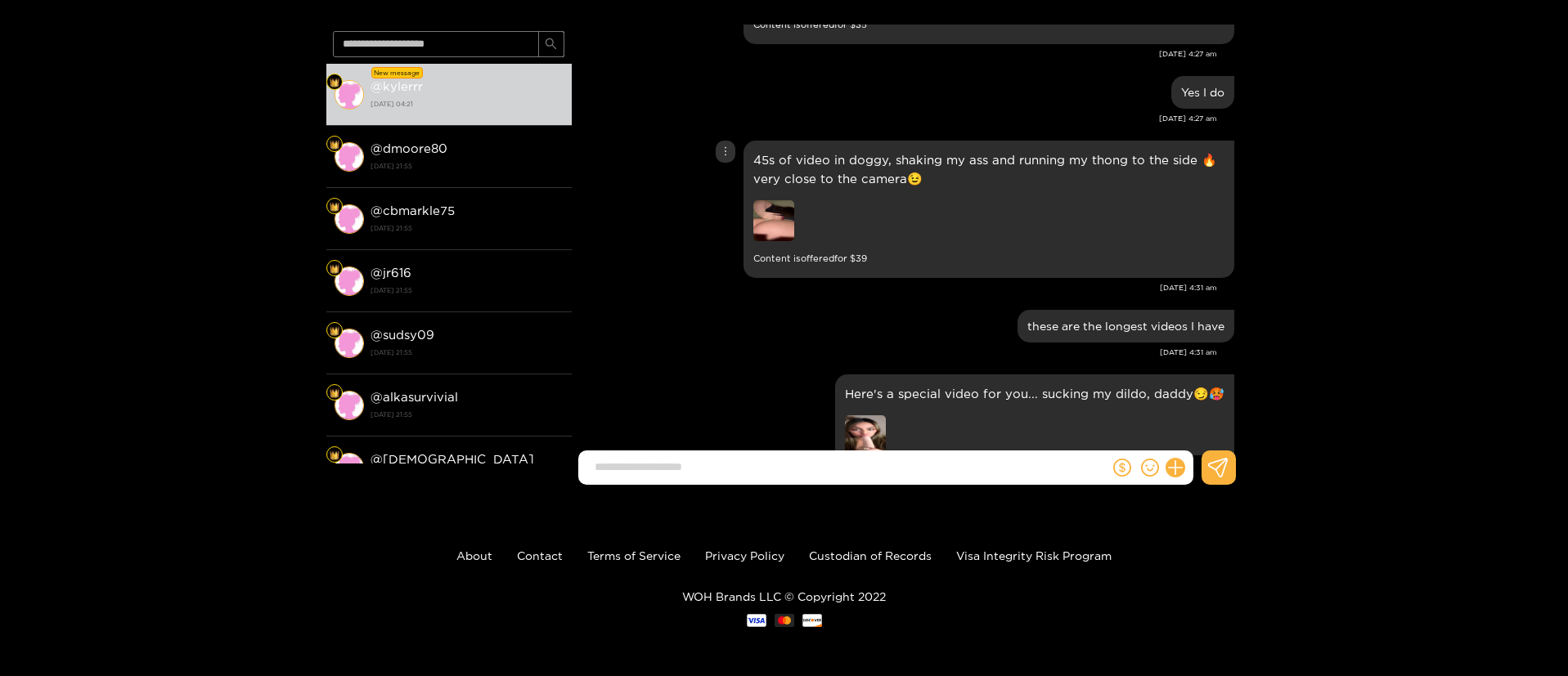
click at [759, 200] on img at bounding box center [774, 220] width 41 height 41
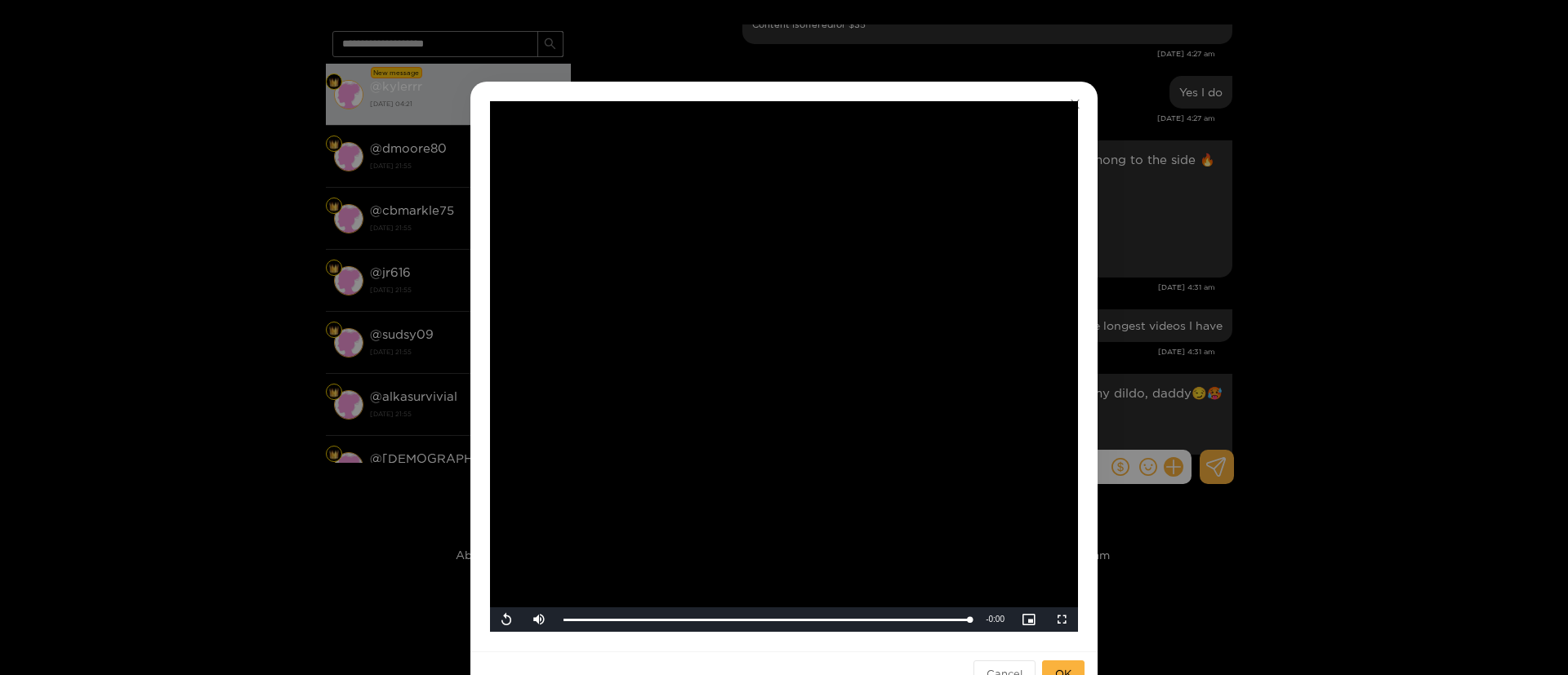
click at [824, 433] on video "Video Player" at bounding box center [784, 367] width 588 height 531
click at [1151, 313] on div "**********" at bounding box center [784, 337] width 1568 height 675
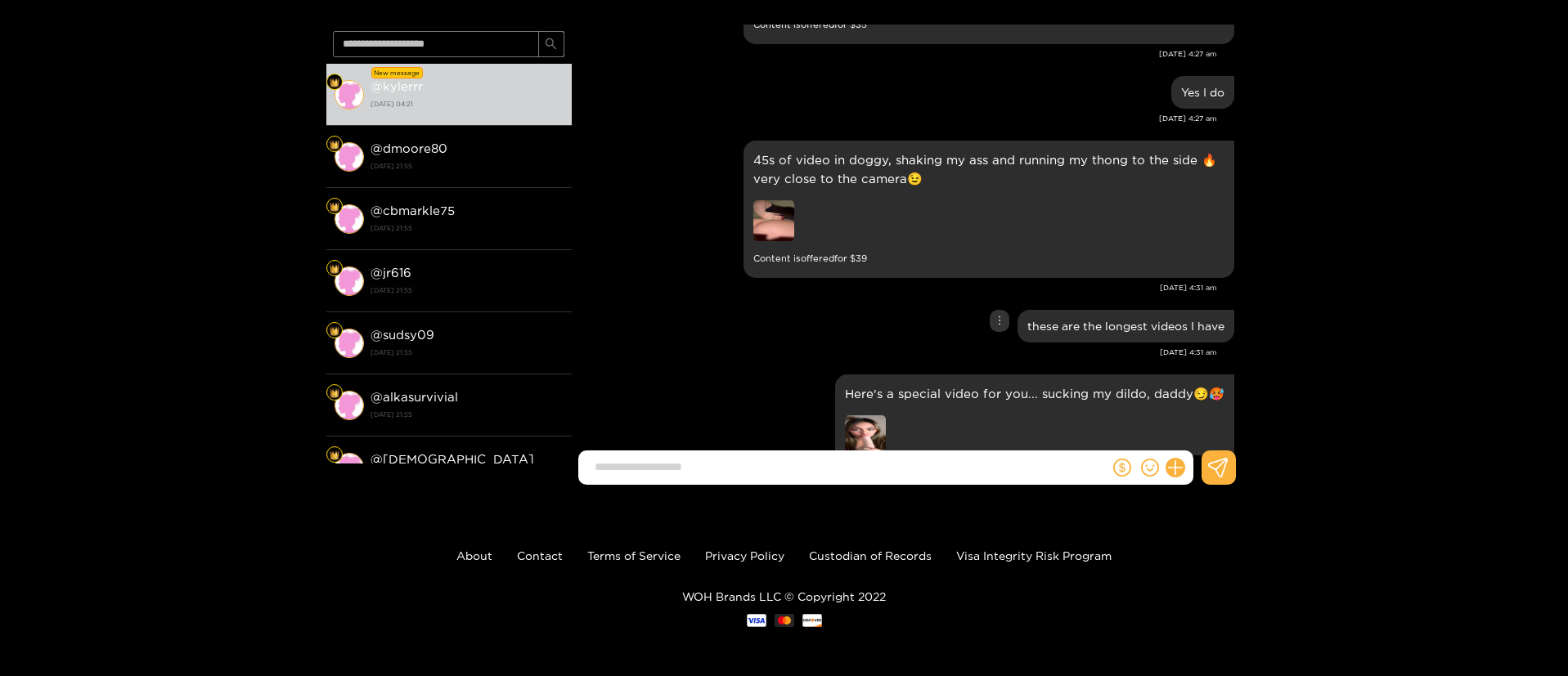
click at [704, 306] on div "these are the longest videos I have" at bounding box center [907, 326] width 654 height 41
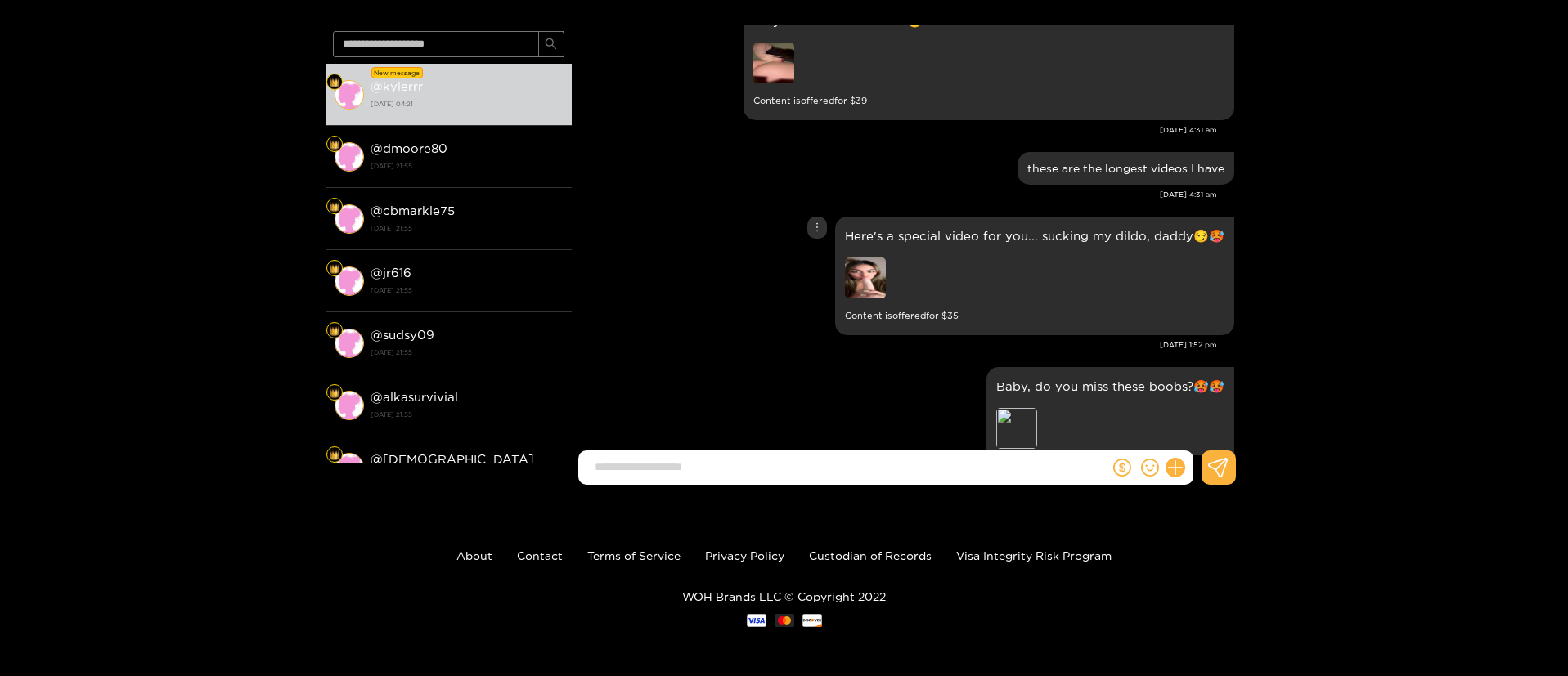
scroll to position [39764, 0]
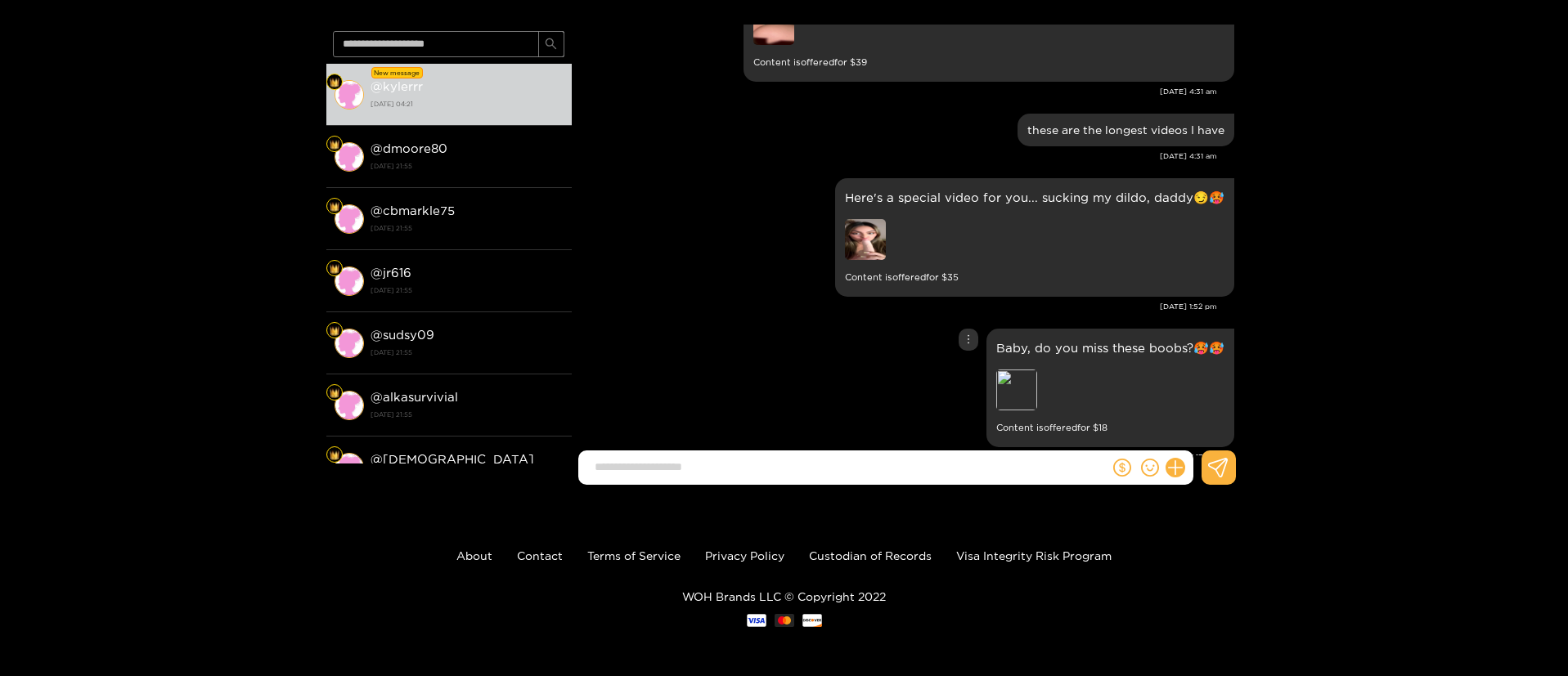
click at [674, 325] on div "Baby, do you miss these boobs?🥵🥵 Preview Content is offered for $ 18" at bounding box center [907, 388] width 654 height 127
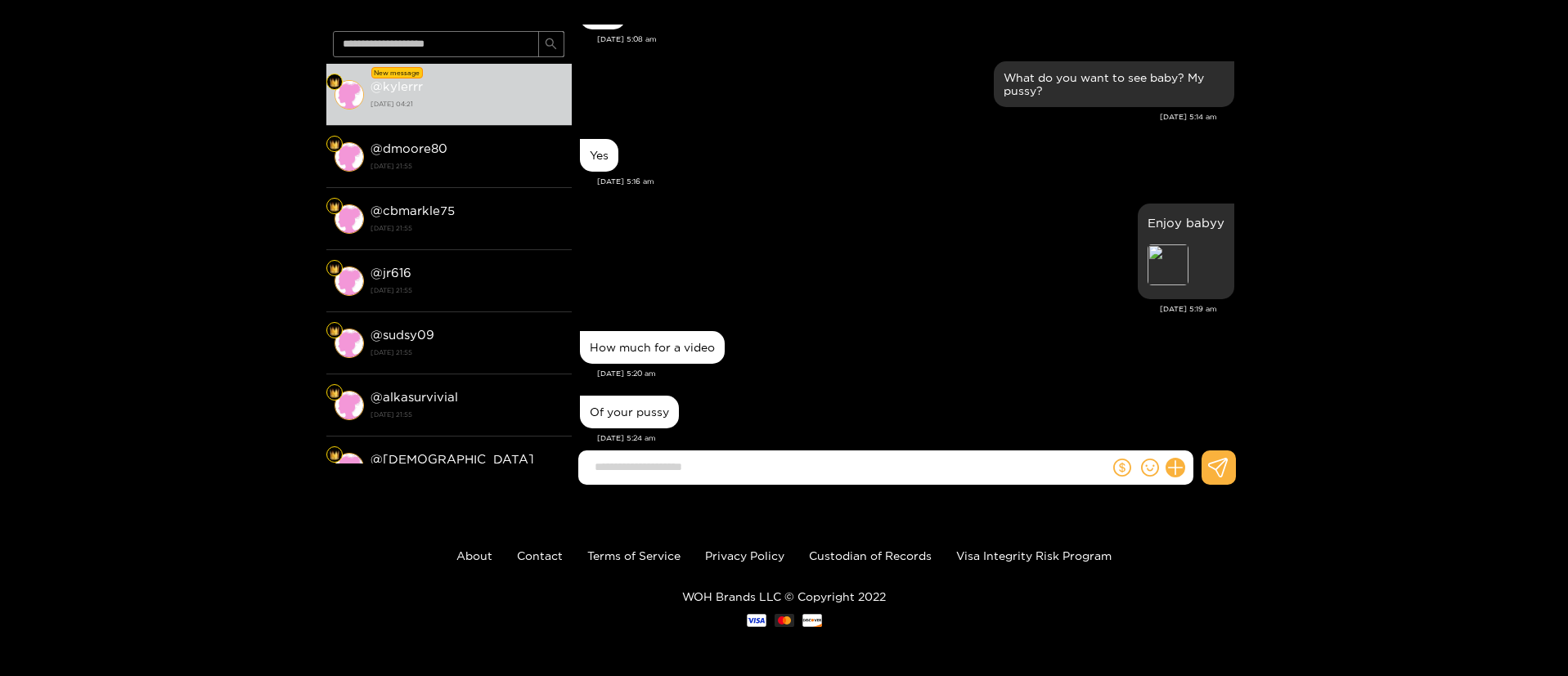
scroll to position [2120, 0]
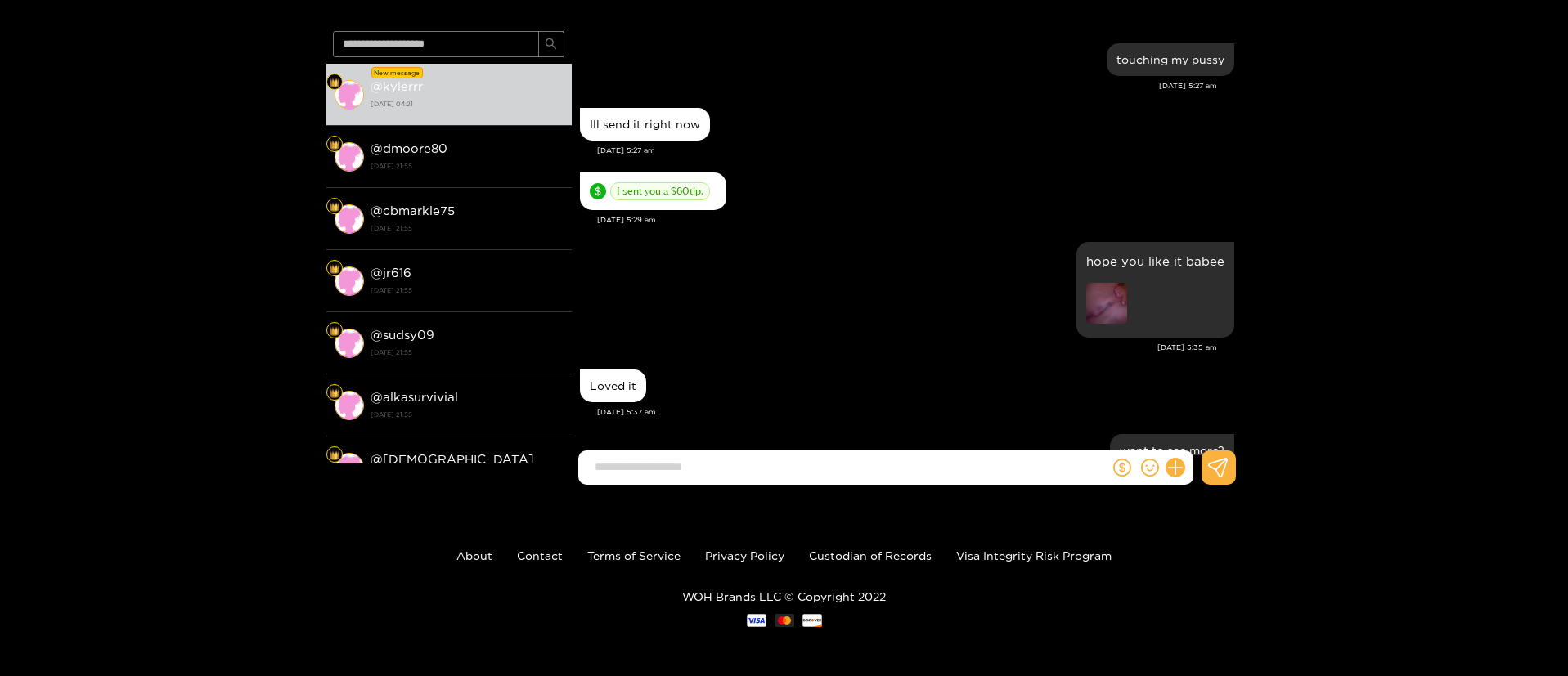
click at [918, 194] on div "I sent you a $ 60 tip." at bounding box center [907, 192] width 654 height 46
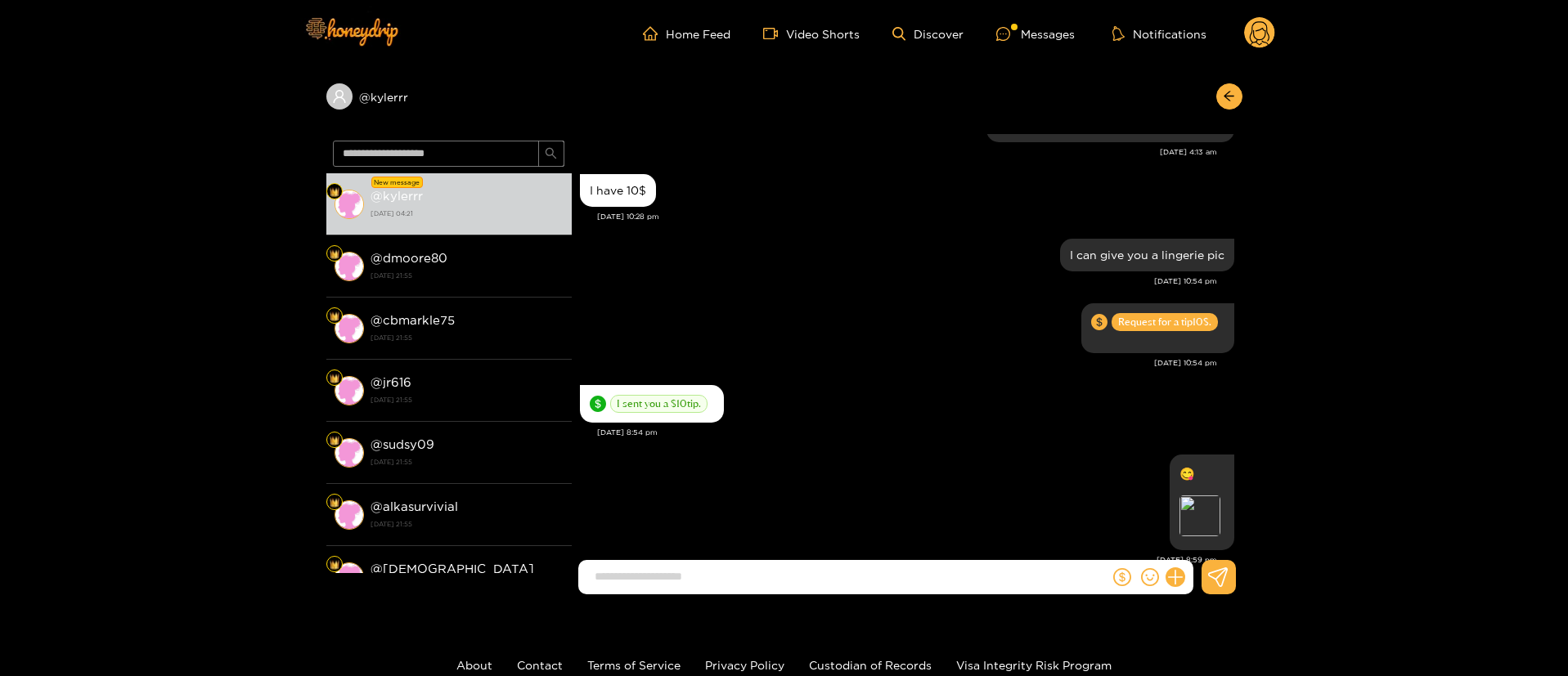
scroll to position [40468, 0]
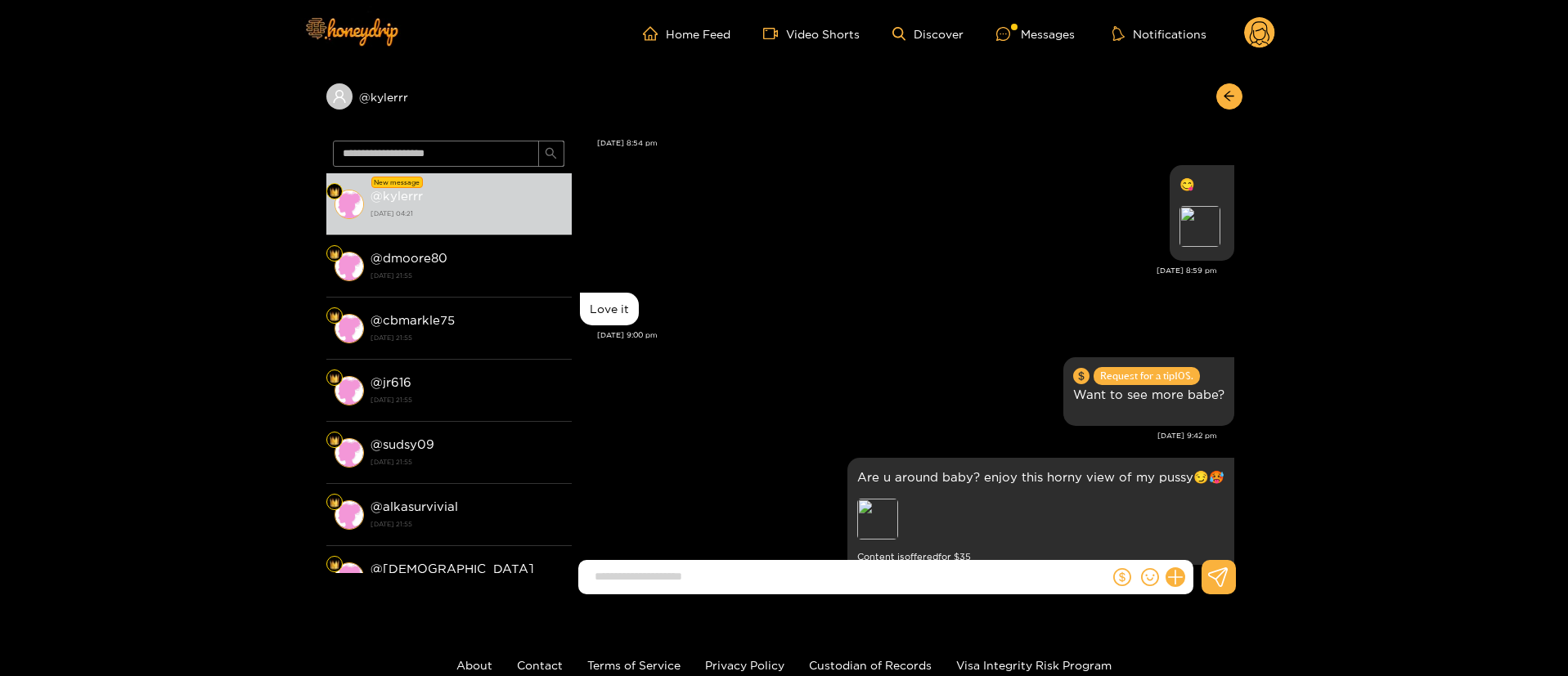
click at [785, 289] on div "Love it [DATE] 9:00 pm" at bounding box center [907, 321] width 654 height 65
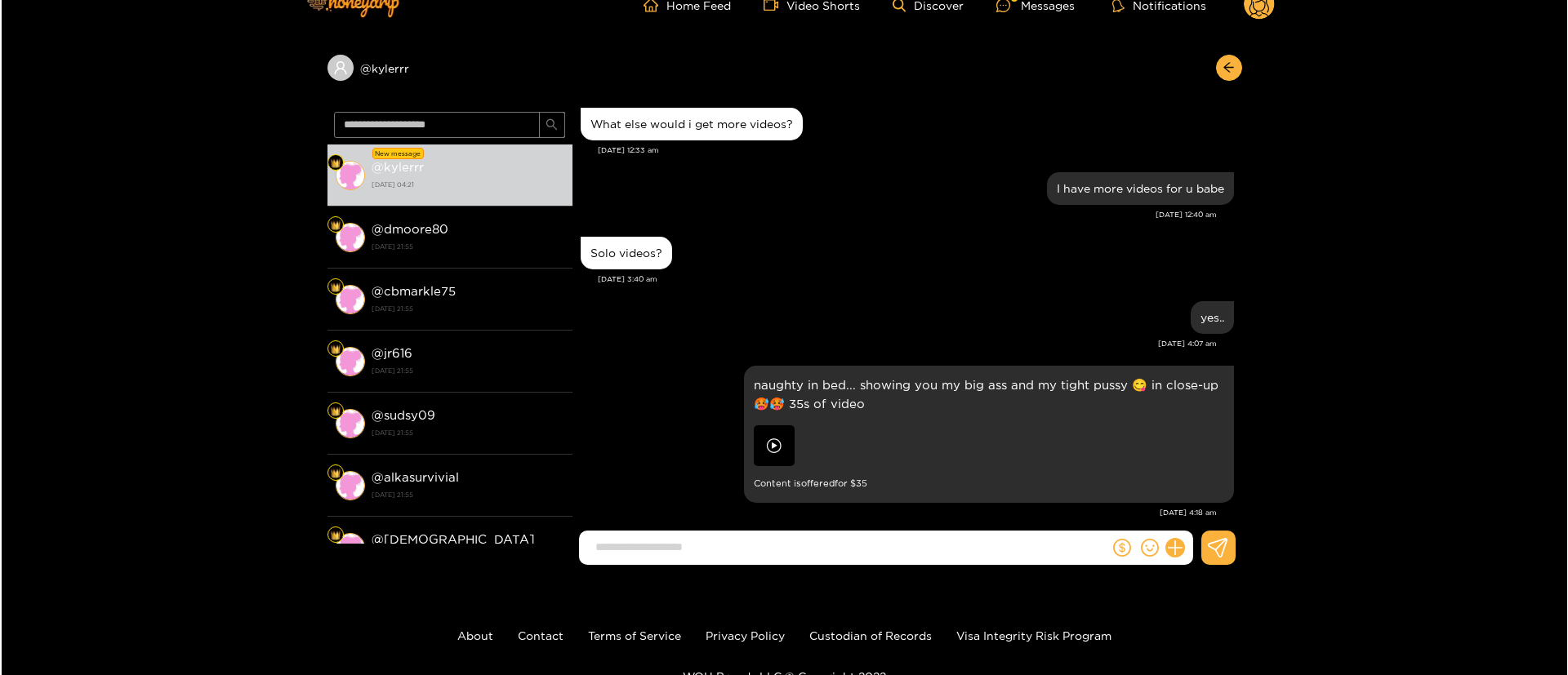
scroll to position [44064, 0]
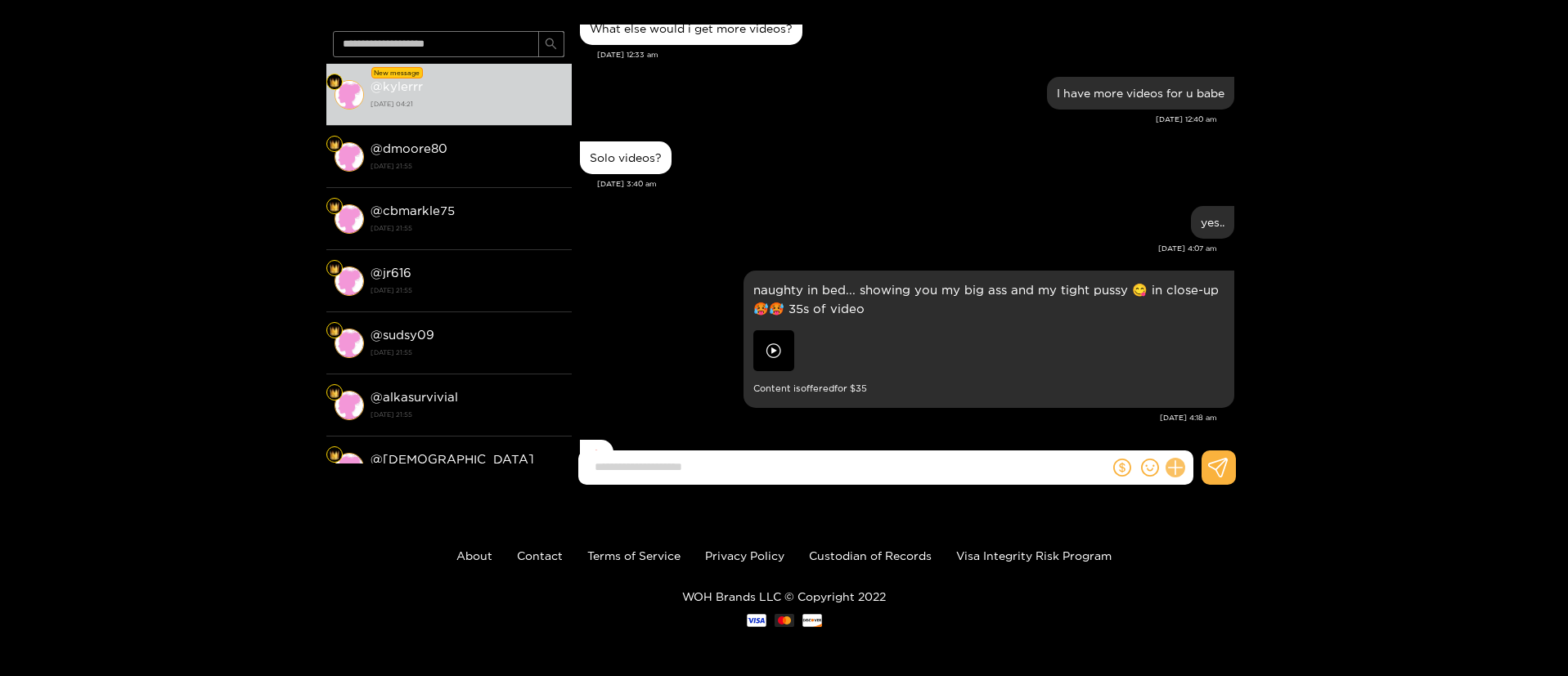
click at [1170, 459] on button at bounding box center [1175, 467] width 28 height 28
click at [1221, 431] on button at bounding box center [1206, 428] width 57 height 37
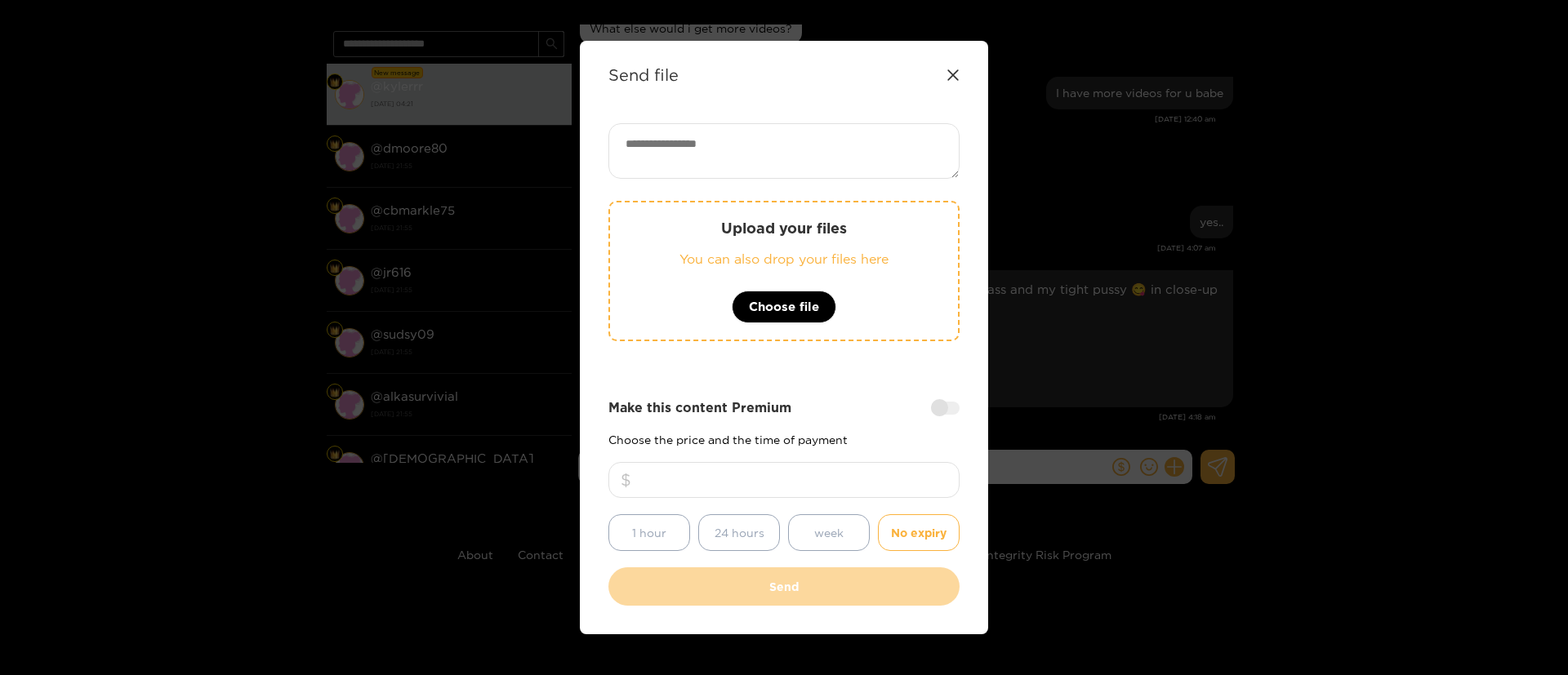
drag, startPoint x: 745, startPoint y: 120, endPoint x: 782, endPoint y: 38, distance: 90.0
click at [782, 38] on div "Send file Upload your files You can also drop your files here Choose file Make …" at bounding box center [784, 337] width 1568 height 675
click at [777, 136] on textarea at bounding box center [784, 151] width 351 height 55
paste textarea "**********"
paste textarea "*****"
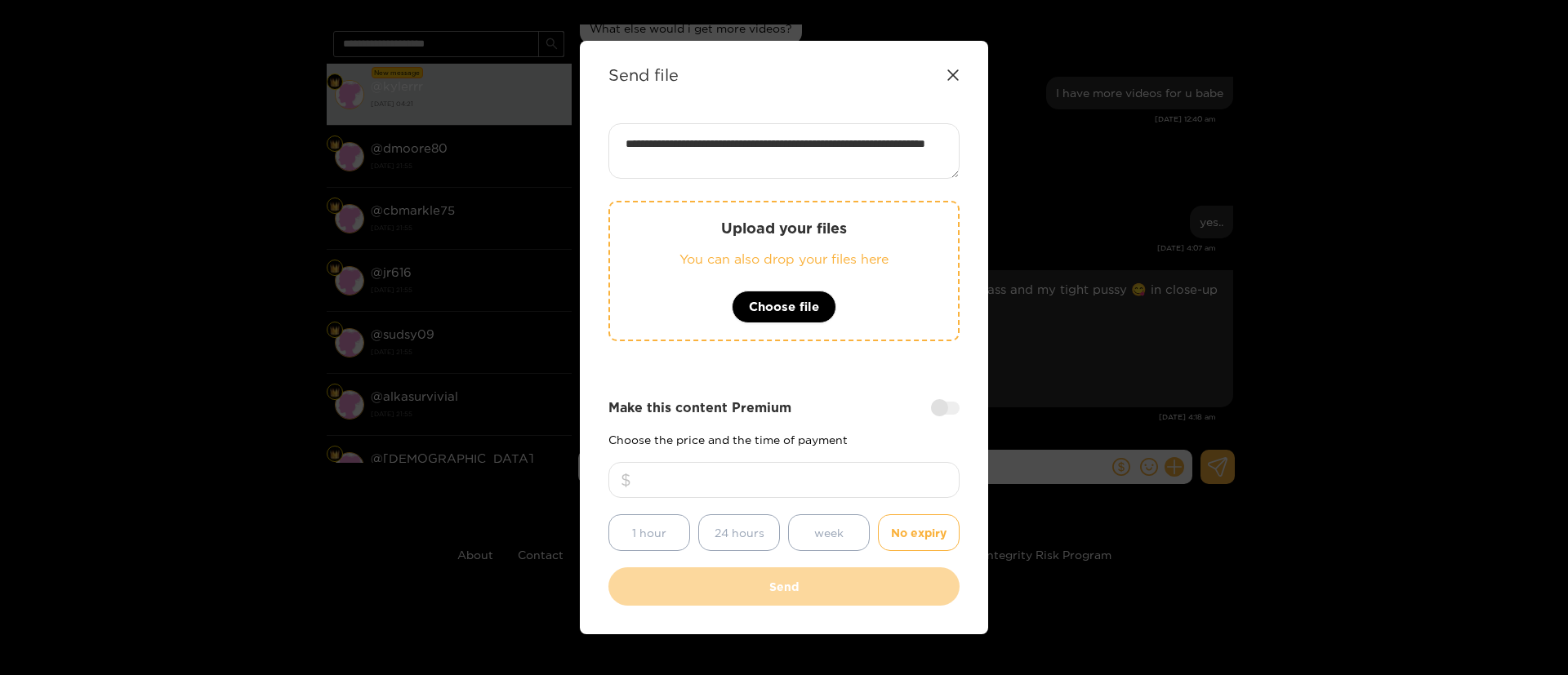
type textarea "**********"
drag, startPoint x: 829, startPoint y: 461, endPoint x: 792, endPoint y: 468, distance: 37.7
click at [792, 468] on div "Make this content Premium Choose the price and the time of payment ** 1 hour 24…" at bounding box center [784, 475] width 351 height 152
drag, startPoint x: 792, startPoint y: 468, endPoint x: 787, endPoint y: 486, distance: 18.7
click at [787, 486] on input "**" at bounding box center [784, 481] width 351 height 36
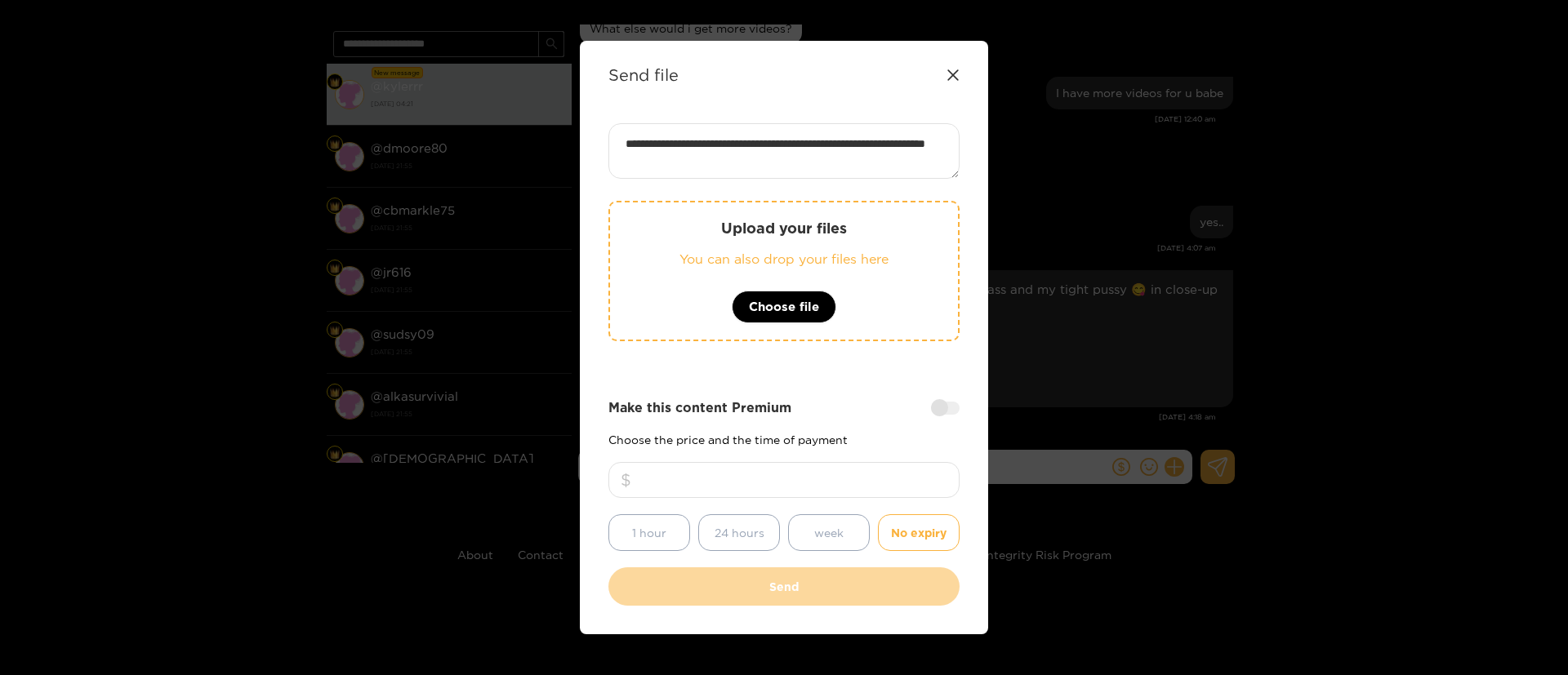
type input "*"
click at [883, 365] on div "Upload your files You can also drop your files here Choose file" at bounding box center [784, 283] width 351 height 165
type input "*"
click at [812, 480] on input "*" at bounding box center [784, 481] width 351 height 36
type input "**"
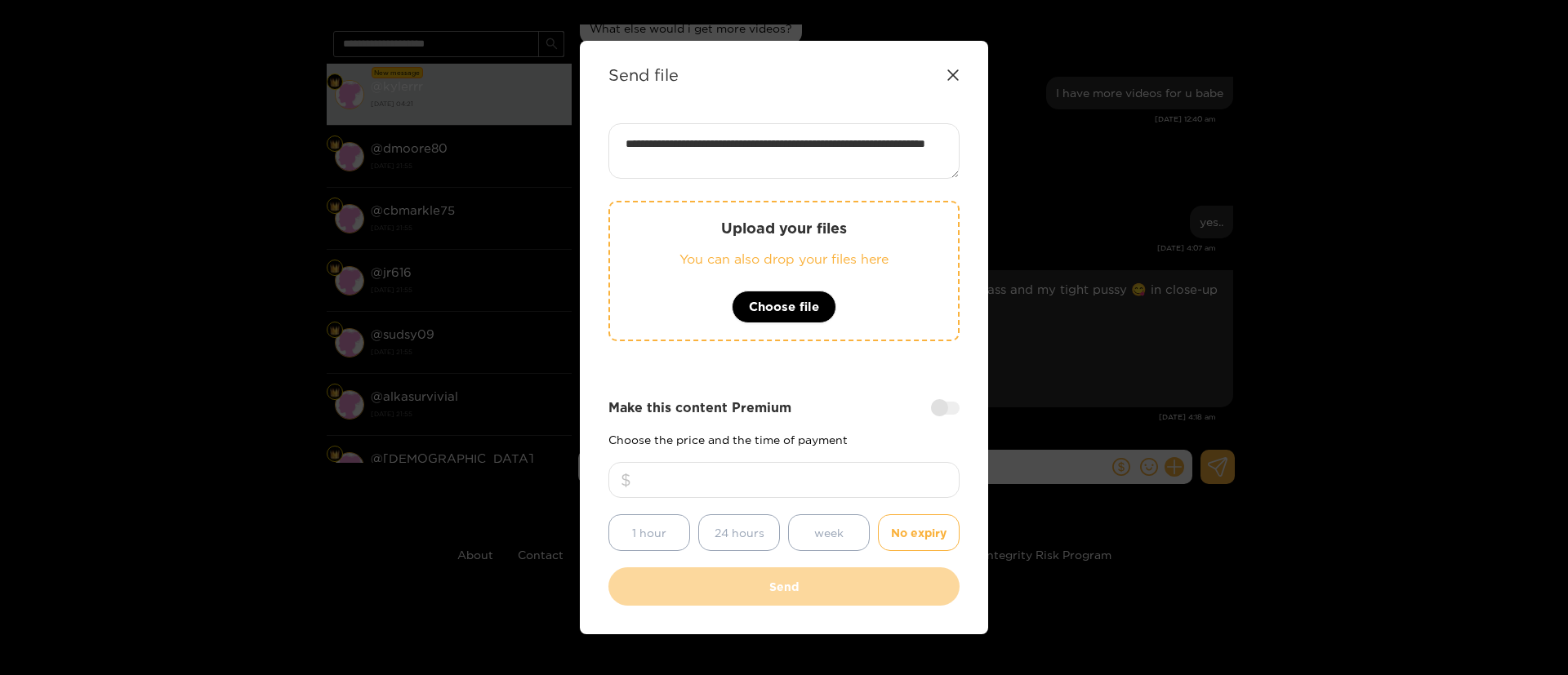
click at [810, 143] on textarea "**********" at bounding box center [784, 151] width 351 height 55
click at [954, 66] on div "Send file" at bounding box center [784, 75] width 351 height 19
click at [954, 70] on icon at bounding box center [953, 75] width 13 height 13
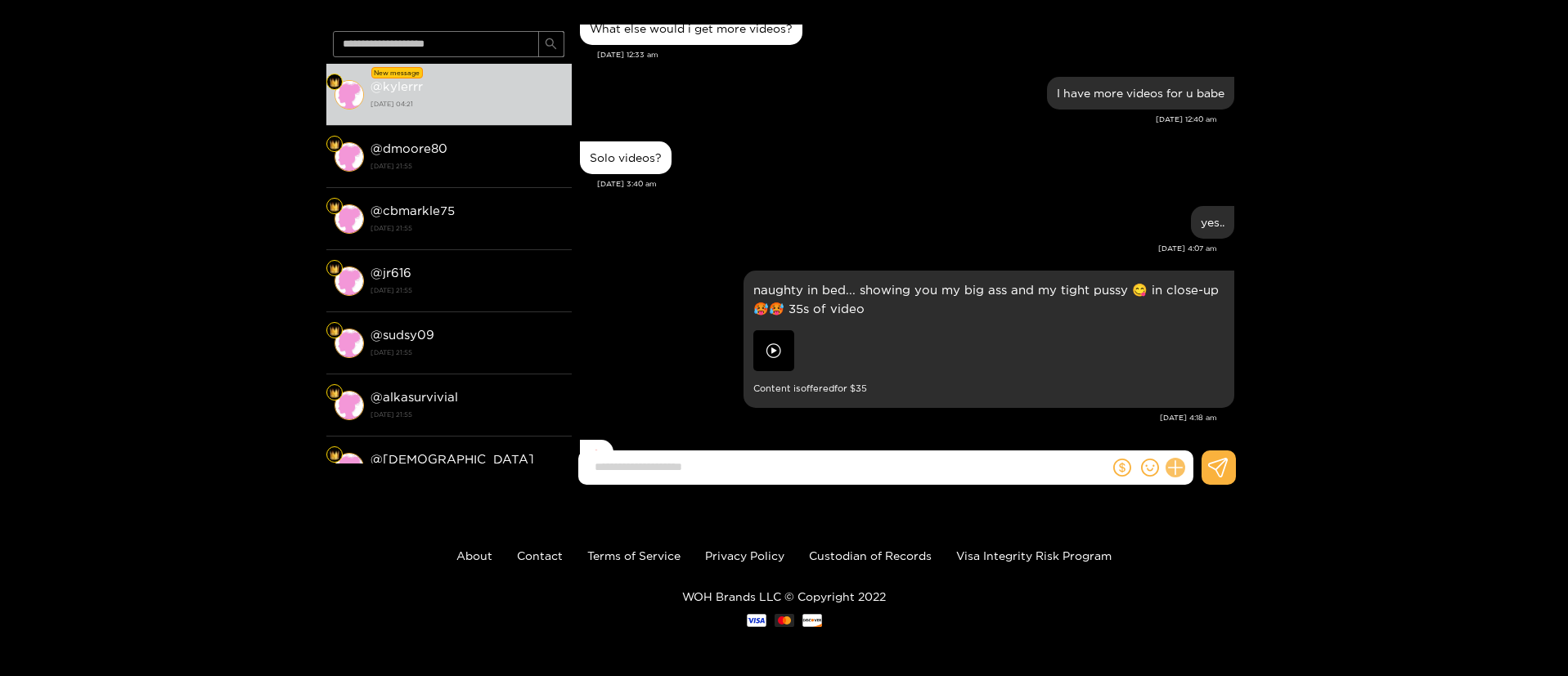
click at [1169, 472] on button at bounding box center [1175, 467] width 28 height 28
click at [1219, 434] on button at bounding box center [1206, 428] width 57 height 37
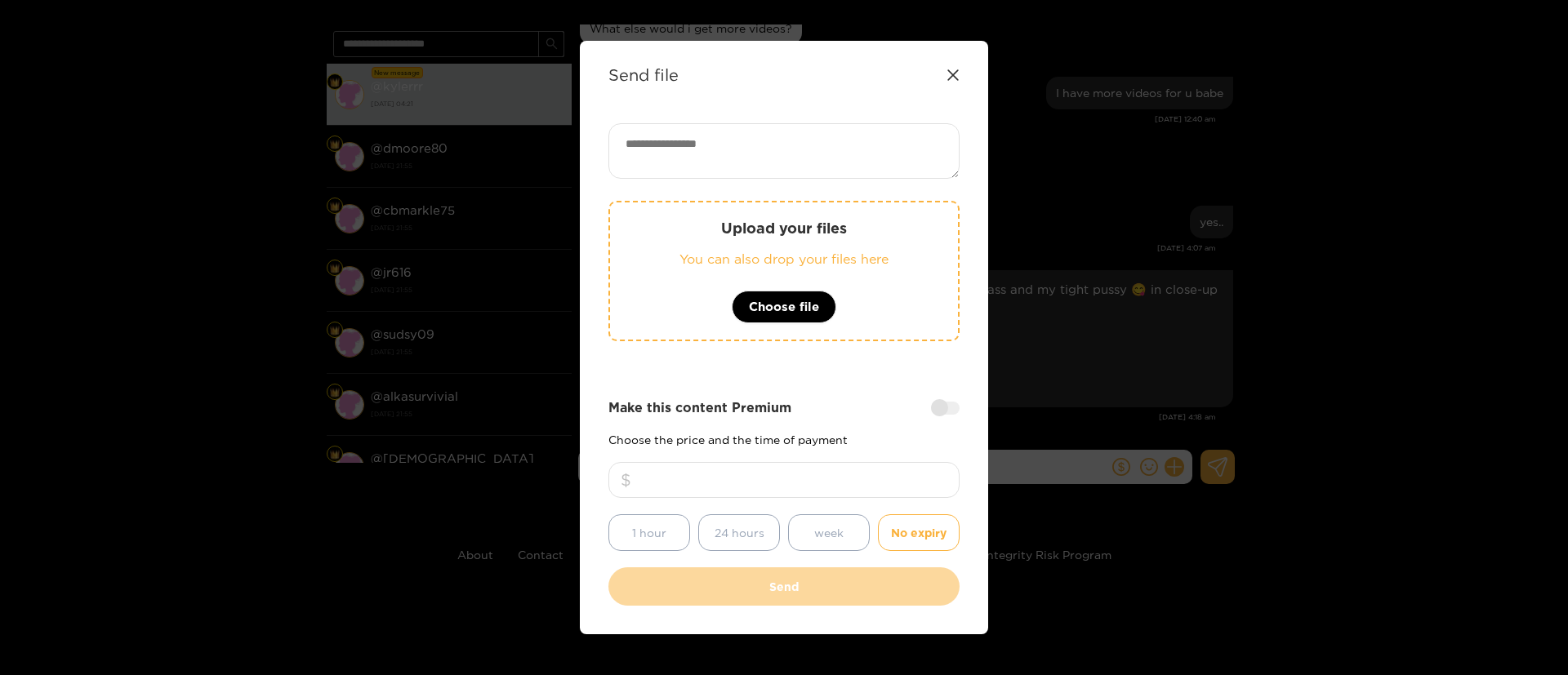
click at [731, 149] on textarea at bounding box center [784, 151] width 351 height 55
paste textarea "**********"
type textarea "**********"
drag, startPoint x: 815, startPoint y: 480, endPoint x: 537, endPoint y: 478, distance: 278.0
click at [537, 478] on div "**********" at bounding box center [784, 337] width 1568 height 675
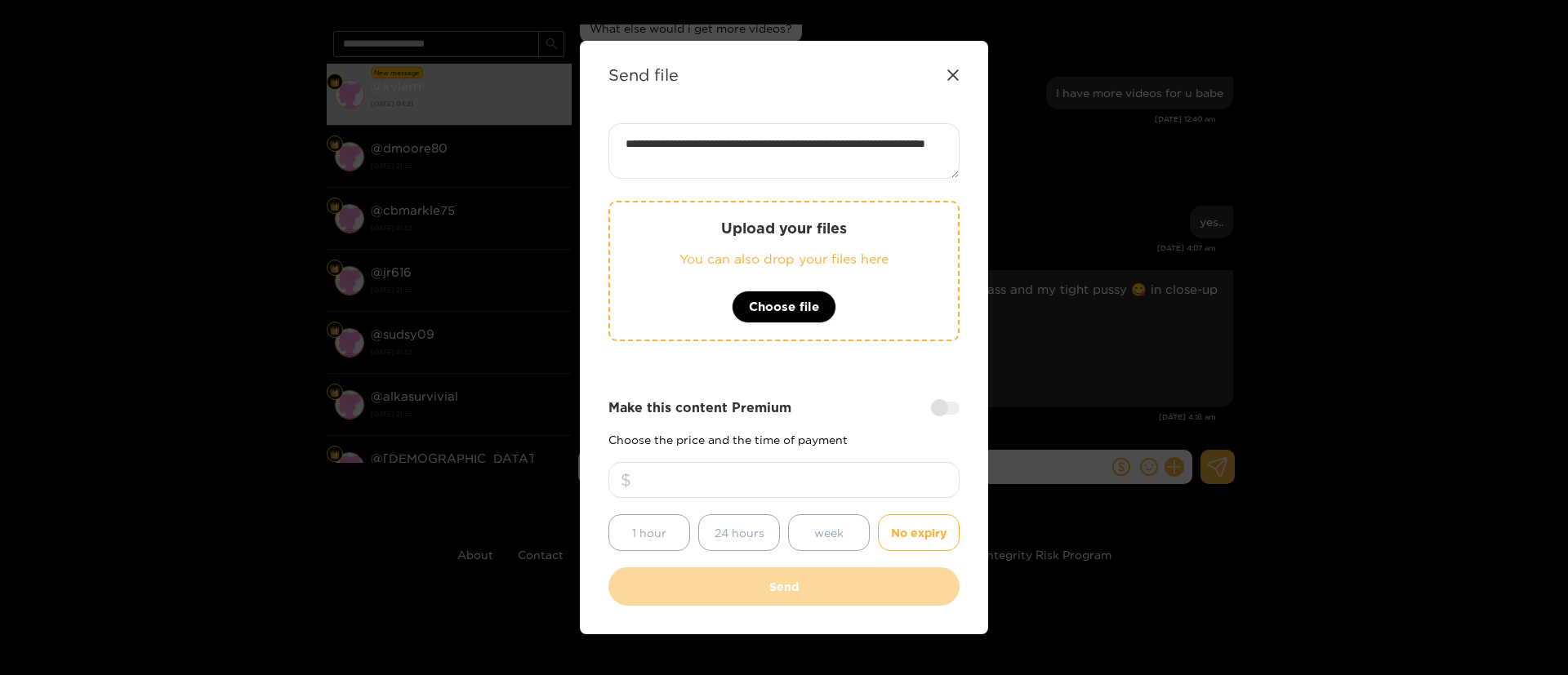
type input "**"
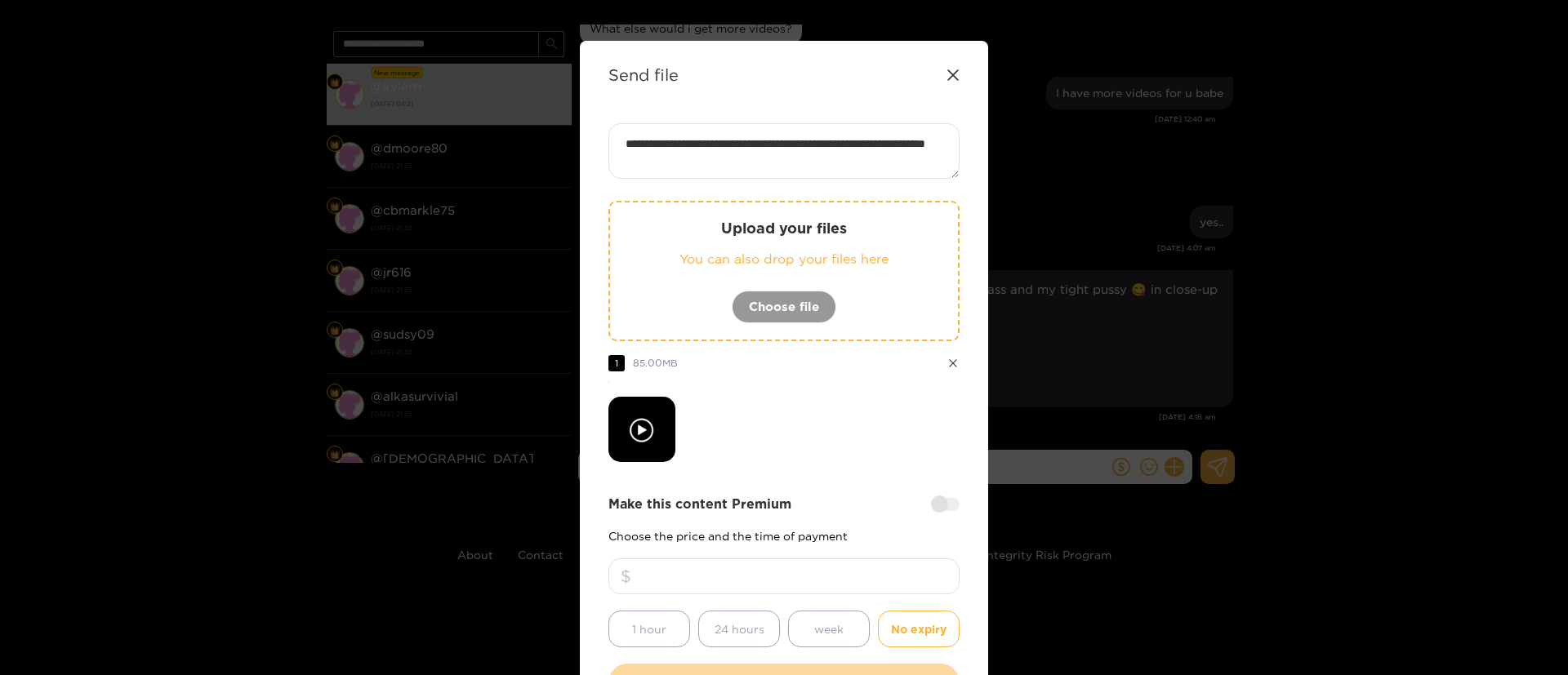
click at [826, 450] on div at bounding box center [784, 429] width 351 height 66
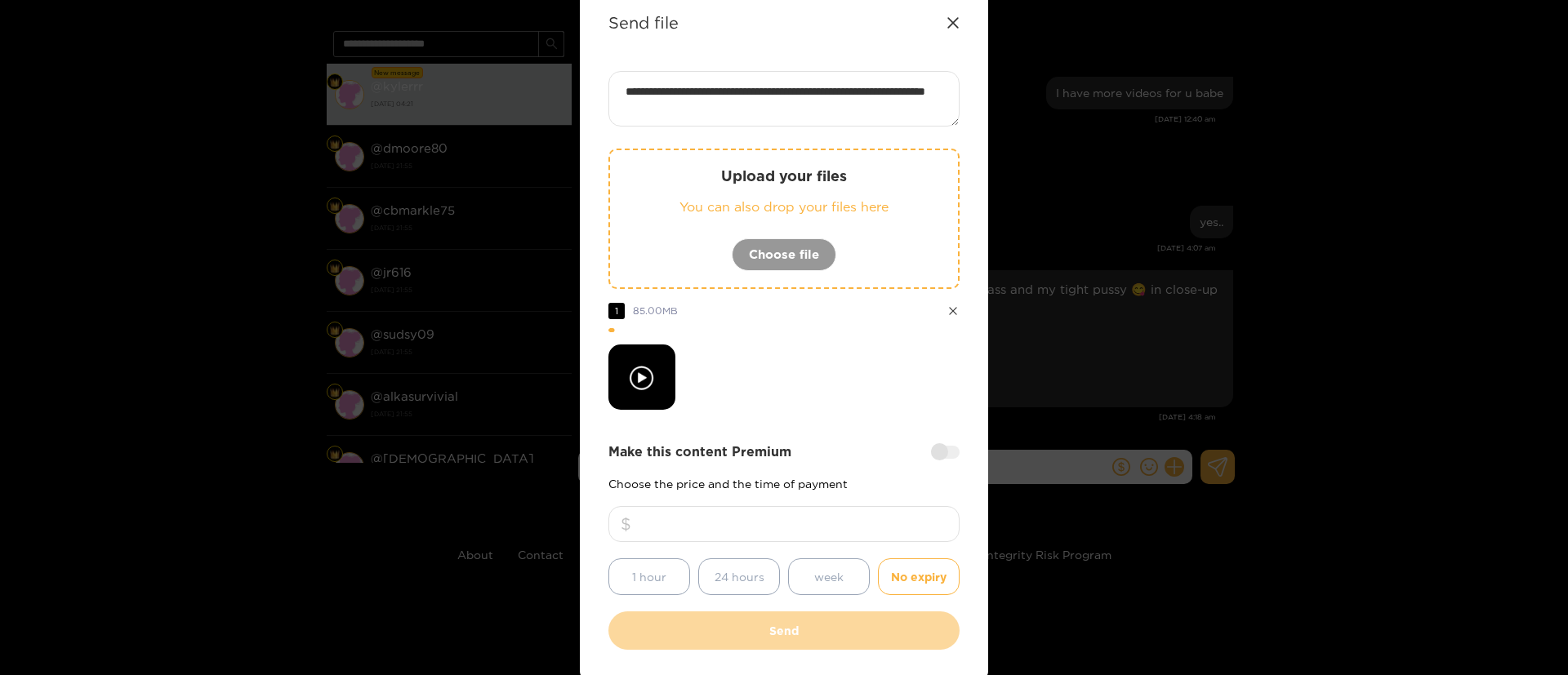
scroll to position [98, 0]
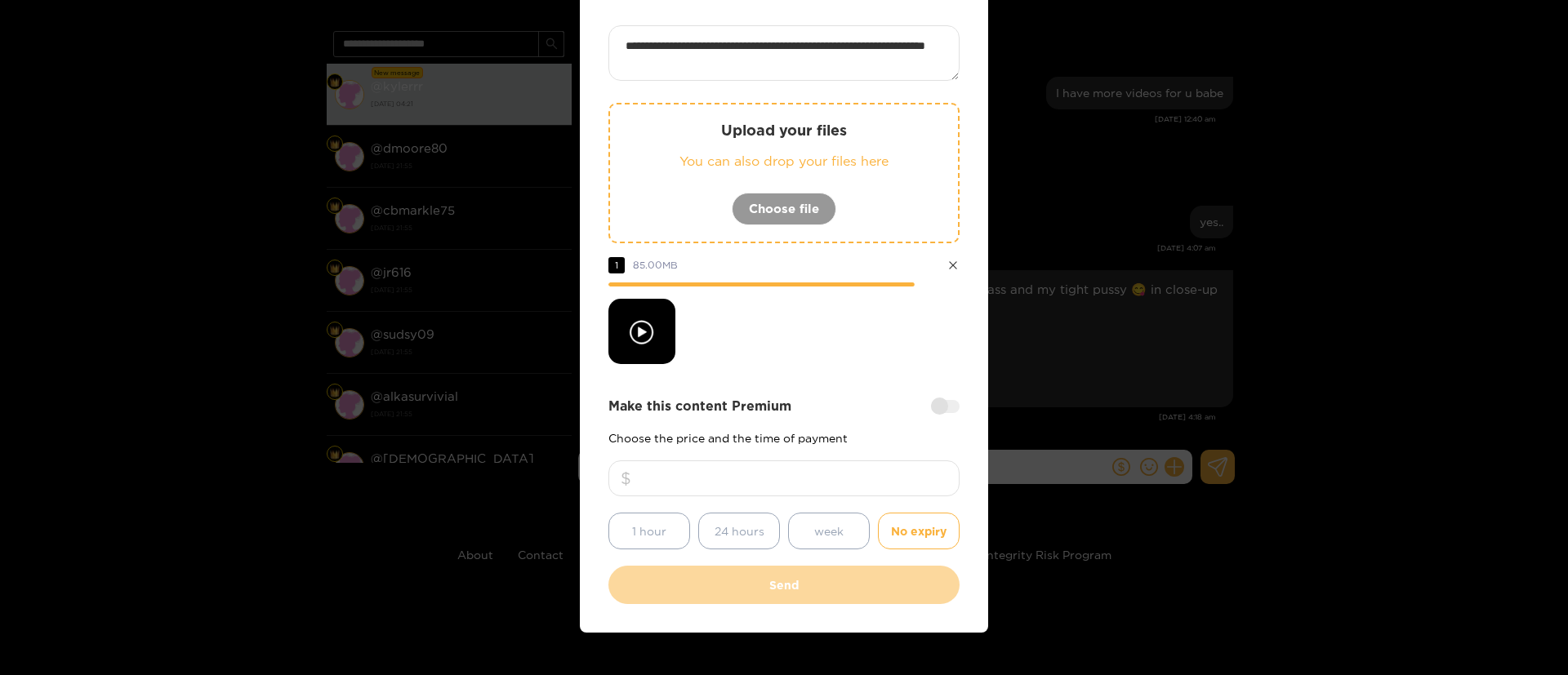
click at [806, 369] on div "**********" at bounding box center [784, 315] width 351 height 579
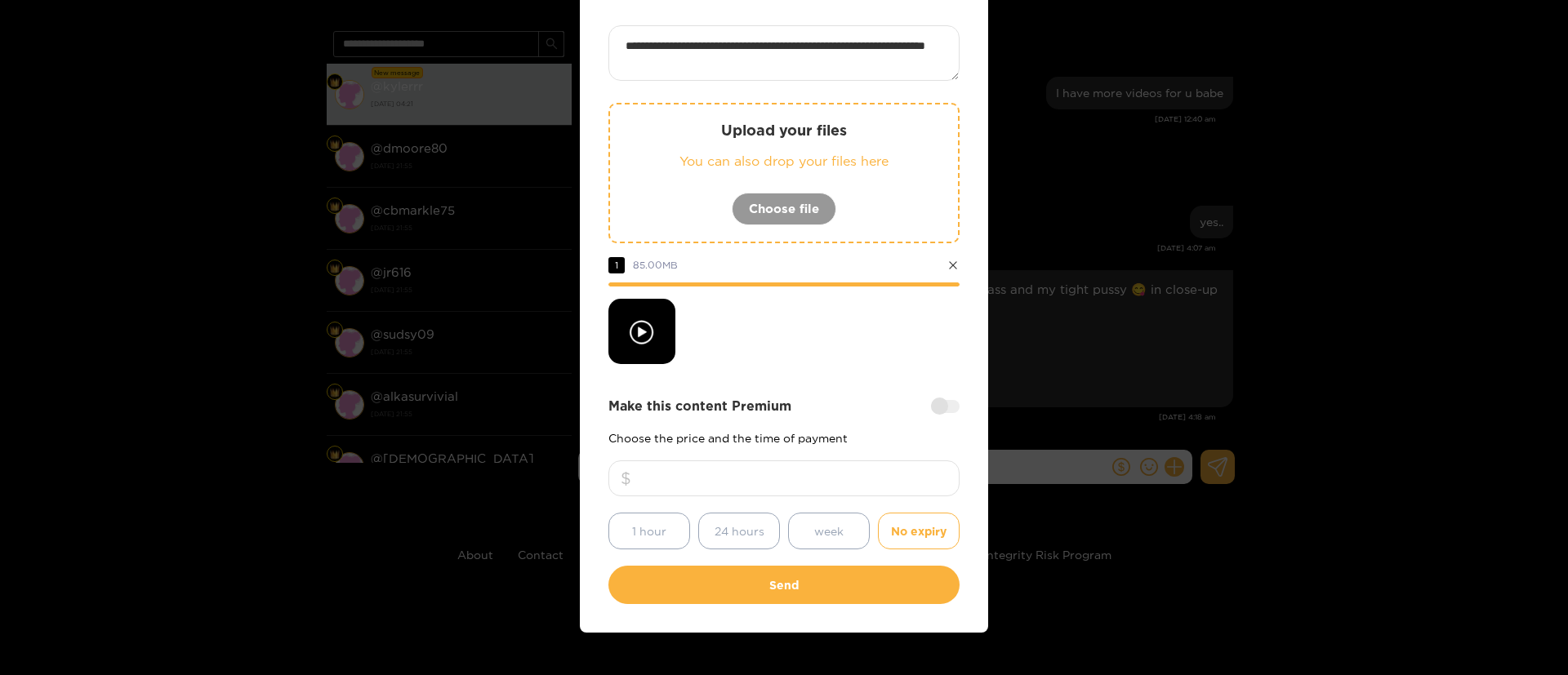
click at [831, 387] on div "**********" at bounding box center [784, 315] width 351 height 579
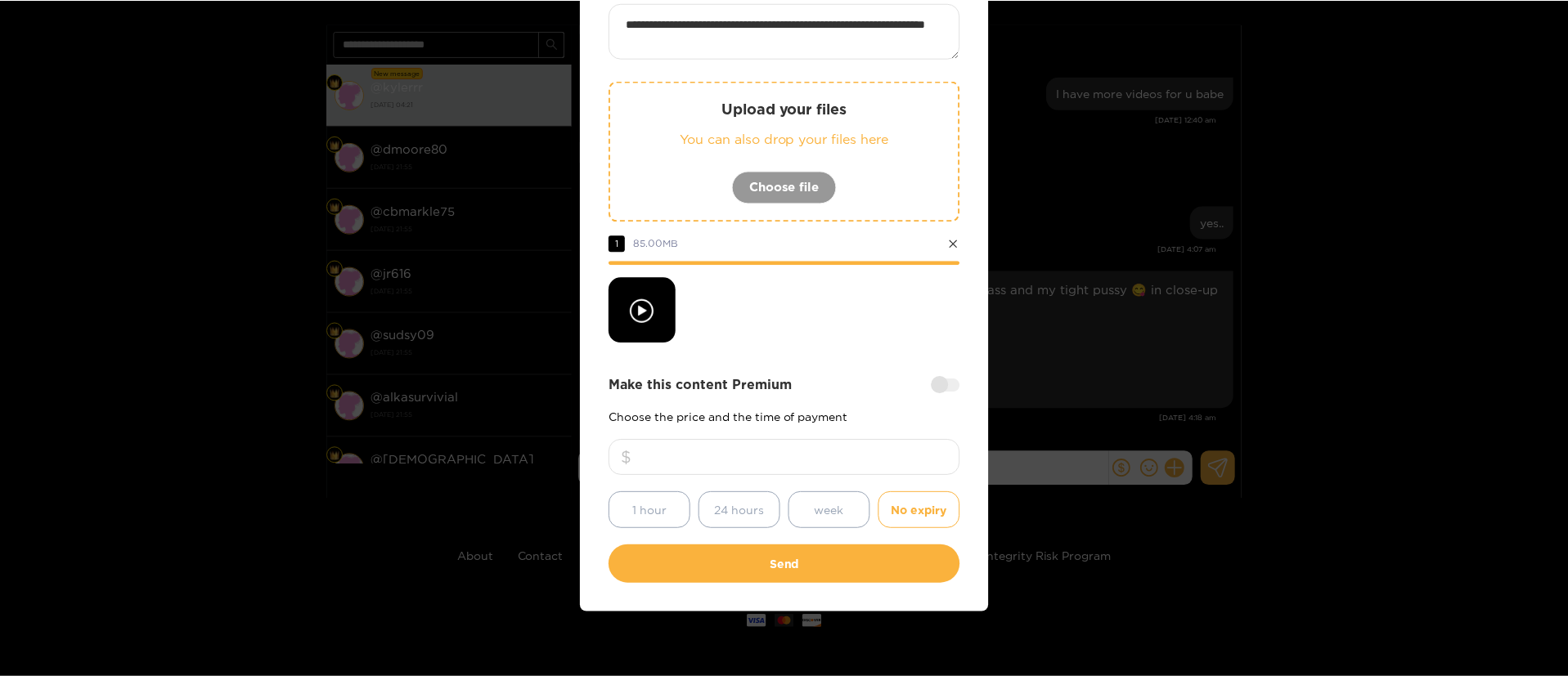
scroll to position [121, 0]
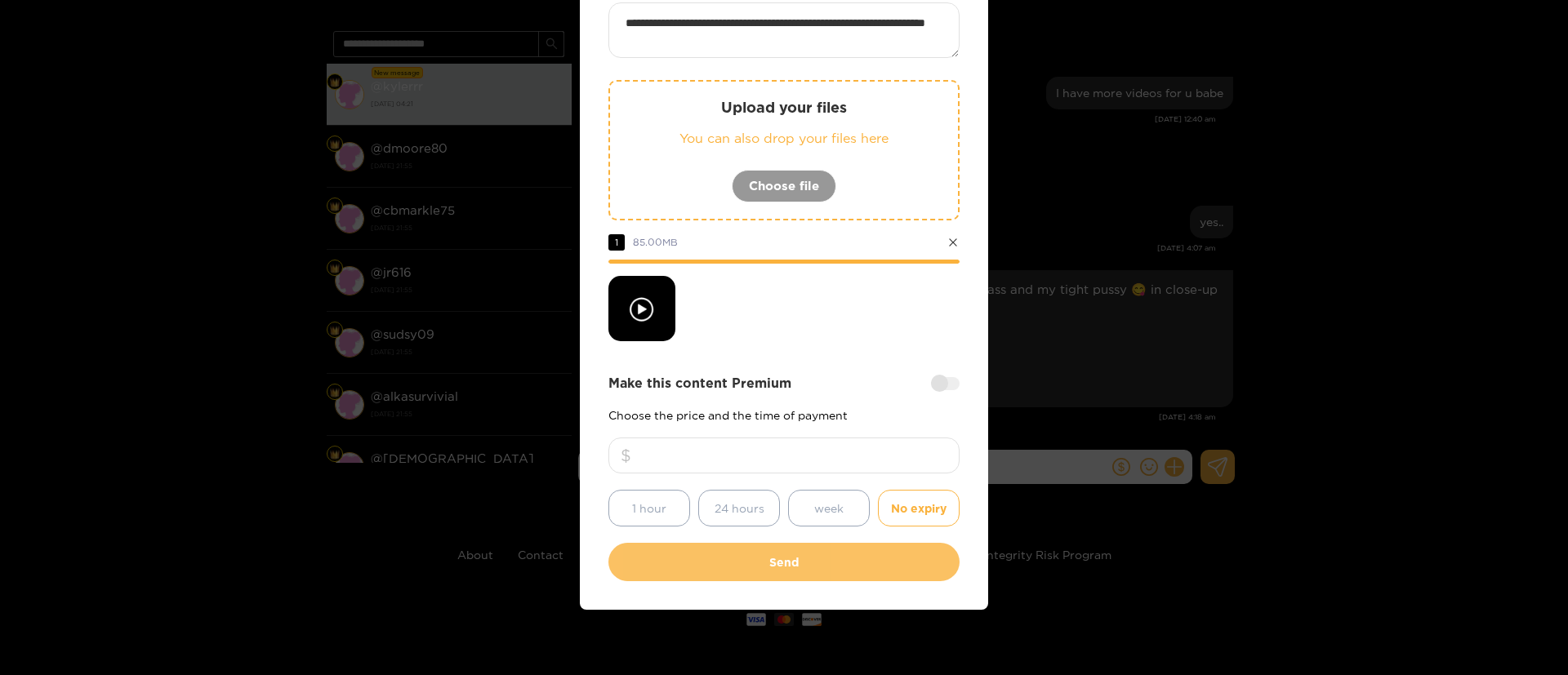
click at [846, 561] on button "Send" at bounding box center [784, 562] width 351 height 38
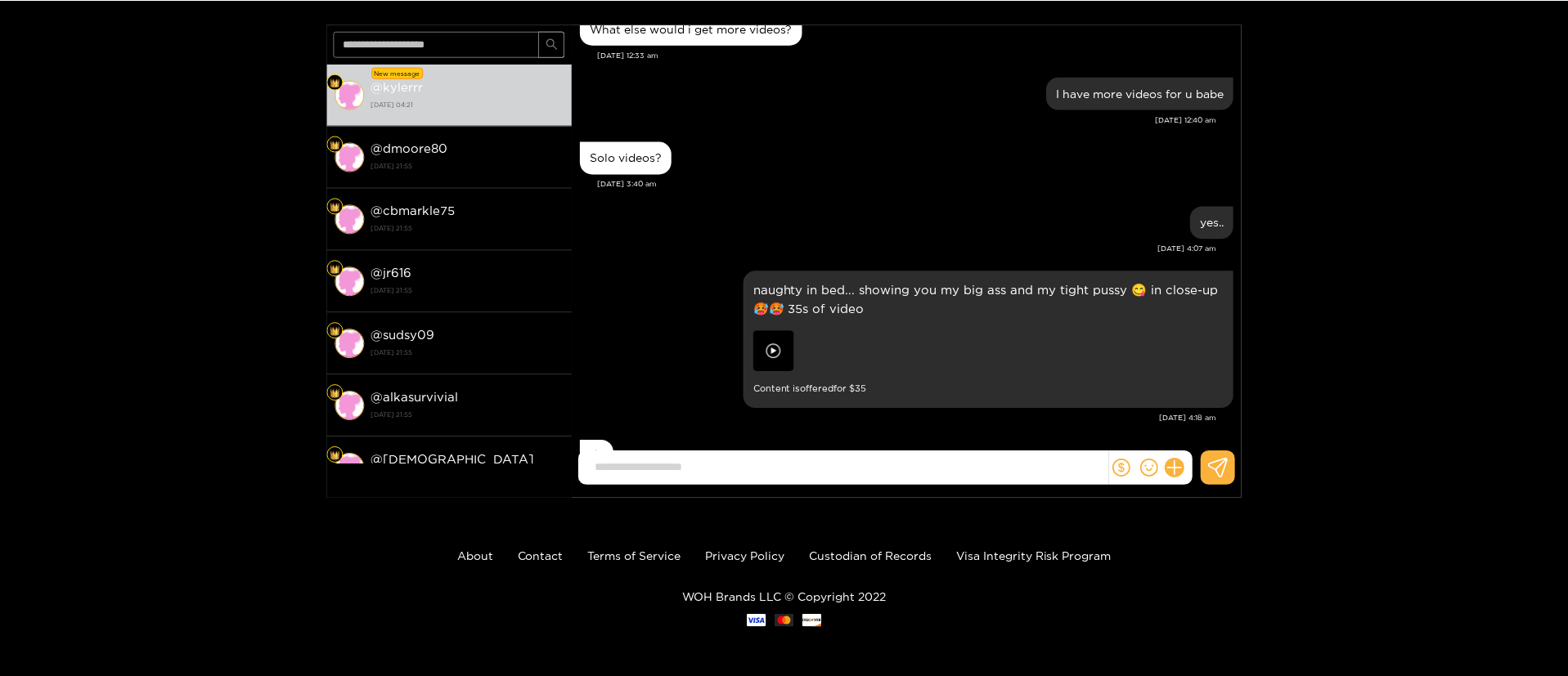
scroll to position [25, 0]
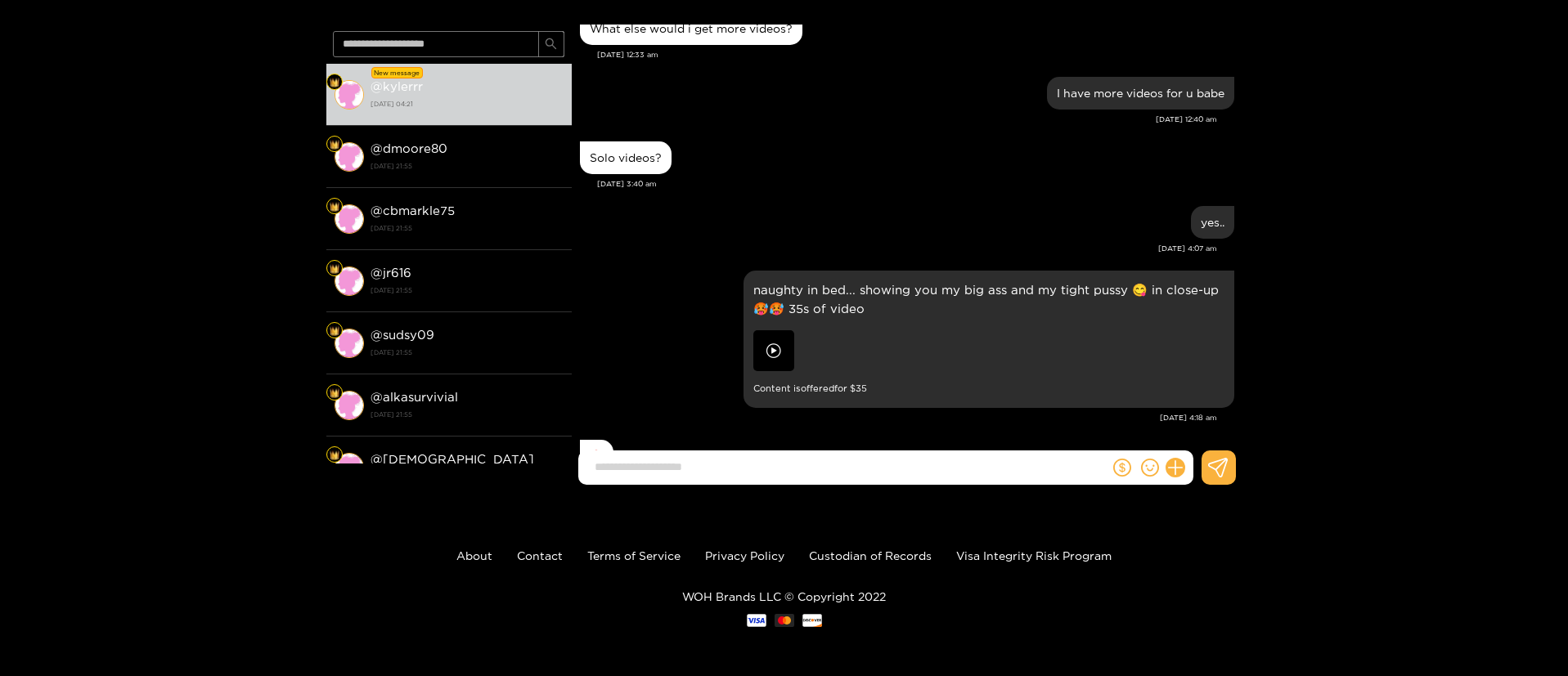
click at [1442, 111] on div "@ kylerrr New message @ kylerrr [DATE] 04:21 @ dmoore80 [DATE] 21:55 @ cbmarkle…" at bounding box center [784, 227] width 1568 height 541
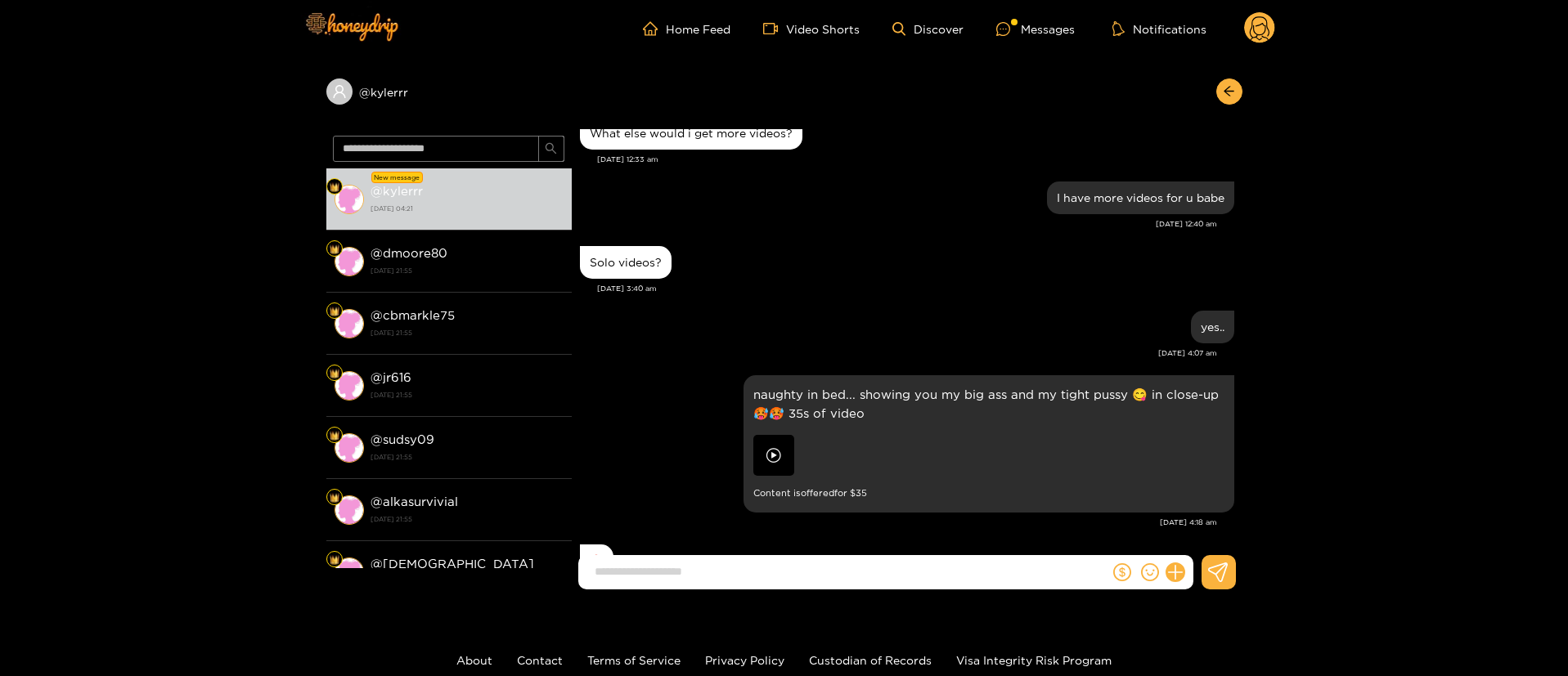
scroll to position [0, 0]
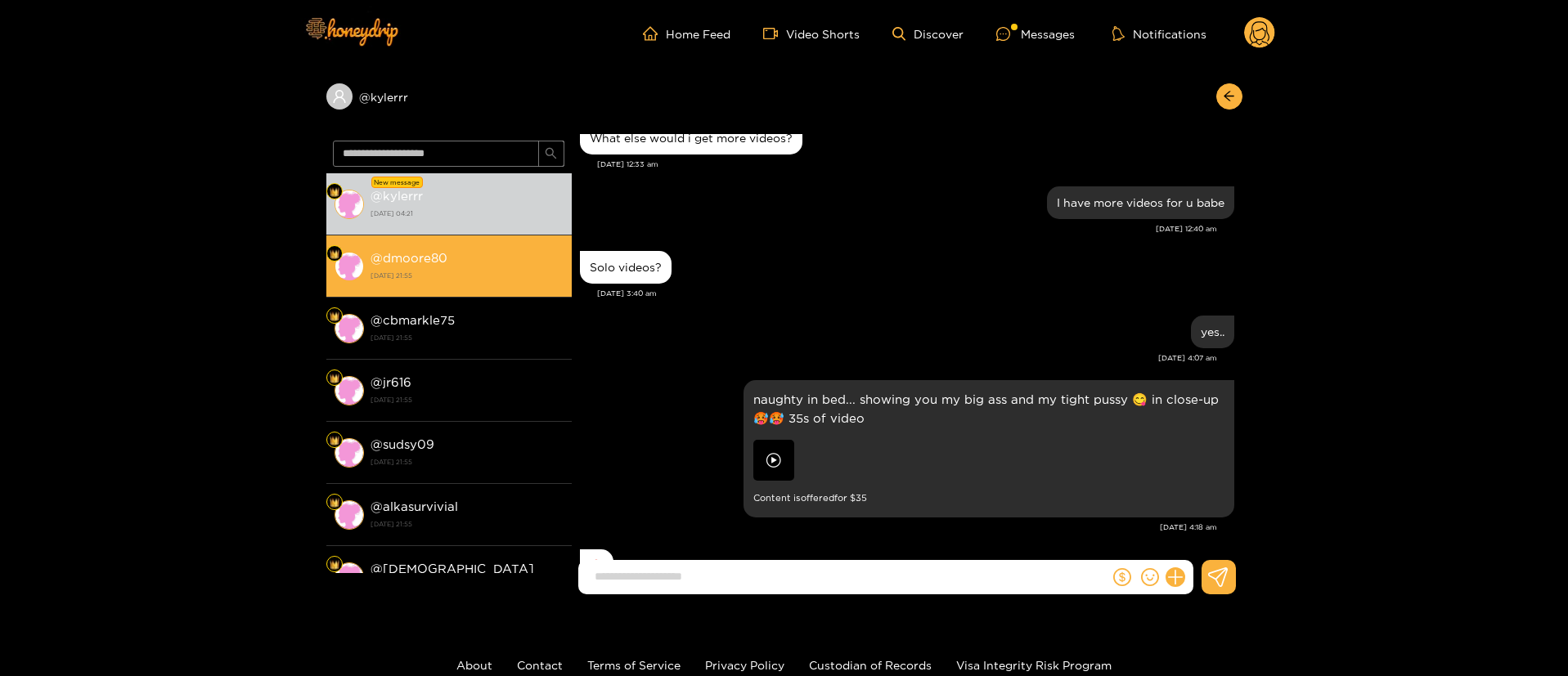
click at [423, 285] on li "@ dmoore80 [DATE] 21:55" at bounding box center [448, 266] width 245 height 62
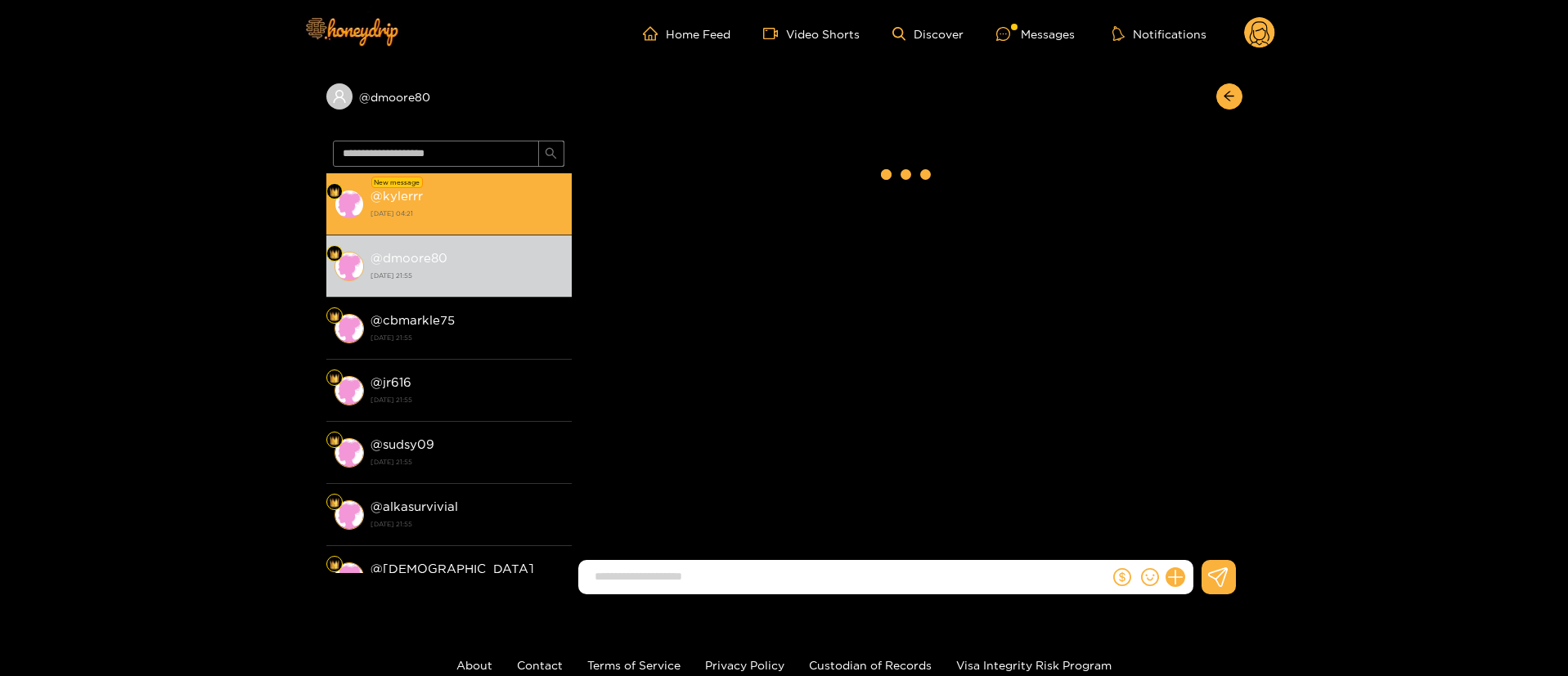
drag, startPoint x: 451, startPoint y: 239, endPoint x: 457, endPoint y: 217, distance: 22.8
click at [457, 217] on div "New message @ kylerrr [DATE] 04:21 @ dmoore80 [DATE] 21:55 @ cbmarkle75 [DATE] …" at bounding box center [448, 373] width 245 height 399
click at [457, 217] on strong "[DATE] 04:21" at bounding box center [467, 213] width 193 height 14
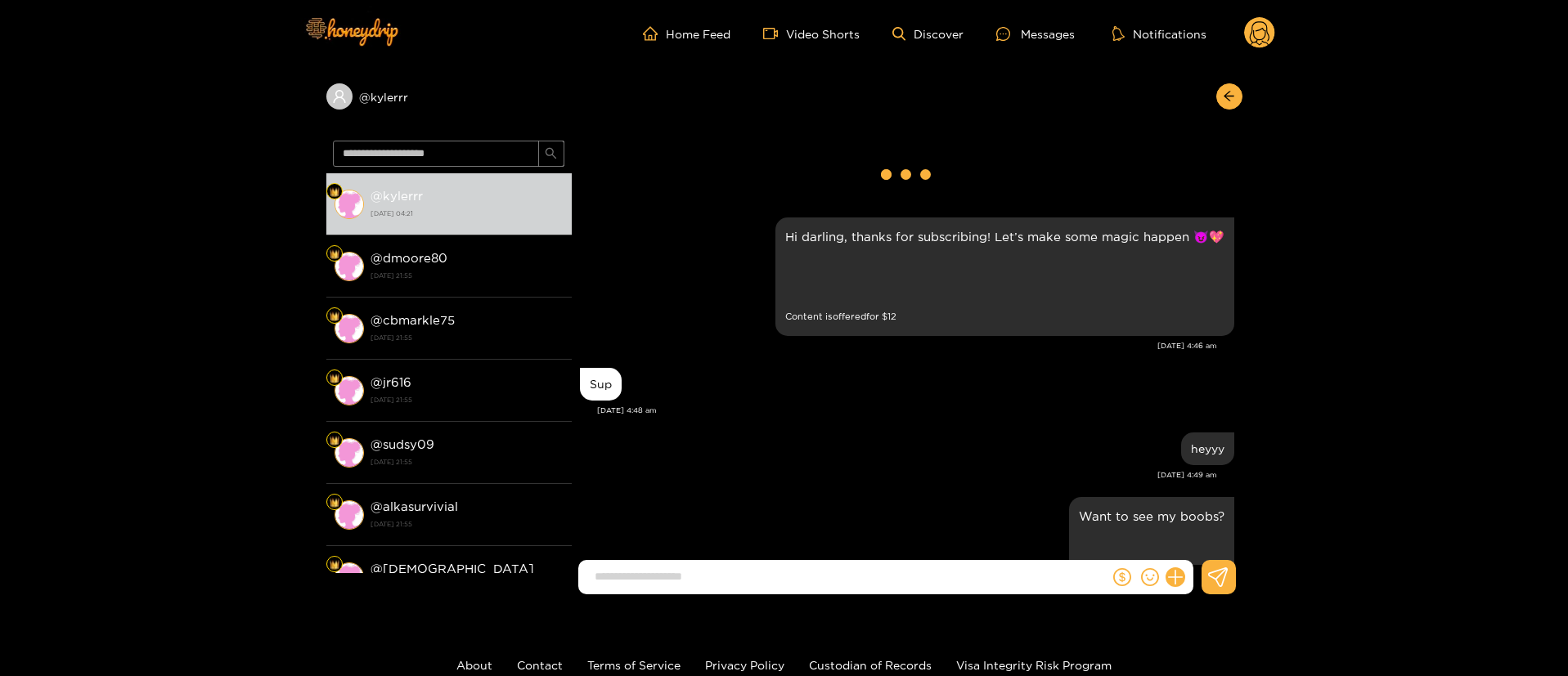
click at [1246, 43] on icon at bounding box center [1260, 33] width 31 height 32
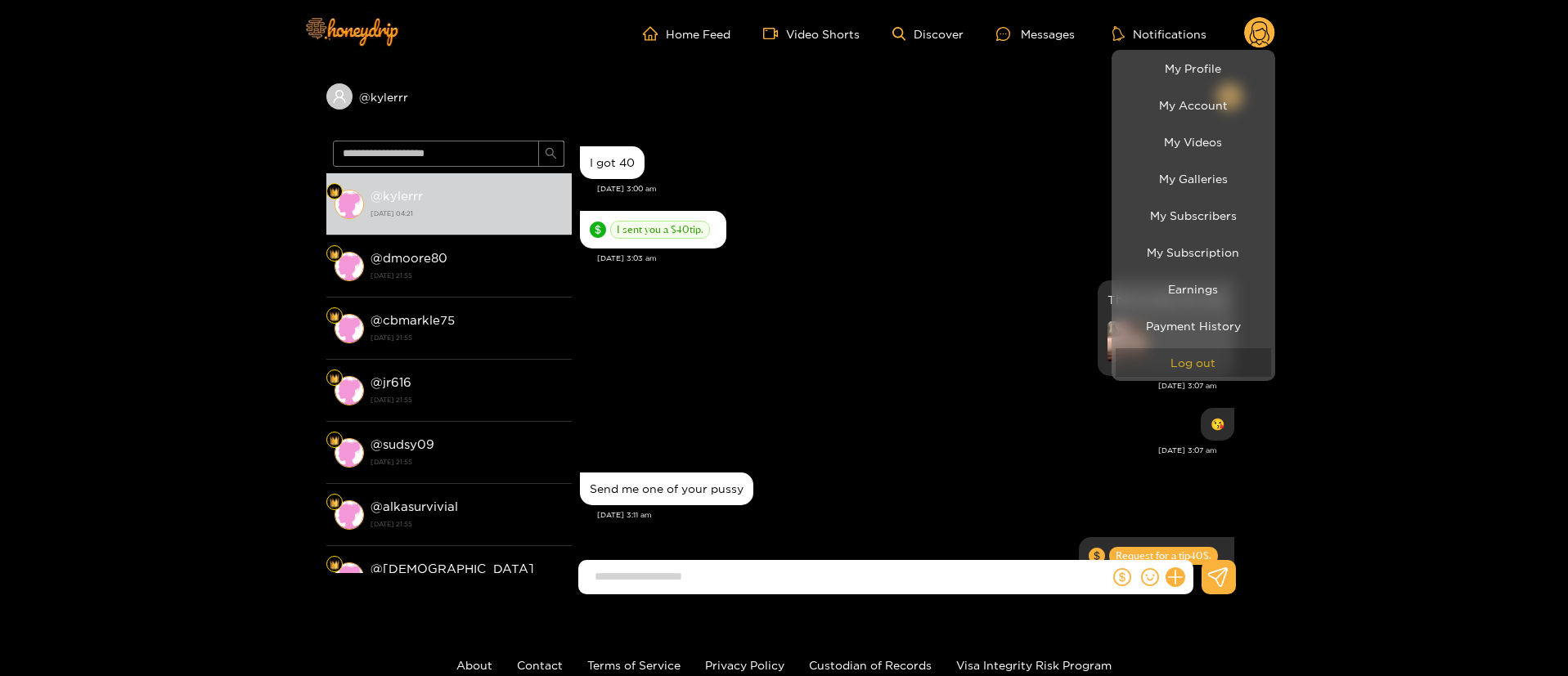
click at [1175, 371] on button "Log out" at bounding box center [1193, 362] width 155 height 29
